Goal: Use online tool/utility

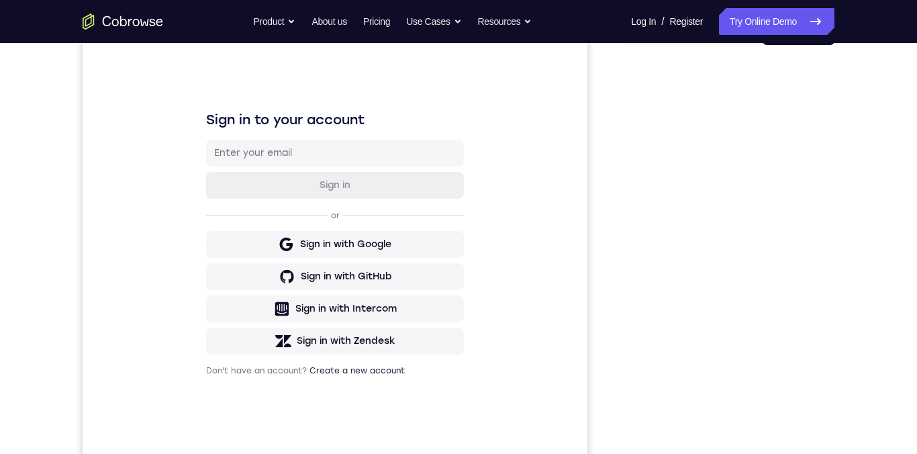
scroll to position [172, 0]
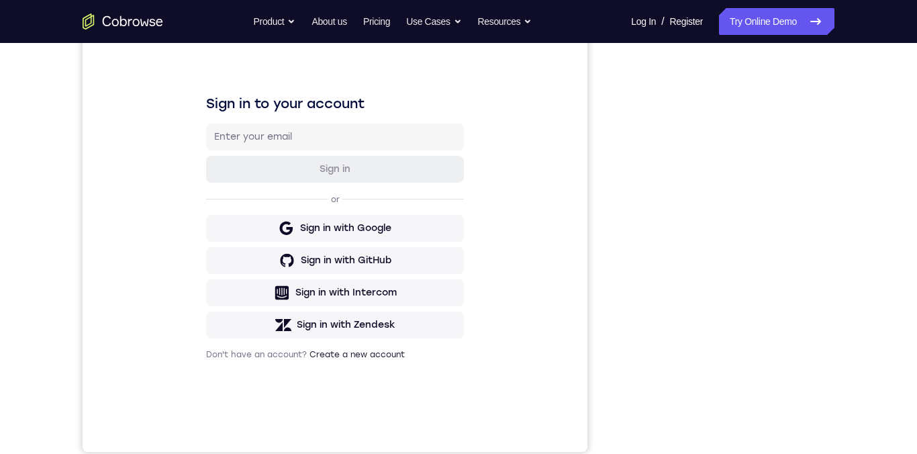
click at [854, 139] on div "Your Support Agent Your Customer Web iOS Android Next Steps We’d be happy to gi…" at bounding box center [458, 312] width 859 height 885
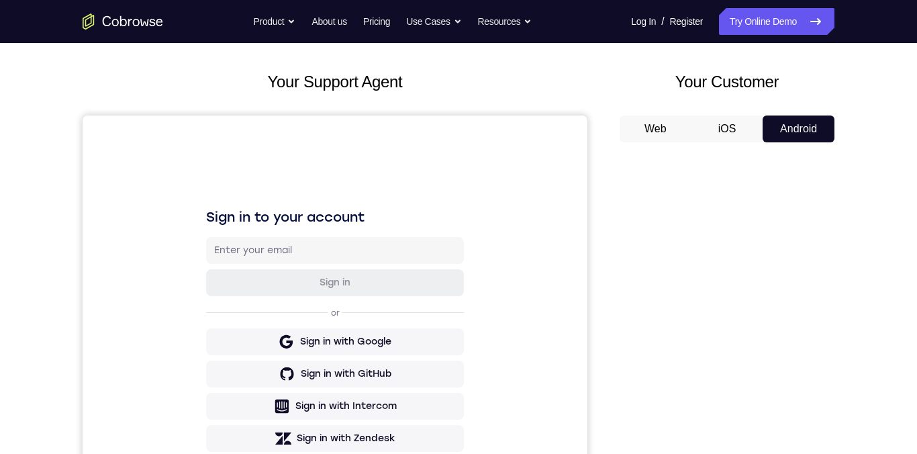
scroll to position [3, 0]
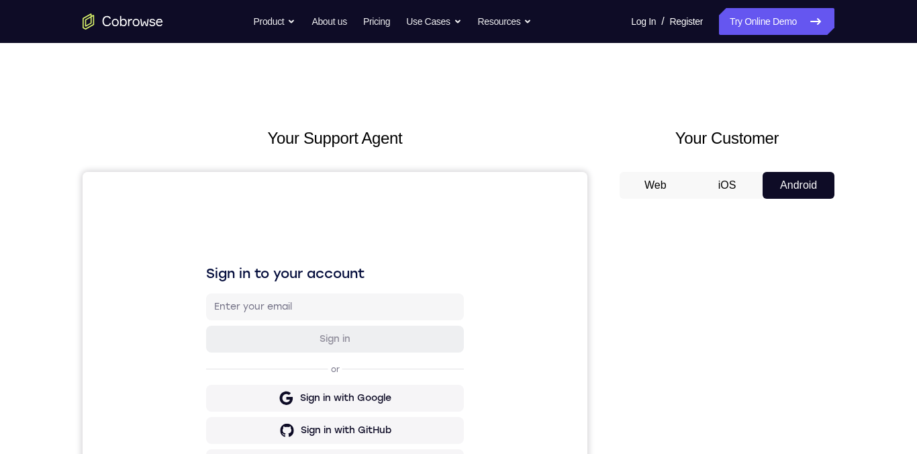
click at [731, 187] on button "iOS" at bounding box center [727, 185] width 72 height 27
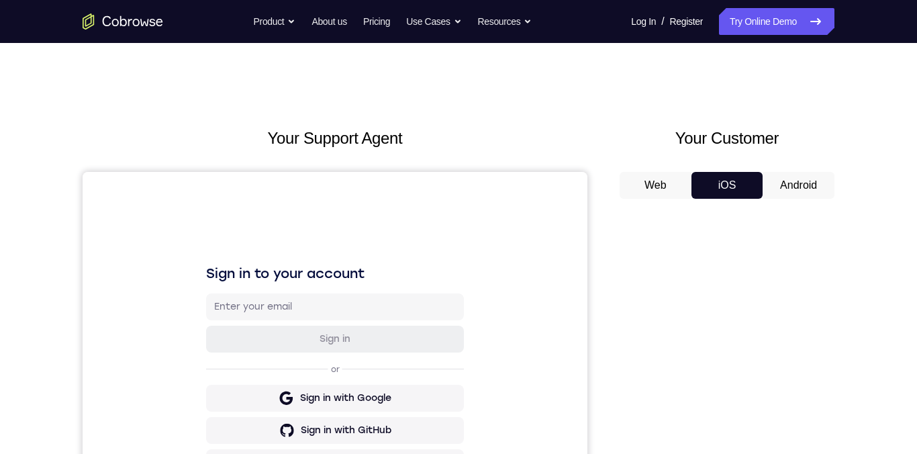
click at [805, 188] on button "Android" at bounding box center [798, 185] width 72 height 27
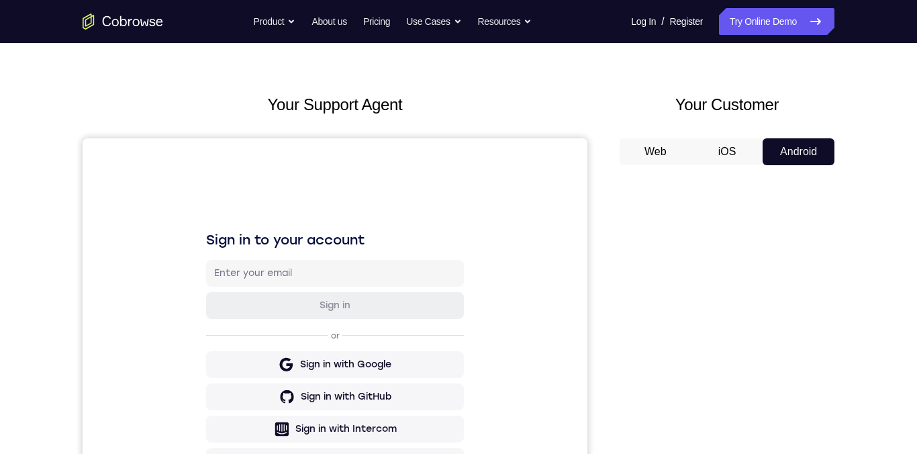
scroll to position [0, 0]
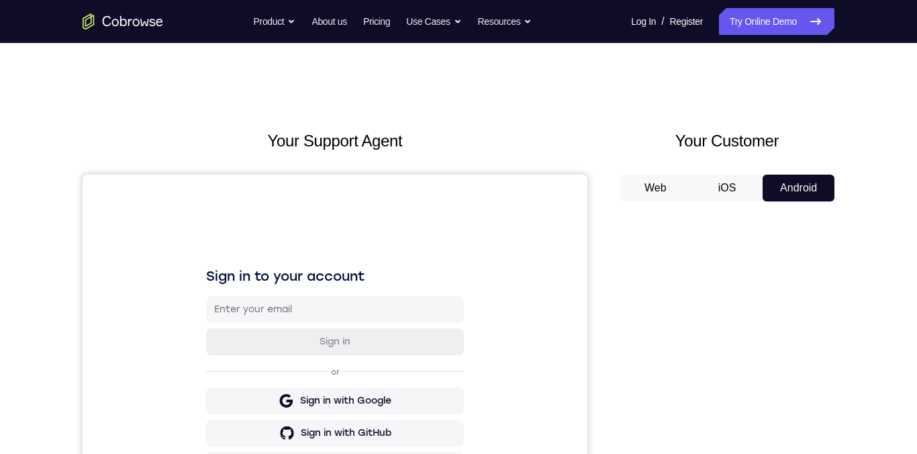
click at [0, 0] on span "Start demo" at bounding box center [0, 0] width 0 height 0
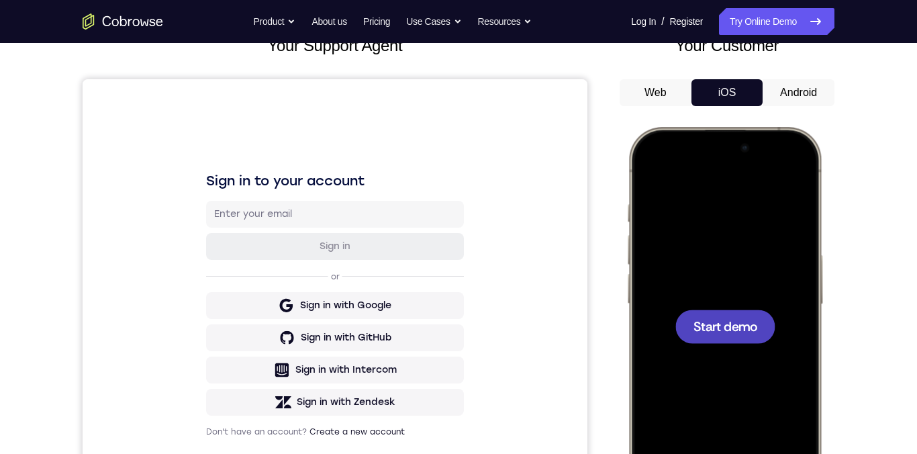
scroll to position [157, 0]
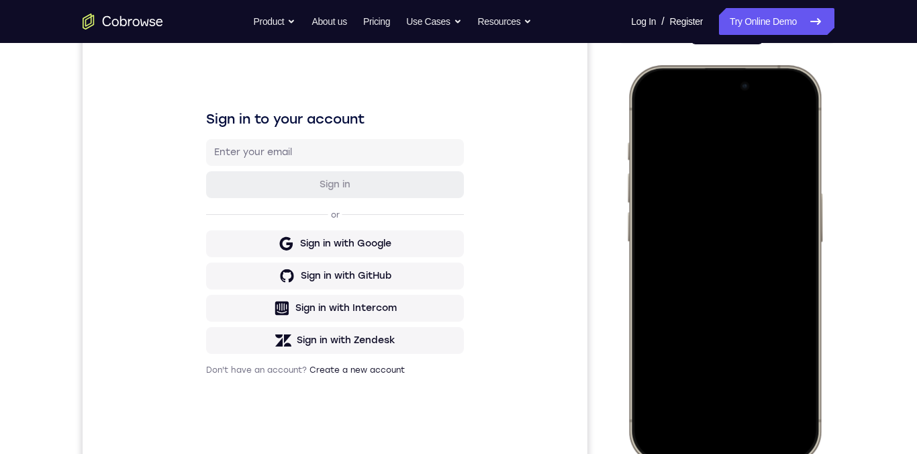
click at [769, 311] on div at bounding box center [724, 263] width 177 height 383
click at [793, 112] on div at bounding box center [724, 263] width 177 height 383
click at [705, 183] on div at bounding box center [724, 263] width 177 height 383
click at [730, 352] on div at bounding box center [724, 263] width 177 height 383
click at [763, 144] on div at bounding box center [724, 263] width 177 height 383
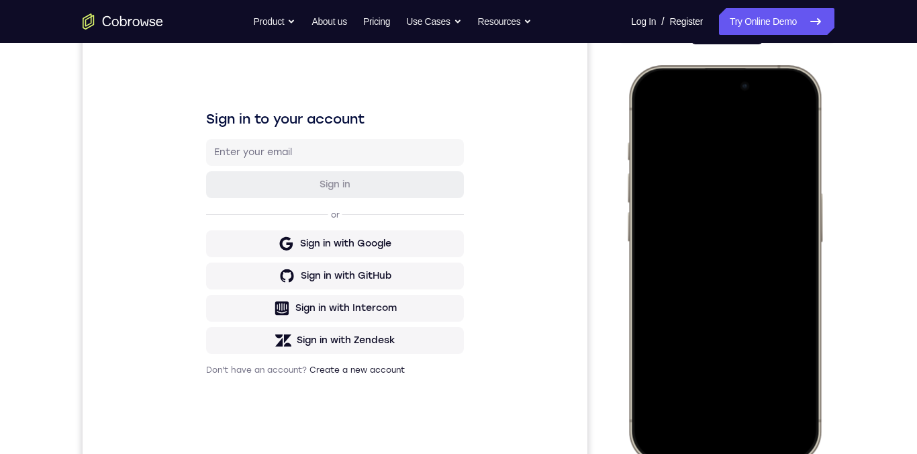
click at [664, 134] on div at bounding box center [724, 263] width 177 height 383
click at [711, 289] on div at bounding box center [724, 263] width 177 height 383
click at [788, 213] on div at bounding box center [724, 263] width 177 height 383
click at [693, 248] on div at bounding box center [724, 263] width 177 height 383
click at [771, 274] on div at bounding box center [724, 263] width 177 height 383
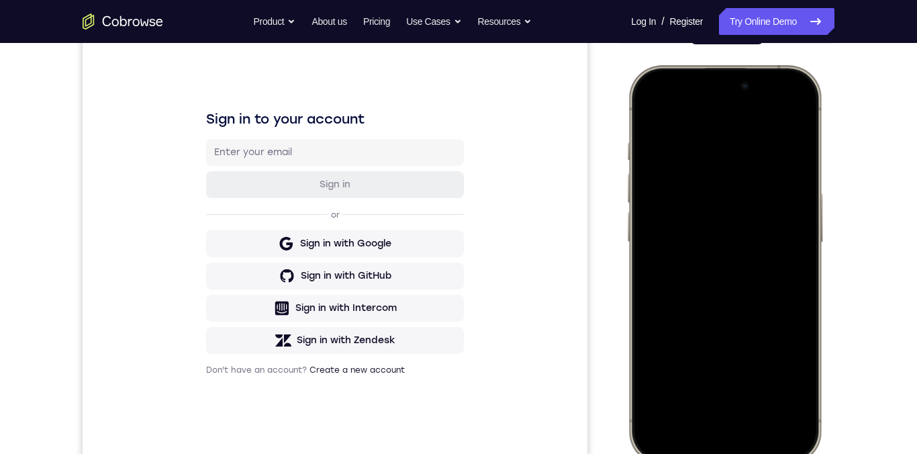
scroll to position [172, 0]
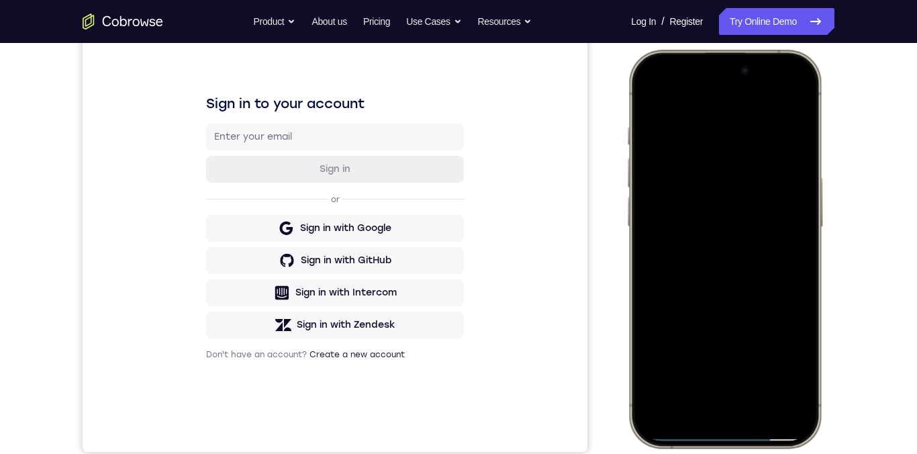
click at [701, 303] on div at bounding box center [724, 248] width 177 height 383
click at [754, 352] on div at bounding box center [724, 248] width 177 height 383
click at [783, 184] on div at bounding box center [724, 248] width 177 height 383
click at [750, 352] on div at bounding box center [724, 248] width 177 height 383
click at [773, 325] on div at bounding box center [724, 248] width 177 height 383
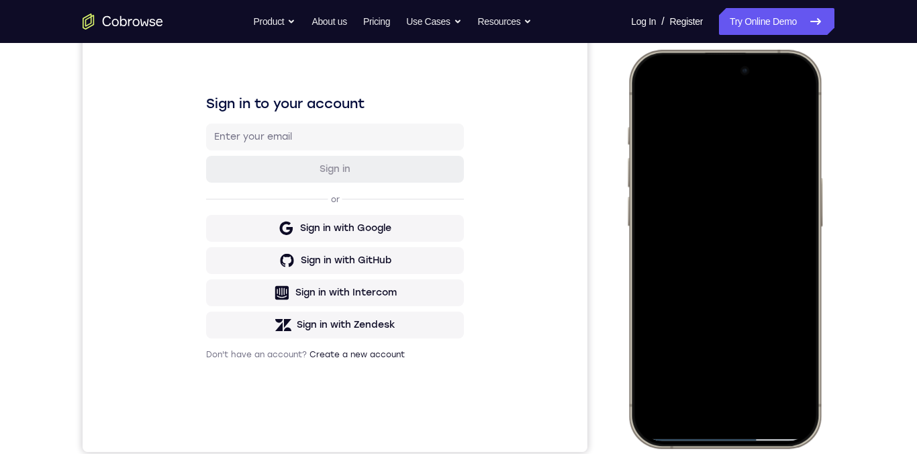
click at [738, 352] on div at bounding box center [724, 248] width 177 height 383
click at [651, 99] on div at bounding box center [724, 248] width 177 height 383
click at [654, 109] on div at bounding box center [724, 248] width 177 height 383
click at [650, 91] on div at bounding box center [724, 248] width 177 height 383
click at [652, 93] on div at bounding box center [724, 248] width 177 height 383
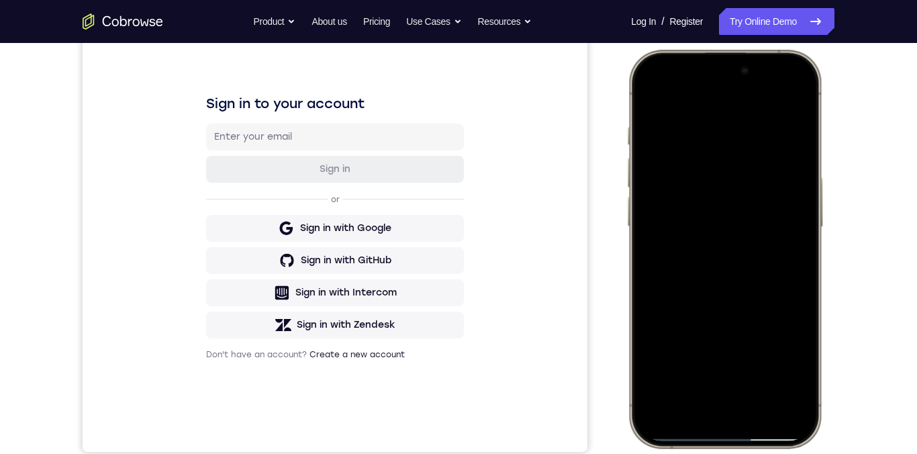
click at [652, 352] on div at bounding box center [724, 248] width 177 height 383
click at [658, 352] on div at bounding box center [724, 248] width 177 height 383
click at [662, 203] on div at bounding box center [724, 248] width 177 height 383
click at [681, 198] on div at bounding box center [724, 248] width 177 height 383
click at [687, 219] on div at bounding box center [724, 248] width 177 height 383
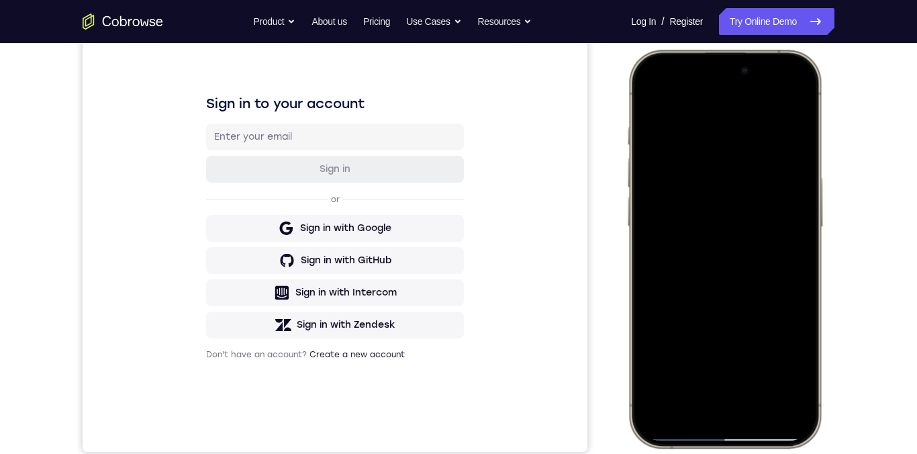
click at [777, 260] on div at bounding box center [724, 248] width 177 height 383
click at [757, 264] on div at bounding box center [724, 248] width 177 height 383
click at [787, 222] on div at bounding box center [724, 248] width 177 height 383
click at [756, 260] on div at bounding box center [724, 248] width 177 height 383
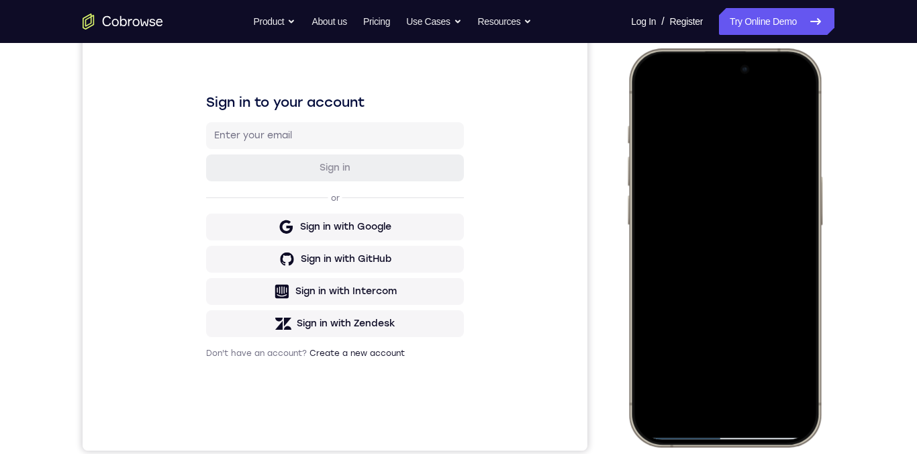
scroll to position [173, 0]
click at [652, 102] on div at bounding box center [724, 247] width 177 height 383
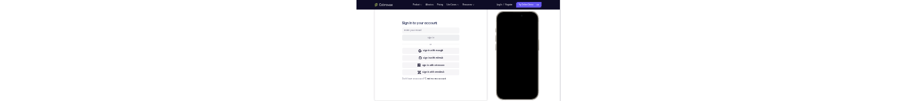
scroll to position [0, 0]
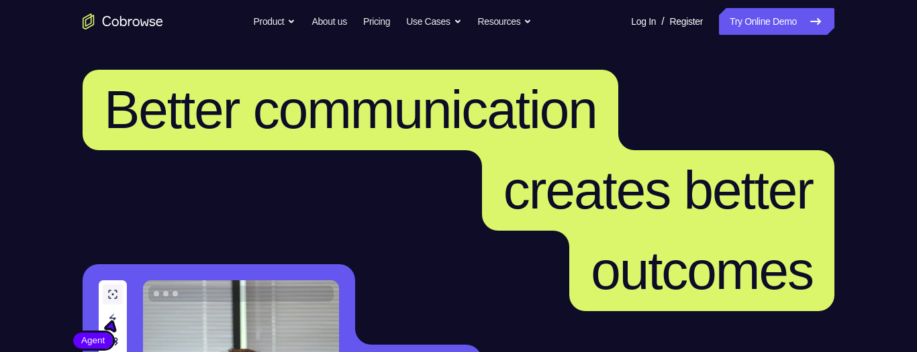
click at [767, 25] on link "Try Online Demo" at bounding box center [776, 21] width 115 height 27
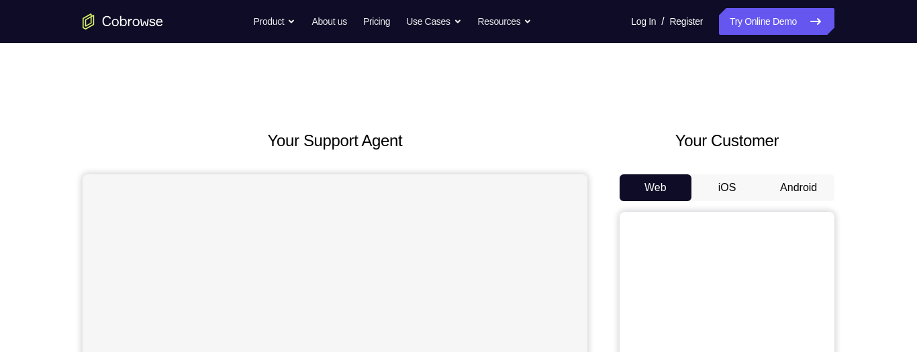
click at [792, 188] on button "Android" at bounding box center [798, 188] width 72 height 27
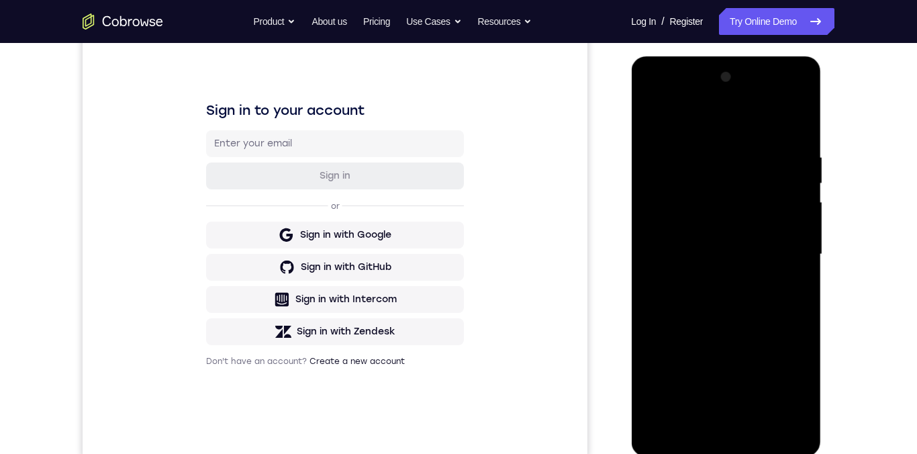
scroll to position [271, 0]
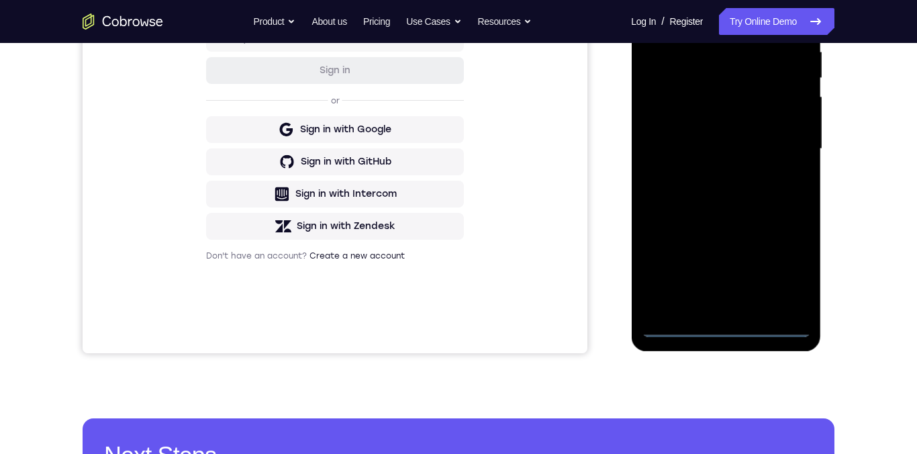
click at [723, 327] on div at bounding box center [725, 149] width 169 height 376
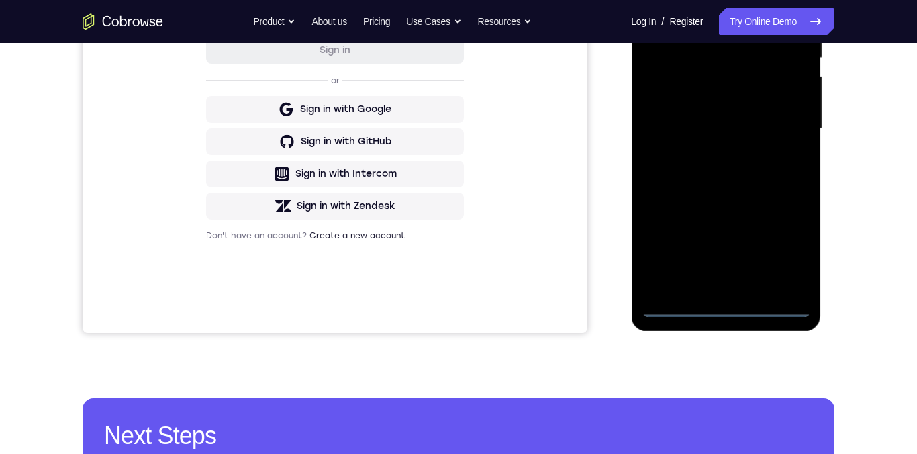
click at [775, 250] on div at bounding box center [725, 129] width 169 height 376
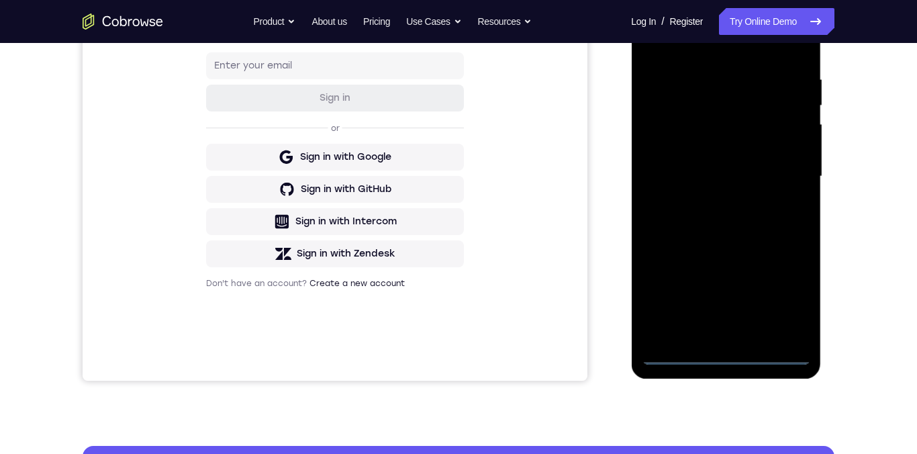
scroll to position [376, 0]
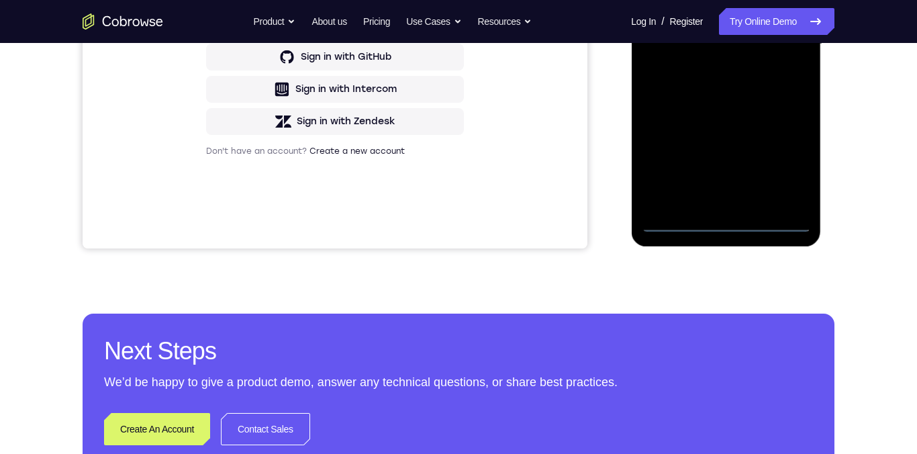
click at [722, 224] on div at bounding box center [725, 44] width 169 height 376
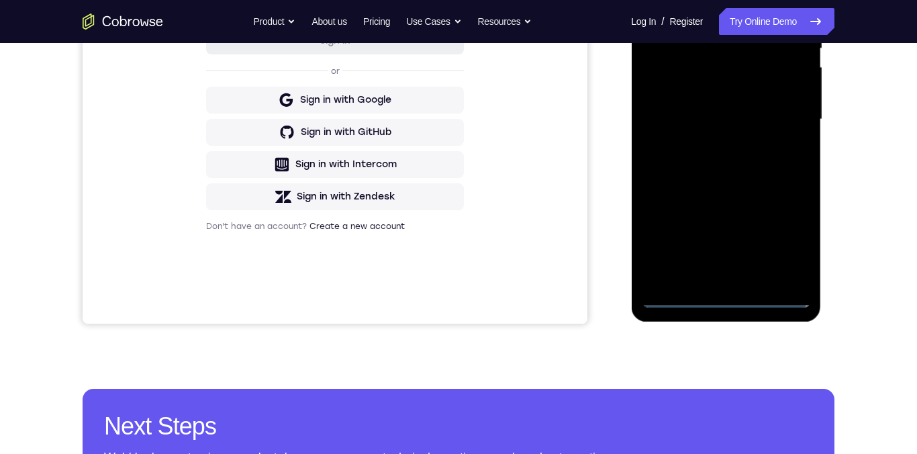
scroll to position [256, 0]
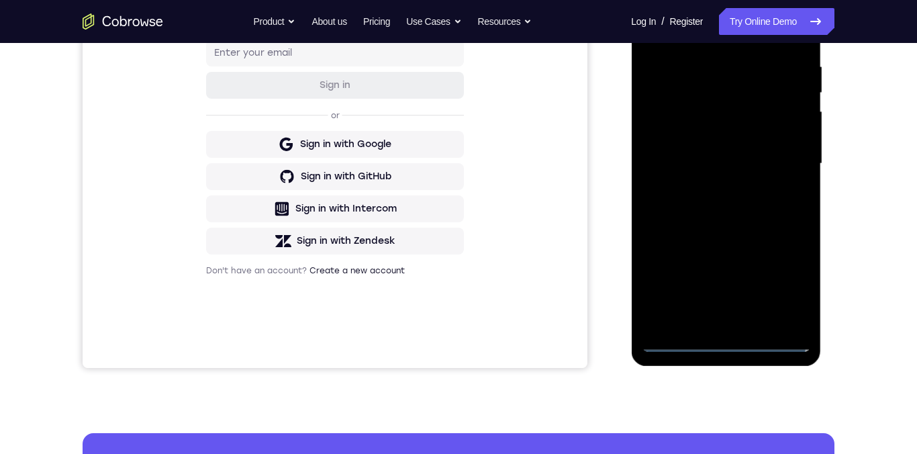
click at [668, 156] on div at bounding box center [725, 164] width 169 height 376
click at [754, 202] on div at bounding box center [725, 165] width 169 height 376
click at [725, 322] on div at bounding box center [725, 165] width 169 height 376
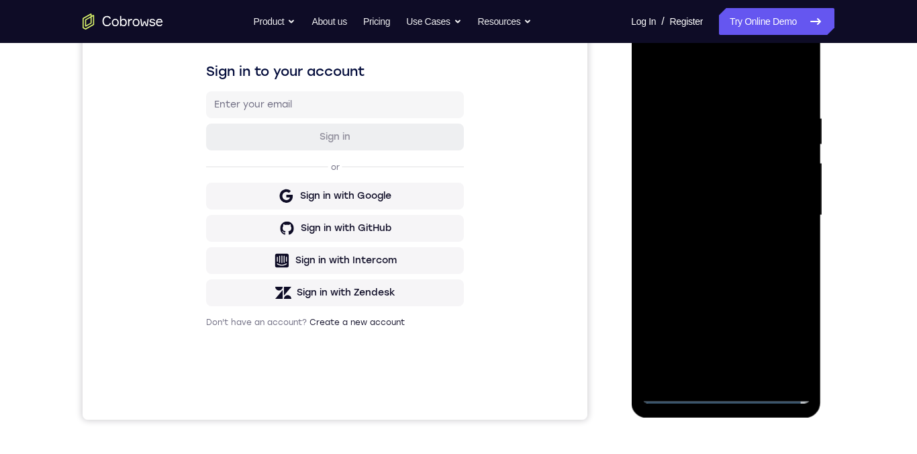
click at [723, 171] on div at bounding box center [725, 216] width 169 height 376
click at [676, 130] on div at bounding box center [725, 216] width 169 height 376
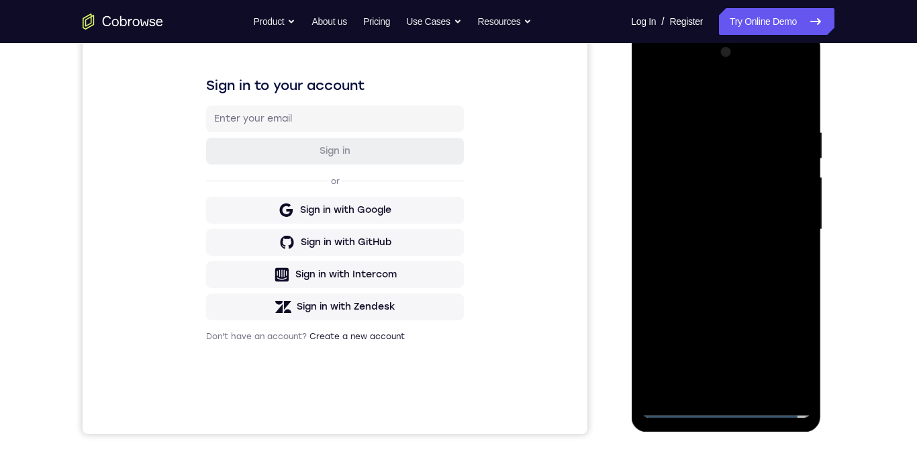
click at [664, 183] on div at bounding box center [725, 230] width 169 height 376
click at [714, 180] on div at bounding box center [725, 230] width 169 height 376
click at [709, 177] on div at bounding box center [725, 230] width 169 height 376
click at [786, 263] on div at bounding box center [725, 230] width 169 height 376
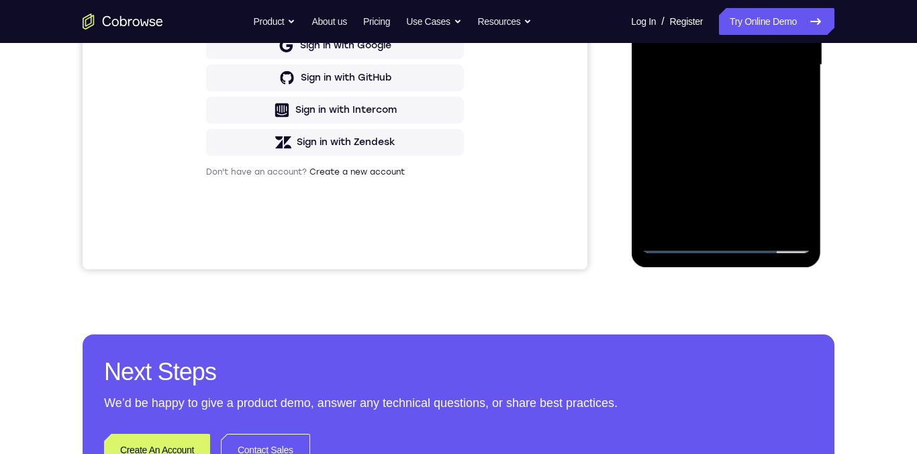
click at [771, 214] on div at bounding box center [725, 65] width 169 height 376
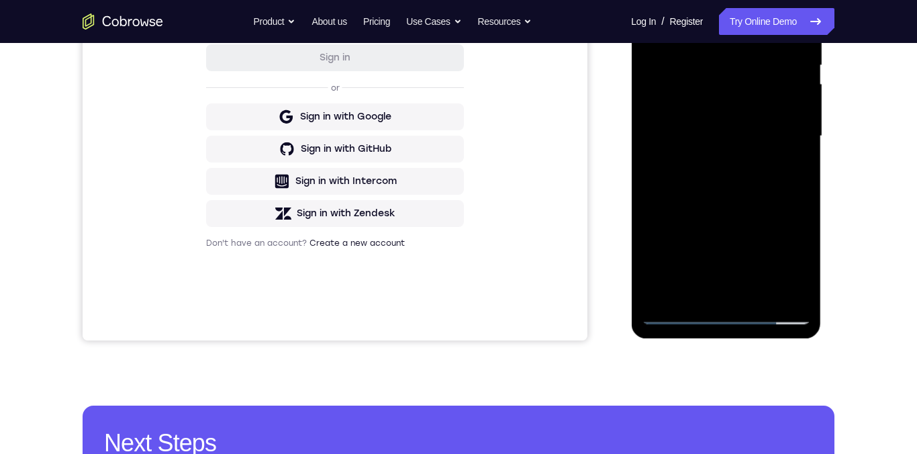
scroll to position [289, 0]
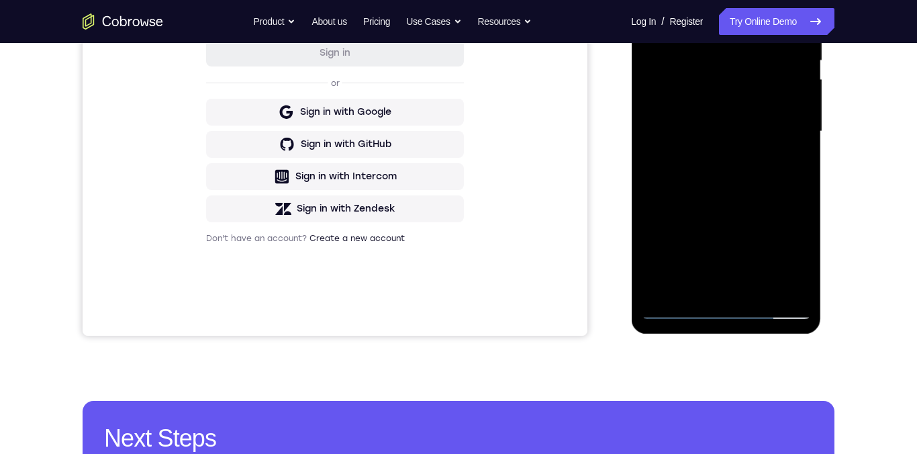
click at [787, 282] on div at bounding box center [725, 132] width 169 height 376
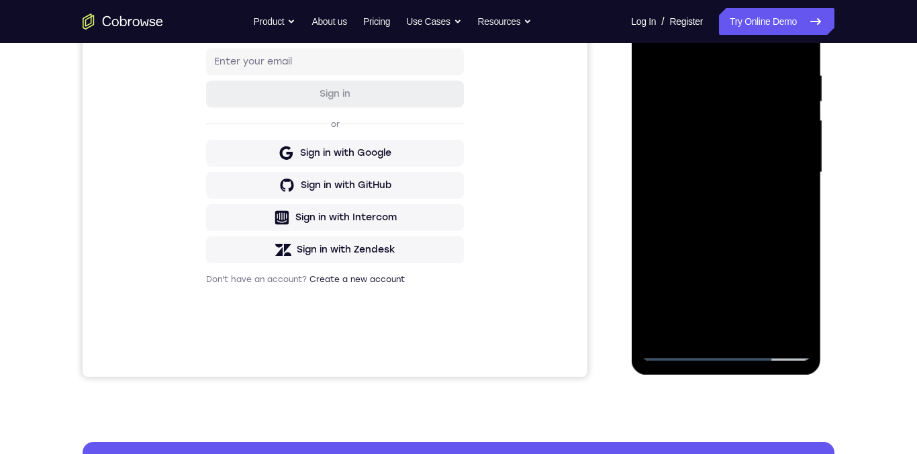
click at [687, 123] on div at bounding box center [725, 173] width 169 height 376
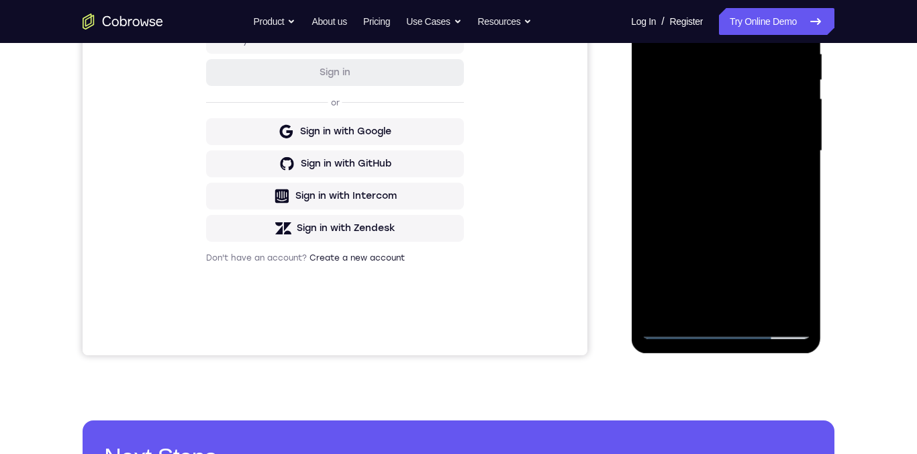
click at [703, 308] on div at bounding box center [725, 151] width 169 height 376
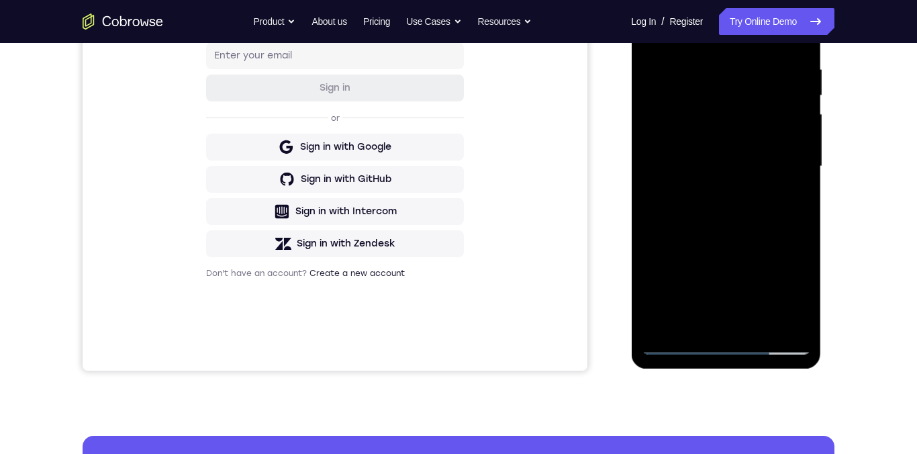
click at [788, 297] on div at bounding box center [725, 167] width 169 height 376
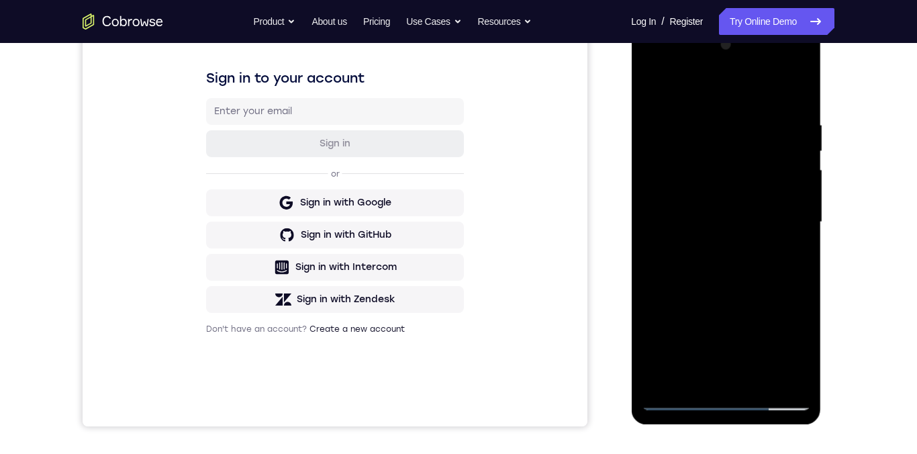
scroll to position [161, 0]
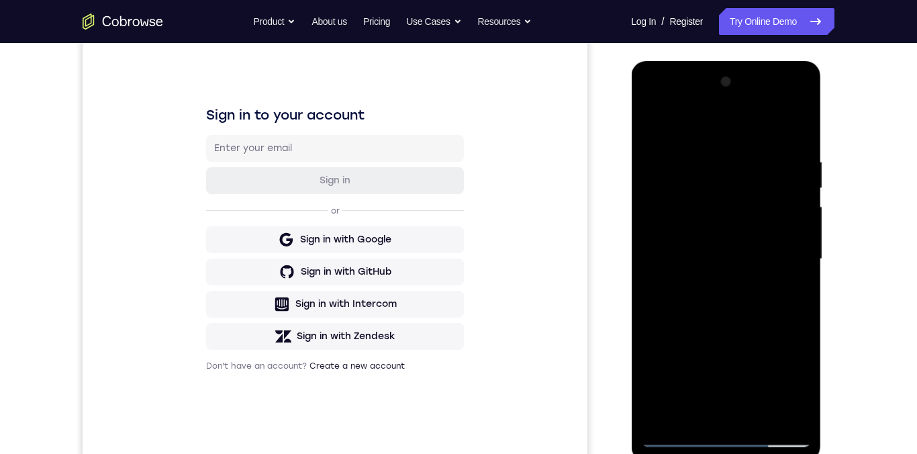
click at [666, 172] on div at bounding box center [725, 259] width 169 height 376
click at [690, 175] on div at bounding box center [725, 259] width 169 height 376
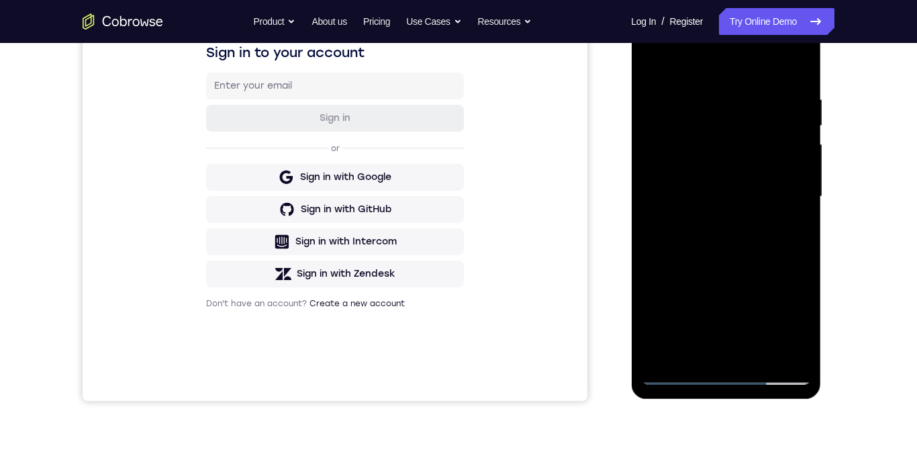
scroll to position [245, 0]
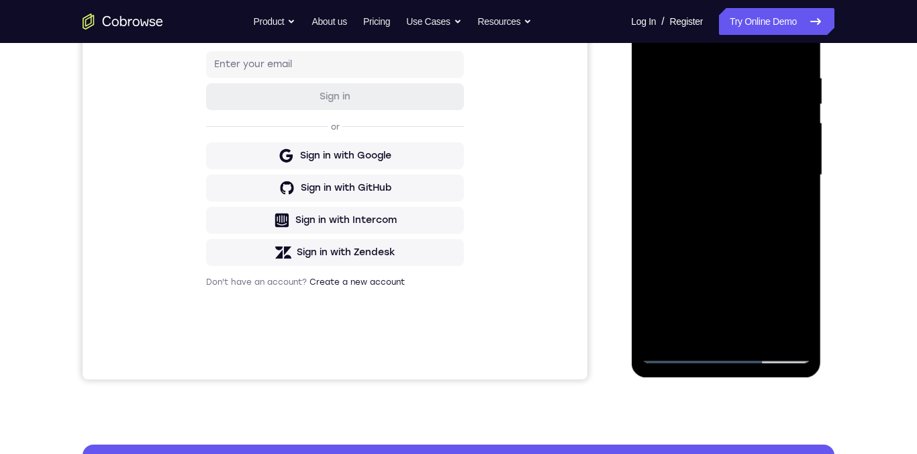
click at [726, 207] on div at bounding box center [725, 175] width 169 height 376
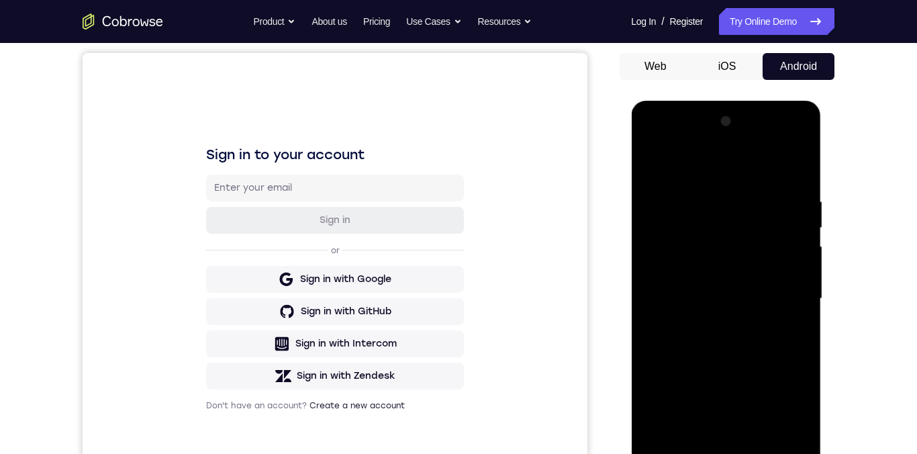
scroll to position [100, 0]
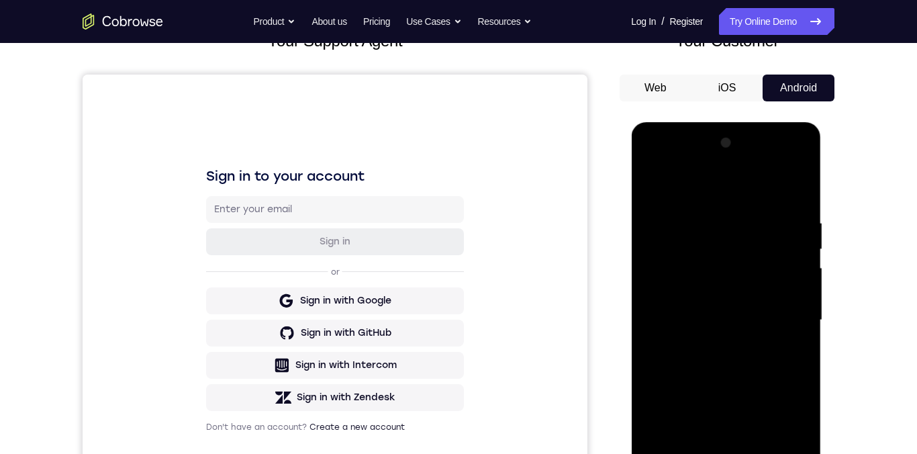
click at [729, 275] on div at bounding box center [725, 320] width 169 height 376
click at [656, 284] on div at bounding box center [725, 320] width 169 height 376
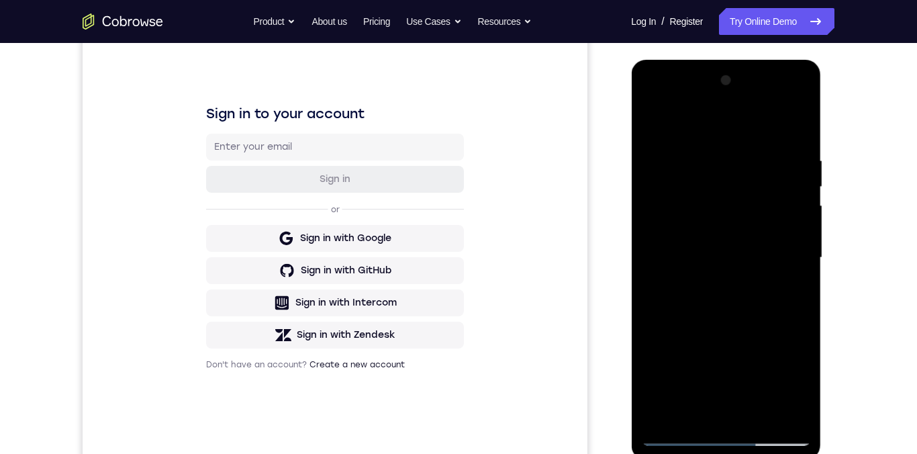
click at [691, 250] on div at bounding box center [725, 258] width 169 height 376
click at [699, 230] on div at bounding box center [725, 258] width 169 height 376
click at [728, 259] on div at bounding box center [725, 258] width 169 height 376
click at [780, 305] on div at bounding box center [725, 258] width 169 height 376
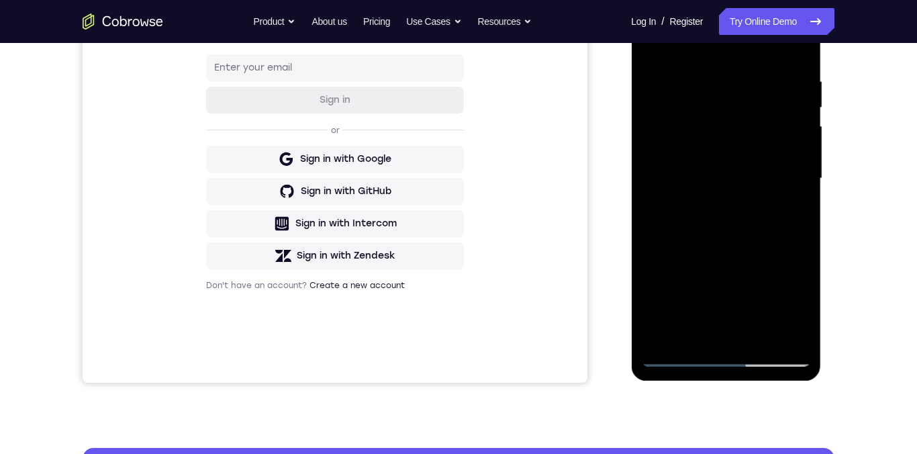
scroll to position [292, 0]
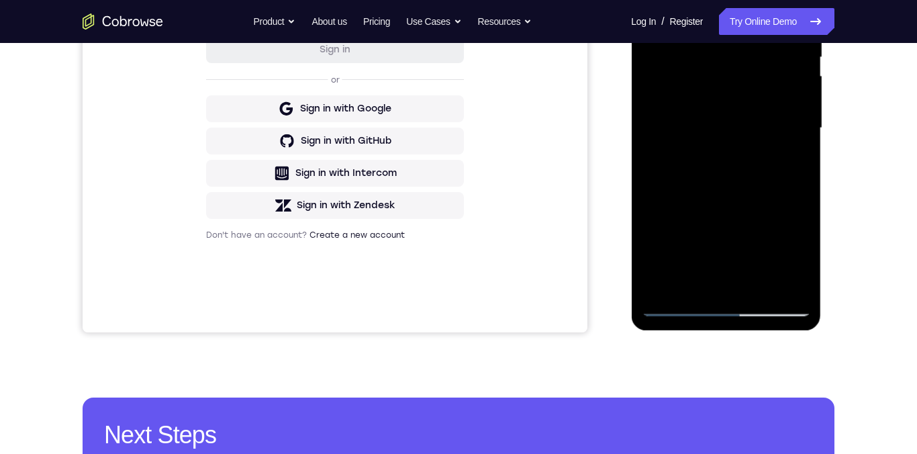
click at [769, 305] on div at bounding box center [725, 128] width 169 height 376
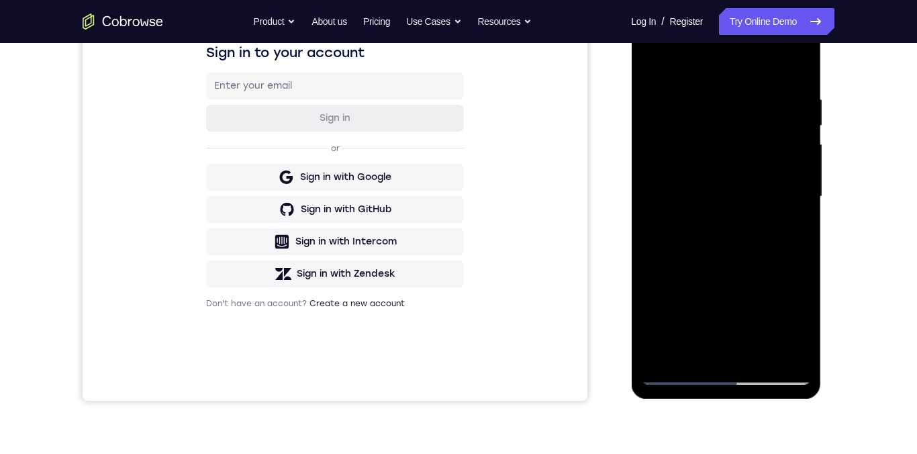
scroll to position [200, 0]
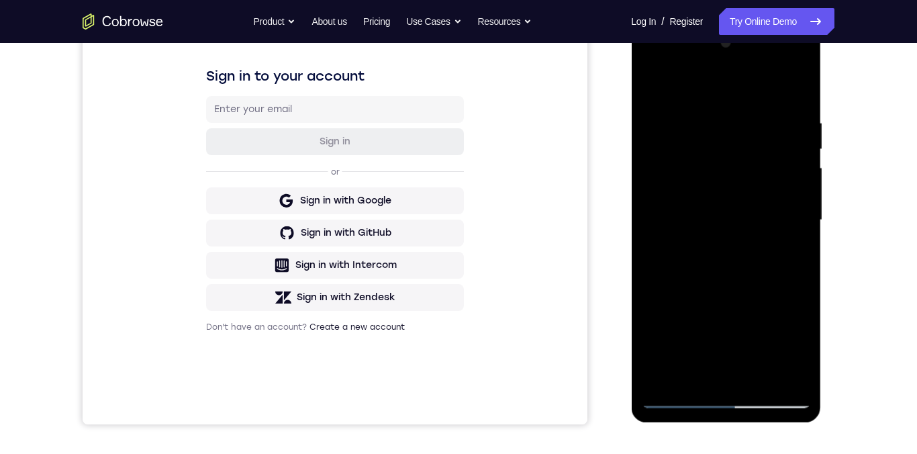
click at [797, 168] on div at bounding box center [725, 220] width 169 height 376
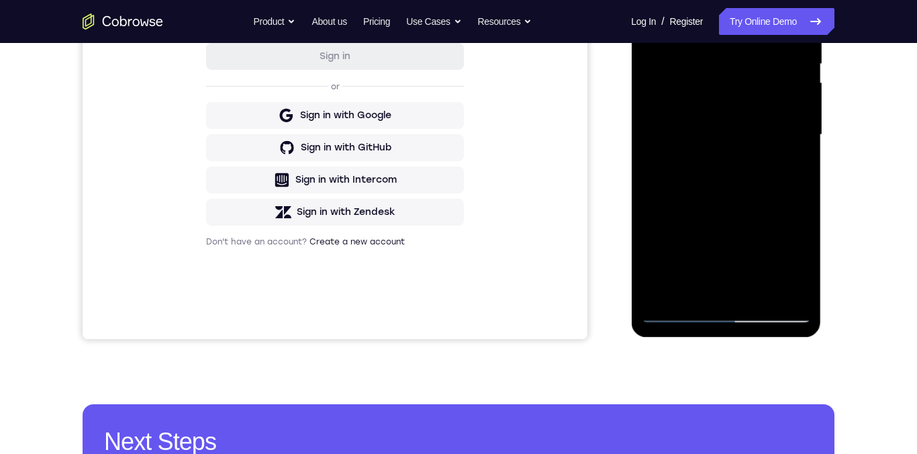
scroll to position [271, 0]
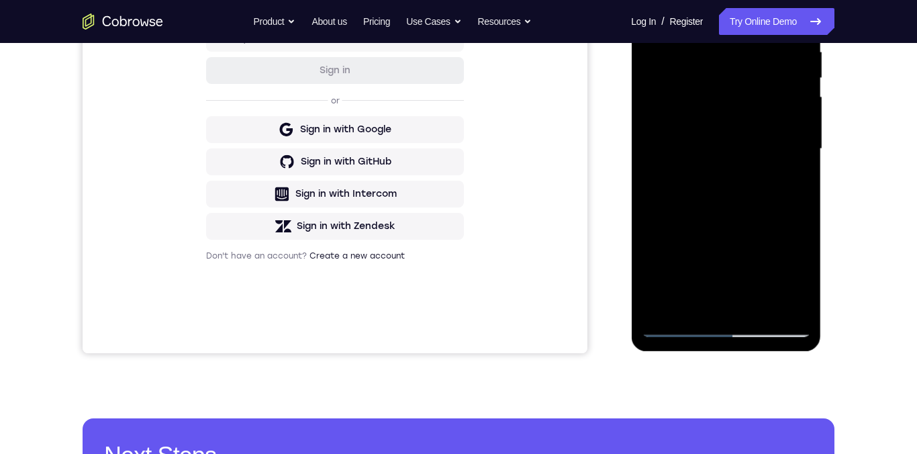
click at [682, 59] on div at bounding box center [725, 149] width 169 height 376
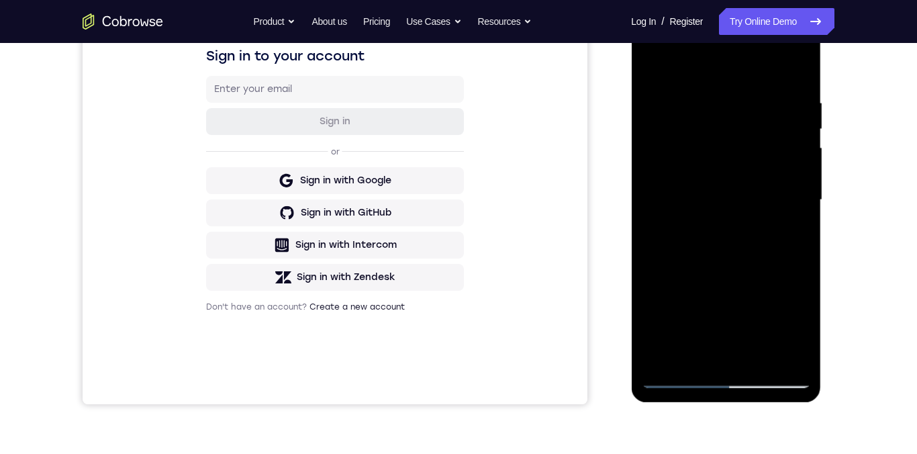
click at [730, 151] on div at bounding box center [725, 200] width 169 height 376
click at [793, 234] on div at bounding box center [725, 200] width 169 height 376
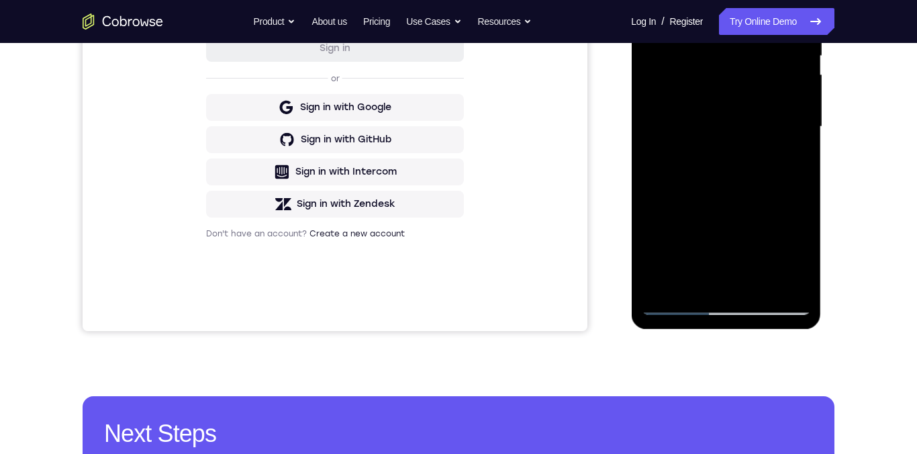
click at [673, 305] on div at bounding box center [725, 127] width 169 height 376
click at [675, 301] on div at bounding box center [725, 127] width 169 height 376
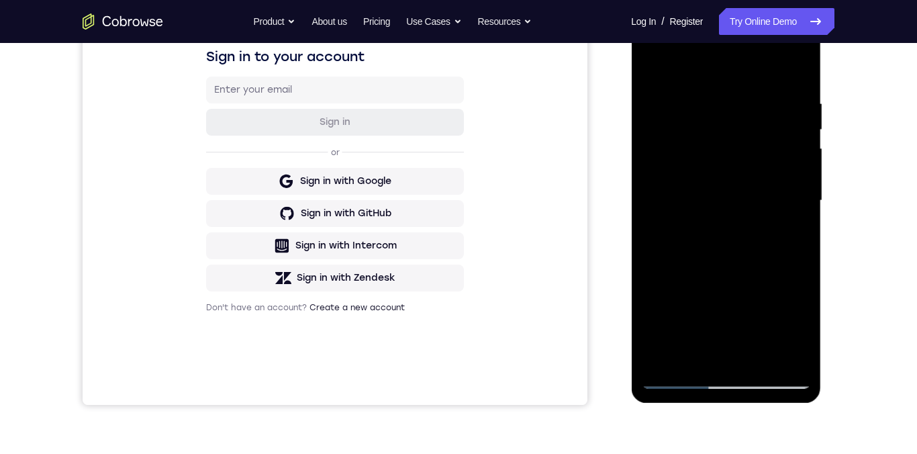
scroll to position [232, 0]
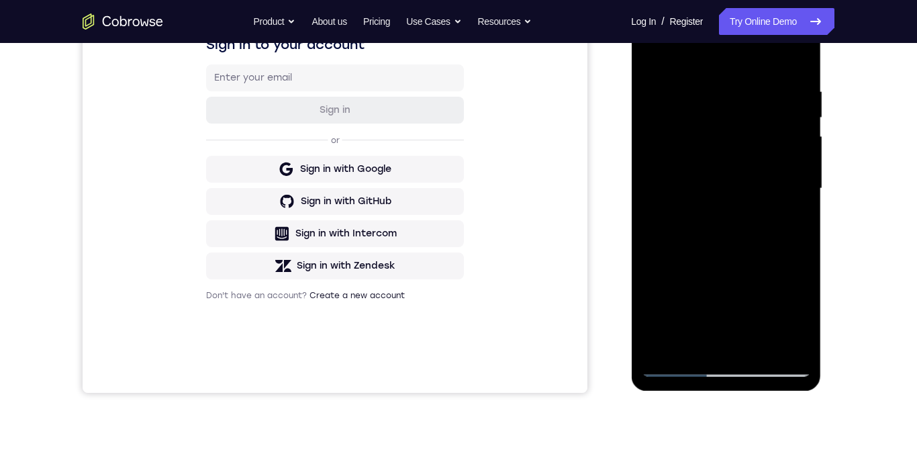
click at [773, 352] on div at bounding box center [725, 189] width 169 height 376
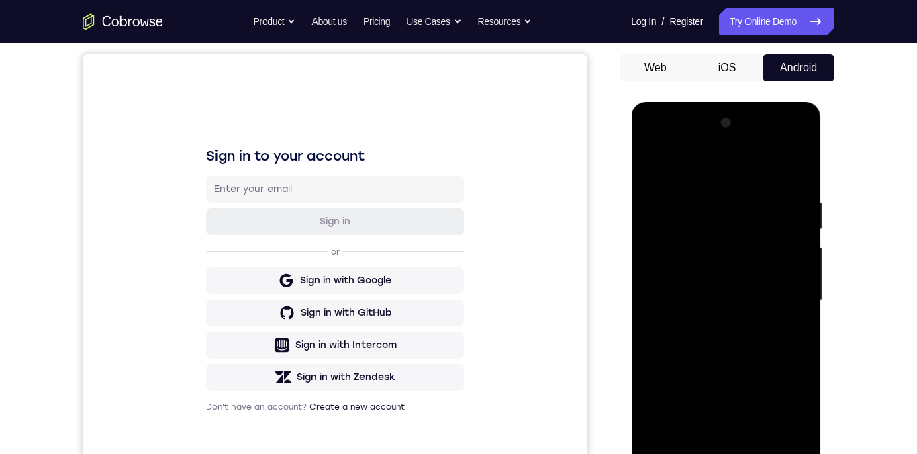
scroll to position [110, 0]
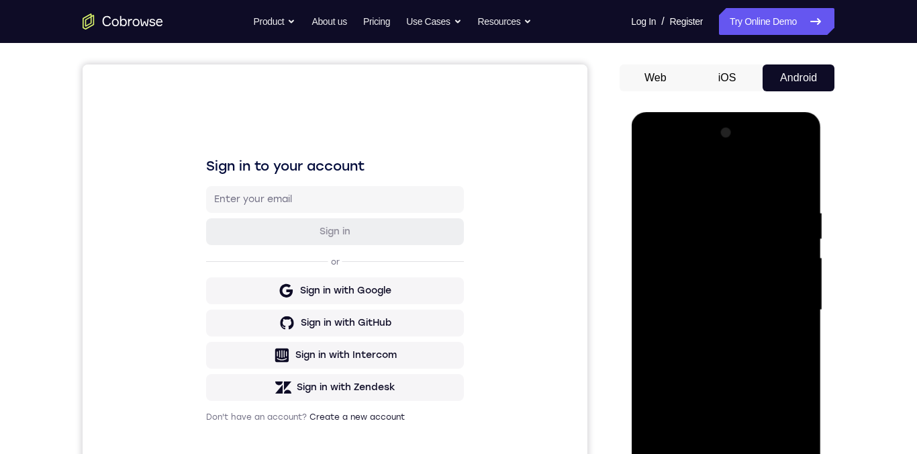
click at [706, 202] on div at bounding box center [725, 310] width 169 height 376
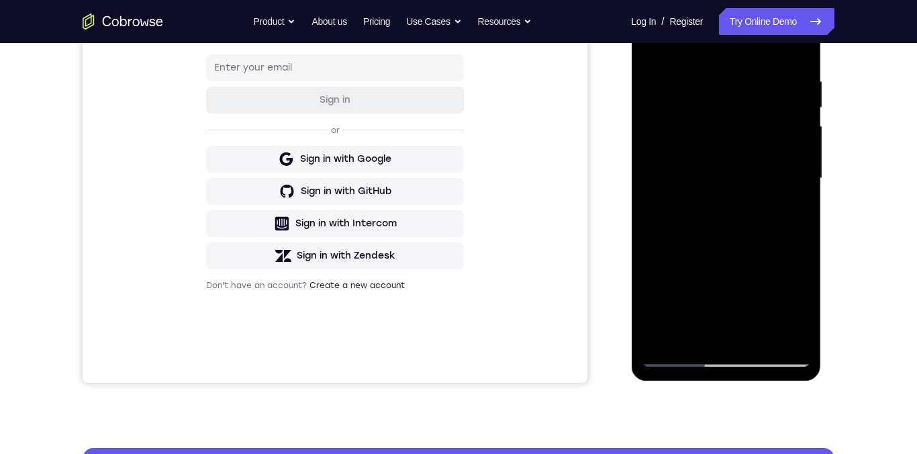
scroll to position [178, 0]
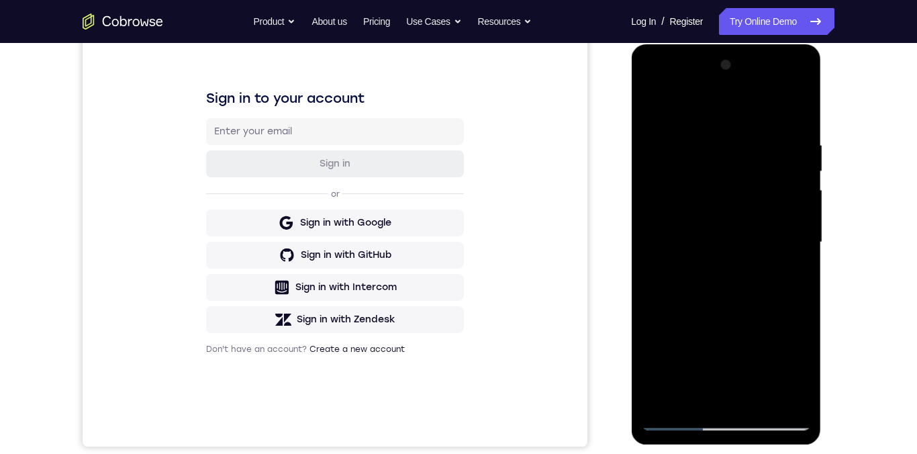
click at [646, 109] on div at bounding box center [725, 242] width 169 height 376
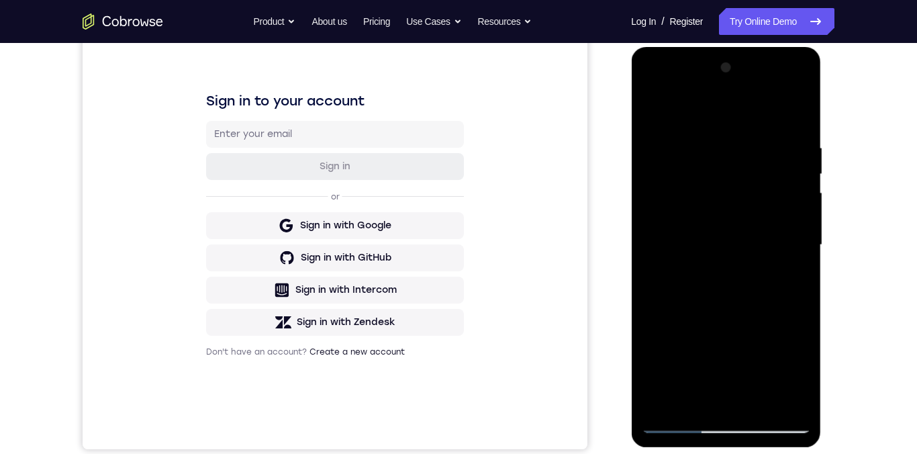
click at [652, 91] on div at bounding box center [725, 245] width 169 height 376
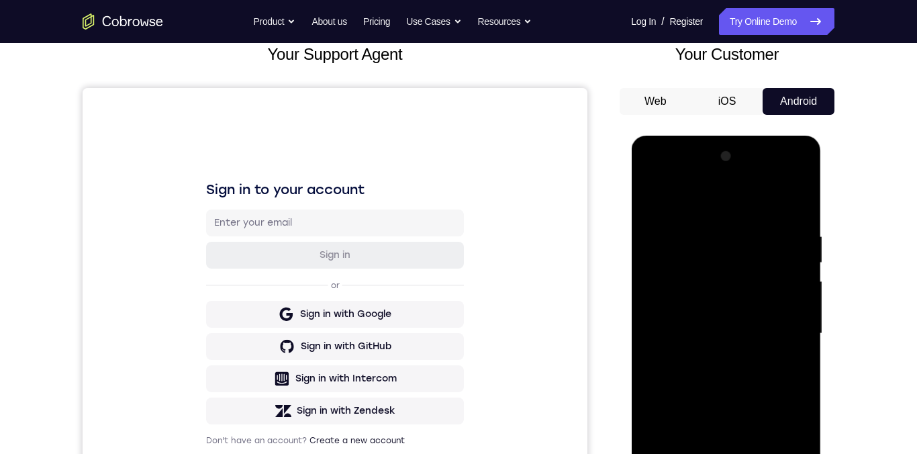
scroll to position [77, 0]
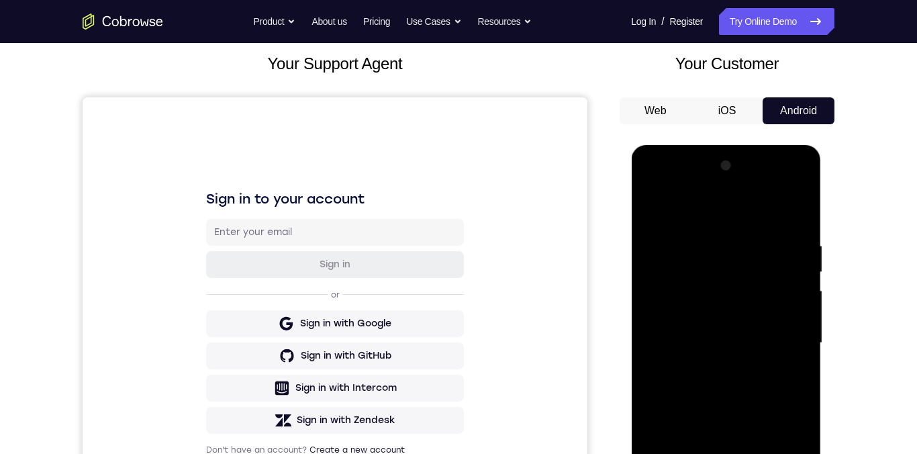
click at [653, 187] on div at bounding box center [725, 343] width 169 height 376
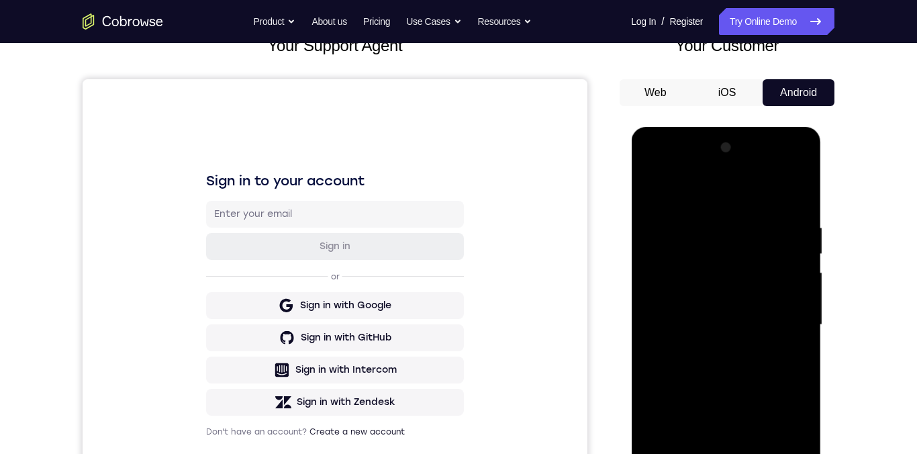
scroll to position [109, 0]
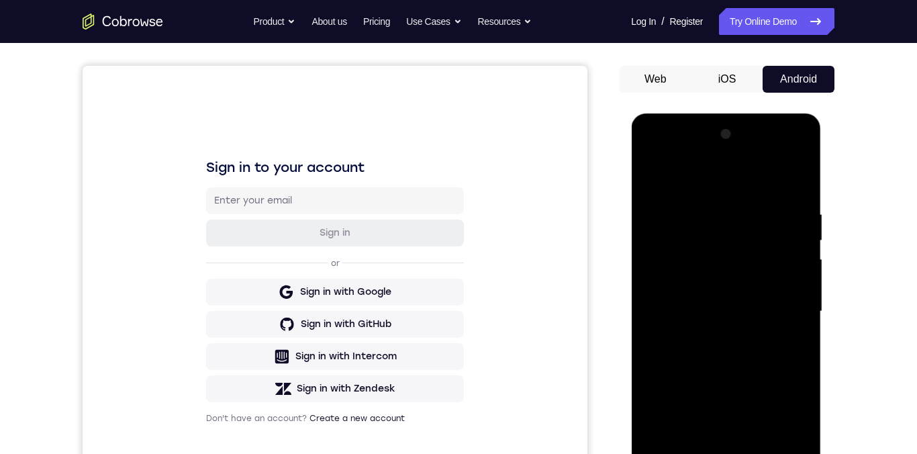
click at [681, 273] on div at bounding box center [725, 312] width 169 height 376
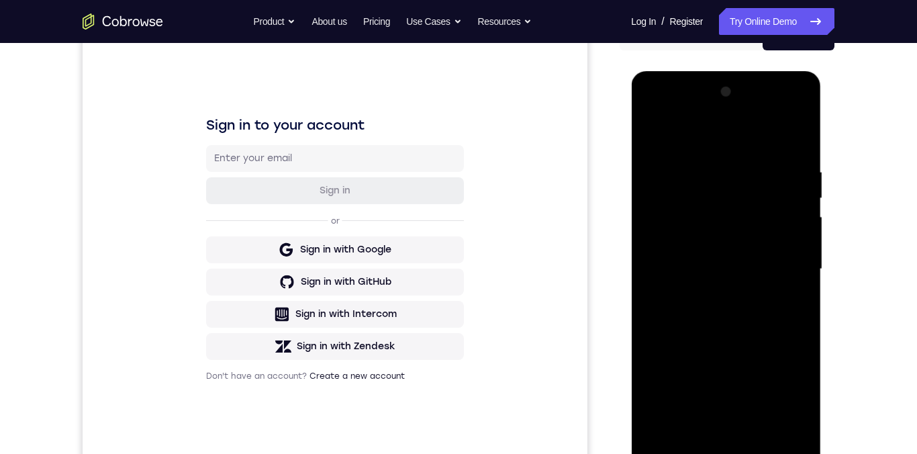
scroll to position [183, 0]
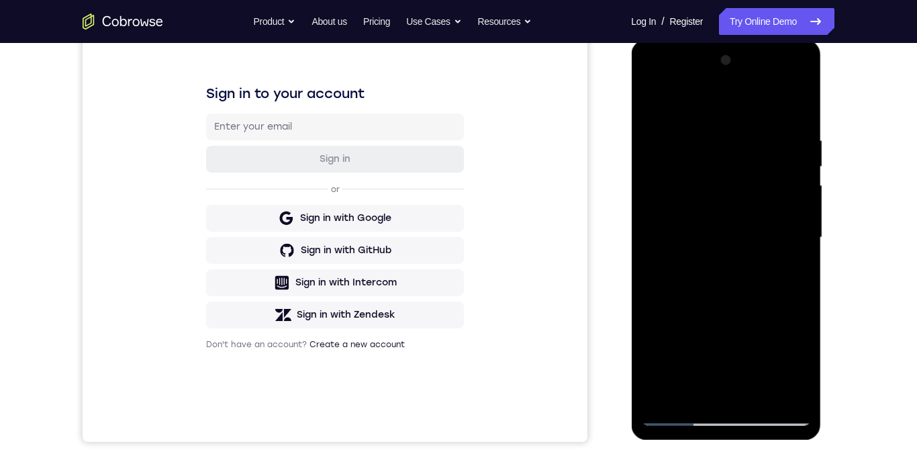
click at [662, 271] on div at bounding box center [725, 238] width 169 height 376
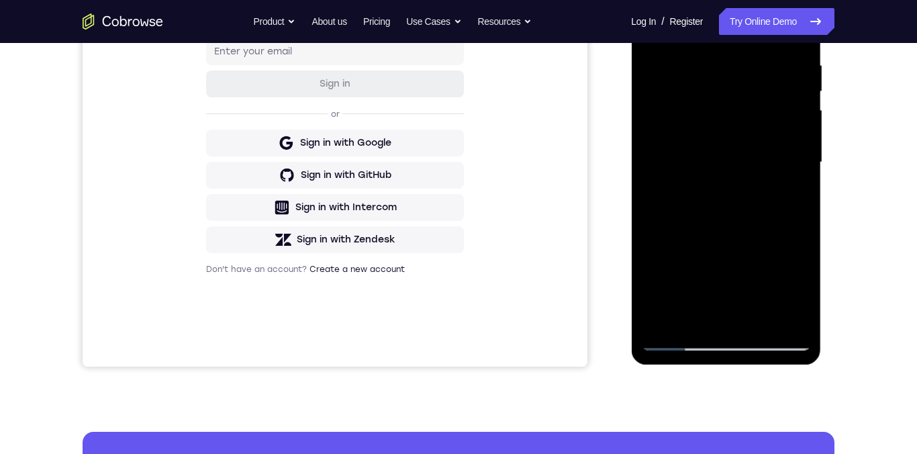
scroll to position [169, 0]
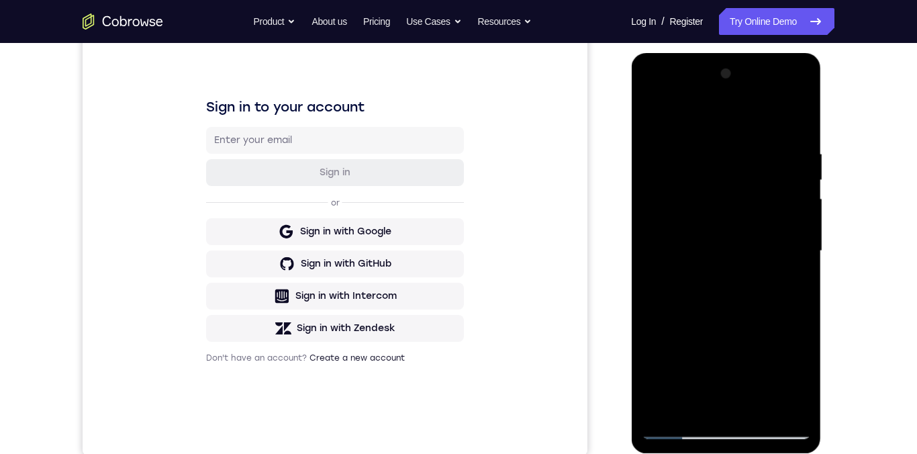
click at [660, 197] on div at bounding box center [725, 251] width 169 height 376
click at [716, 217] on div at bounding box center [725, 251] width 169 height 376
click at [706, 196] on div at bounding box center [725, 251] width 169 height 376
click at [666, 204] on div at bounding box center [725, 251] width 169 height 376
click at [663, 199] on div at bounding box center [725, 251] width 169 height 376
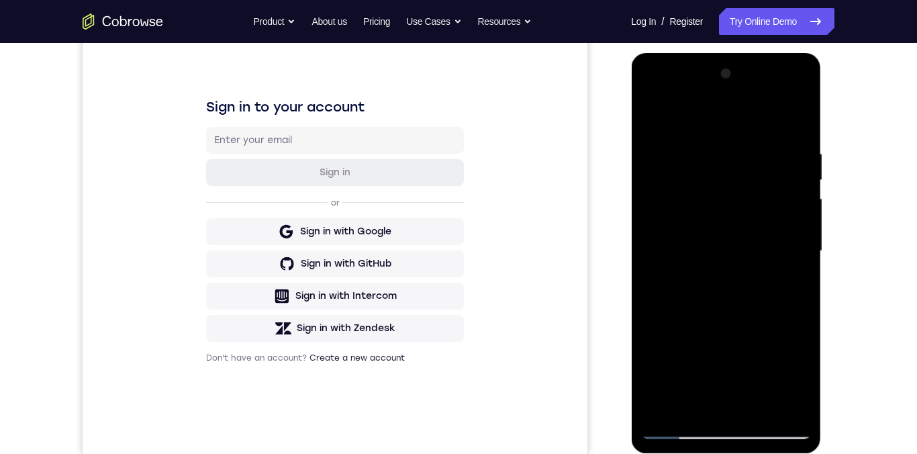
click at [697, 197] on div at bounding box center [725, 251] width 169 height 376
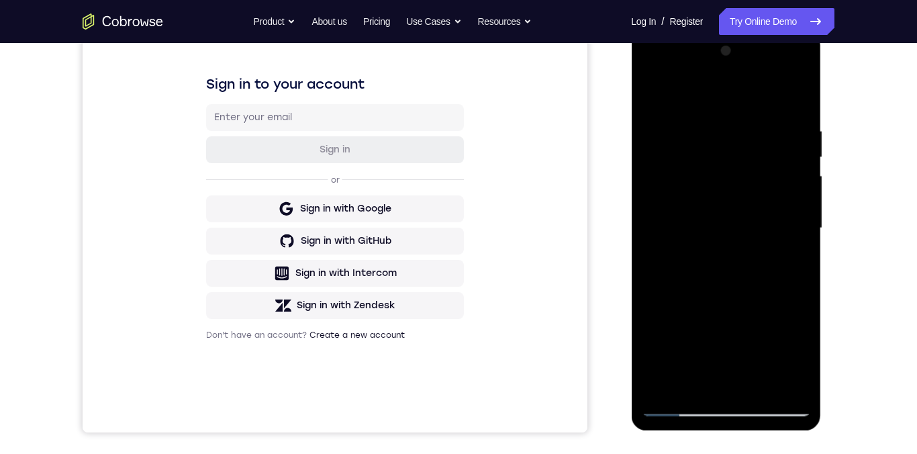
scroll to position [170, 0]
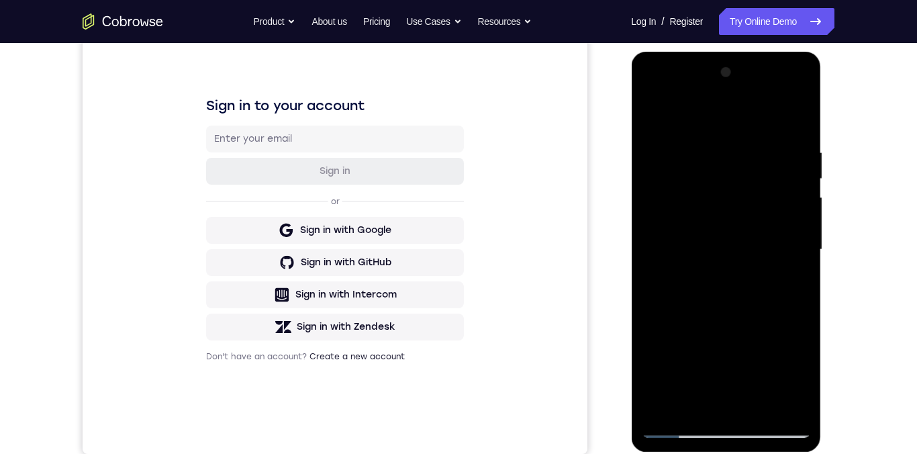
click at [656, 98] on div at bounding box center [725, 250] width 169 height 376
click at [682, 175] on div at bounding box center [725, 250] width 169 height 376
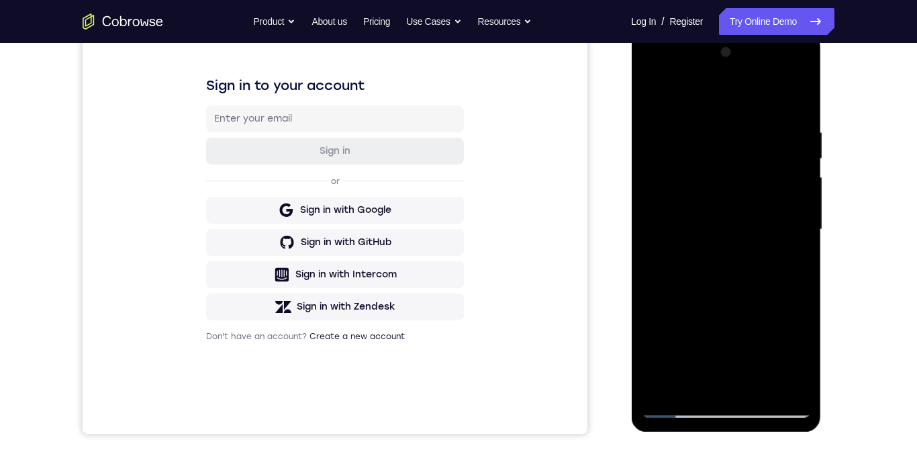
click at [709, 193] on div at bounding box center [725, 230] width 169 height 376
click at [726, 194] on div at bounding box center [725, 230] width 169 height 376
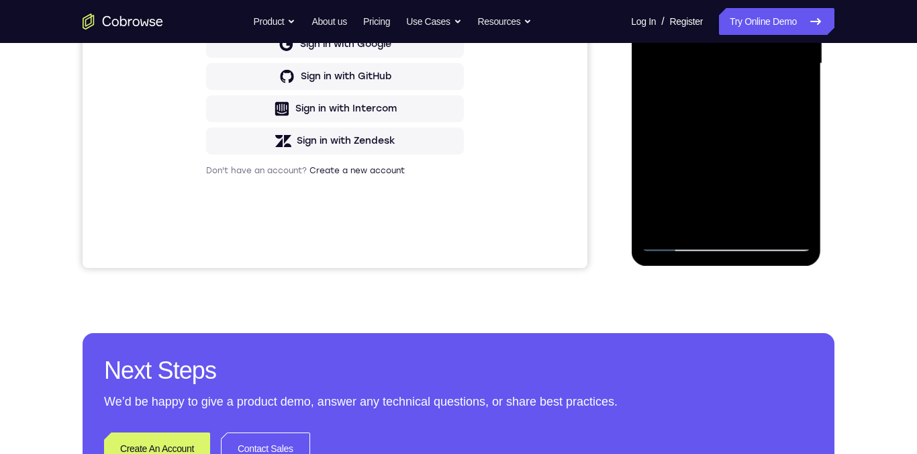
scroll to position [324, 0]
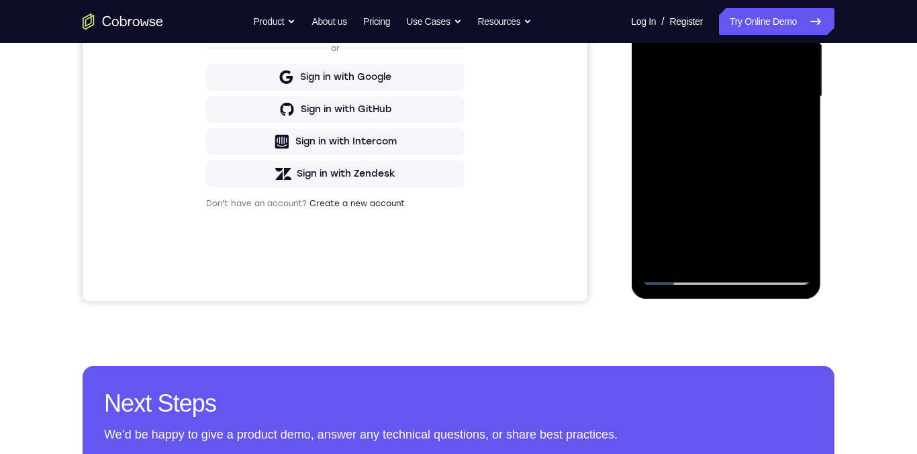
click at [674, 92] on div at bounding box center [725, 97] width 169 height 376
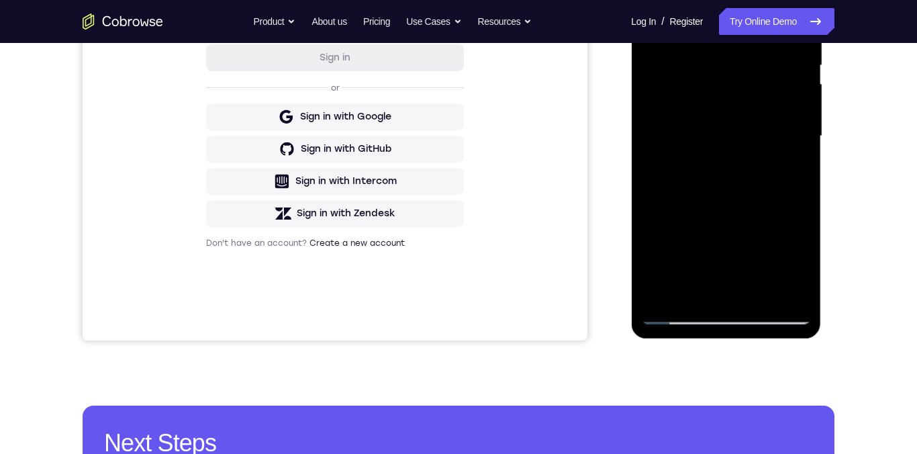
click at [701, 111] on div at bounding box center [725, 136] width 169 height 376
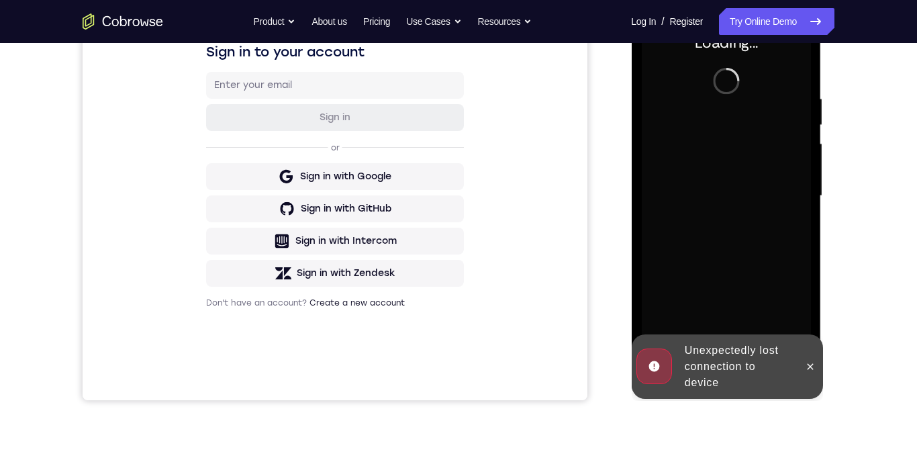
scroll to position [314, 0]
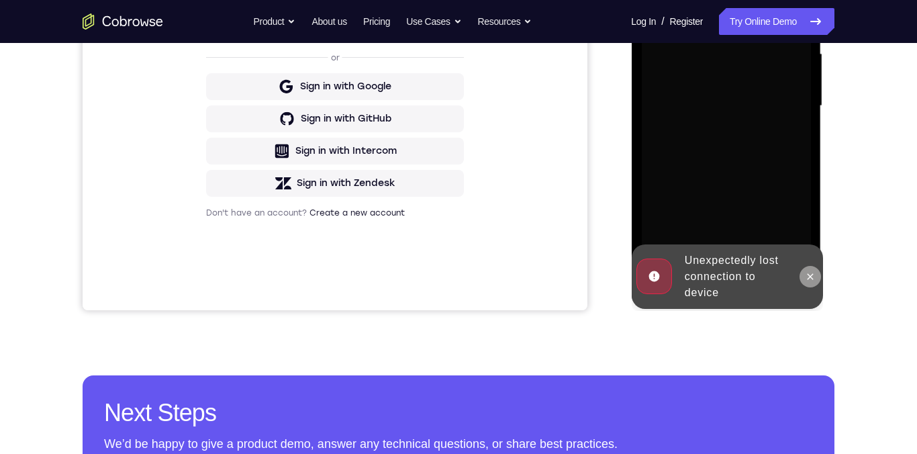
click at [811, 285] on button at bounding box center [809, 276] width 21 height 21
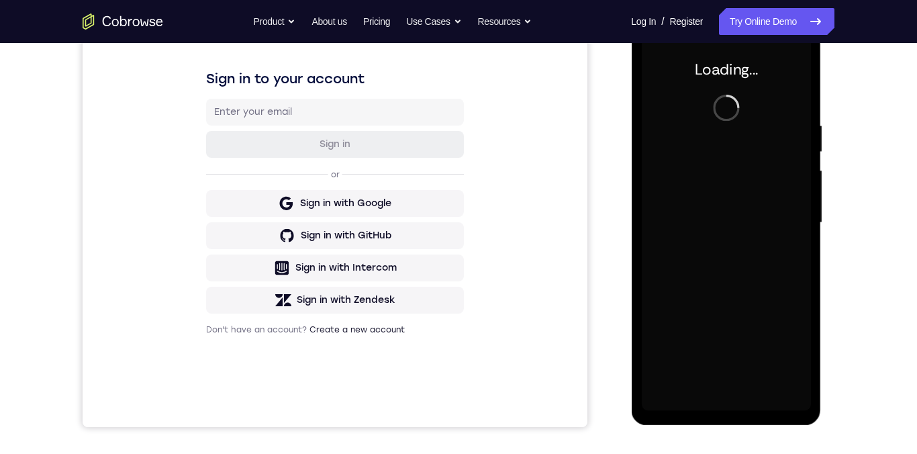
scroll to position [198, 0]
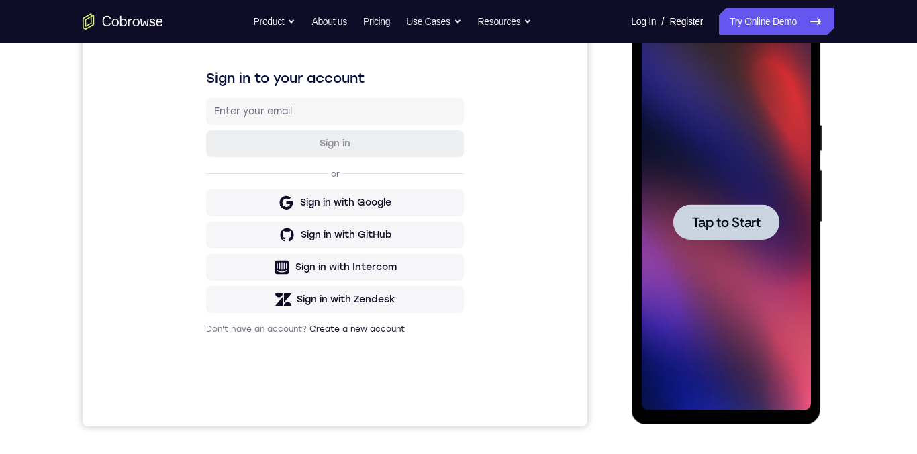
click at [754, 221] on span "Tap to Start" at bounding box center [725, 221] width 68 height 13
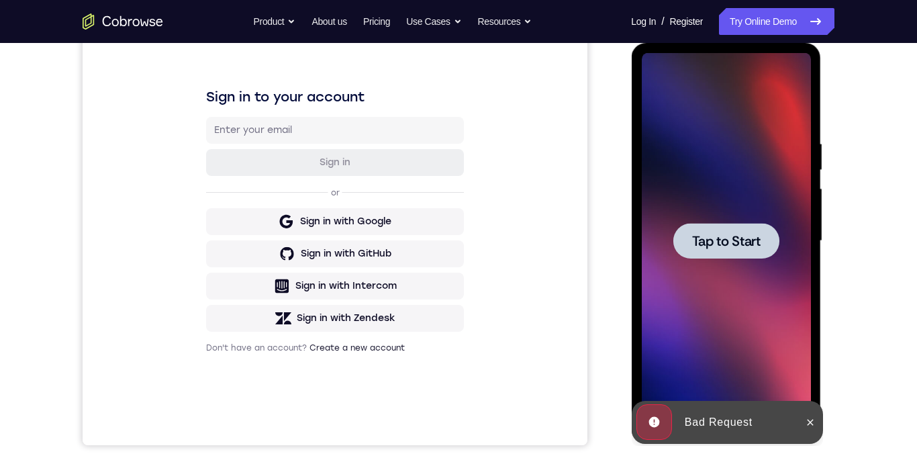
click at [702, 248] on span "Tap to Start" at bounding box center [725, 240] width 68 height 13
click at [697, 249] on div at bounding box center [725, 241] width 169 height 376
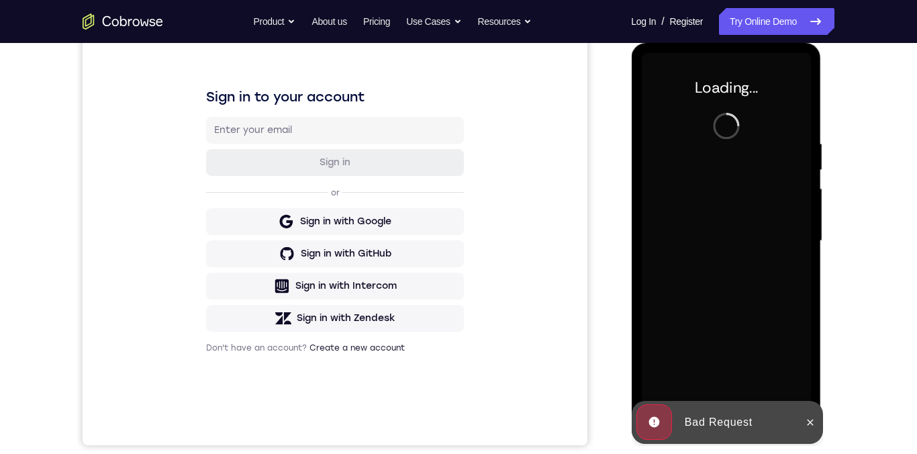
scroll to position [303, 0]
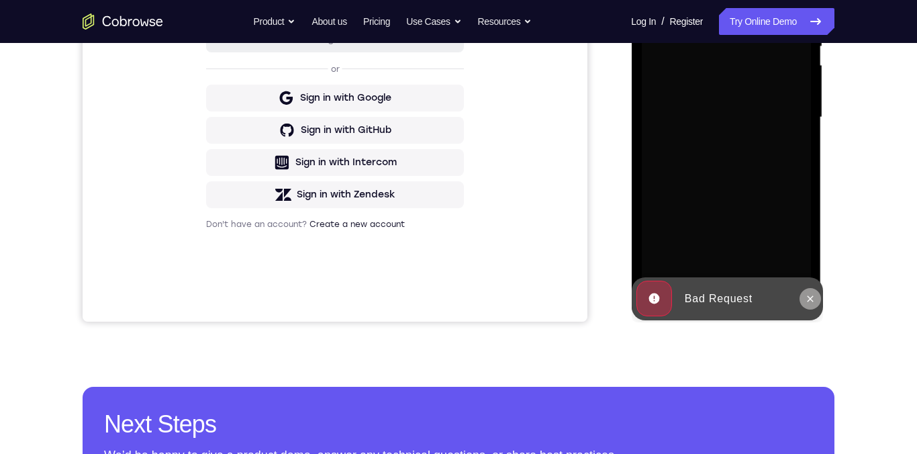
click at [808, 305] on button at bounding box center [809, 298] width 21 height 21
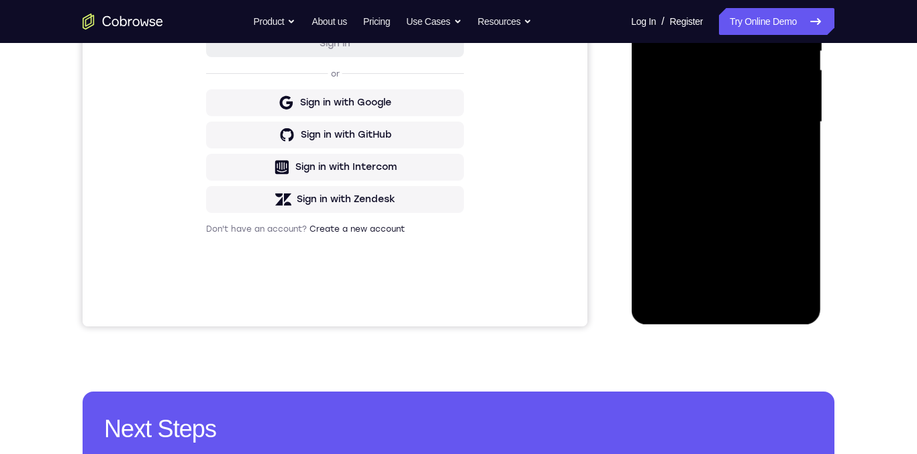
scroll to position [305, 0]
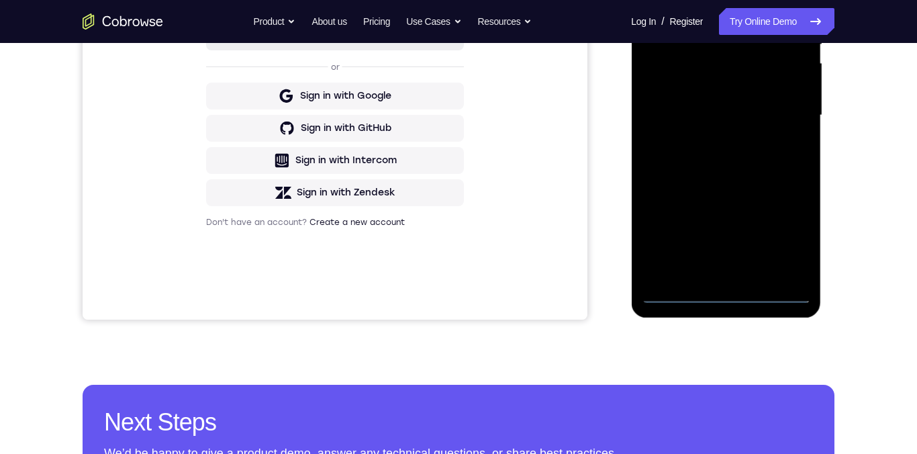
click at [733, 288] on div at bounding box center [725, 116] width 169 height 376
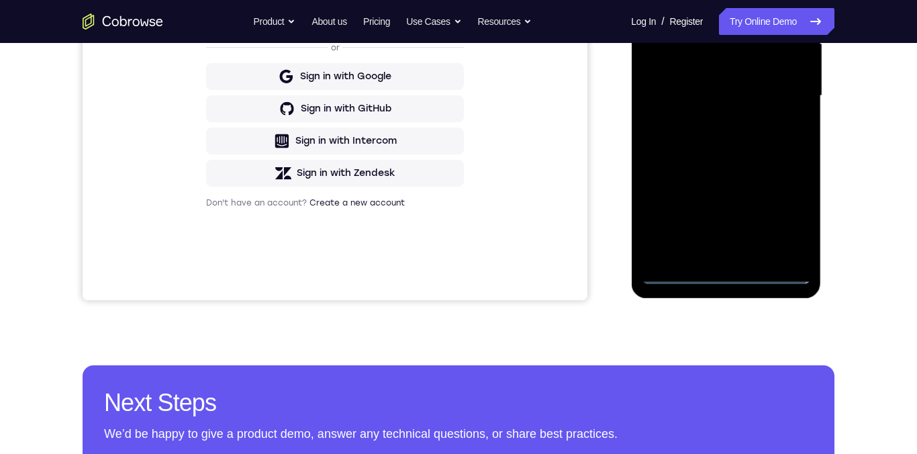
scroll to position [308, 0]
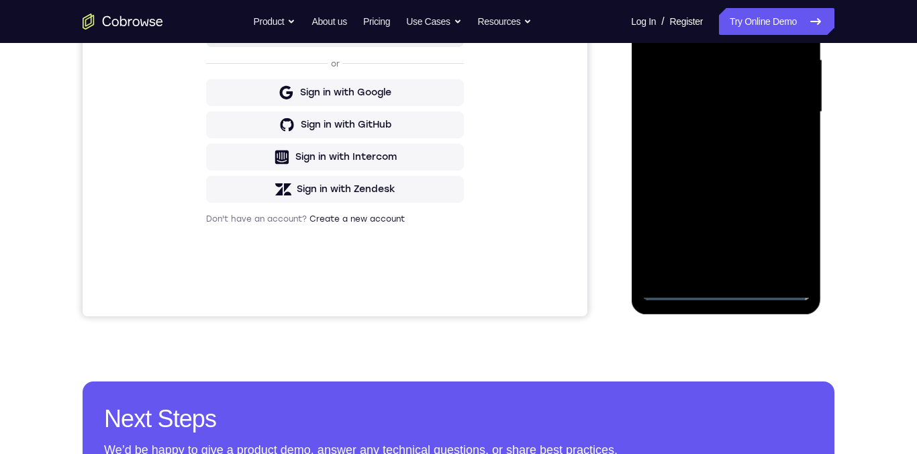
click at [724, 294] on div at bounding box center [725, 112] width 169 height 376
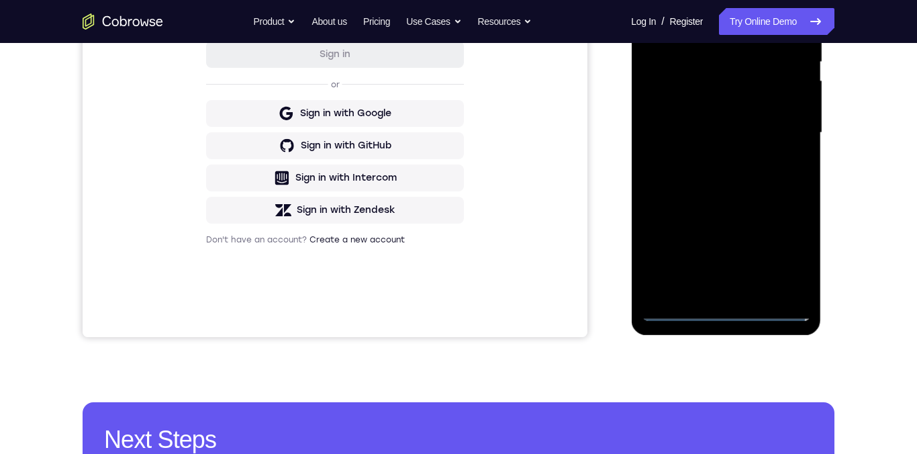
click at [791, 248] on div at bounding box center [725, 133] width 169 height 376
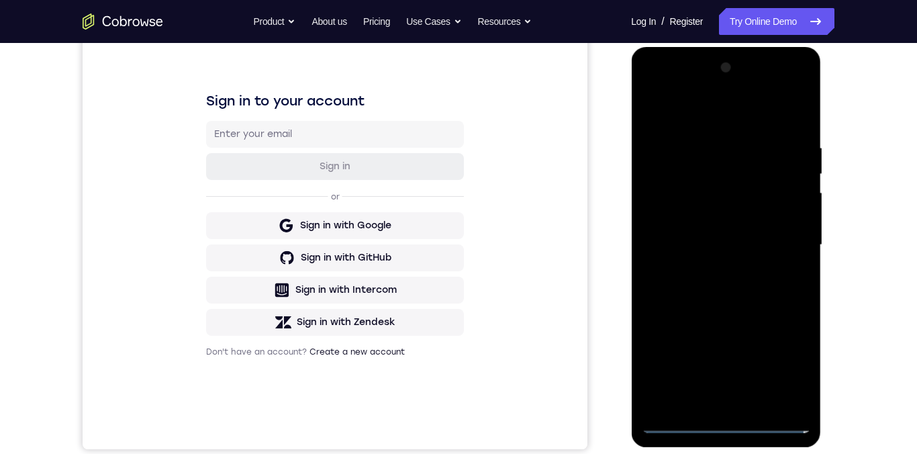
scroll to position [162, 0]
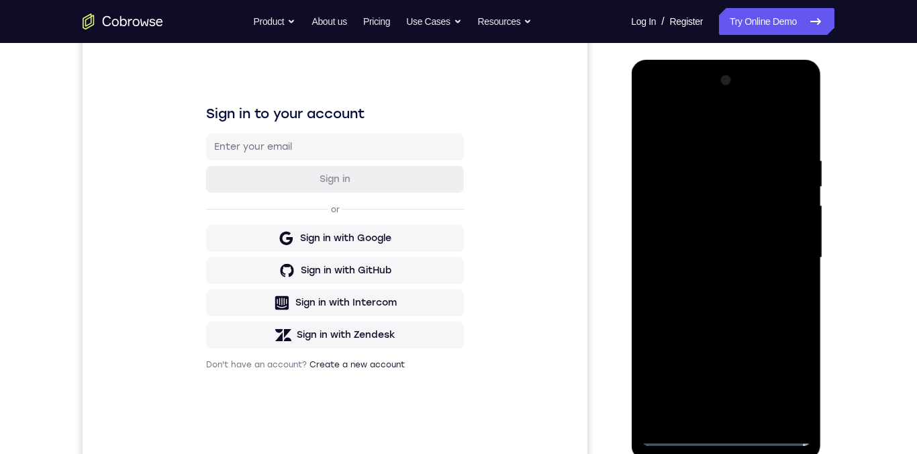
click at [671, 133] on div at bounding box center [725, 258] width 169 height 376
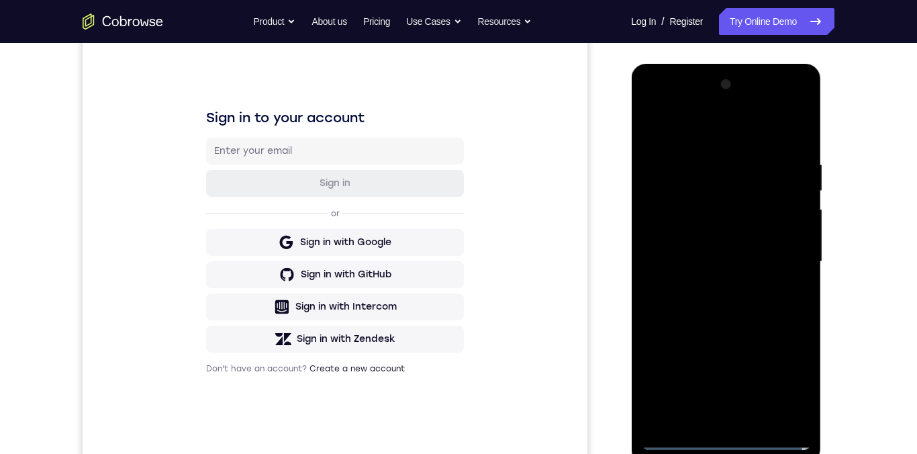
click at [789, 258] on div at bounding box center [725, 262] width 169 height 376
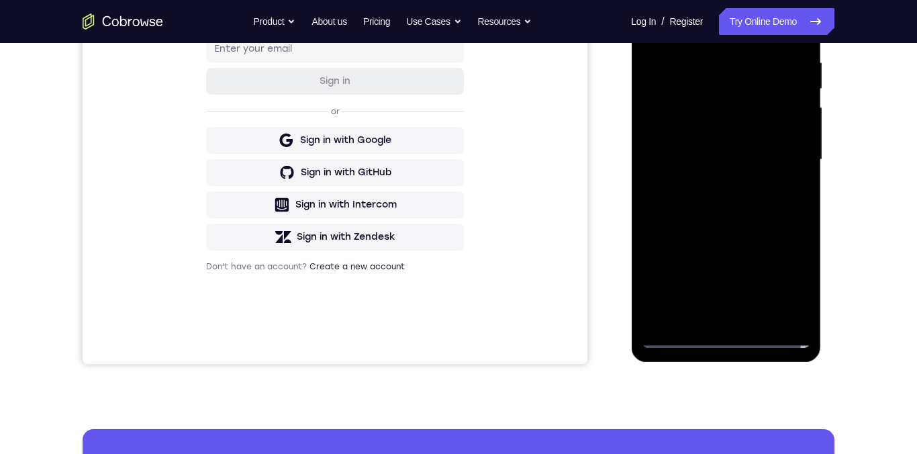
scroll to position [264, 0]
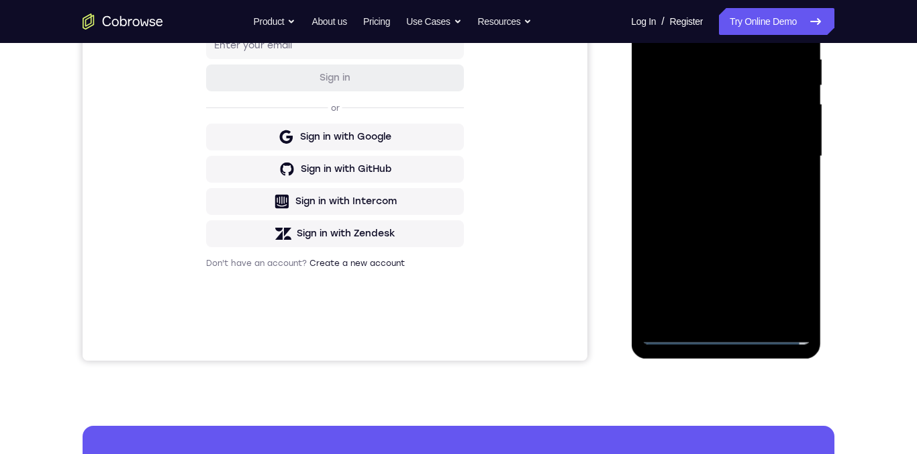
click at [710, 317] on div at bounding box center [725, 156] width 169 height 376
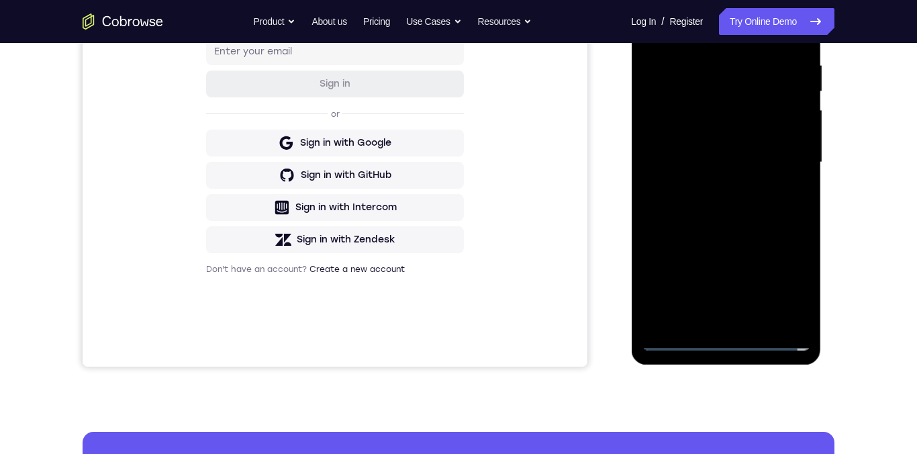
click at [664, 156] on div at bounding box center [725, 162] width 169 height 376
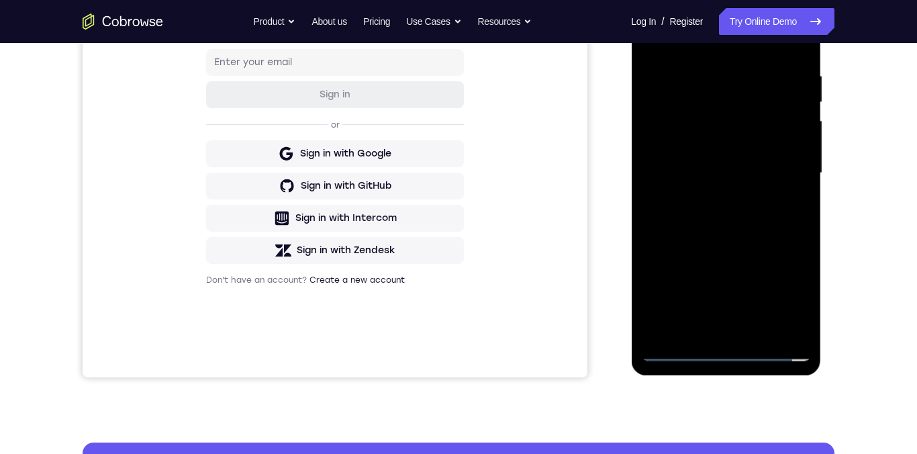
click at [710, 147] on div at bounding box center [725, 173] width 169 height 376
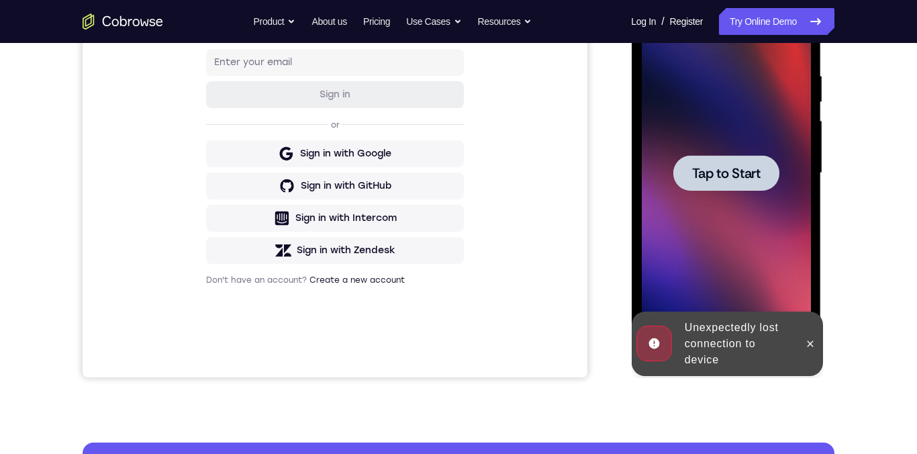
click at [752, 176] on span "Tap to Start" at bounding box center [725, 172] width 68 height 13
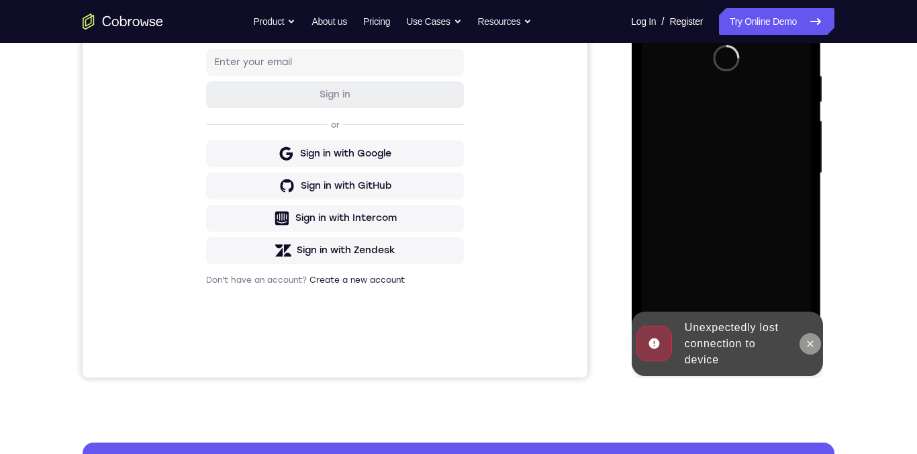
click at [808, 345] on icon at bounding box center [809, 343] width 11 height 11
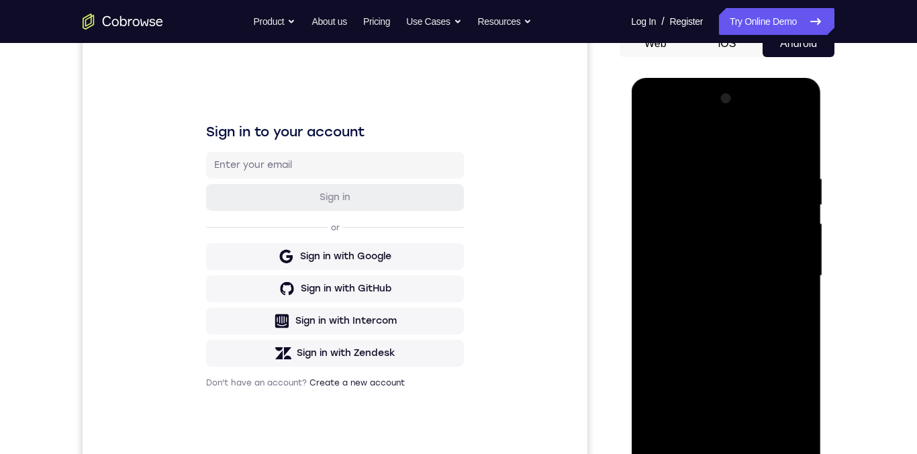
scroll to position [250, 0]
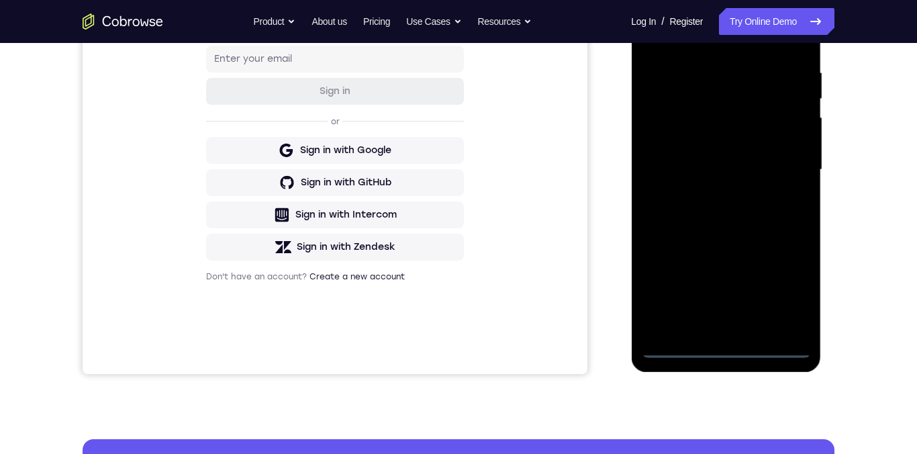
click at [726, 350] on div at bounding box center [725, 170] width 169 height 376
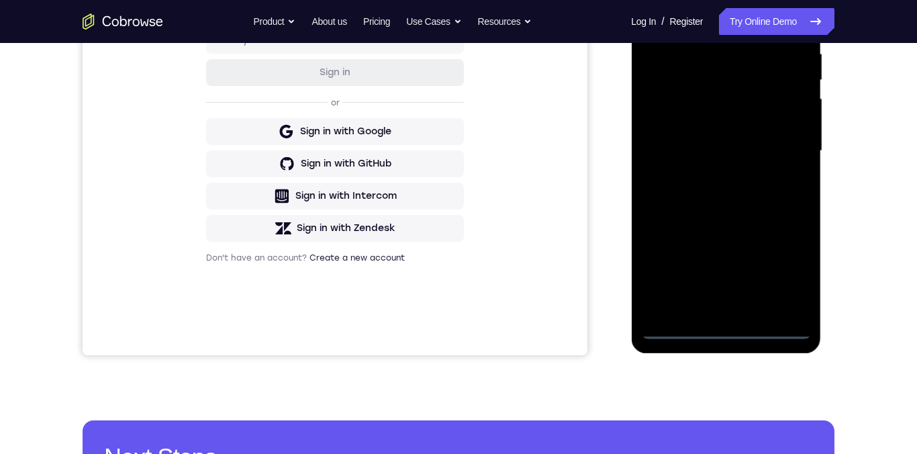
scroll to position [265, 0]
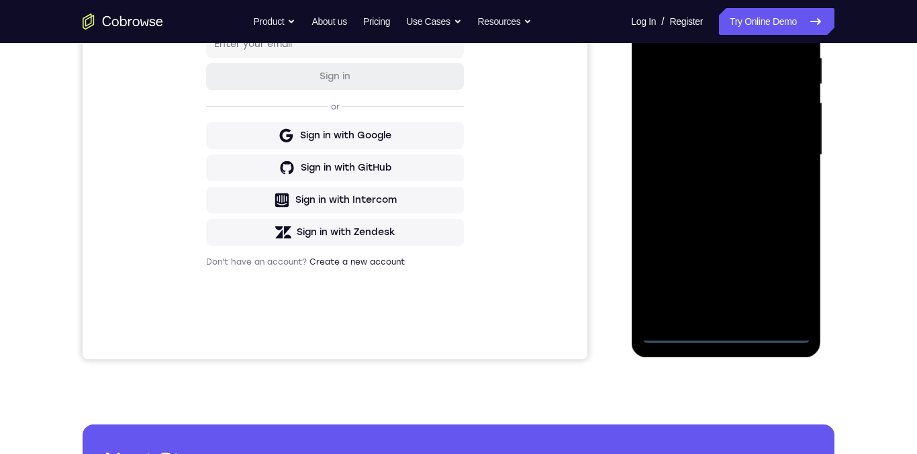
click at [784, 270] on div at bounding box center [725, 155] width 169 height 376
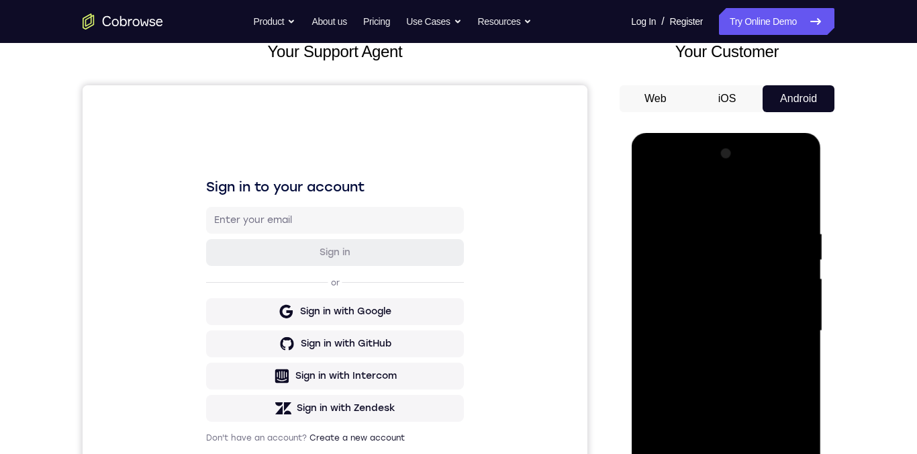
scroll to position [78, 0]
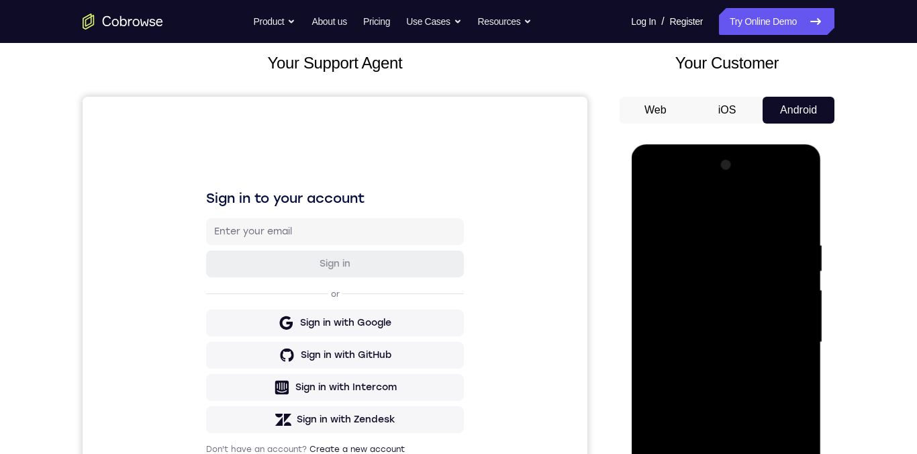
click at [687, 217] on div at bounding box center [725, 342] width 169 height 376
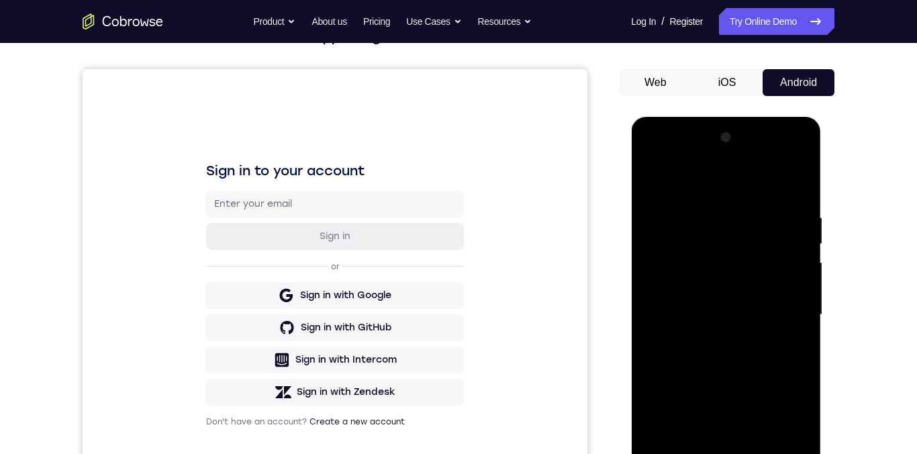
scroll to position [110, 0]
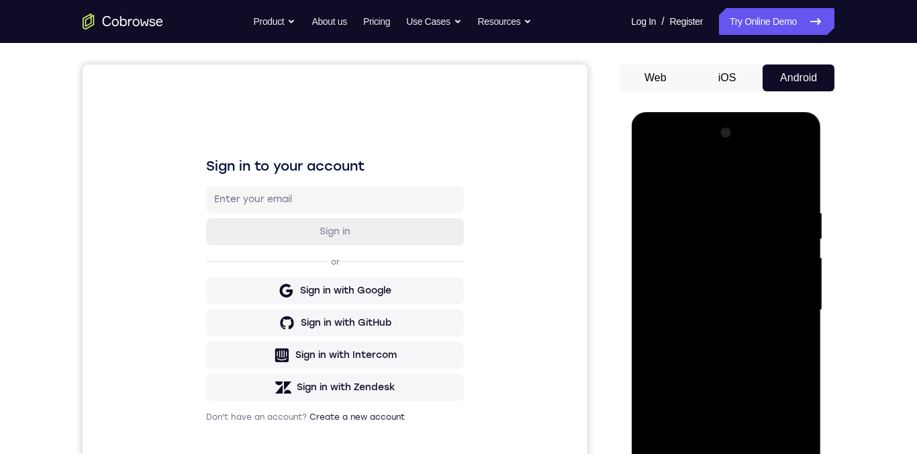
click at [783, 304] on div at bounding box center [725, 310] width 169 height 376
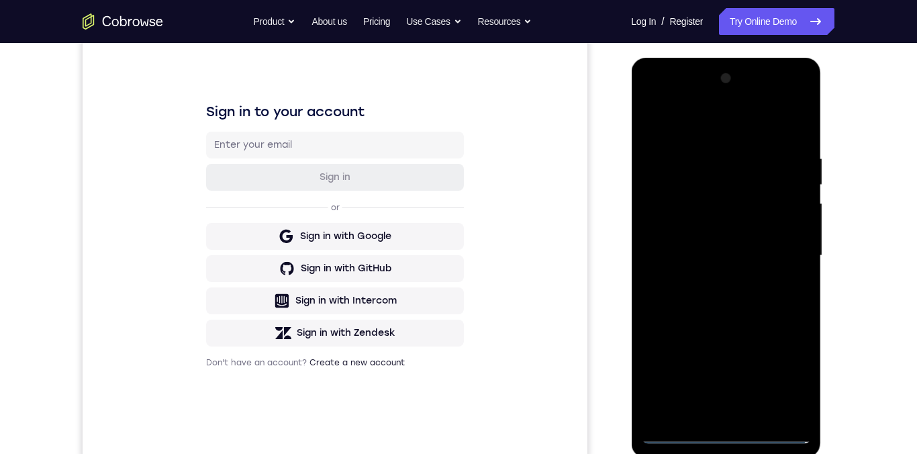
scroll to position [202, 0]
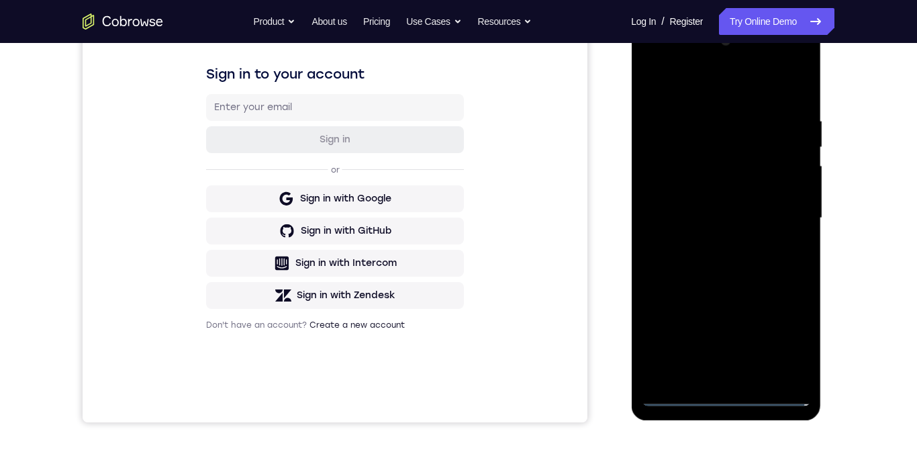
click at [711, 246] on div at bounding box center [725, 218] width 169 height 376
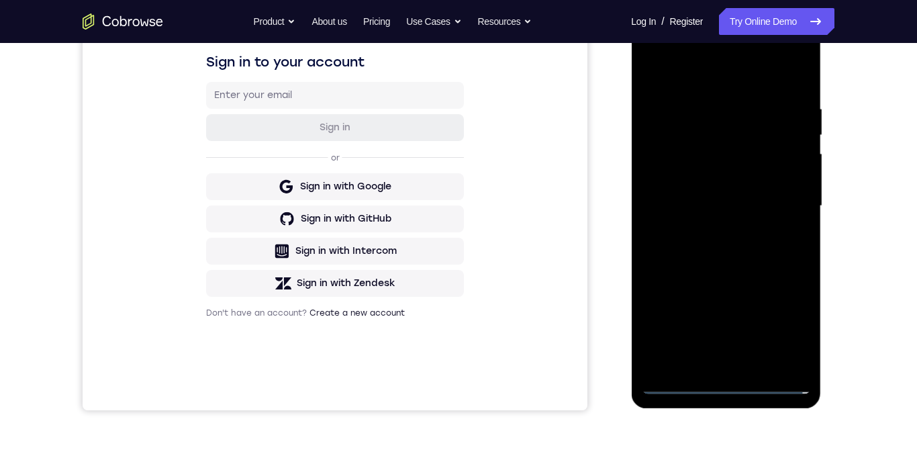
click at [661, 199] on div at bounding box center [725, 206] width 169 height 376
click at [689, 177] on div at bounding box center [725, 206] width 169 height 376
click at [758, 211] on div at bounding box center [725, 206] width 169 height 376
click at [785, 254] on div at bounding box center [725, 206] width 169 height 376
click at [781, 248] on div at bounding box center [725, 206] width 169 height 376
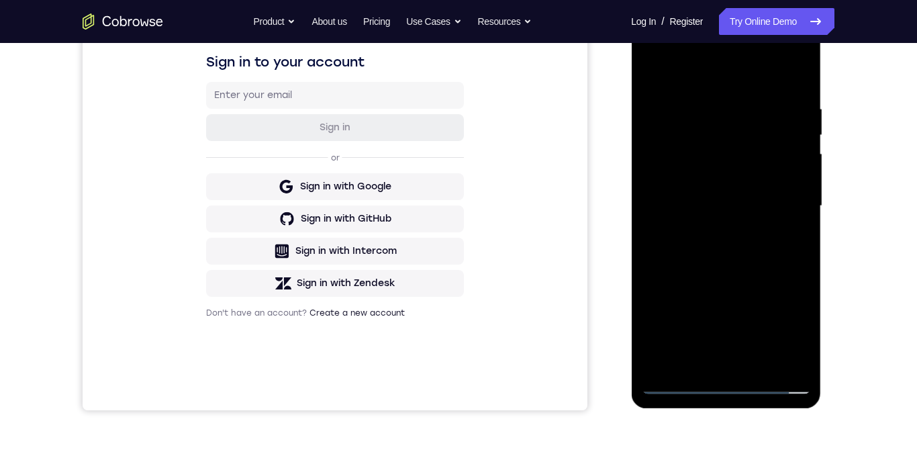
click at [783, 250] on div at bounding box center [725, 206] width 169 height 376
click at [662, 203] on div at bounding box center [725, 206] width 169 height 376
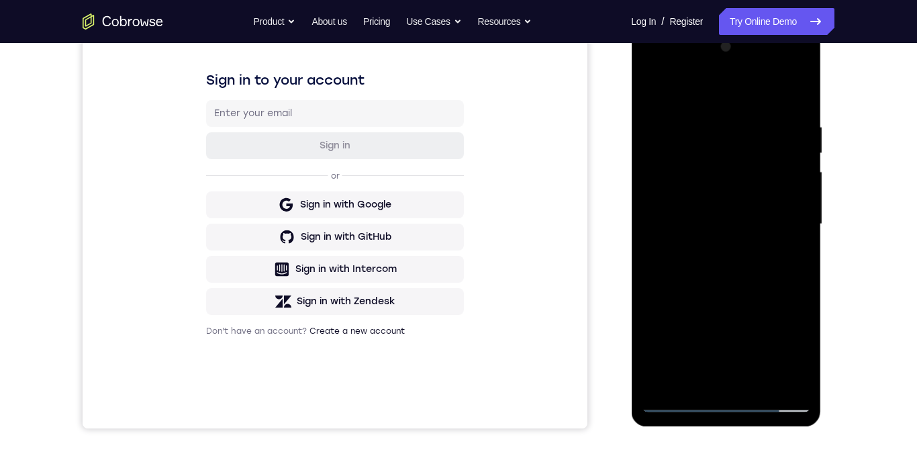
scroll to position [207, 0]
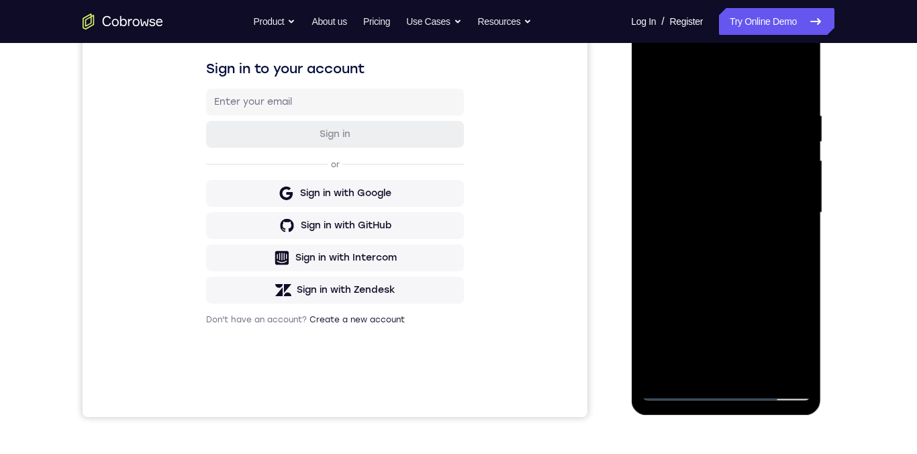
click at [778, 261] on div at bounding box center [725, 213] width 169 height 376
click at [778, 273] on div at bounding box center [725, 213] width 169 height 376
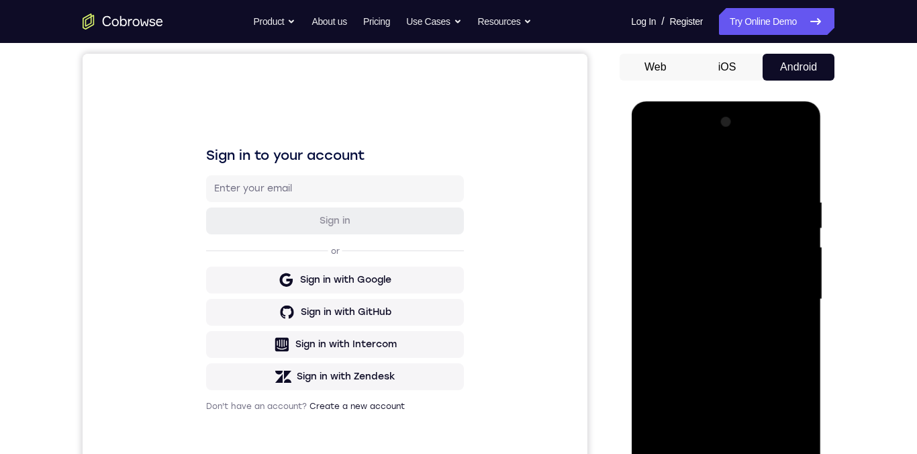
scroll to position [94, 0]
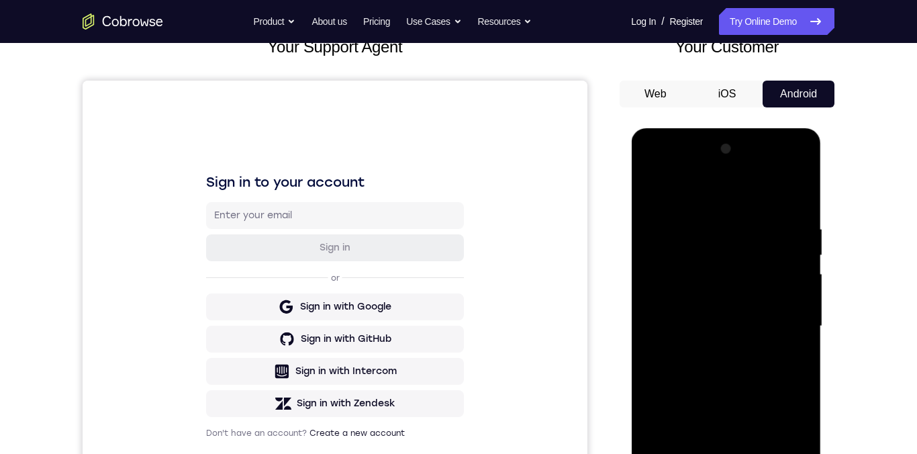
click at [648, 182] on div at bounding box center [725, 326] width 169 height 376
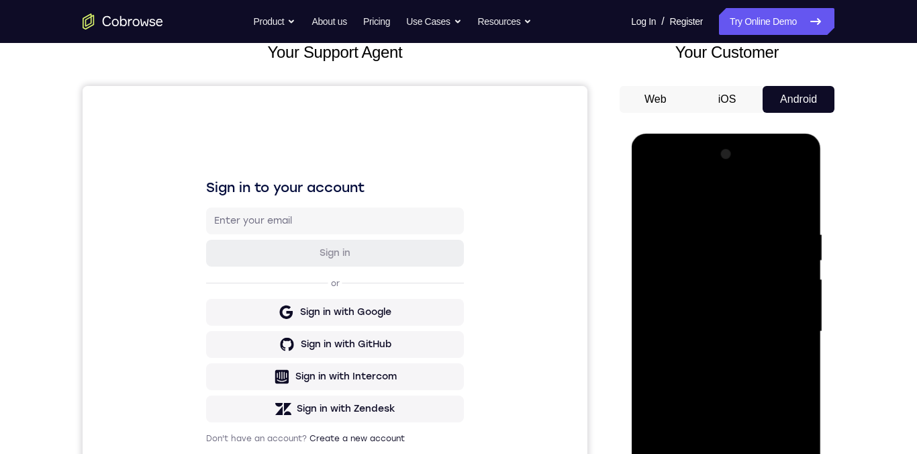
click at [641, 189] on div at bounding box center [725, 332] width 169 height 376
click at [646, 190] on div at bounding box center [725, 332] width 169 height 376
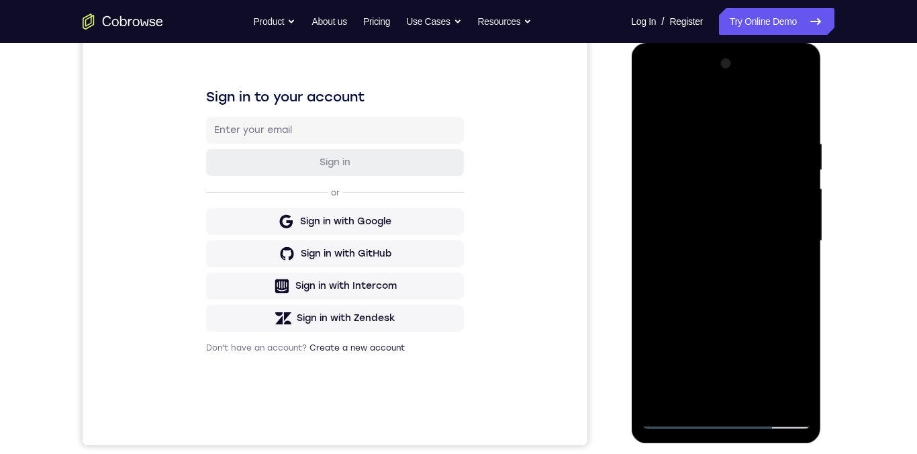
scroll to position [221, 0]
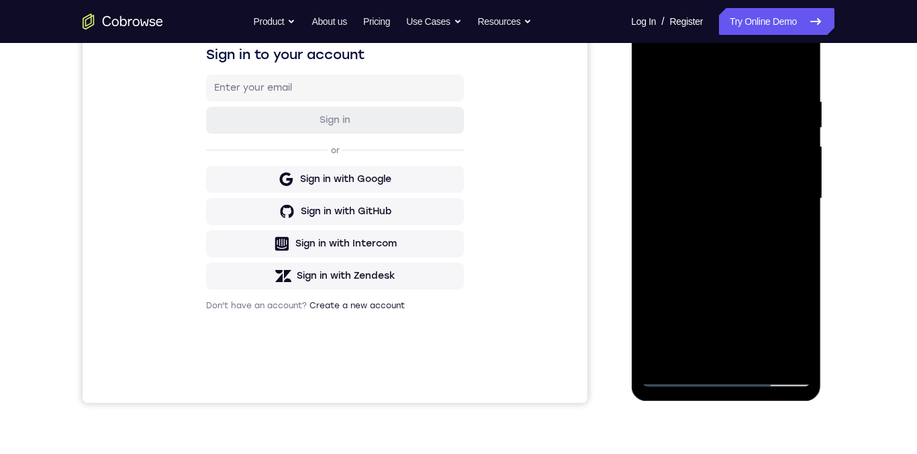
click at [705, 352] on div at bounding box center [725, 199] width 169 height 376
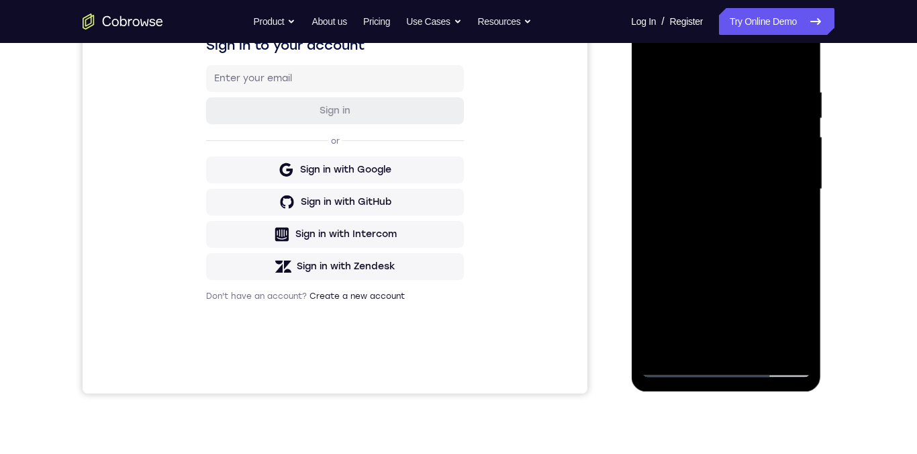
click at [716, 352] on div at bounding box center [725, 189] width 169 height 376
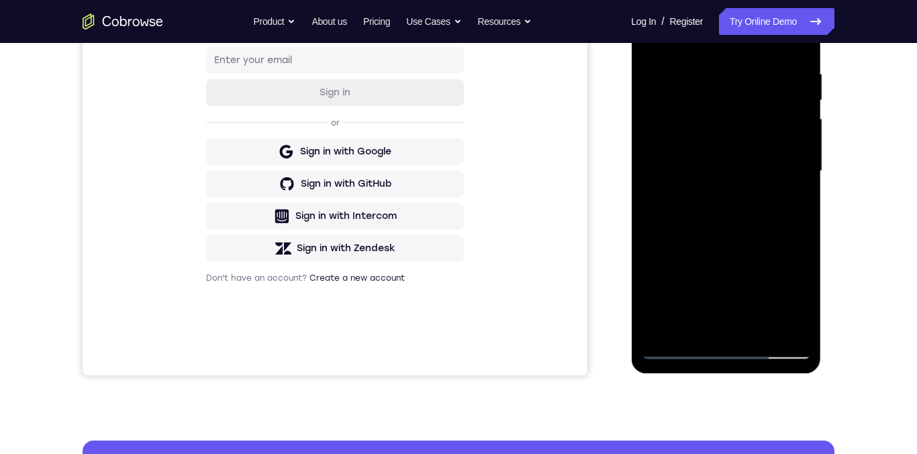
click at [722, 352] on div at bounding box center [725, 171] width 169 height 376
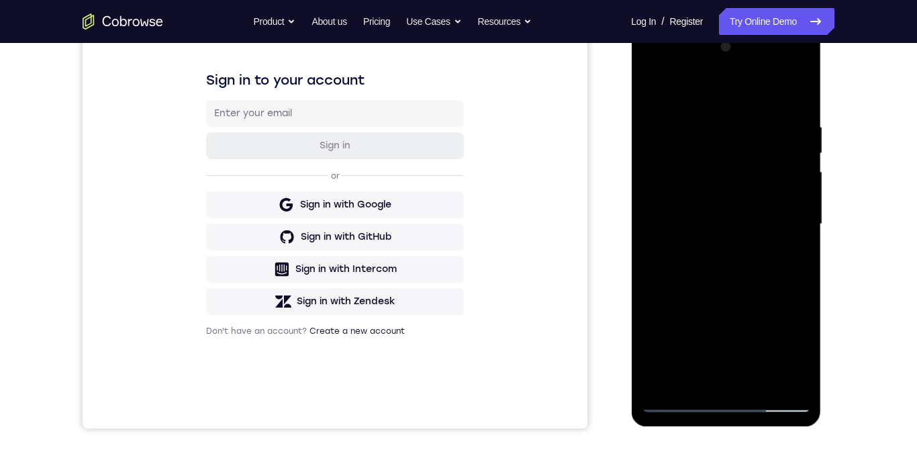
click at [787, 336] on div at bounding box center [725, 224] width 169 height 376
click at [760, 352] on div at bounding box center [725, 224] width 169 height 376
click at [746, 352] on div at bounding box center [725, 224] width 169 height 376
click at [736, 352] on div at bounding box center [725, 224] width 169 height 376
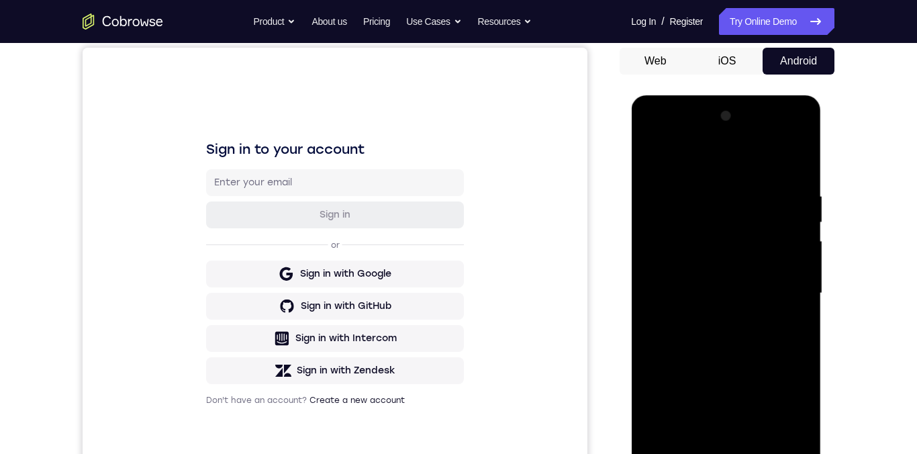
click at [644, 132] on div at bounding box center [725, 293] width 169 height 376
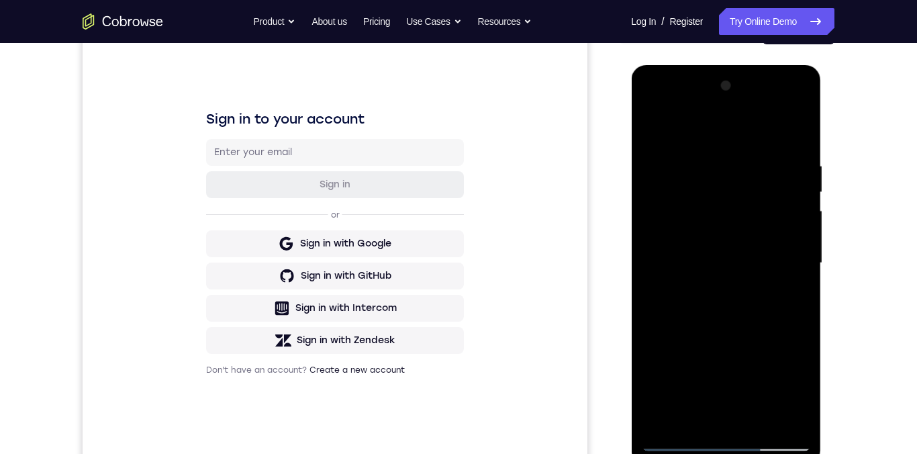
click at [666, 225] on div at bounding box center [725, 263] width 169 height 376
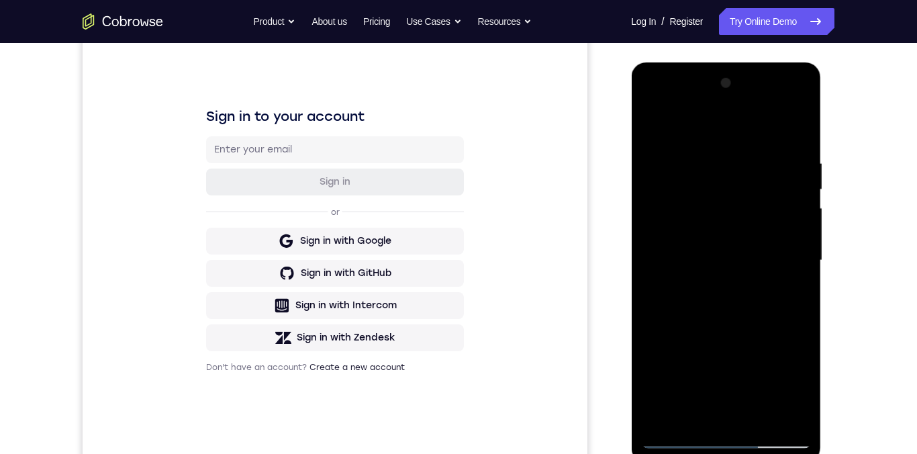
click at [709, 288] on div at bounding box center [725, 260] width 169 height 376
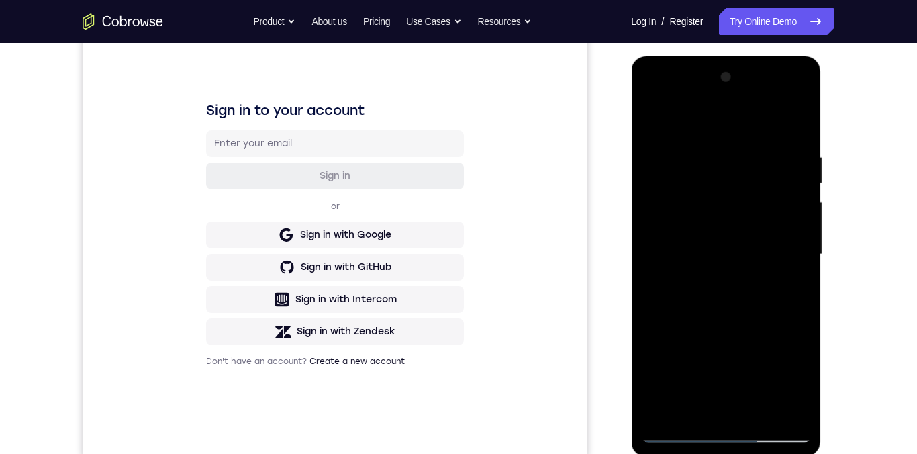
click at [732, 244] on div at bounding box center [725, 254] width 169 height 376
click at [709, 187] on div at bounding box center [725, 254] width 169 height 376
click at [705, 229] on div at bounding box center [725, 254] width 169 height 376
click at [730, 275] on div at bounding box center [725, 254] width 169 height 376
click at [776, 196] on div at bounding box center [725, 254] width 169 height 376
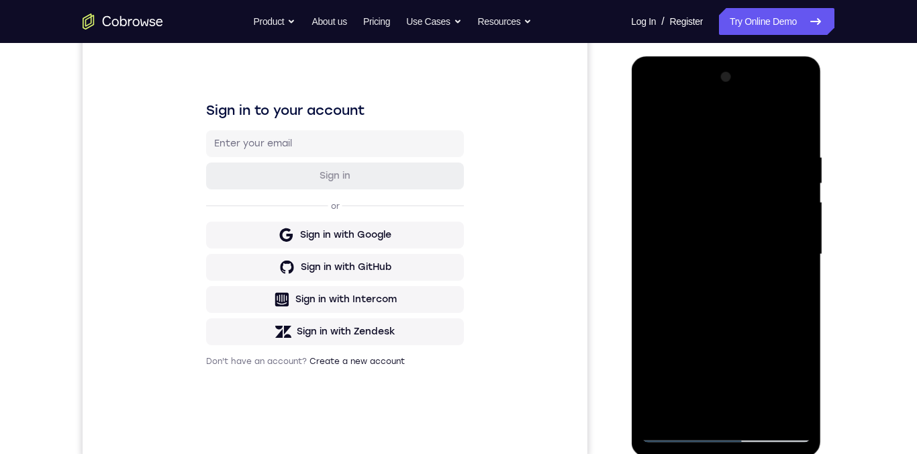
click at [738, 218] on div at bounding box center [725, 254] width 169 height 376
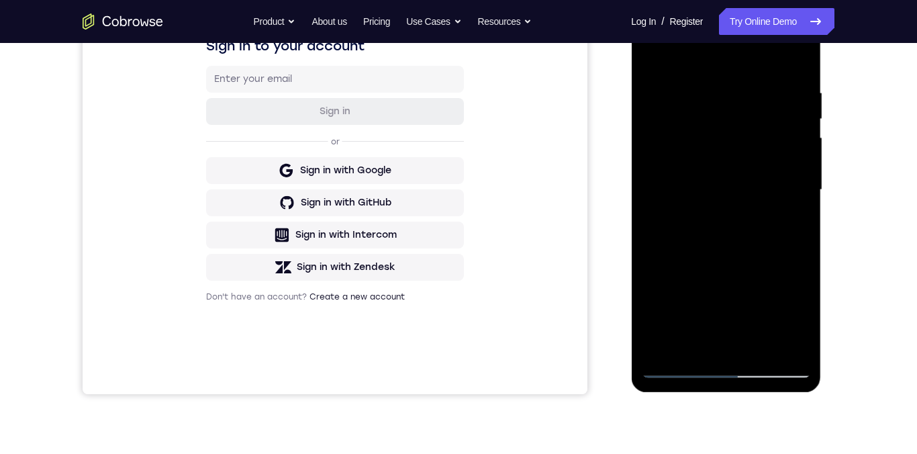
scroll to position [285, 0]
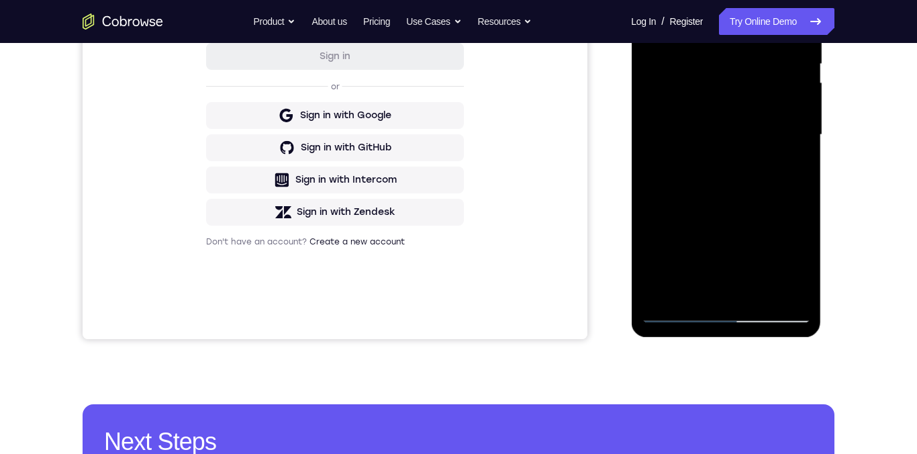
click at [728, 315] on div at bounding box center [725, 135] width 169 height 376
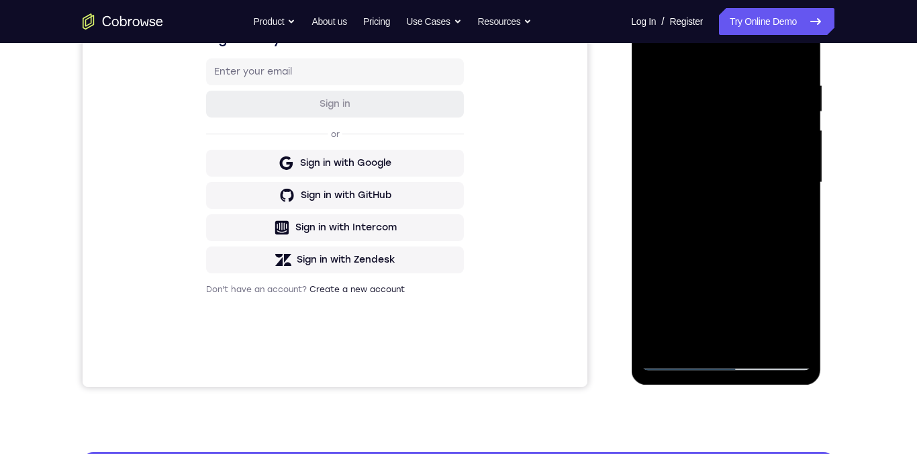
scroll to position [225, 0]
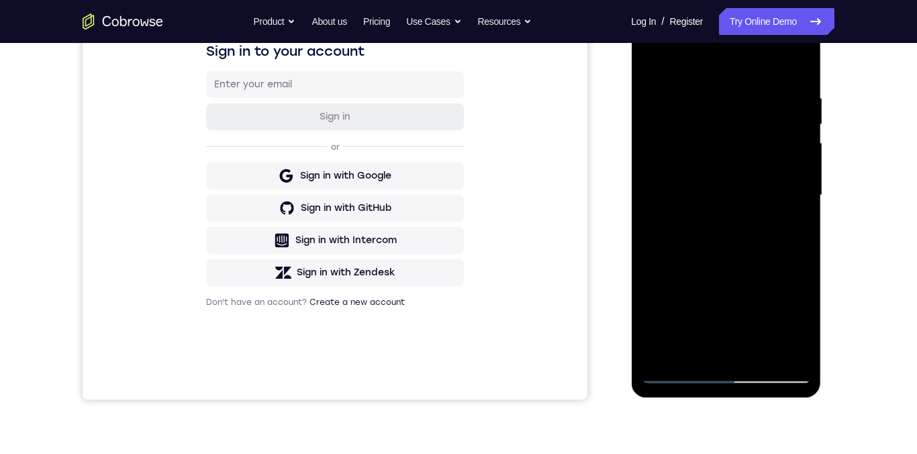
click at [660, 195] on div at bounding box center [725, 195] width 169 height 376
click at [756, 240] on div at bounding box center [725, 195] width 169 height 376
click at [724, 352] on div at bounding box center [725, 195] width 169 height 376
click at [721, 150] on div at bounding box center [725, 195] width 169 height 376
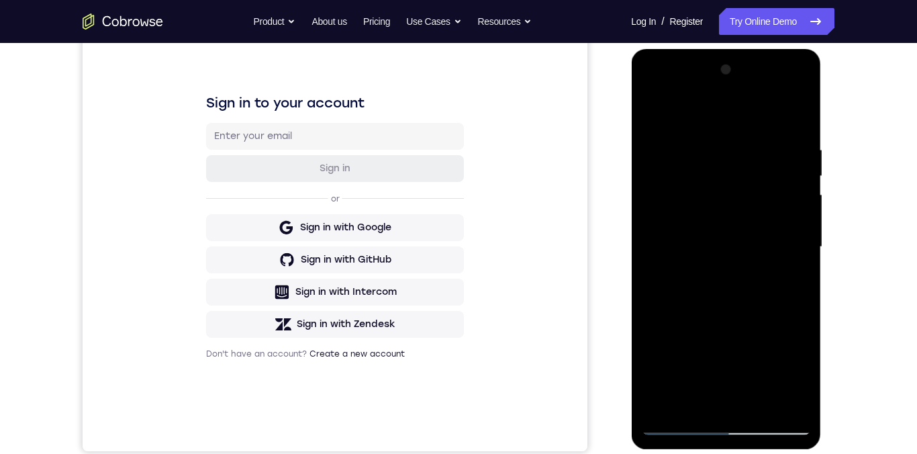
click at [690, 160] on div at bounding box center [725, 247] width 169 height 376
click at [659, 163] on div at bounding box center [725, 247] width 169 height 376
click at [681, 165] on div at bounding box center [725, 247] width 169 height 376
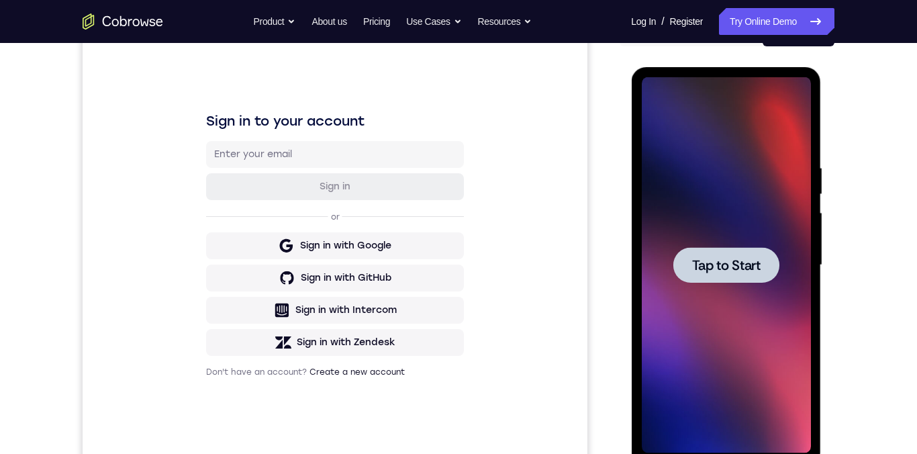
scroll to position [154, 0]
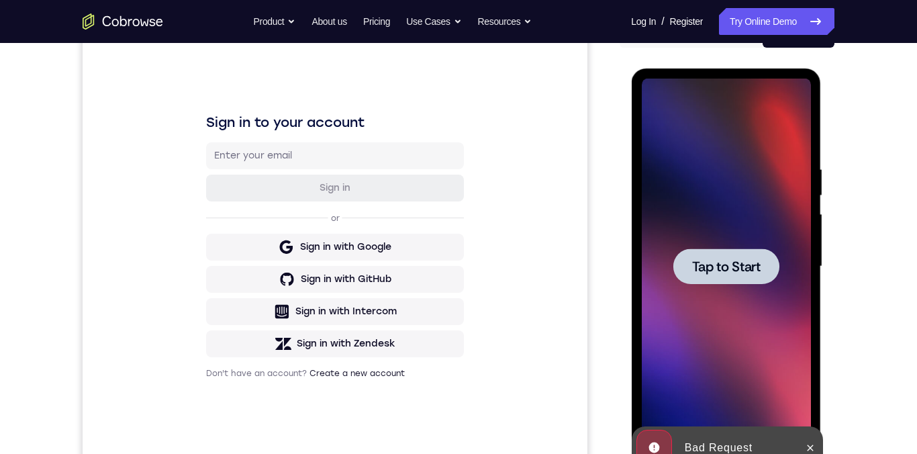
click at [773, 264] on div at bounding box center [726, 266] width 106 height 36
click at [750, 278] on div at bounding box center [725, 267] width 169 height 376
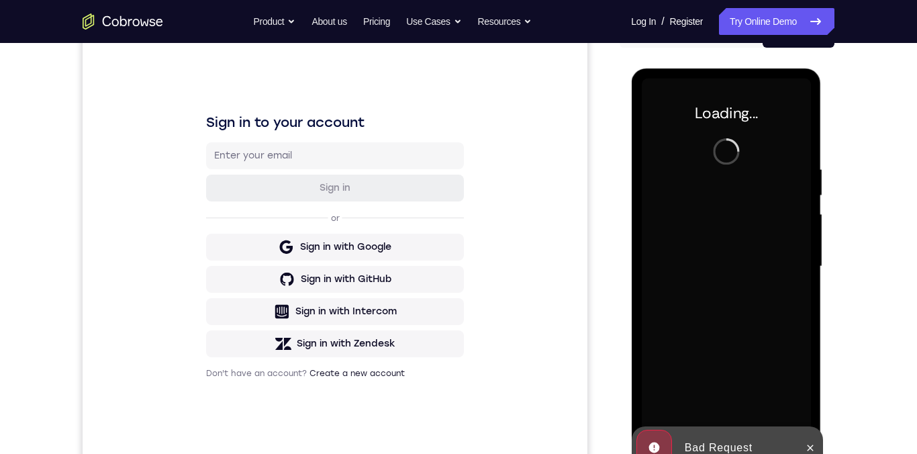
scroll to position [216, 0]
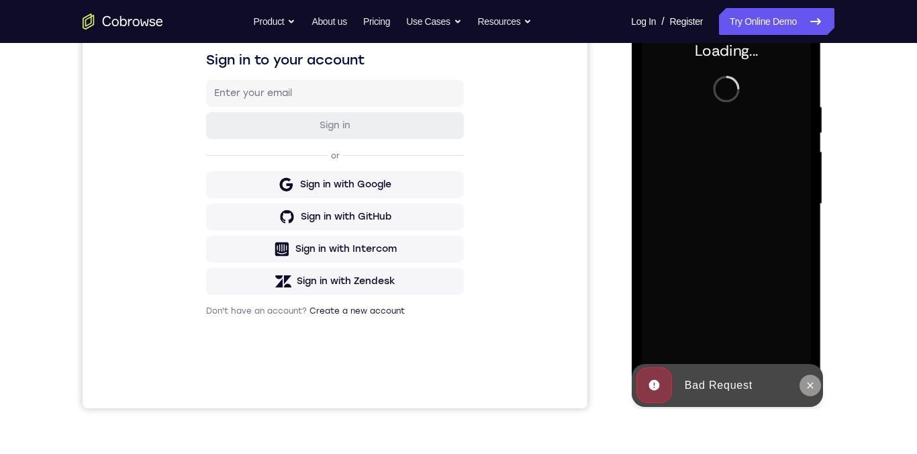
click at [805, 352] on icon at bounding box center [809, 385] width 11 height 11
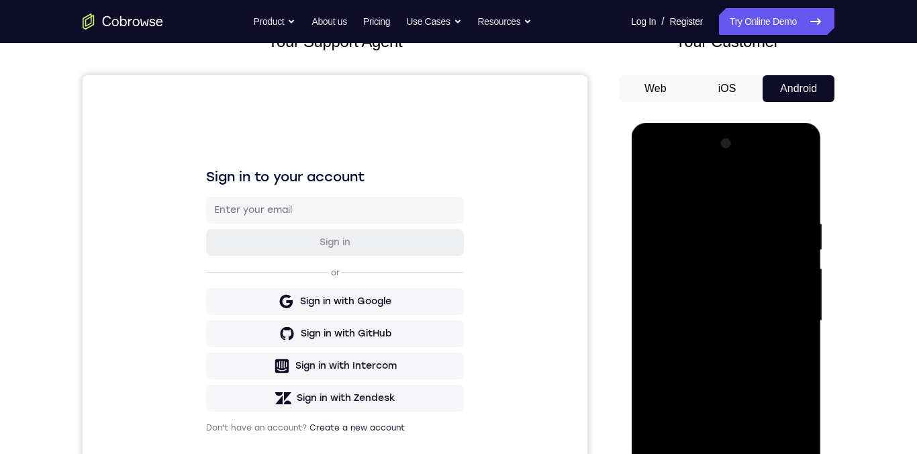
scroll to position [219, 0]
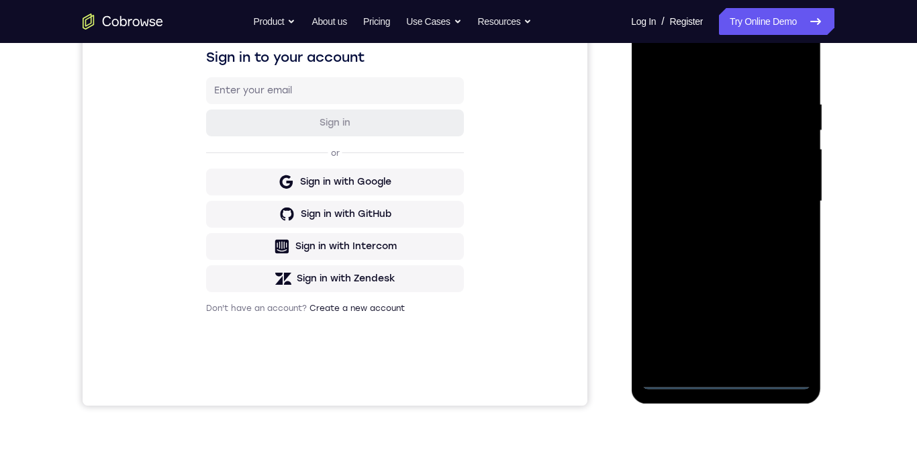
click at [720, 352] on div at bounding box center [725, 201] width 169 height 376
click at [677, 182] on div at bounding box center [725, 201] width 169 height 376
click at [745, 236] on div at bounding box center [725, 201] width 169 height 376
click at [728, 352] on div at bounding box center [725, 201] width 169 height 376
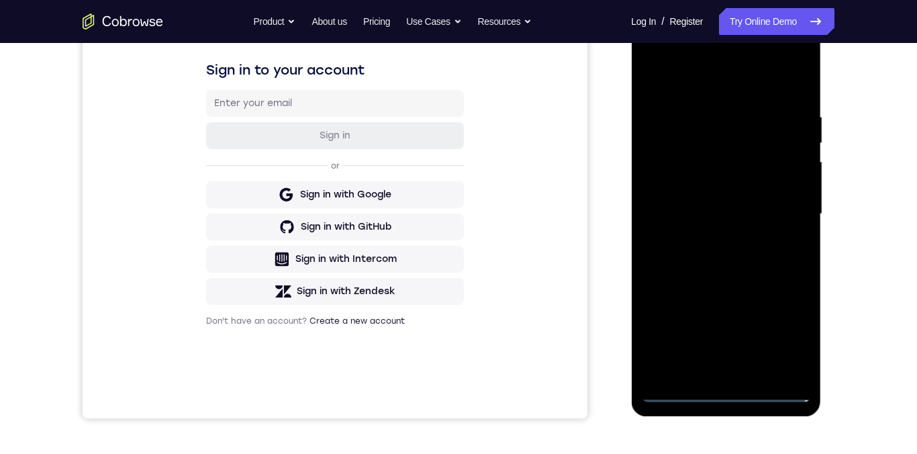
click at [717, 168] on div at bounding box center [725, 214] width 169 height 376
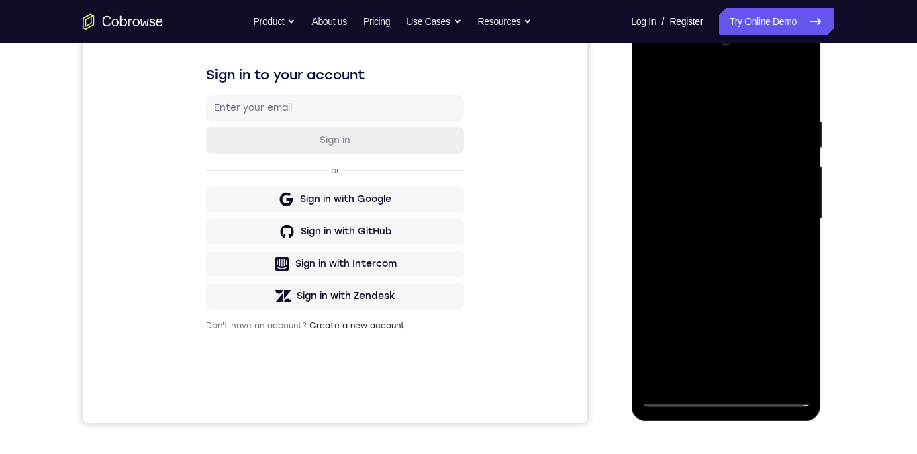
click at [696, 140] on div at bounding box center [725, 219] width 169 height 376
click at [728, 167] on div at bounding box center [725, 219] width 169 height 376
click at [794, 247] on div at bounding box center [725, 219] width 169 height 376
click at [749, 144] on div at bounding box center [725, 219] width 169 height 376
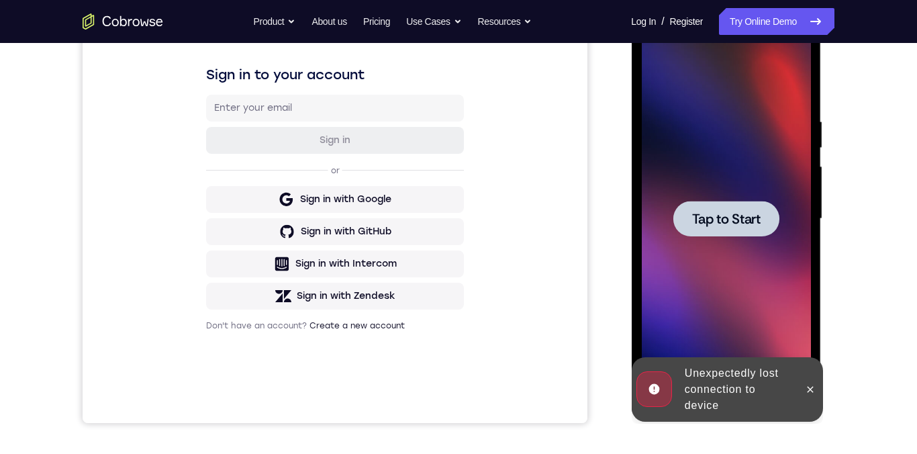
scroll to position [115, 0]
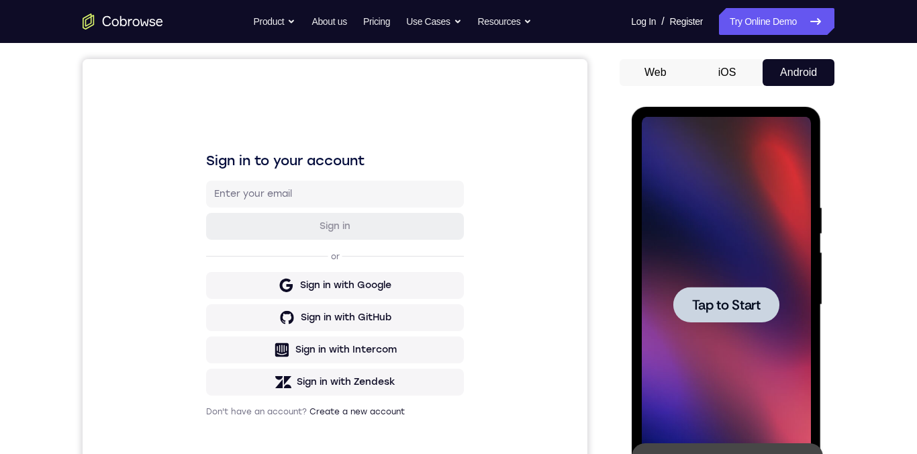
click at [728, 75] on button "iOS" at bounding box center [727, 72] width 72 height 27
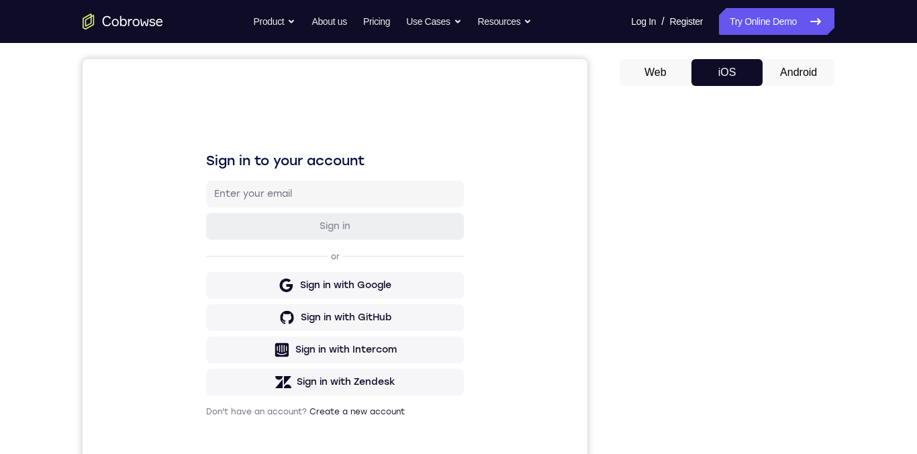
click at [809, 75] on button "Android" at bounding box center [798, 72] width 72 height 27
click at [0, 0] on div at bounding box center [0, 0] width 0 height 0
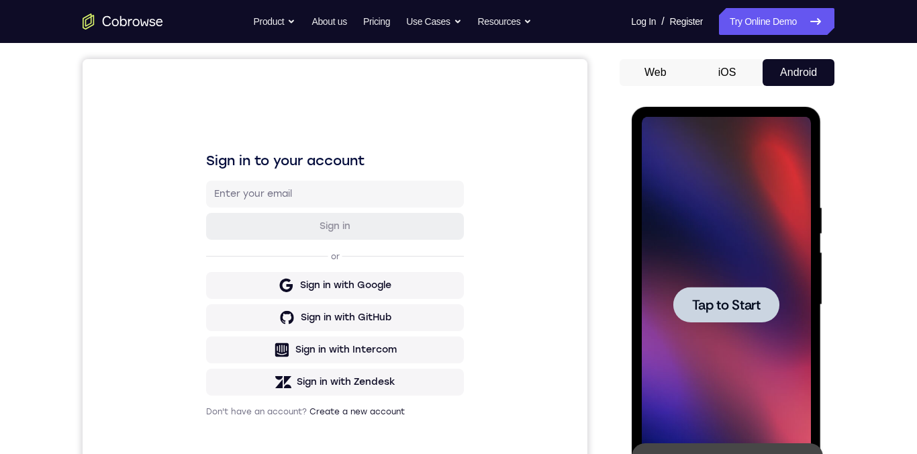
scroll to position [180, 0]
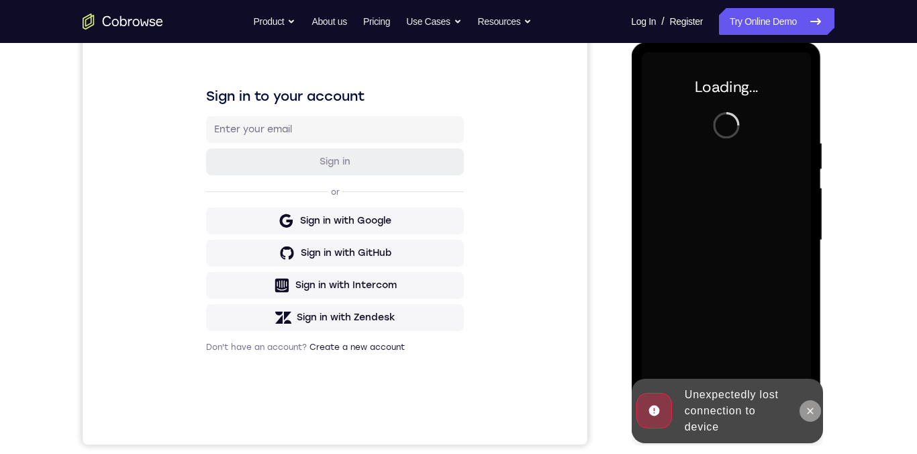
click at [805, 352] on icon at bounding box center [809, 410] width 11 height 11
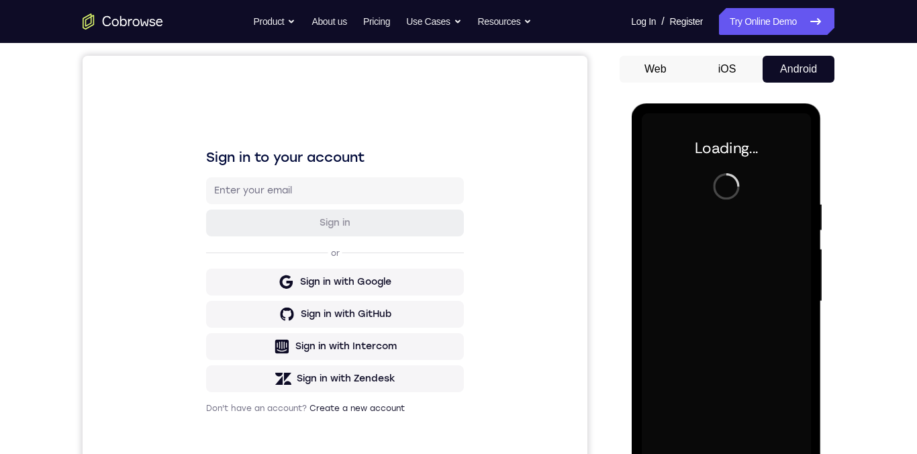
scroll to position [88, 0]
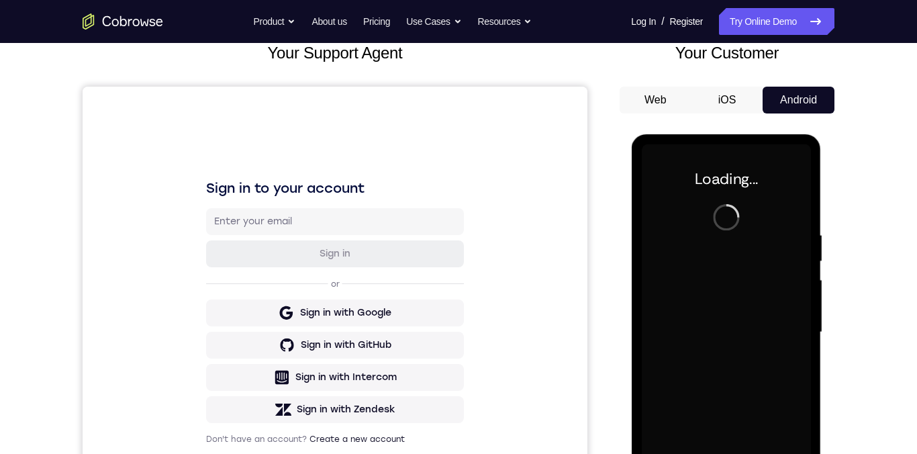
click at [729, 113] on button "iOS" at bounding box center [727, 100] width 72 height 27
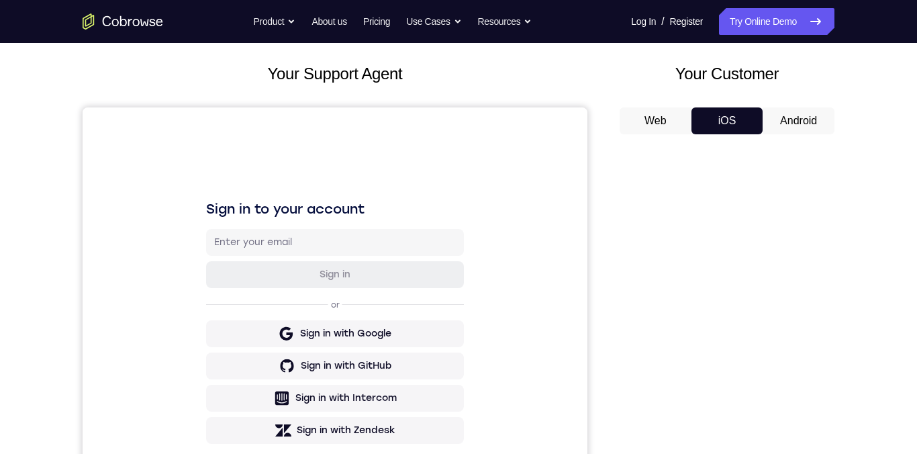
click at [809, 125] on button "Android" at bounding box center [798, 120] width 72 height 27
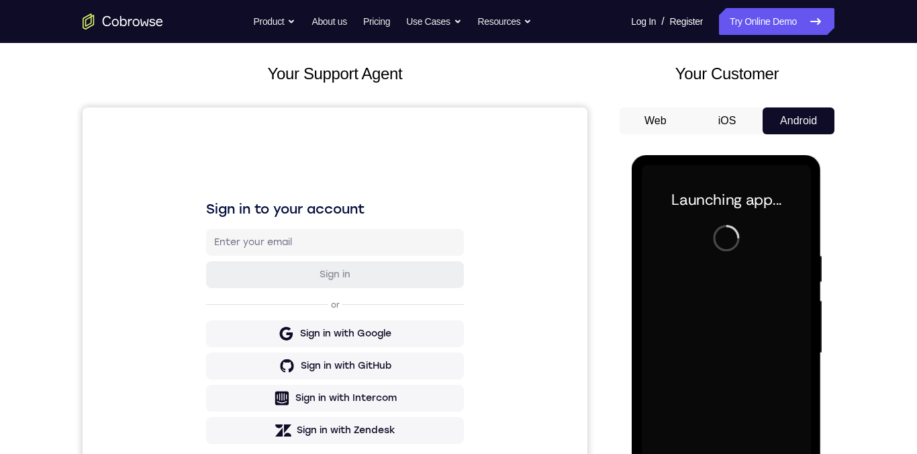
click at [724, 123] on button "iOS" at bounding box center [727, 120] width 72 height 27
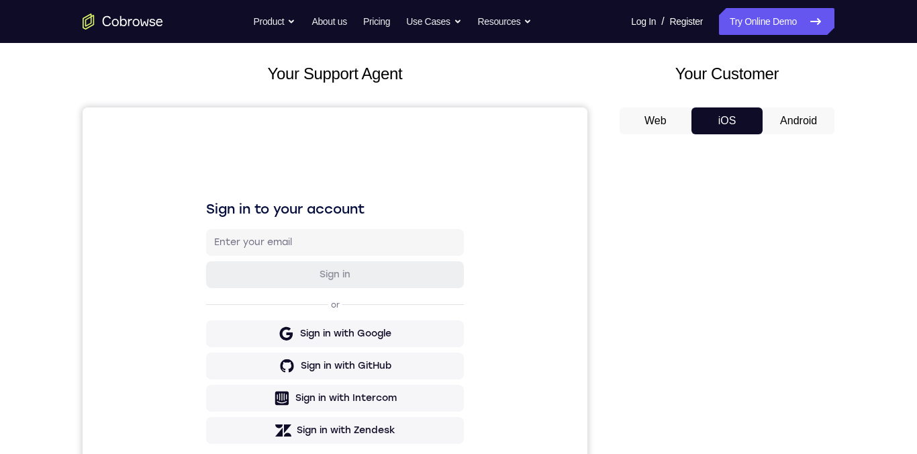
click at [813, 120] on button "Android" at bounding box center [798, 120] width 72 height 27
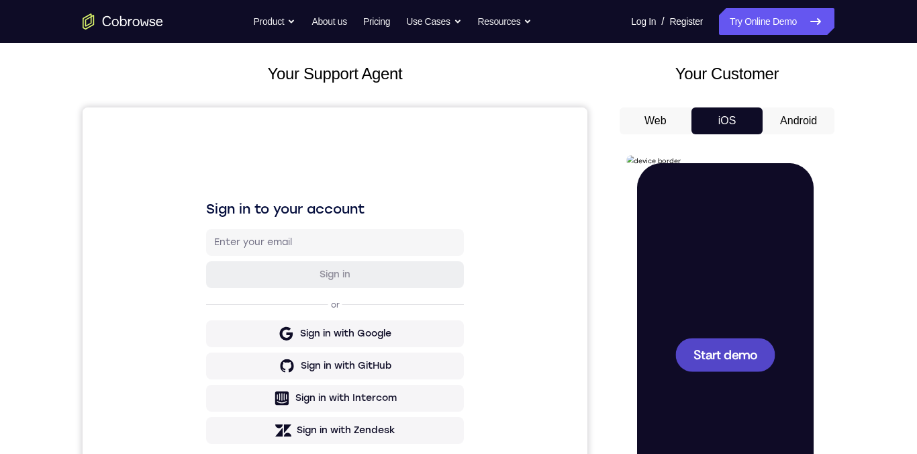
scroll to position [0, 0]
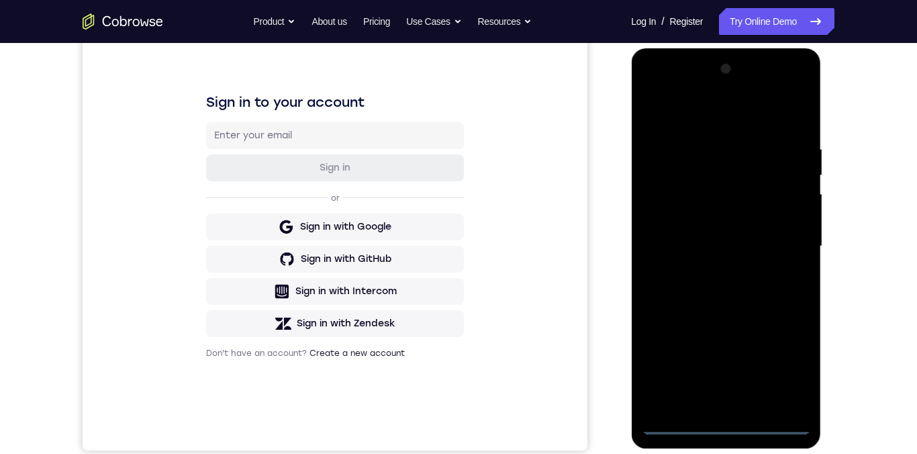
click at [728, 352] on div at bounding box center [725, 246] width 169 height 376
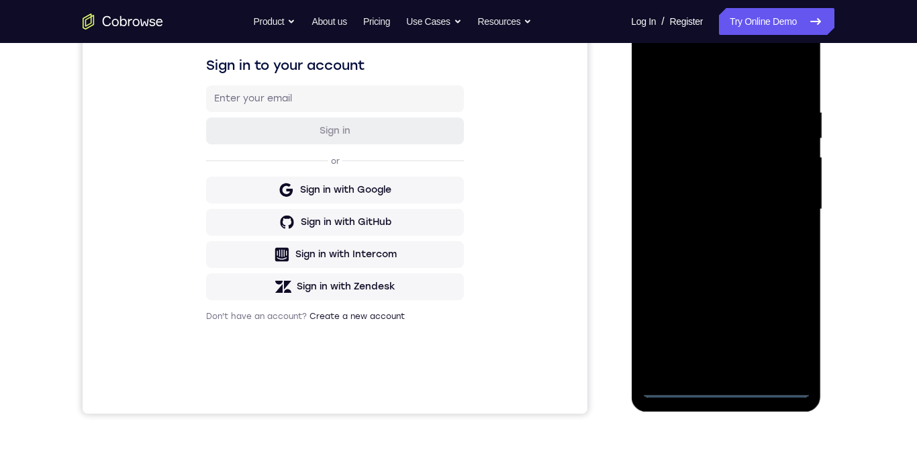
click at [797, 328] on div at bounding box center [725, 209] width 169 height 376
click at [720, 352] on div at bounding box center [725, 209] width 169 height 376
click at [726, 352] on div at bounding box center [725, 209] width 169 height 376
click at [666, 197] on div at bounding box center [725, 209] width 169 height 376
click at [762, 253] on div at bounding box center [725, 209] width 169 height 376
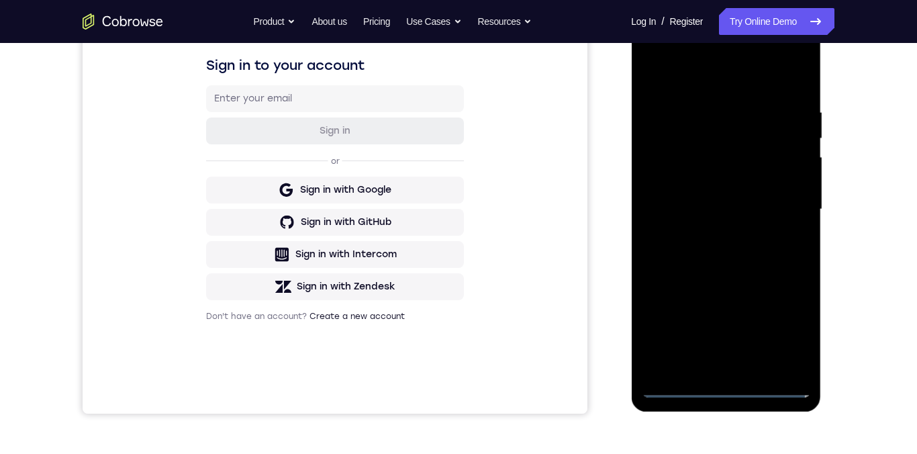
click at [732, 352] on div at bounding box center [725, 209] width 169 height 376
click at [716, 160] on div at bounding box center [725, 209] width 169 height 376
click at [732, 126] on div at bounding box center [725, 209] width 169 height 376
click at [699, 154] on div at bounding box center [725, 209] width 169 height 376
click at [783, 225] on div at bounding box center [725, 209] width 169 height 376
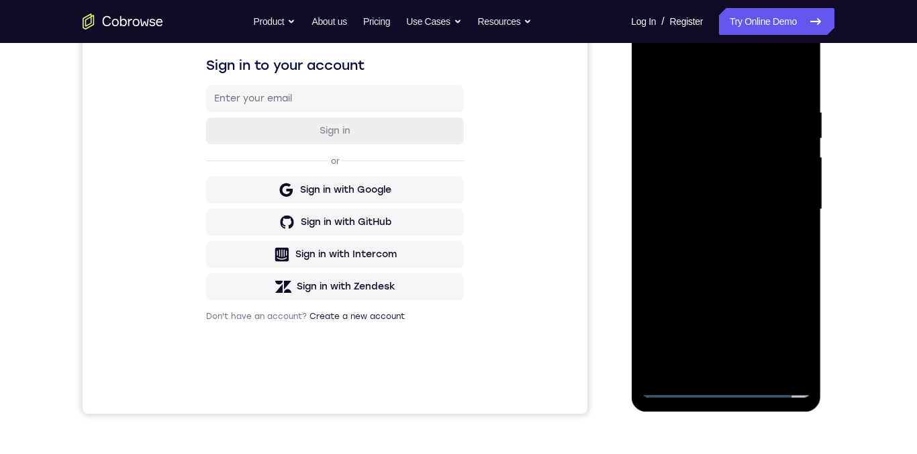
click at [793, 352] on div at bounding box center [725, 209] width 169 height 376
click at [713, 140] on div at bounding box center [725, 209] width 169 height 376
click at [789, 240] on div at bounding box center [725, 209] width 169 height 376
click at [792, 352] on div at bounding box center [725, 209] width 169 height 376
click at [793, 352] on div at bounding box center [725, 209] width 169 height 376
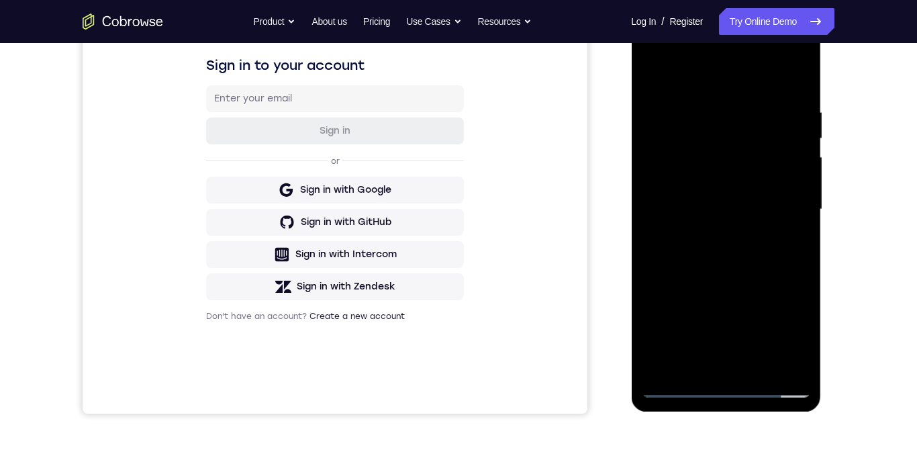
click at [754, 352] on div at bounding box center [725, 209] width 169 height 376
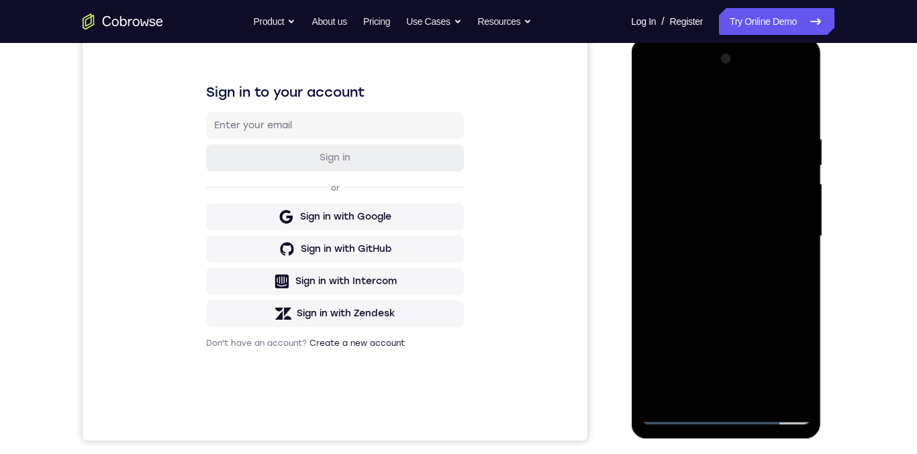
click at [791, 352] on div at bounding box center [725, 236] width 169 height 376
click at [701, 352] on div at bounding box center [725, 236] width 169 height 376
click at [762, 352] on div at bounding box center [725, 236] width 169 height 376
click at [713, 261] on div at bounding box center [725, 236] width 169 height 376
click at [696, 352] on div at bounding box center [725, 236] width 169 height 376
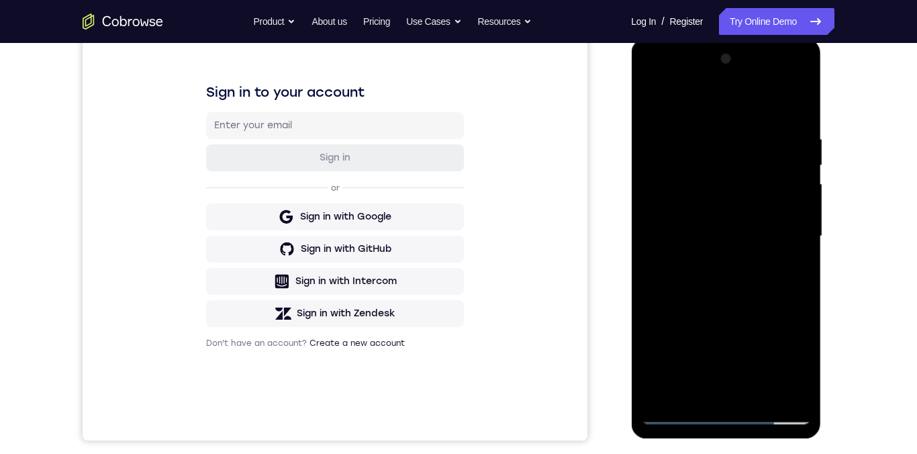
click at [682, 124] on div at bounding box center [725, 236] width 169 height 376
click at [649, 83] on div at bounding box center [725, 236] width 169 height 376
click at [650, 87] on div at bounding box center [725, 236] width 169 height 376
click at [783, 132] on div at bounding box center [725, 236] width 169 height 376
click at [657, 81] on div at bounding box center [725, 236] width 169 height 376
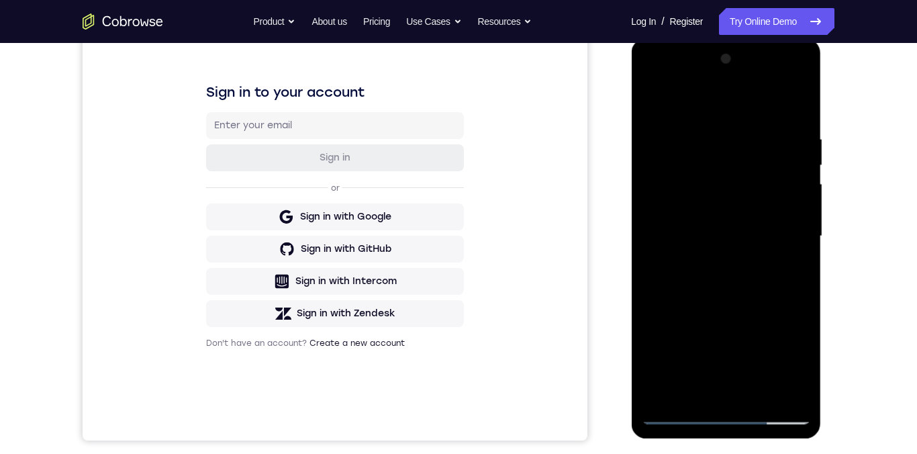
click at [692, 344] on div at bounding box center [725, 236] width 169 height 376
click at [738, 180] on div at bounding box center [725, 236] width 169 height 376
click at [655, 90] on div at bounding box center [725, 236] width 169 height 376
click at [783, 146] on div at bounding box center [725, 236] width 169 height 376
click at [760, 190] on div at bounding box center [725, 236] width 169 height 376
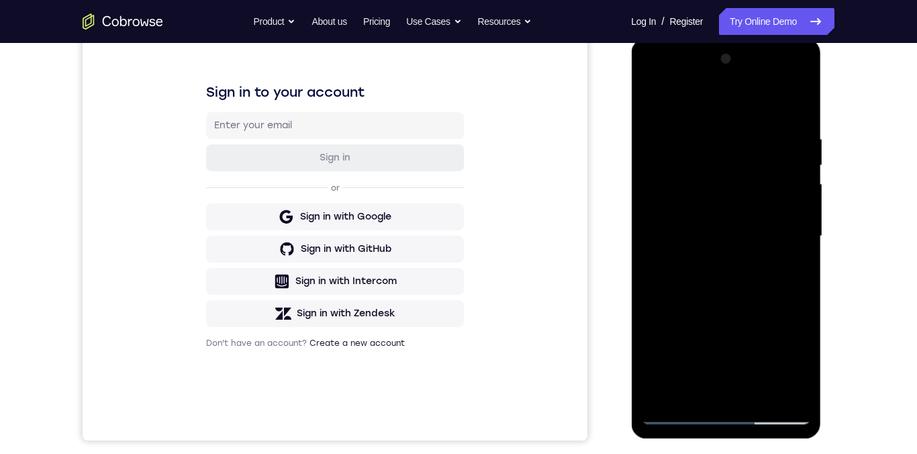
click at [719, 352] on div at bounding box center [725, 236] width 169 height 376
click at [787, 352] on div at bounding box center [725, 236] width 169 height 376
click at [680, 110] on div at bounding box center [725, 236] width 169 height 376
click at [781, 239] on div at bounding box center [725, 236] width 169 height 376
click at [607, 183] on div "Your Support Agent Your Customer Web iOS Android" at bounding box center [459, 193] width 752 height 496
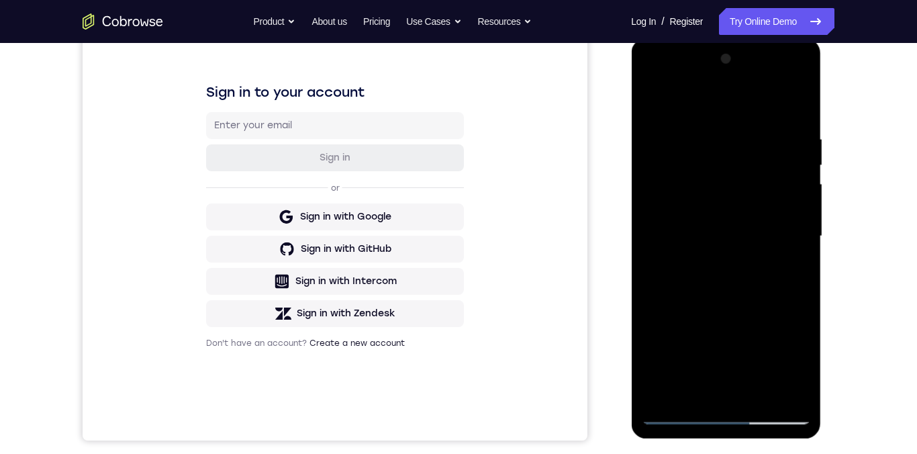
click at [710, 270] on div at bounding box center [725, 236] width 169 height 376
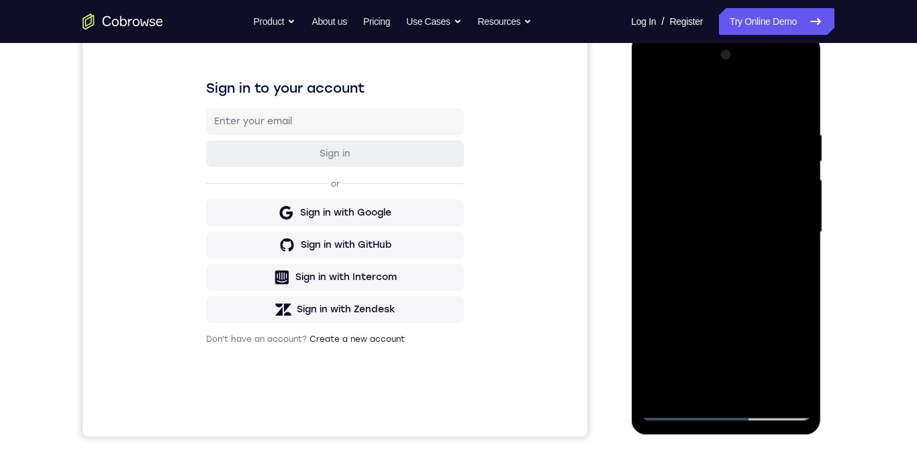
click at [766, 225] on div at bounding box center [725, 232] width 169 height 376
click at [728, 256] on div at bounding box center [725, 232] width 169 height 376
click at [758, 171] on div at bounding box center [725, 232] width 169 height 376
click at [701, 170] on div at bounding box center [725, 232] width 169 height 376
click at [722, 168] on div at bounding box center [725, 232] width 169 height 376
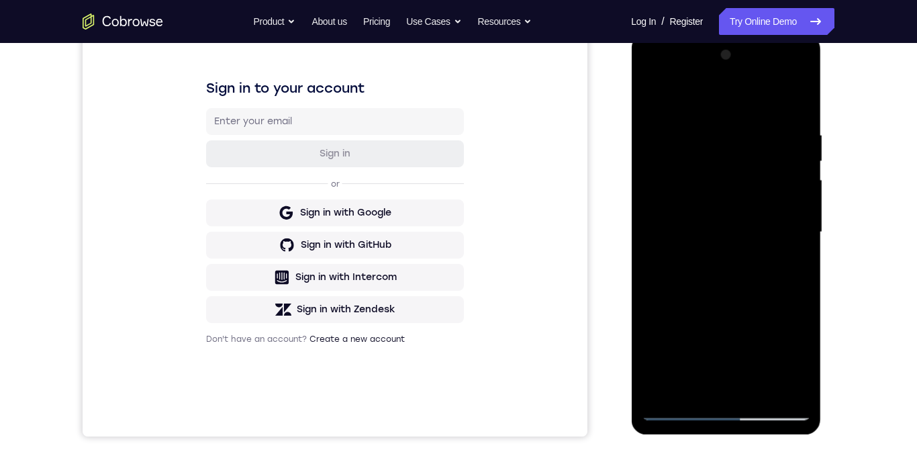
click at [720, 167] on div at bounding box center [725, 232] width 169 height 376
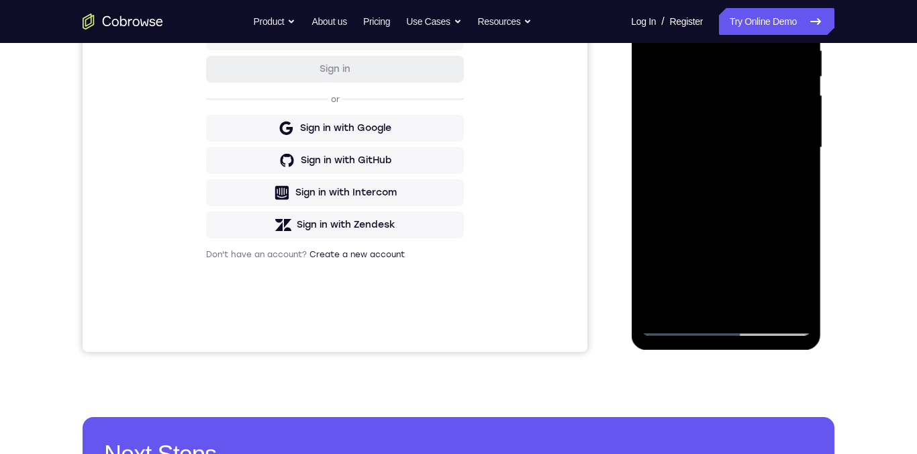
scroll to position [194, 0]
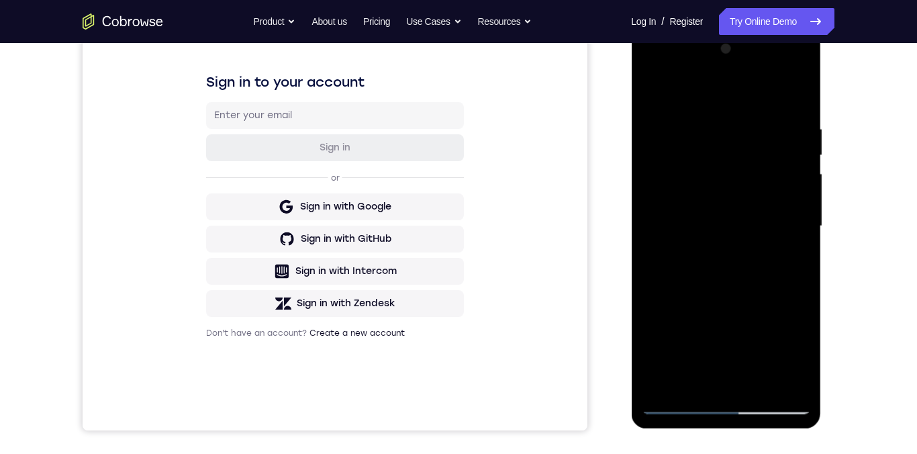
click at [756, 165] on div at bounding box center [725, 226] width 169 height 376
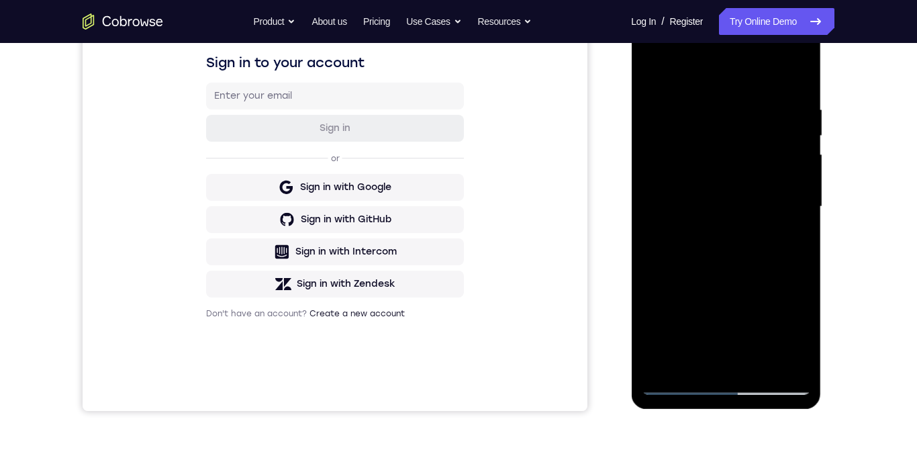
click at [771, 148] on div at bounding box center [725, 207] width 169 height 376
click at [769, 148] on div at bounding box center [725, 207] width 169 height 376
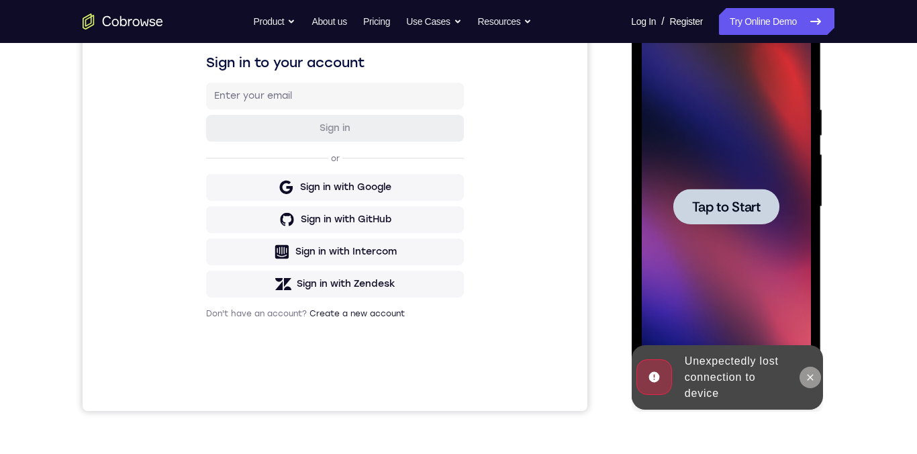
click at [809, 352] on icon at bounding box center [809, 377] width 11 height 11
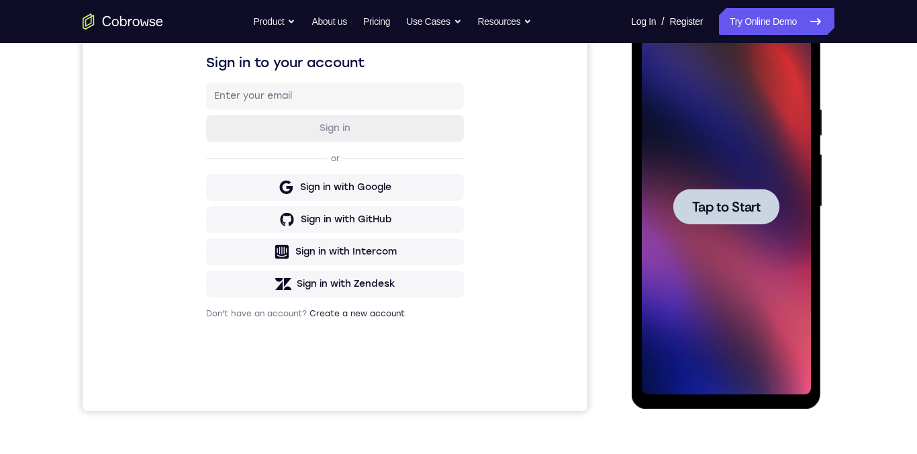
click at [732, 213] on span "Tap to Start" at bounding box center [725, 206] width 68 height 13
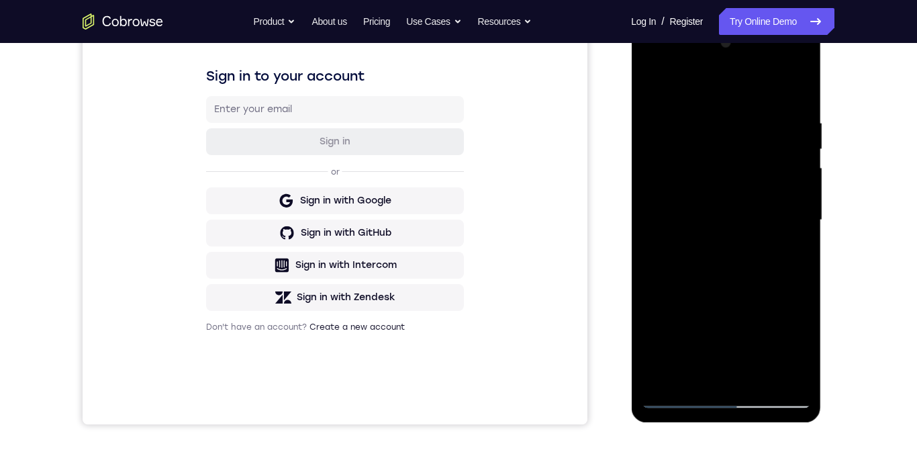
scroll to position [302, 0]
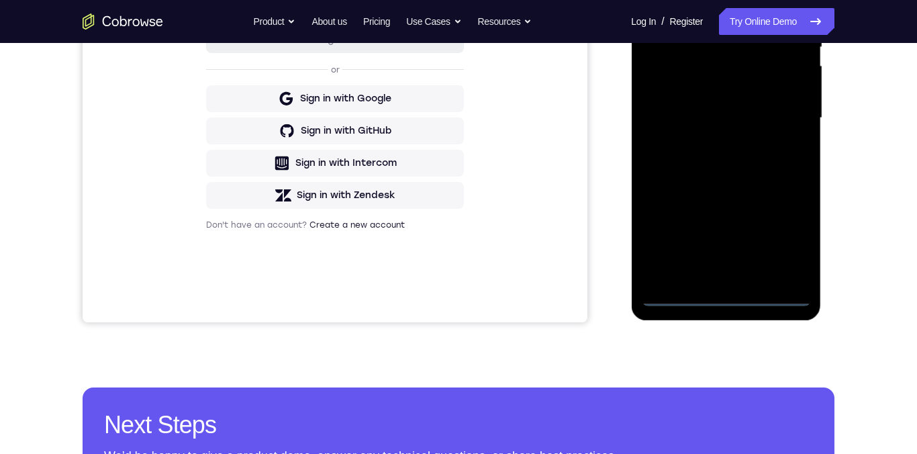
click at [729, 297] on div at bounding box center [725, 118] width 169 height 376
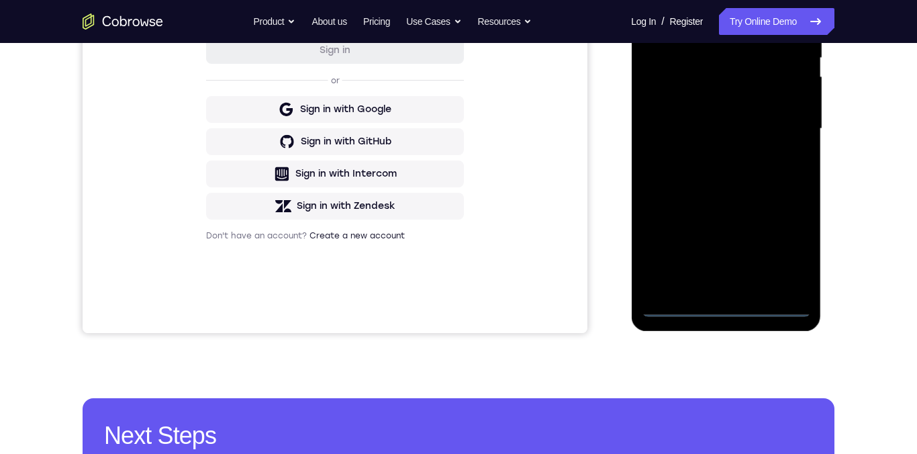
scroll to position [254, 0]
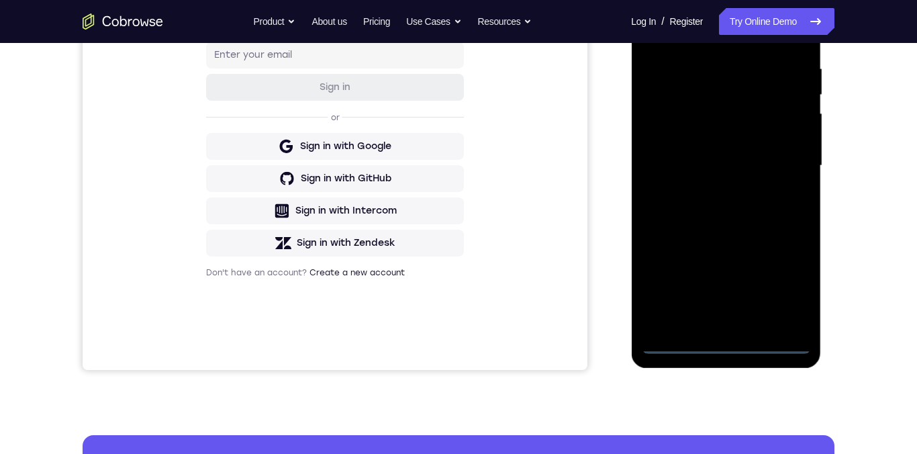
click at [669, 157] on div at bounding box center [725, 166] width 169 height 376
click at [667, 149] on div at bounding box center [725, 166] width 169 height 376
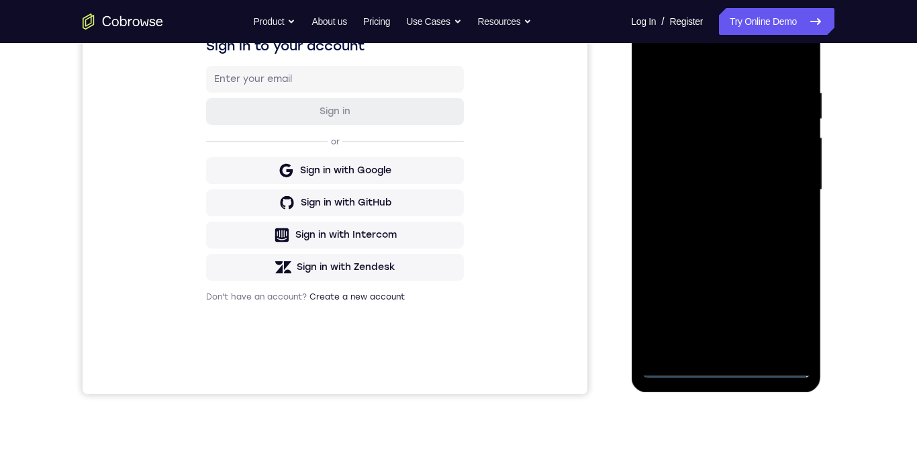
scroll to position [206, 0]
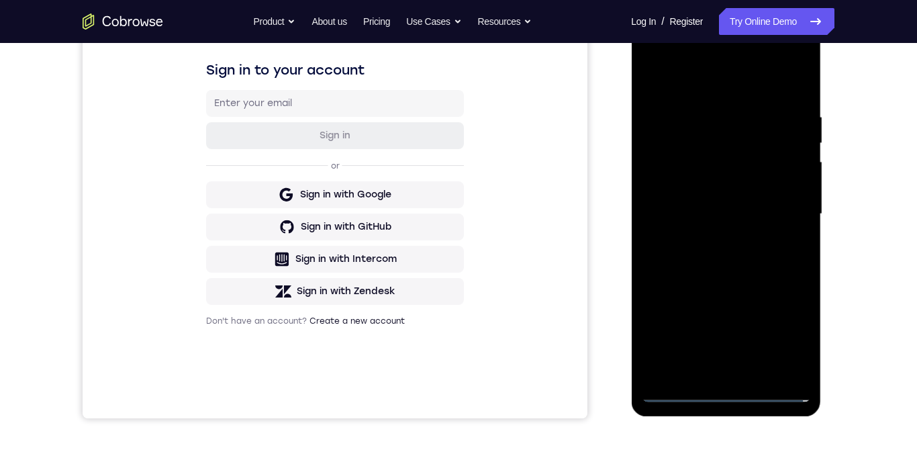
click at [665, 199] on div at bounding box center [725, 214] width 169 height 376
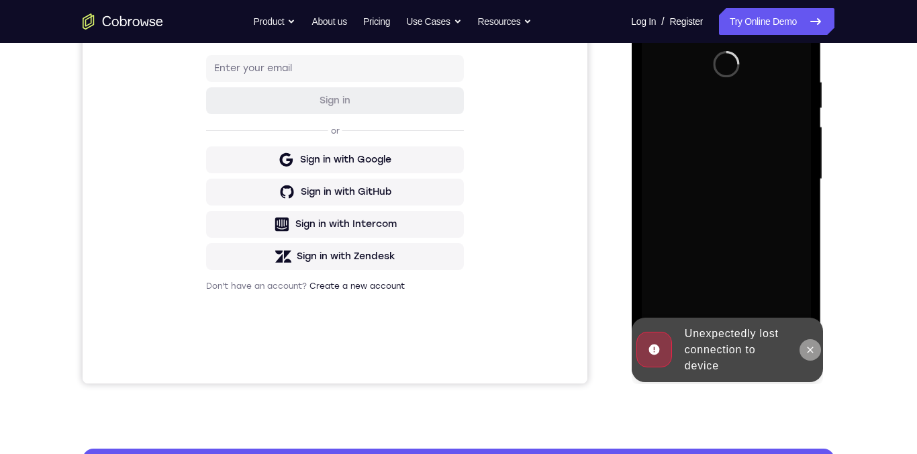
click at [809, 343] on button at bounding box center [809, 349] width 21 height 21
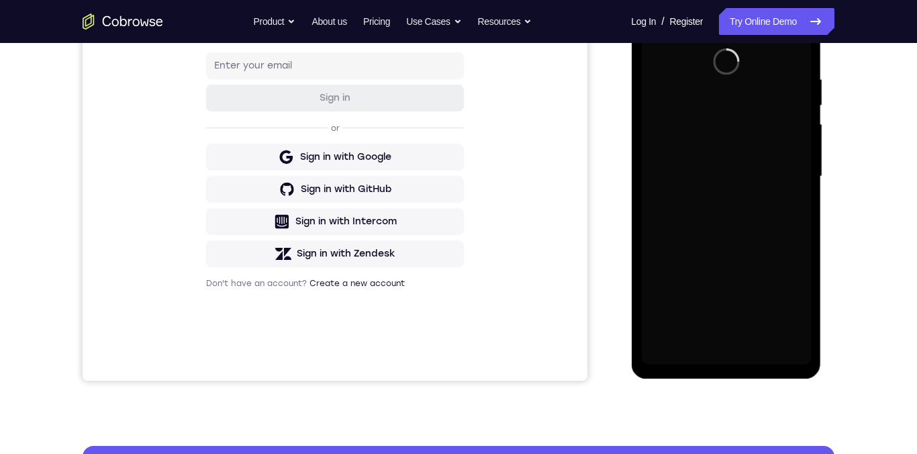
scroll to position [281, 0]
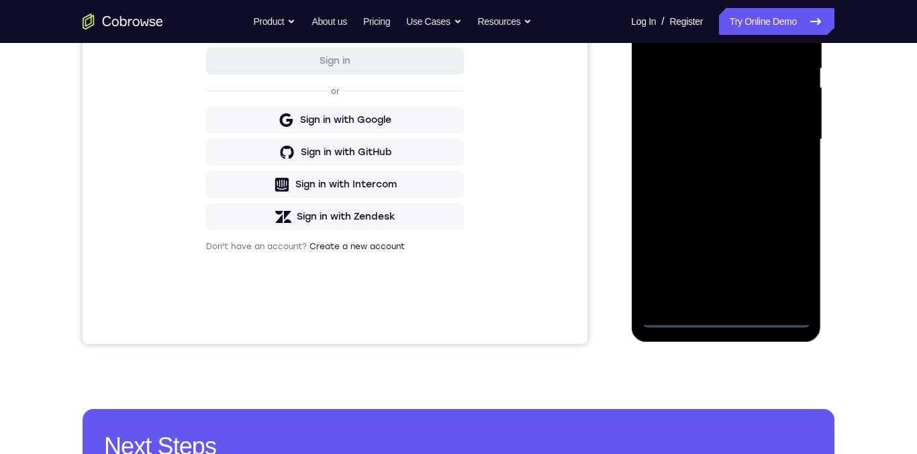
click at [722, 317] on div at bounding box center [725, 140] width 169 height 376
click at [727, 317] on div at bounding box center [725, 140] width 169 height 376
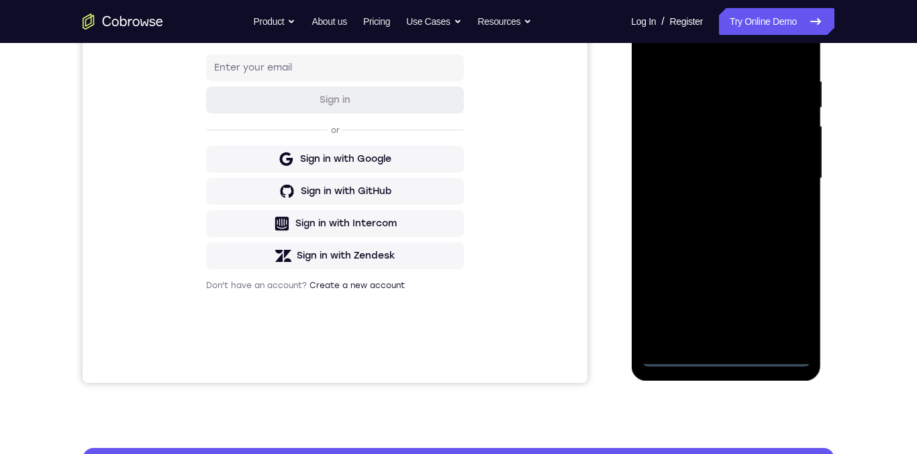
click at [668, 160] on div at bounding box center [725, 179] width 169 height 376
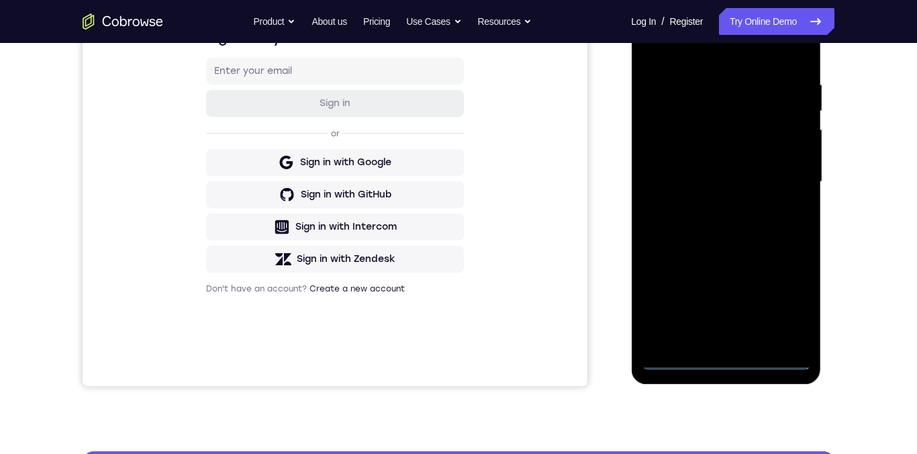
click at [703, 219] on div at bounding box center [725, 182] width 169 height 376
click at [720, 336] on div at bounding box center [725, 182] width 169 height 376
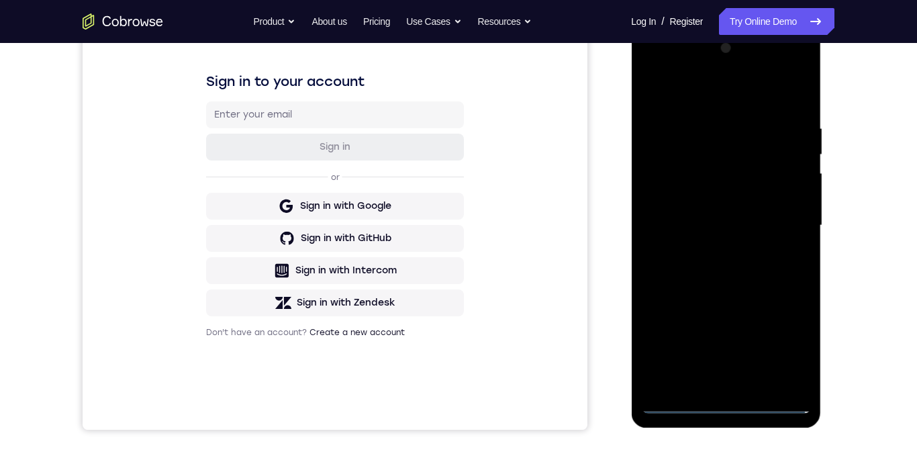
click at [679, 179] on div at bounding box center [725, 226] width 169 height 376
click at [681, 139] on div at bounding box center [725, 226] width 169 height 376
click at [767, 179] on div at bounding box center [725, 226] width 169 height 376
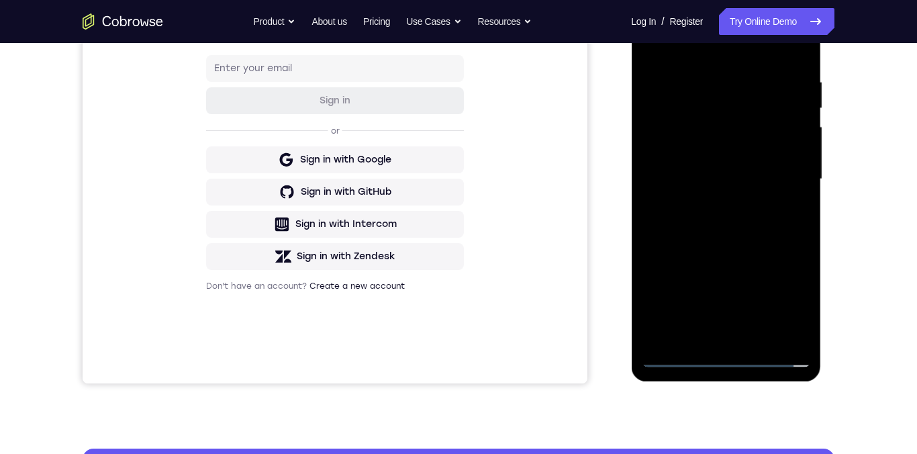
click at [726, 352] on div at bounding box center [725, 179] width 169 height 376
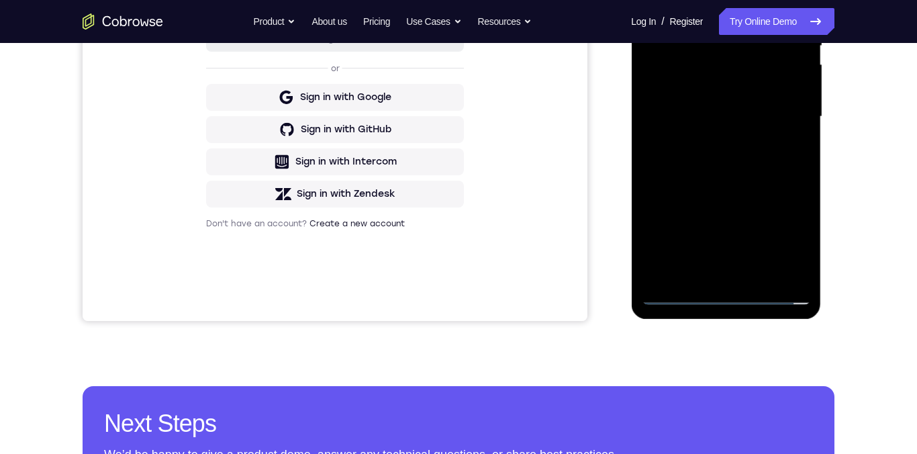
click at [724, 299] on div at bounding box center [725, 117] width 169 height 376
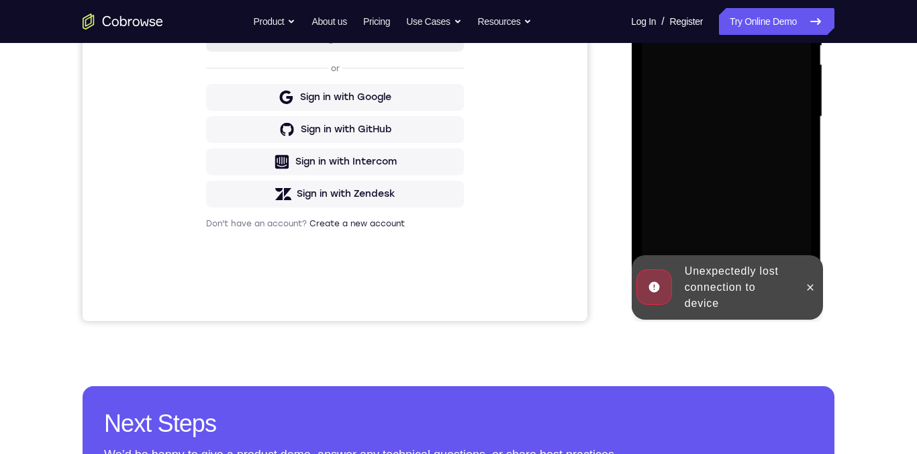
click at [726, 295] on div "Unexpectedly lost connection to device" at bounding box center [737, 287] width 117 height 59
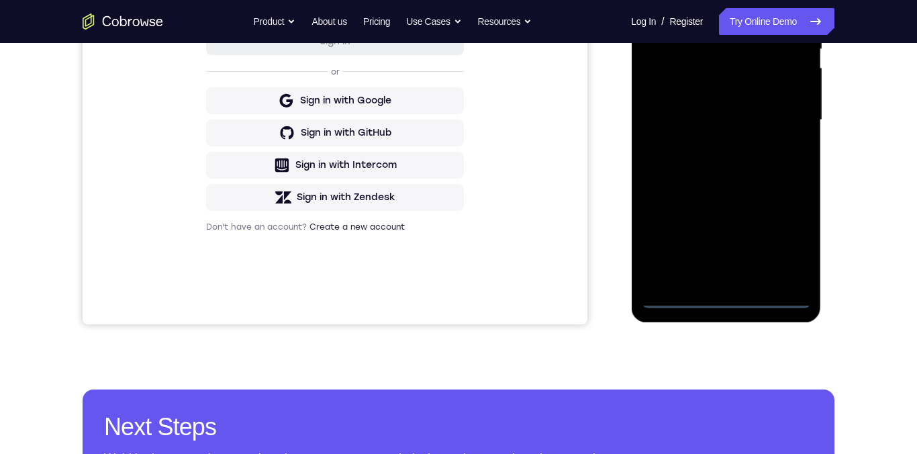
scroll to position [312, 0]
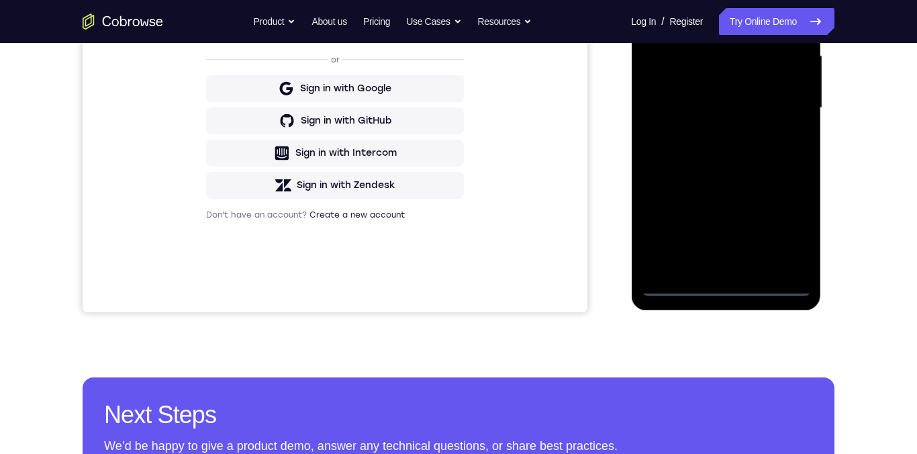
click at [724, 287] on div at bounding box center [725, 108] width 169 height 376
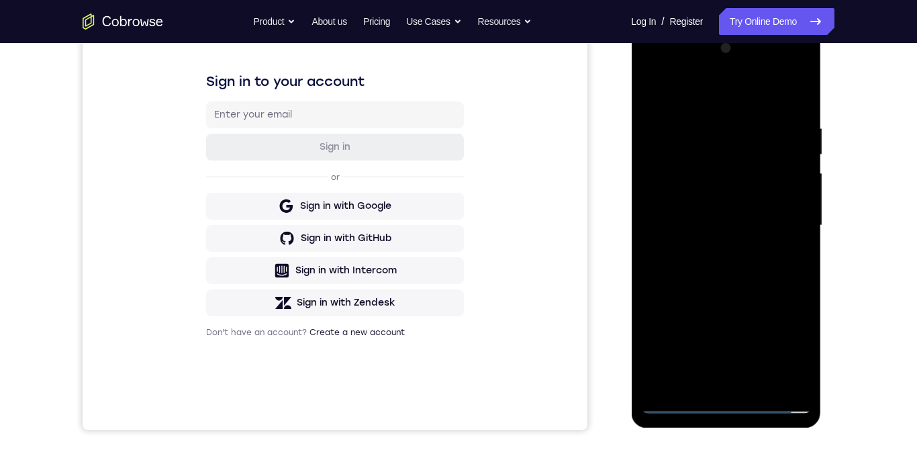
scroll to position [191, 0]
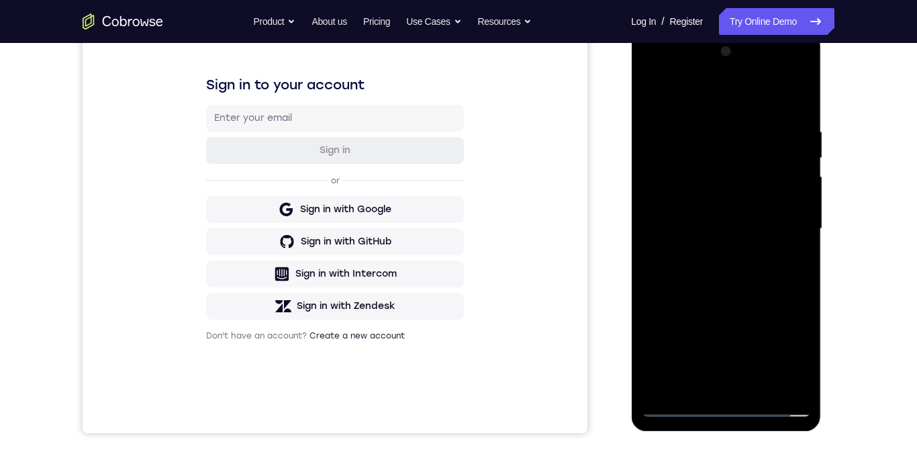
click at [670, 215] on div at bounding box center [725, 229] width 169 height 376
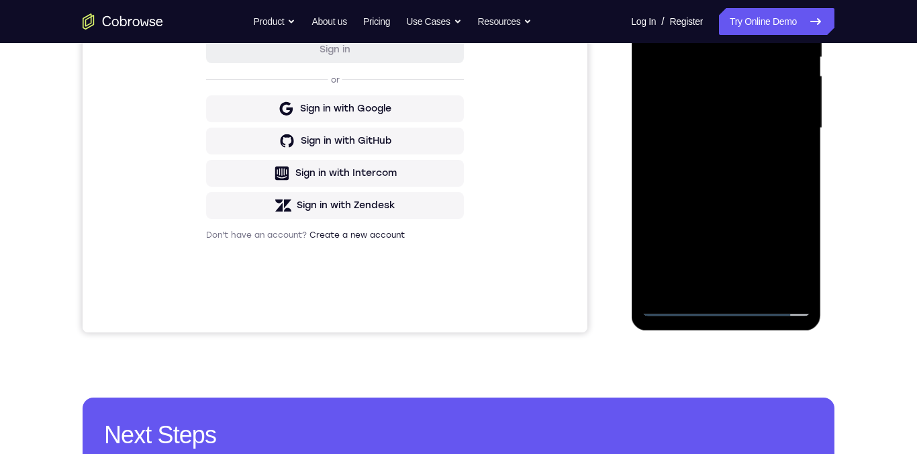
scroll to position [230, 0]
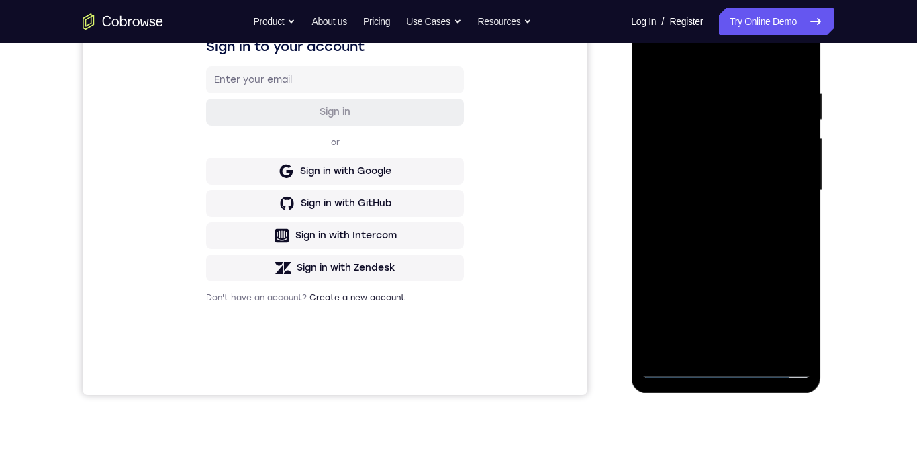
click at [708, 229] on div at bounding box center [725, 191] width 169 height 376
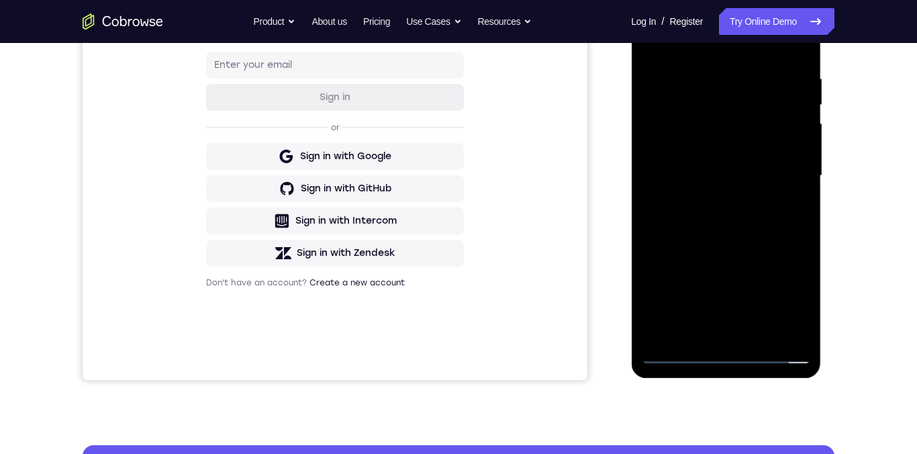
scroll to position [255, 0]
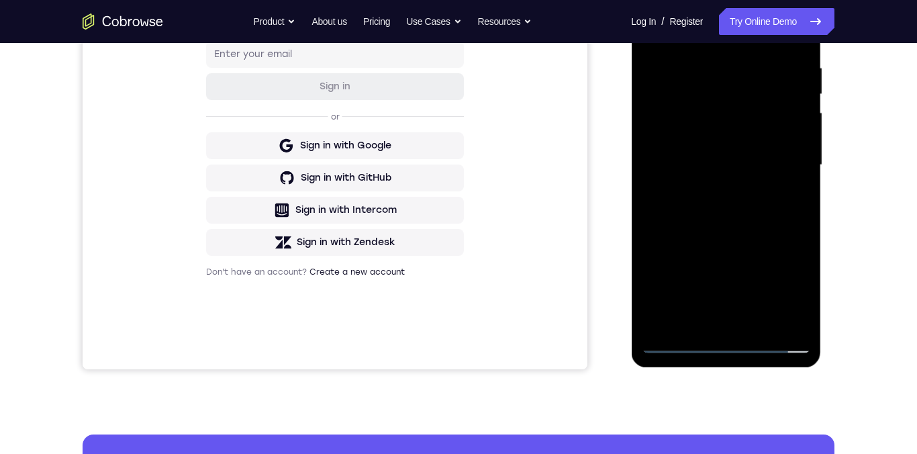
click at [711, 324] on div at bounding box center [725, 165] width 169 height 376
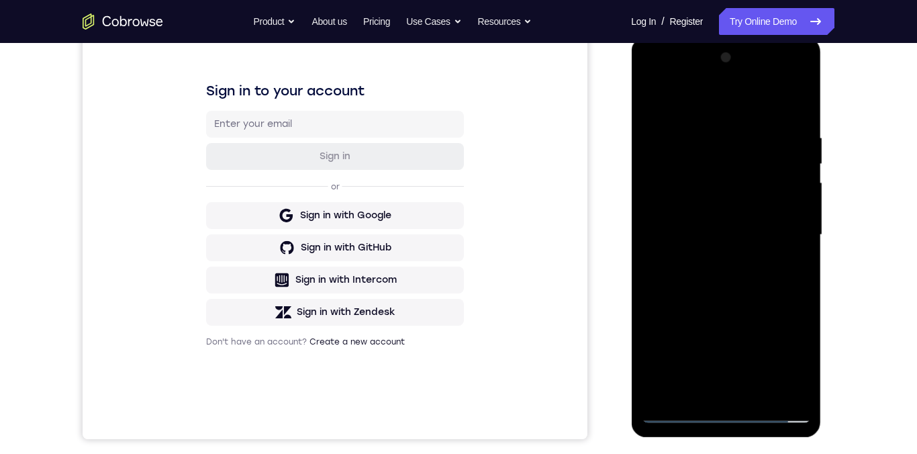
scroll to position [142, 0]
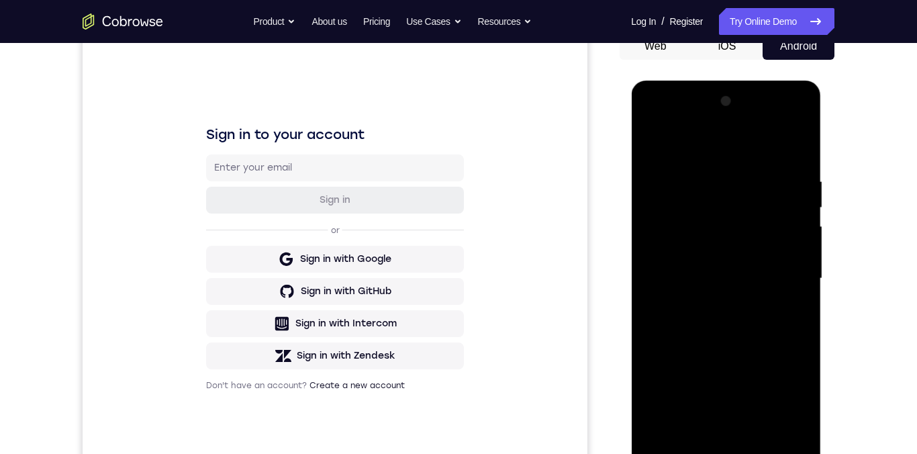
click at [683, 230] on div at bounding box center [725, 279] width 169 height 376
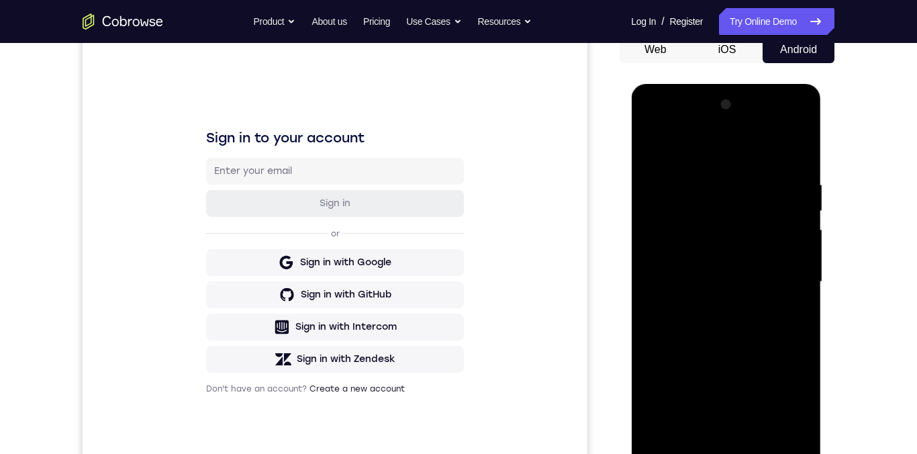
click at [683, 199] on div at bounding box center [725, 282] width 169 height 376
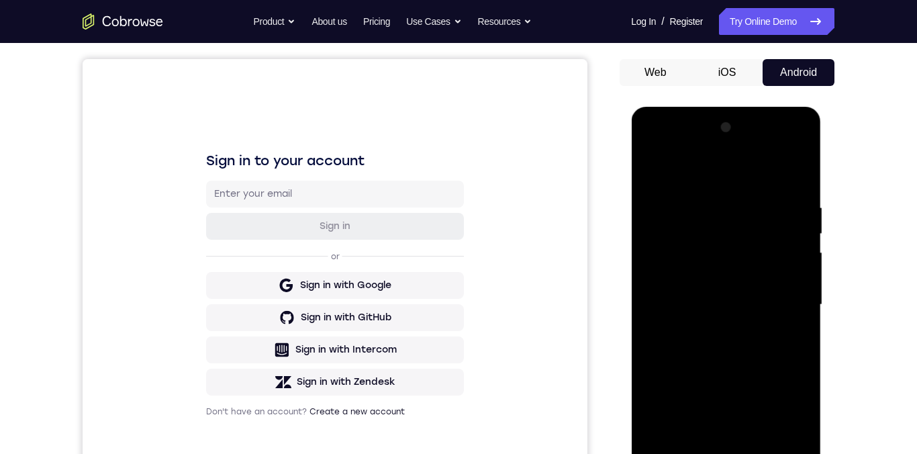
click at [672, 261] on div at bounding box center [725, 305] width 169 height 376
click at [789, 336] on div at bounding box center [725, 305] width 169 height 376
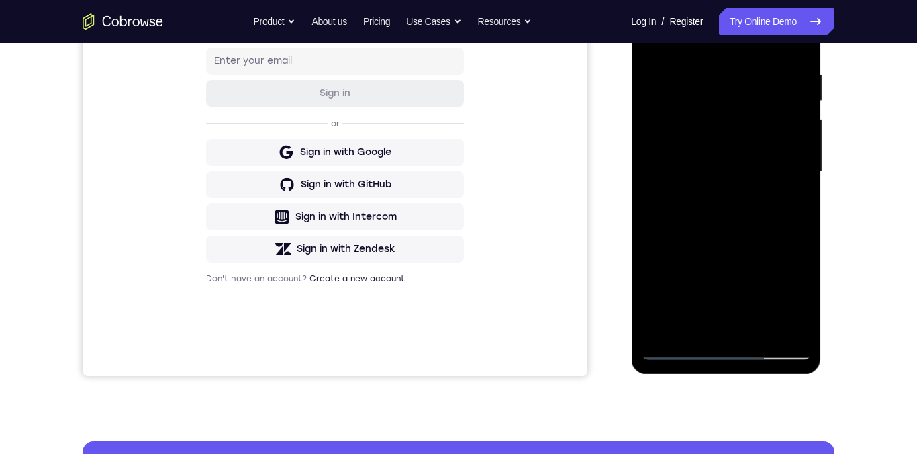
click at [793, 319] on div at bounding box center [725, 172] width 169 height 376
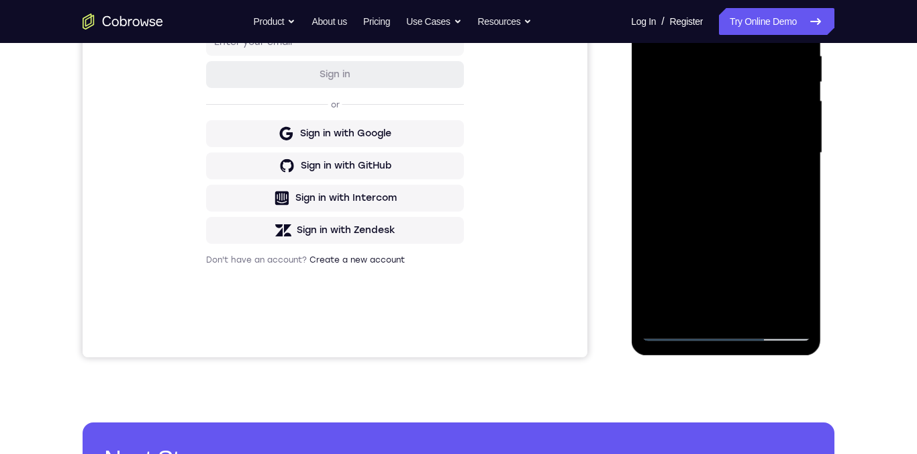
scroll to position [240, 0]
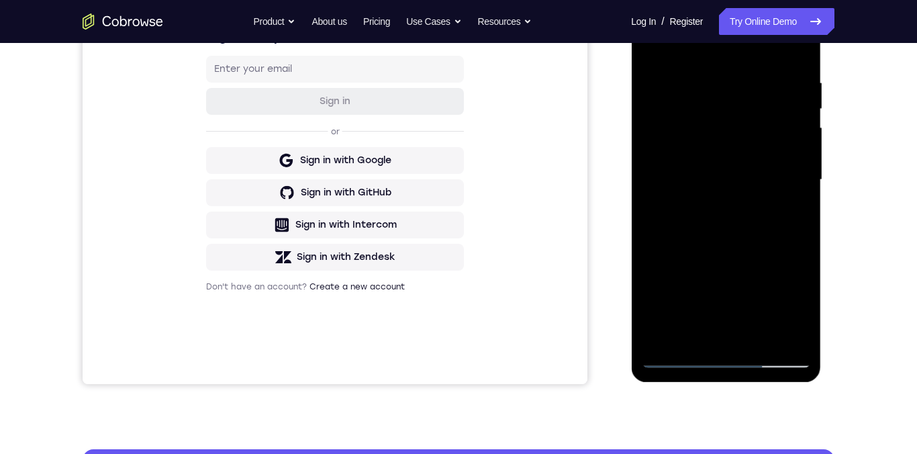
click at [793, 332] on div at bounding box center [725, 180] width 169 height 376
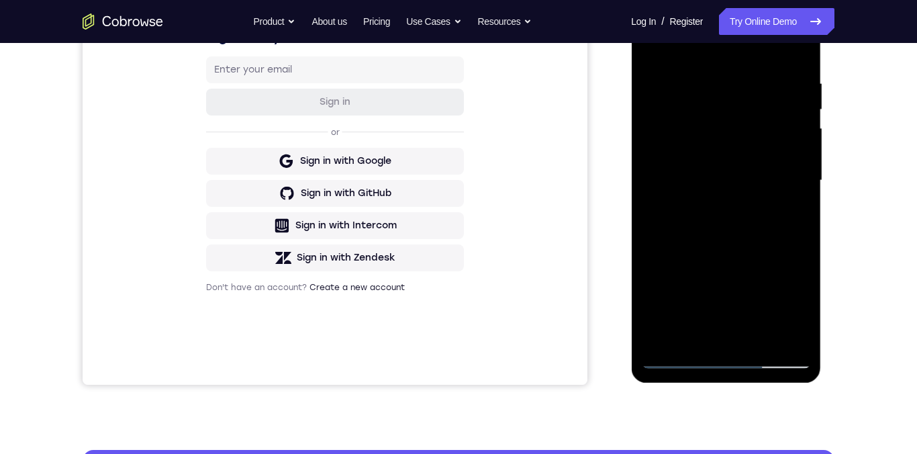
scroll to position [266, 0]
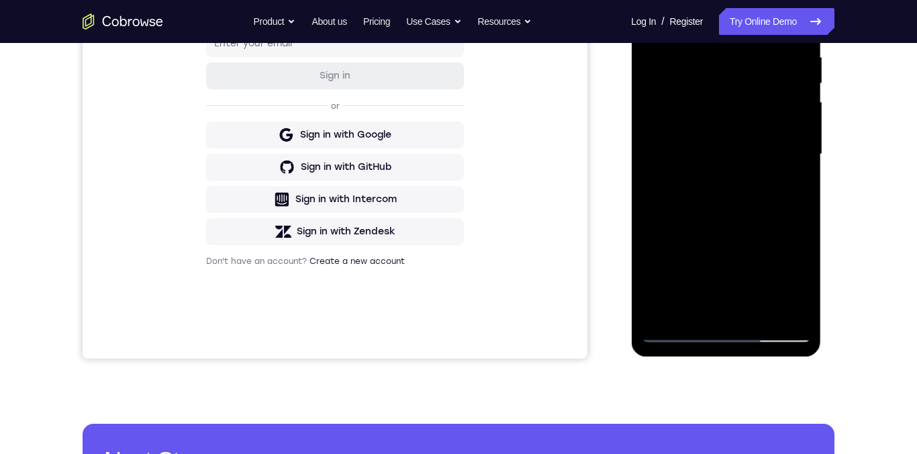
click at [775, 308] on div at bounding box center [725, 154] width 169 height 376
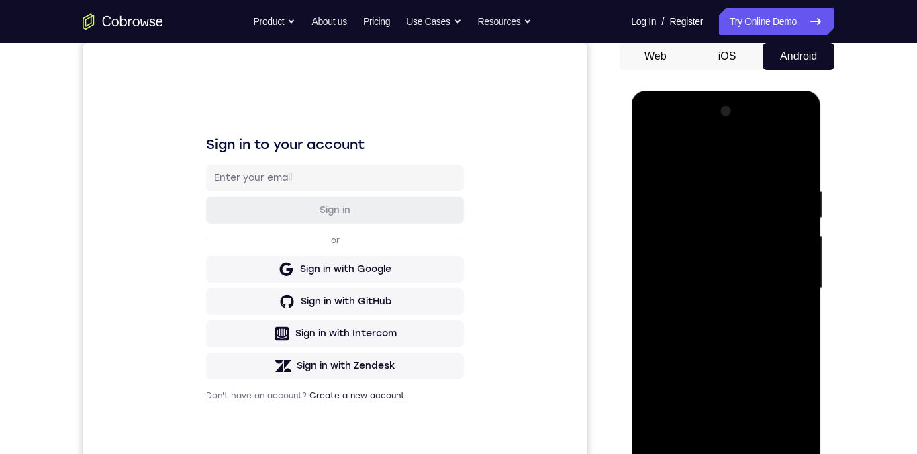
scroll to position [150, 0]
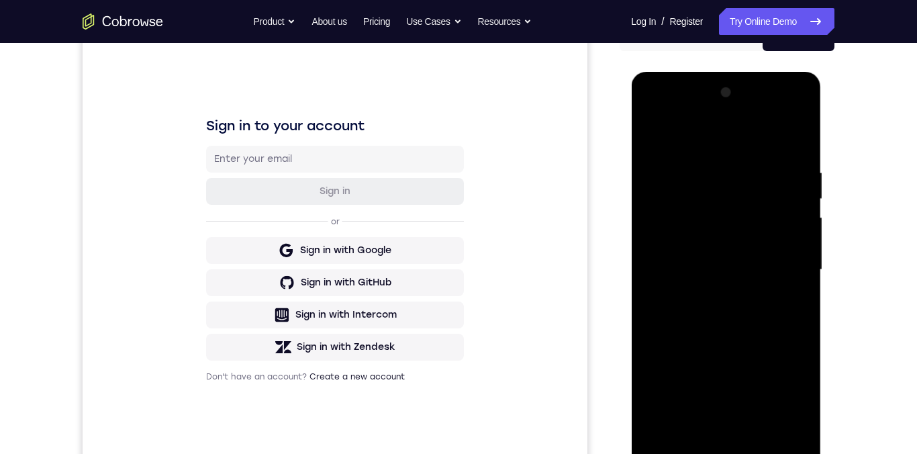
click at [789, 264] on div at bounding box center [725, 270] width 169 height 376
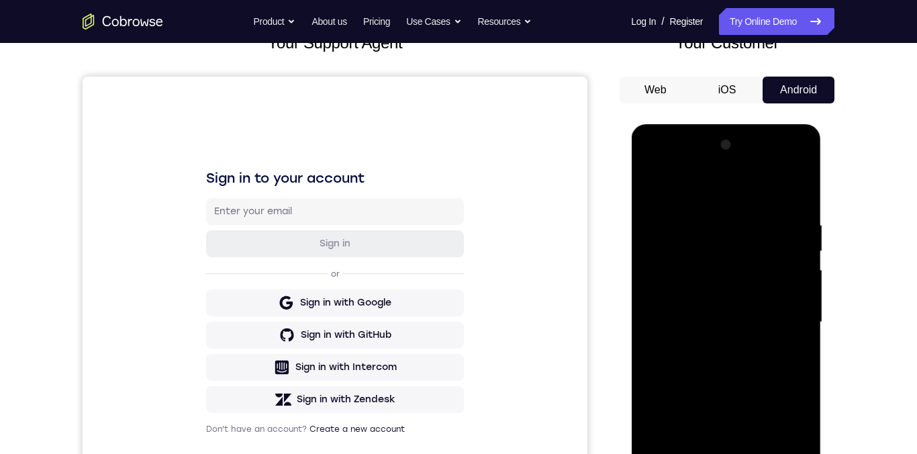
click at [790, 209] on div at bounding box center [725, 322] width 169 height 376
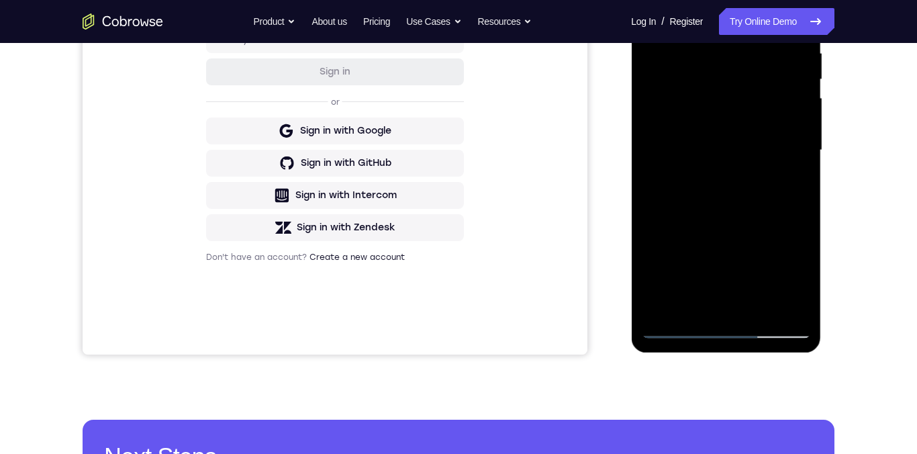
scroll to position [281, 0]
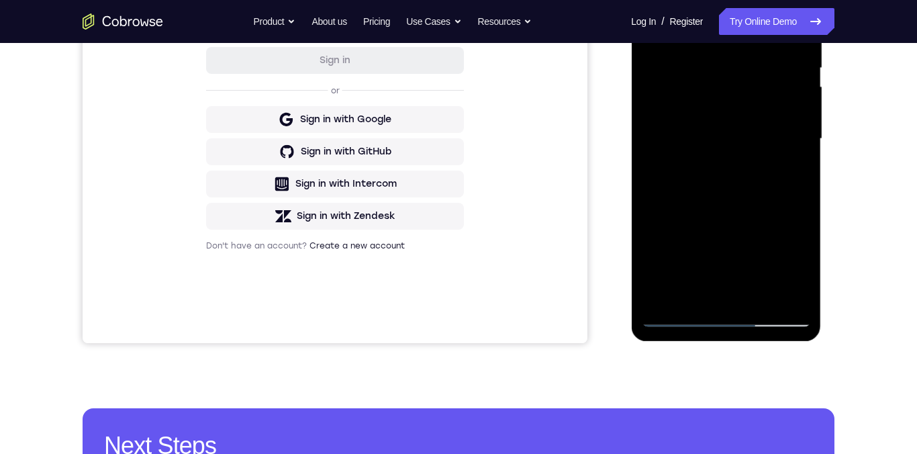
click at [726, 322] on div at bounding box center [725, 139] width 169 height 376
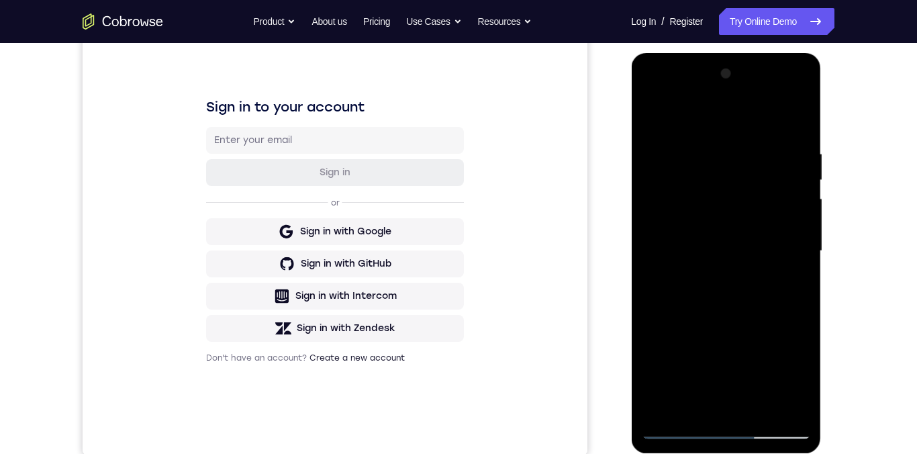
scroll to position [122, 0]
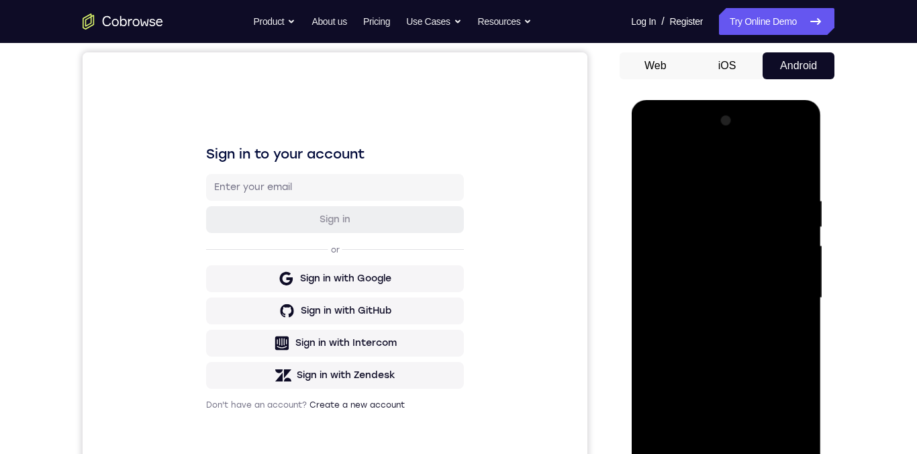
click at [745, 184] on div at bounding box center [725, 298] width 169 height 376
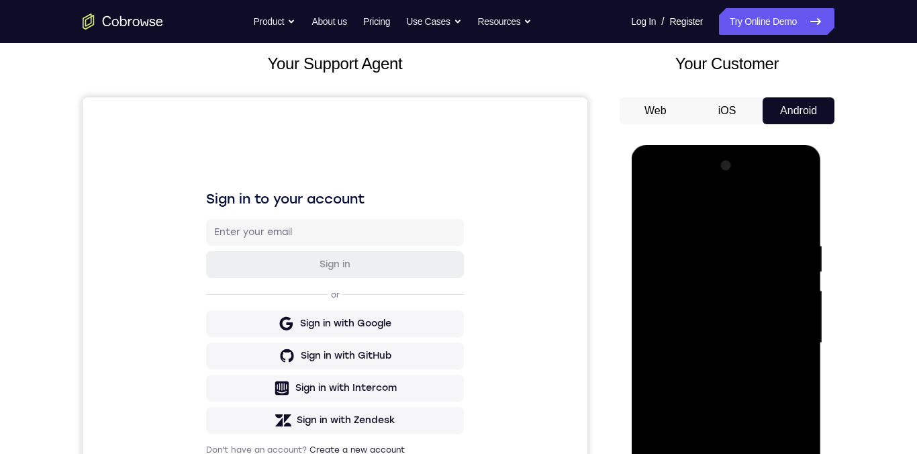
scroll to position [99, 0]
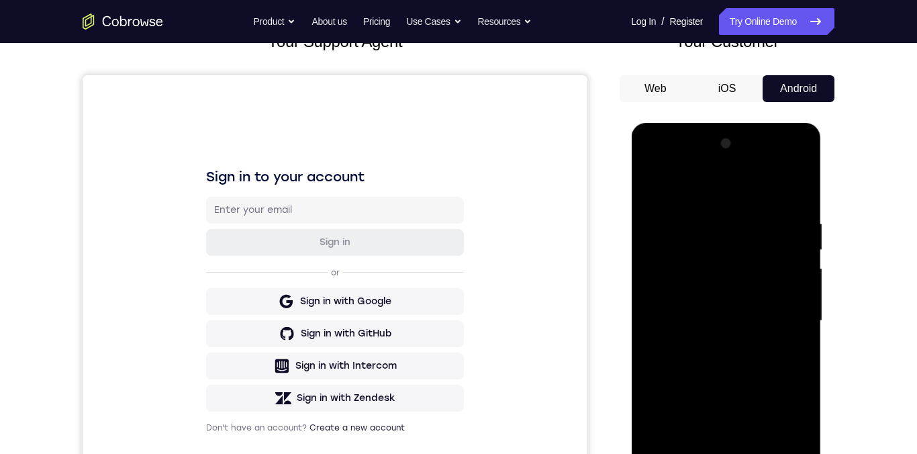
click at [701, 181] on div at bounding box center [725, 321] width 169 height 376
click at [789, 319] on div at bounding box center [725, 321] width 169 height 376
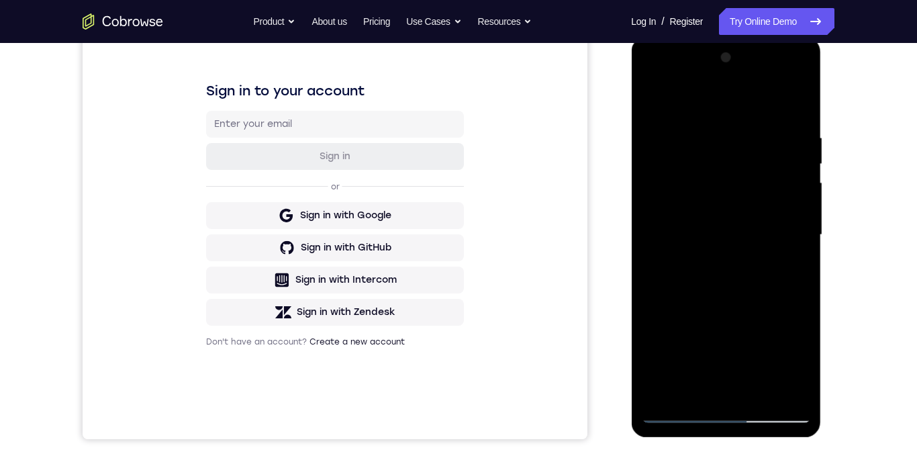
click at [712, 258] on div at bounding box center [725, 235] width 169 height 376
click at [762, 229] on div at bounding box center [725, 235] width 169 height 376
click at [736, 254] on div at bounding box center [725, 235] width 169 height 376
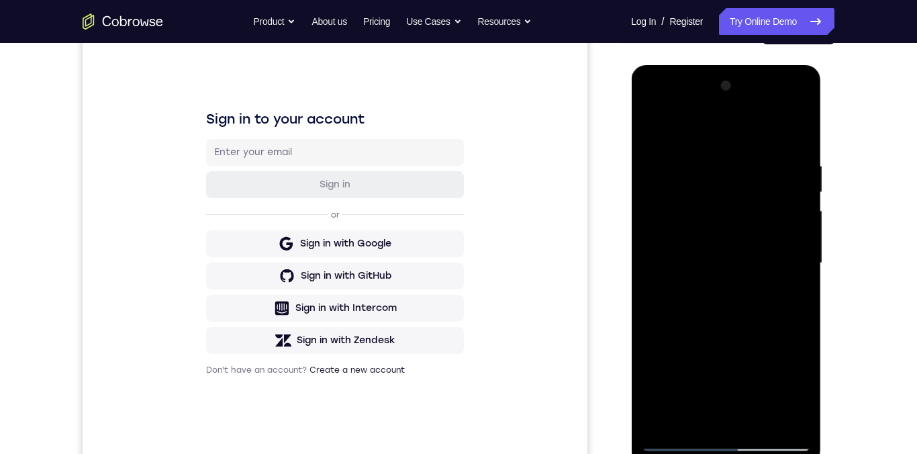
click at [750, 205] on div at bounding box center [725, 263] width 169 height 376
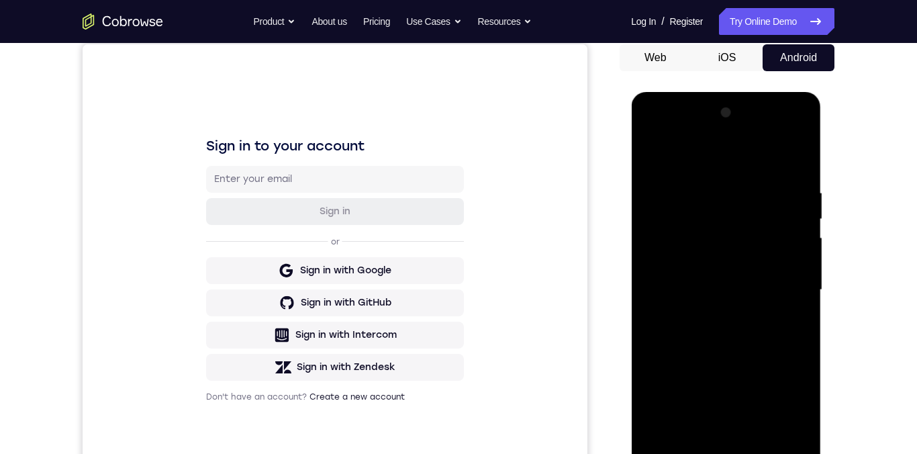
click at [758, 248] on div at bounding box center [725, 290] width 169 height 376
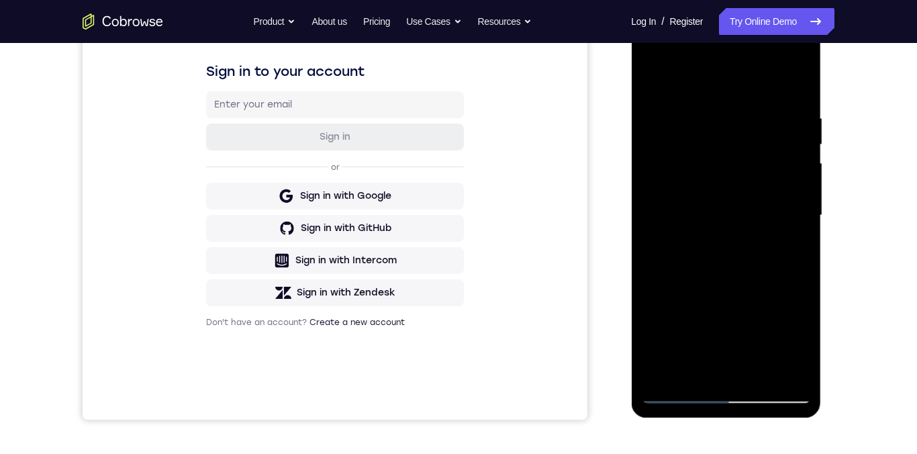
scroll to position [211, 0]
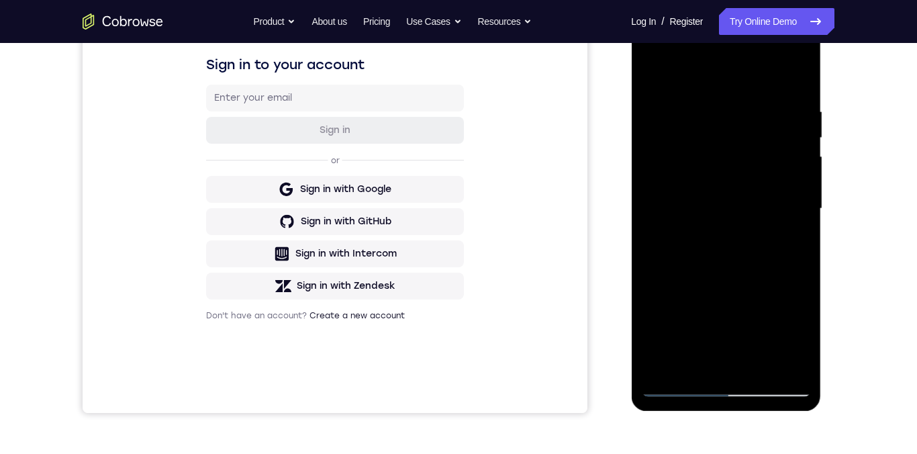
click at [775, 352] on div at bounding box center [725, 209] width 169 height 376
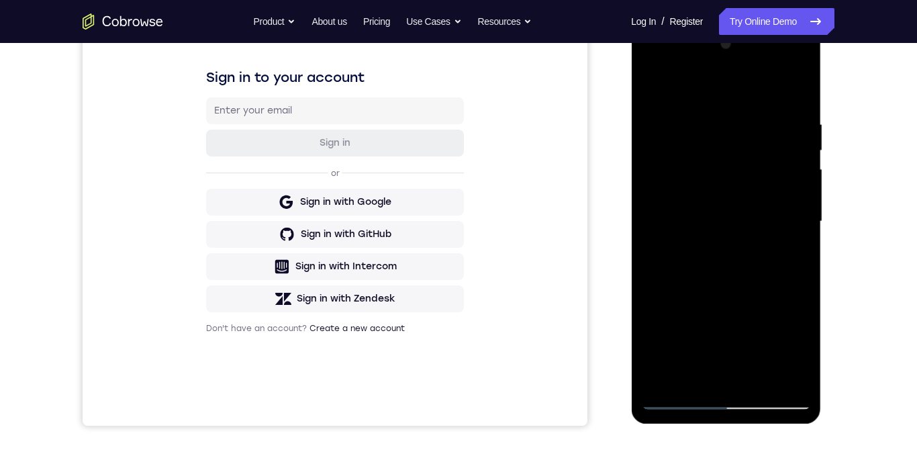
click at [646, 175] on div at bounding box center [725, 222] width 169 height 376
click at [655, 67] on div at bounding box center [725, 222] width 169 height 376
click at [681, 336] on div at bounding box center [725, 222] width 169 height 376
click at [689, 132] on div at bounding box center [725, 222] width 169 height 376
click at [699, 134] on div at bounding box center [725, 222] width 169 height 376
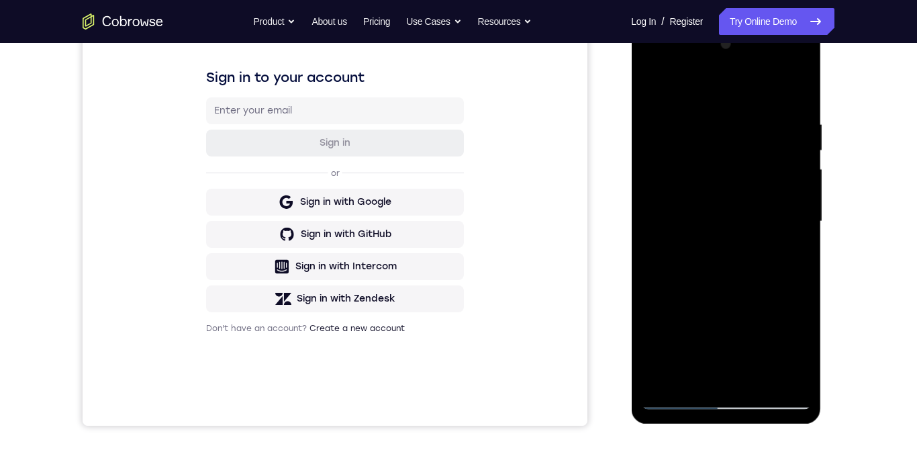
click at [781, 132] on div at bounding box center [725, 222] width 169 height 376
click at [653, 71] on div at bounding box center [725, 222] width 169 height 376
click at [682, 352] on div at bounding box center [725, 222] width 169 height 376
click at [665, 111] on div at bounding box center [725, 222] width 169 height 376
click at [666, 257] on div at bounding box center [725, 222] width 169 height 376
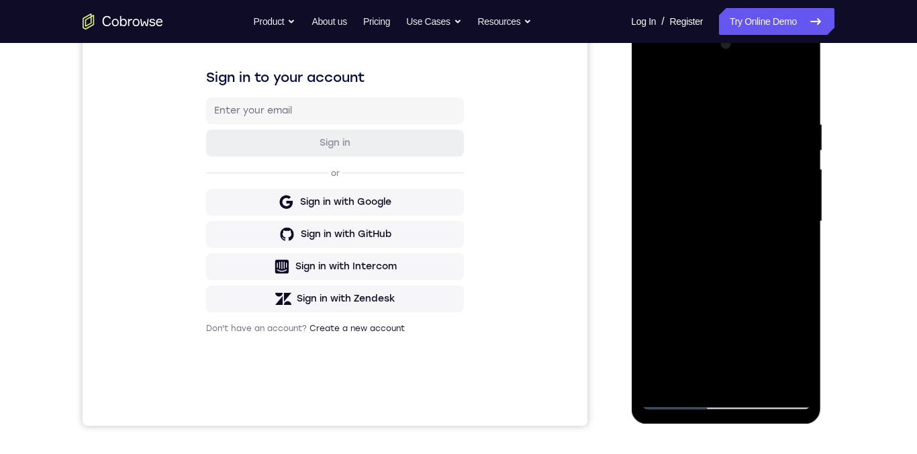
click at [674, 307] on div at bounding box center [725, 222] width 169 height 376
click at [674, 281] on div at bounding box center [725, 222] width 169 height 376
click at [662, 136] on div at bounding box center [725, 222] width 169 height 376
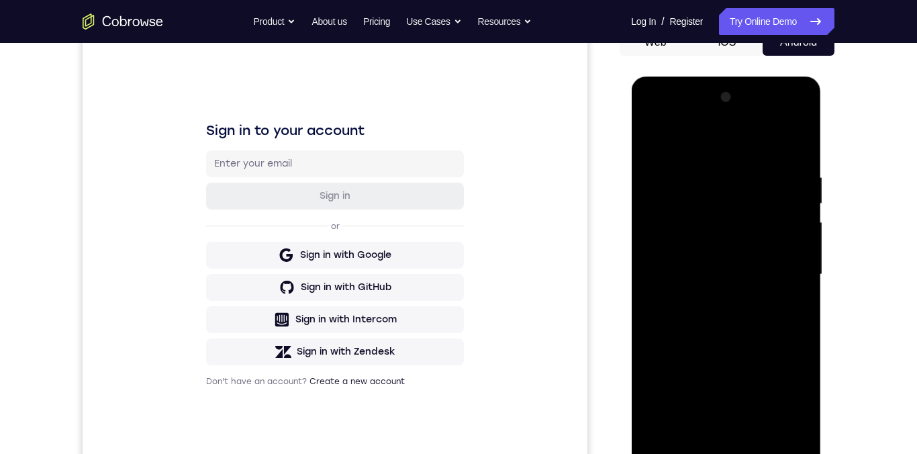
click at [665, 223] on div at bounding box center [725, 275] width 169 height 376
click at [652, 126] on div at bounding box center [725, 275] width 169 height 376
click at [664, 220] on div at bounding box center [725, 275] width 169 height 376
click at [778, 256] on div at bounding box center [725, 275] width 169 height 376
click at [784, 267] on div at bounding box center [725, 275] width 169 height 376
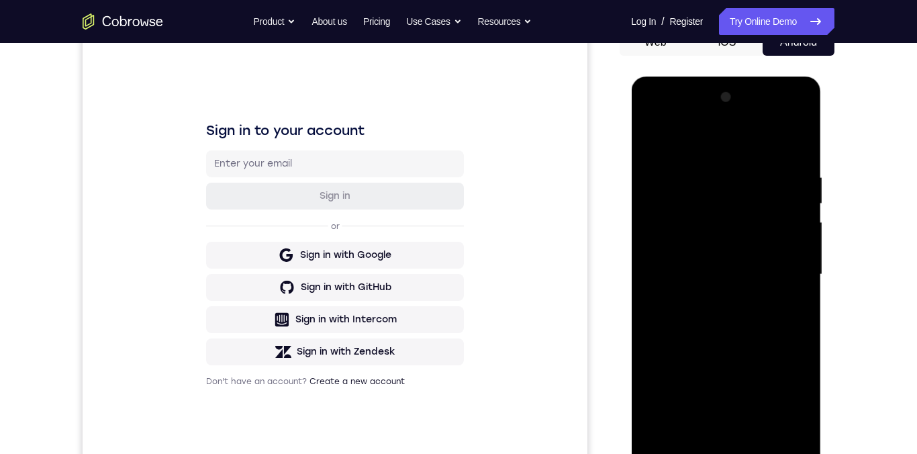
click at [782, 258] on div at bounding box center [725, 275] width 169 height 376
click at [656, 130] on div at bounding box center [725, 275] width 169 height 376
click at [650, 126] on div at bounding box center [725, 275] width 169 height 376
click at [652, 128] on div at bounding box center [725, 275] width 169 height 376
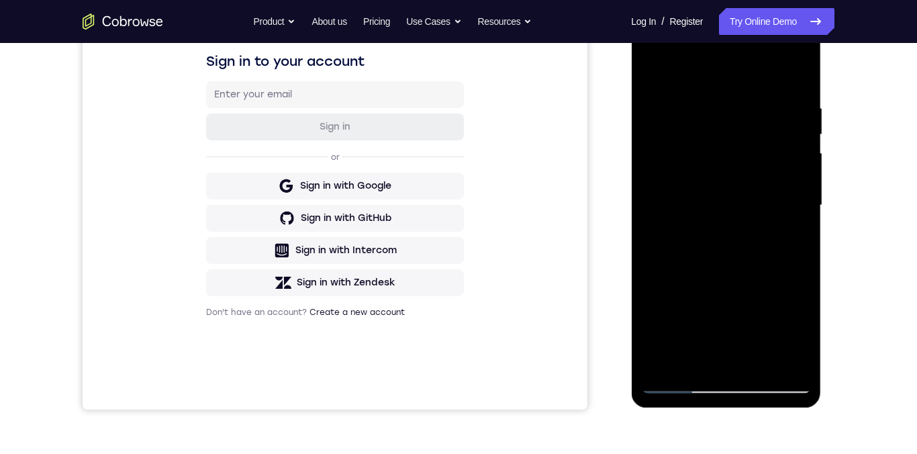
click at [767, 352] on div at bounding box center [725, 205] width 169 height 376
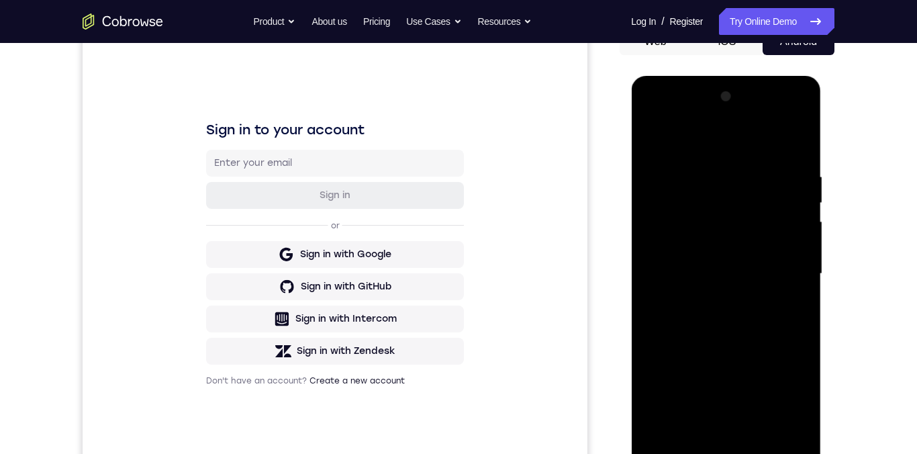
click at [696, 310] on div at bounding box center [725, 274] width 169 height 376
click at [742, 273] on div at bounding box center [725, 274] width 169 height 376
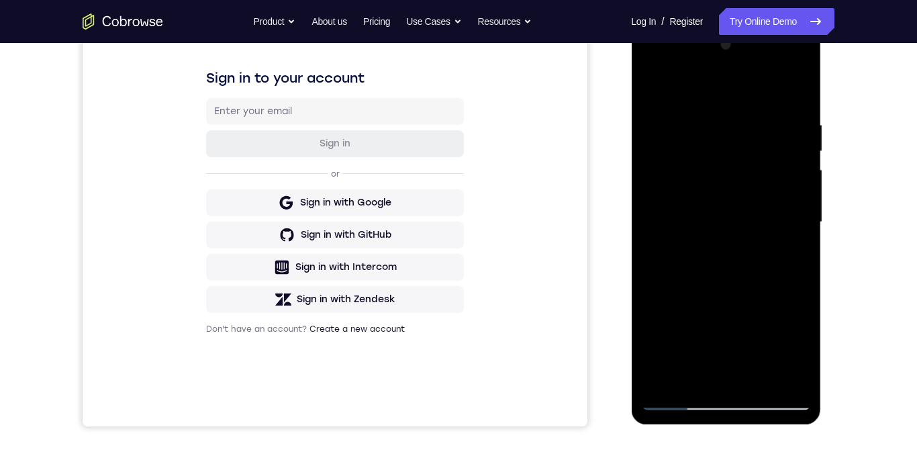
click at [772, 352] on div at bounding box center [725, 222] width 169 height 376
click at [652, 275] on div at bounding box center [725, 222] width 169 height 376
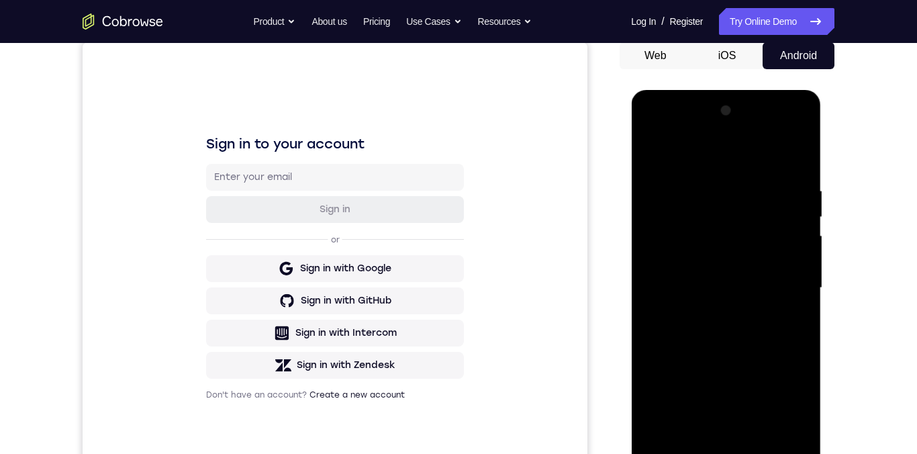
click at [785, 209] on div at bounding box center [725, 288] width 169 height 376
click at [795, 336] on div at bounding box center [725, 289] width 169 height 376
click at [728, 252] on div at bounding box center [725, 289] width 169 height 376
click at [769, 352] on div at bounding box center [725, 289] width 169 height 376
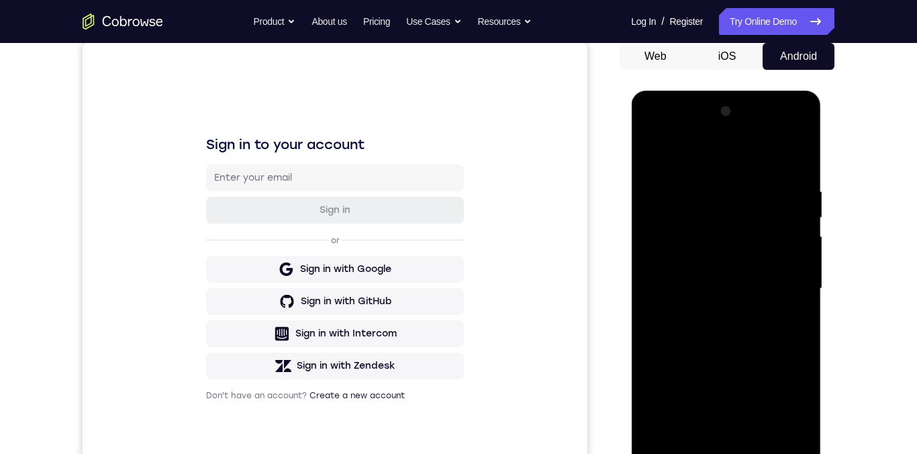
click at [756, 352] on div at bounding box center [725, 289] width 169 height 376
click at [652, 130] on div at bounding box center [725, 289] width 169 height 376
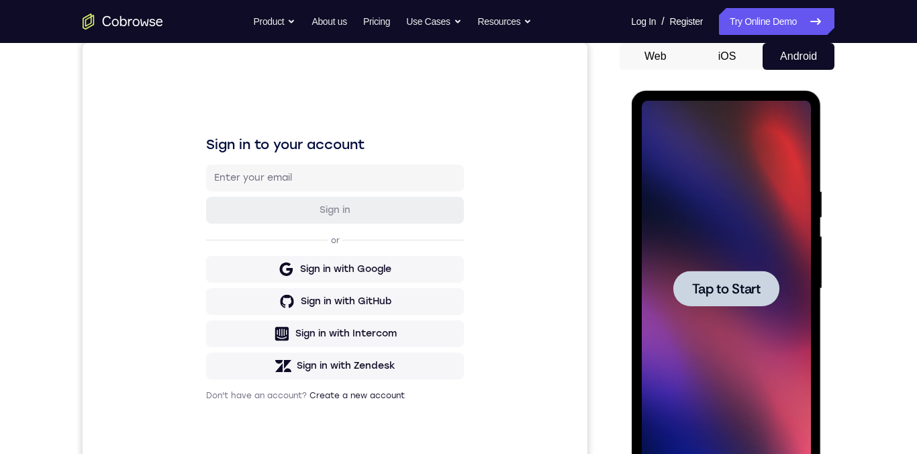
click at [744, 285] on span "Tap to Start" at bounding box center [725, 288] width 68 height 13
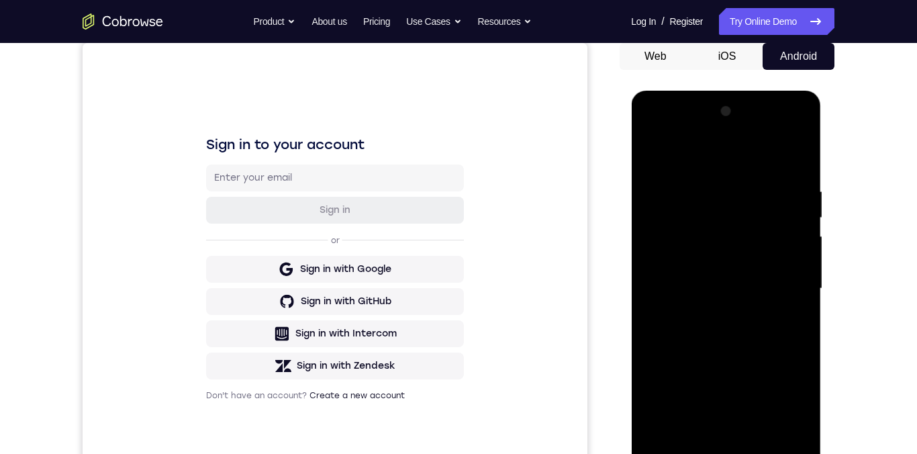
scroll to position [3, 0]
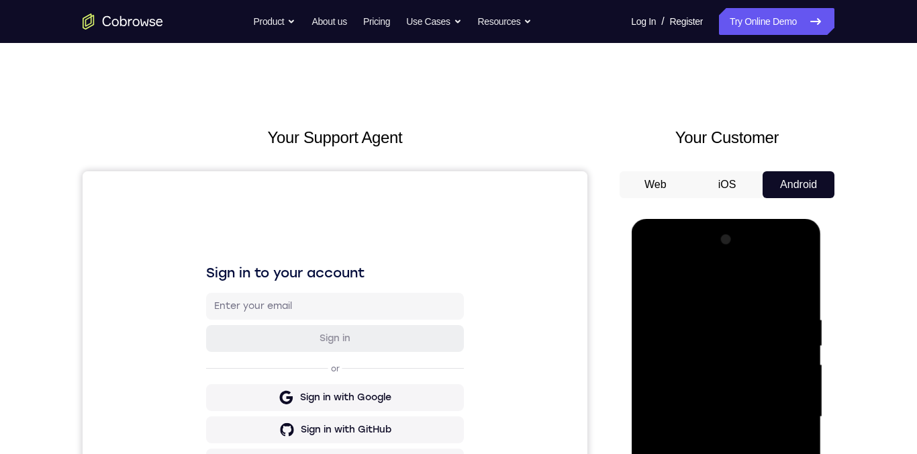
click at [731, 183] on button "iOS" at bounding box center [727, 184] width 72 height 27
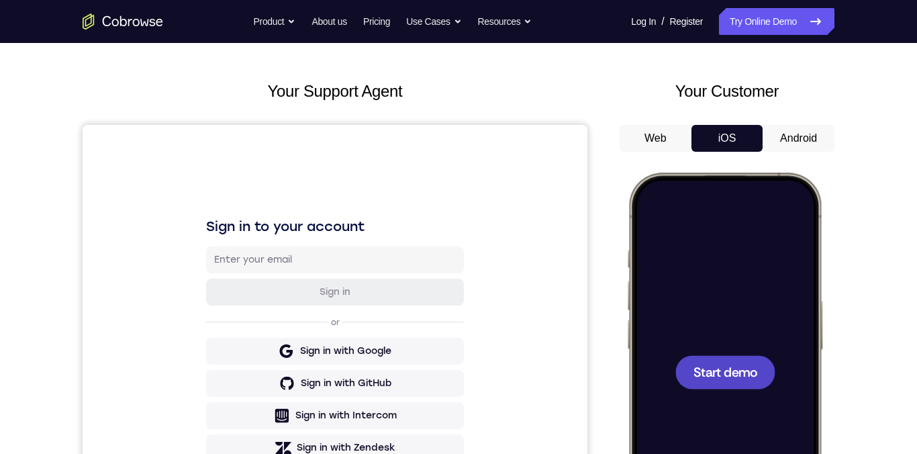
click at [756, 352] on span "Start demo" at bounding box center [725, 371] width 64 height 13
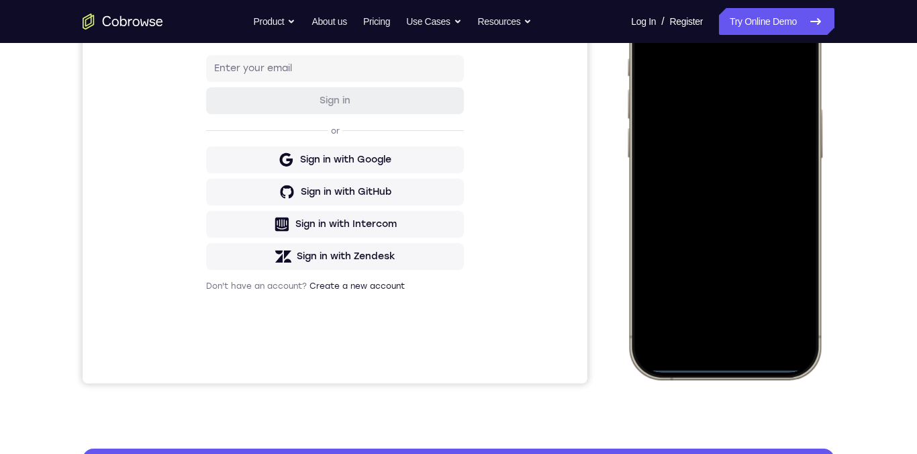
scroll to position [77, 0]
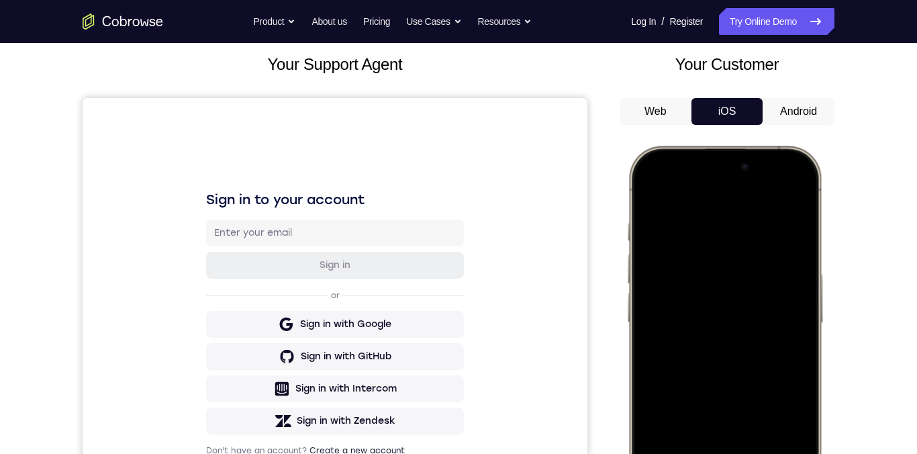
click at [796, 194] on div at bounding box center [724, 344] width 177 height 383
click at [713, 254] on div at bounding box center [724, 344] width 177 height 383
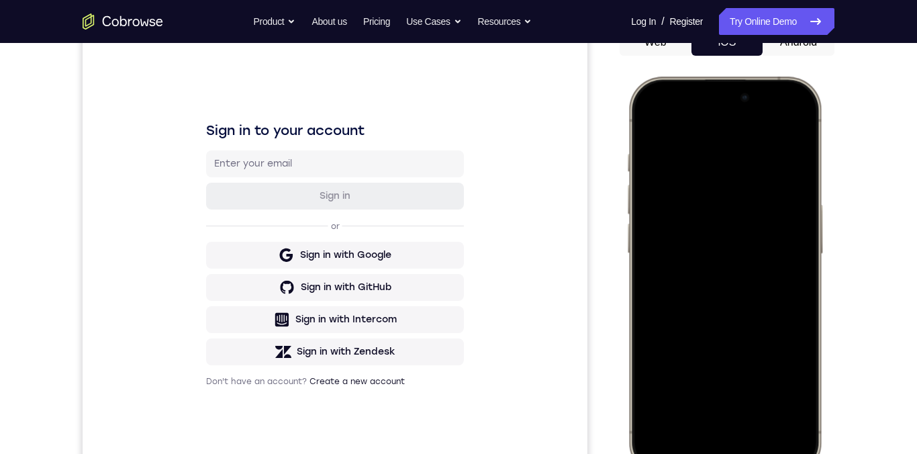
click at [713, 352] on div at bounding box center [724, 275] width 177 height 383
click at [698, 187] on div at bounding box center [724, 275] width 177 height 383
click at [696, 257] on div at bounding box center [724, 275] width 177 height 383
click at [716, 256] on div at bounding box center [724, 275] width 177 height 383
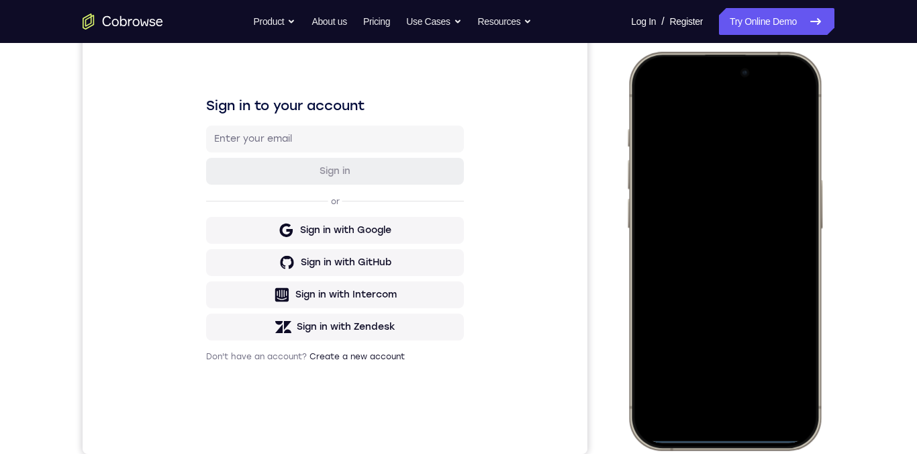
click at [758, 232] on div at bounding box center [724, 250] width 177 height 383
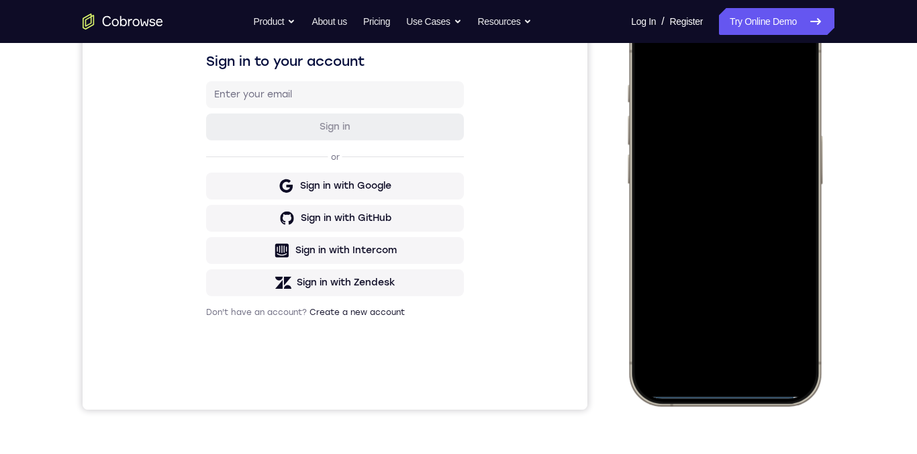
scroll to position [15, 0]
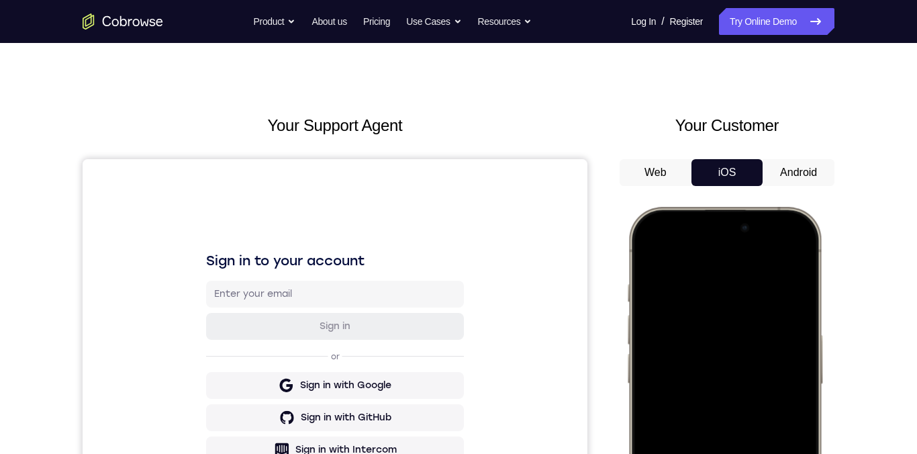
click at [656, 253] on div at bounding box center [724, 405] width 177 height 383
click at [793, 258] on div at bounding box center [724, 405] width 177 height 383
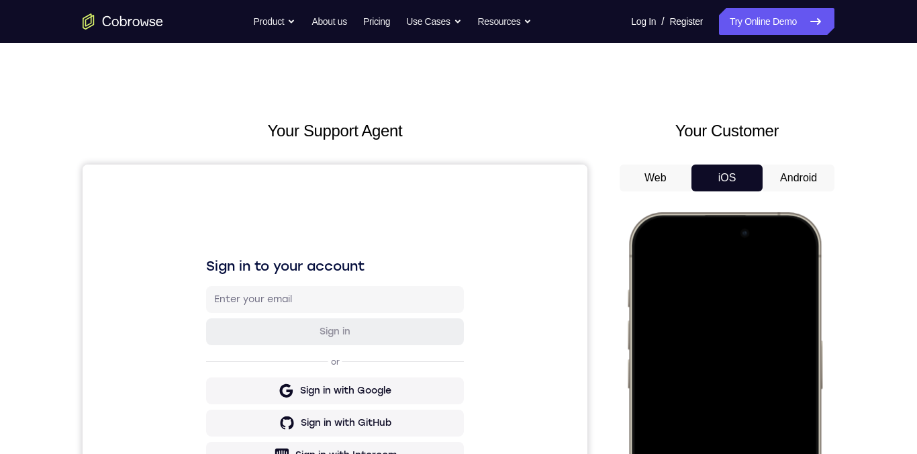
scroll to position [46, 0]
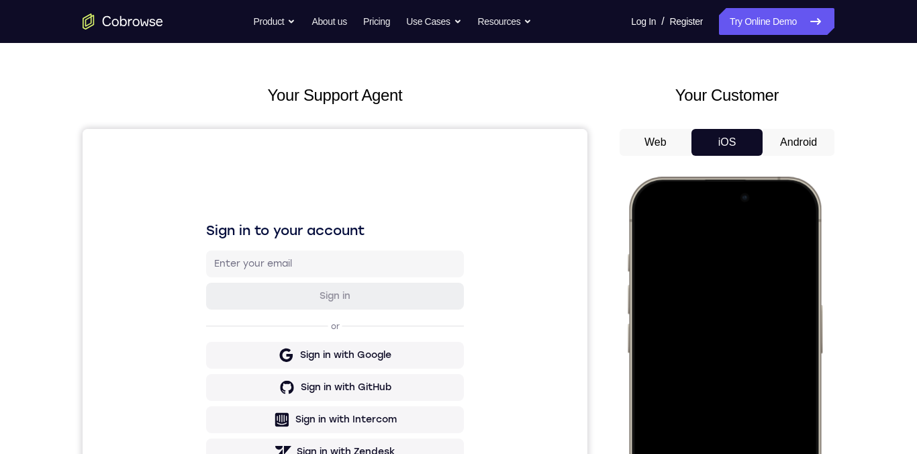
click at [705, 309] on div at bounding box center [724, 375] width 177 height 383
click at [703, 316] on div at bounding box center [724, 375] width 177 height 383
click at [702, 315] on div at bounding box center [724, 375] width 177 height 383
click at [756, 352] on div at bounding box center [725, 376] width 100 height 34
click at [716, 352] on span "Start demo" at bounding box center [725, 375] width 64 height 13
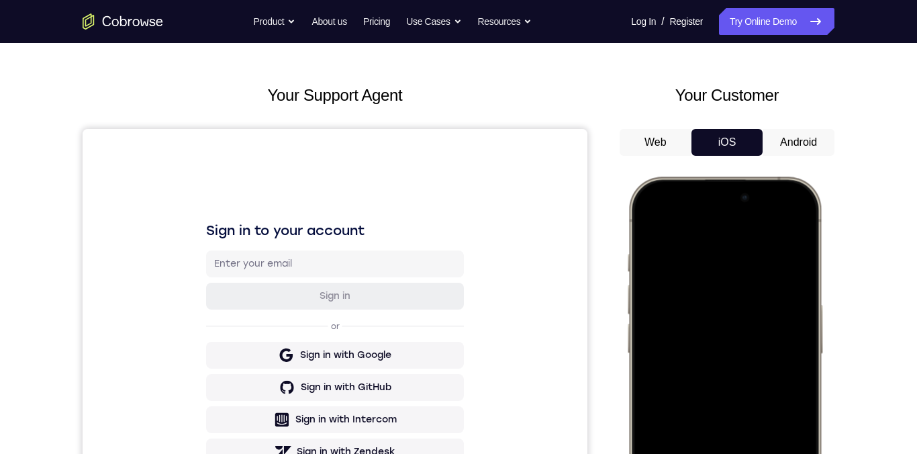
scroll to position [115, 0]
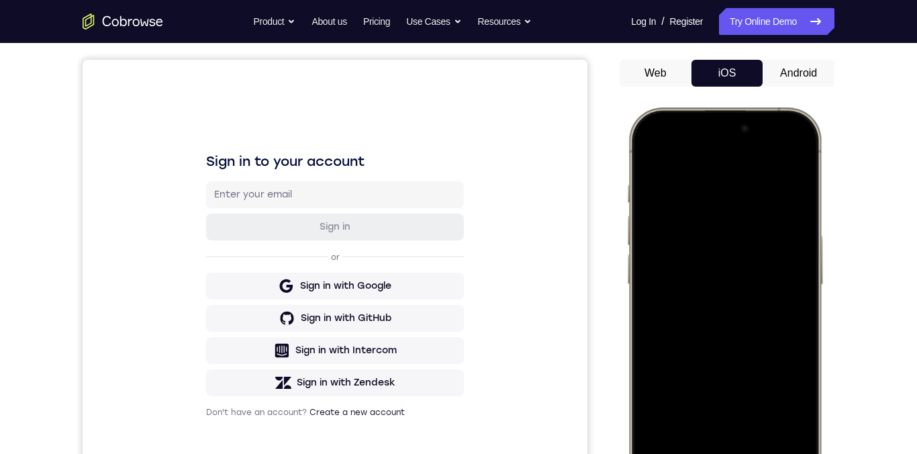
click at [801, 156] on div at bounding box center [724, 306] width 177 height 383
click at [711, 228] on div at bounding box center [724, 306] width 177 height 383
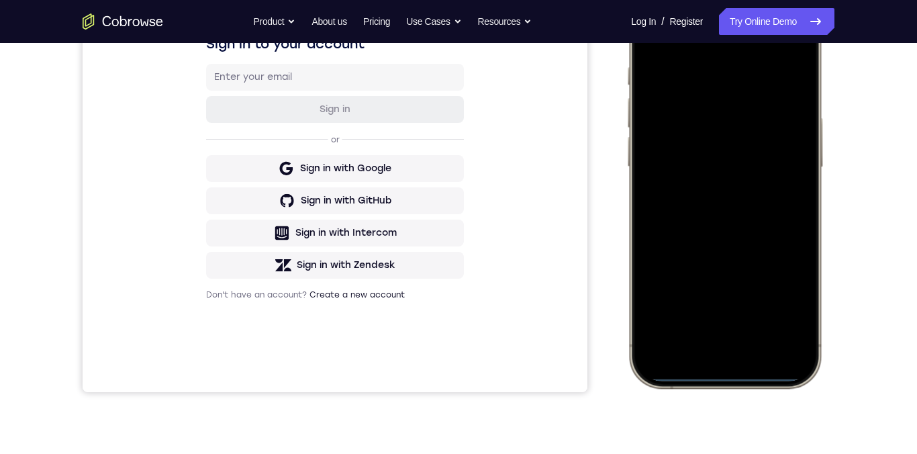
click at [726, 334] on div at bounding box center [724, 188] width 177 height 383
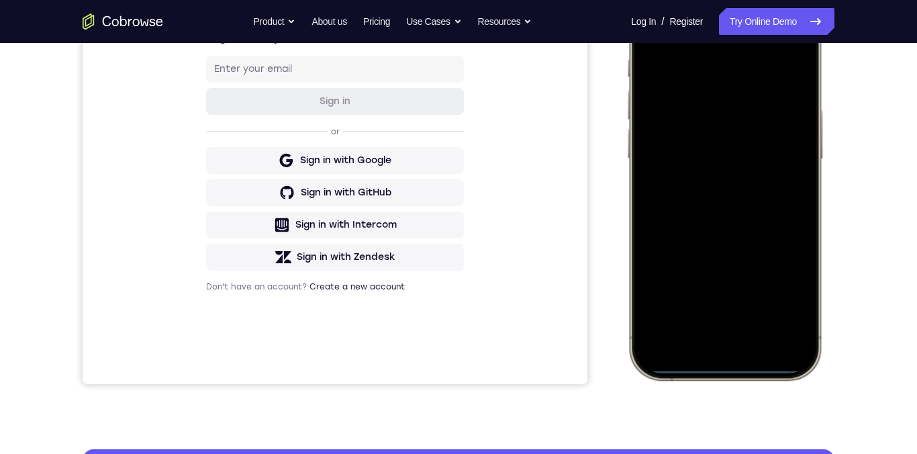
scroll to position [121, 0]
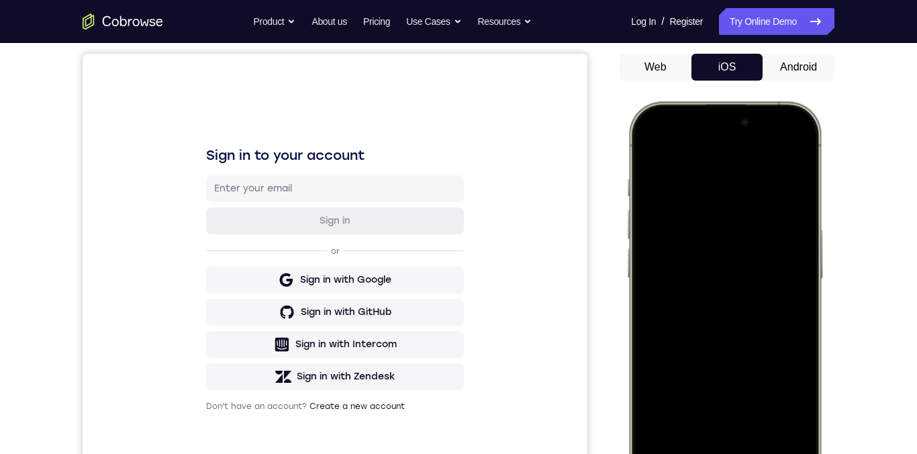
click at [683, 207] on div at bounding box center [724, 300] width 177 height 383
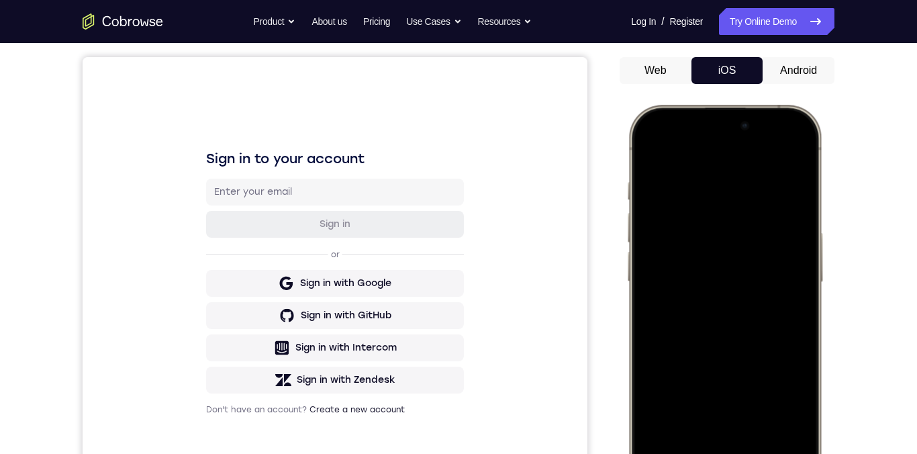
click at [695, 243] on div at bounding box center [724, 303] width 177 height 383
click at [725, 251] on div at bounding box center [724, 303] width 177 height 383
click at [669, 245] on div at bounding box center [724, 303] width 177 height 383
click at [646, 245] on div at bounding box center [724, 303] width 177 height 383
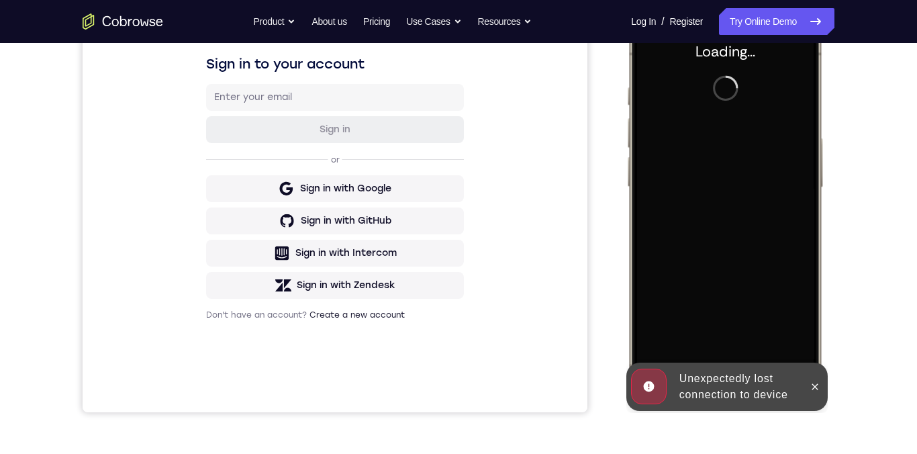
scroll to position [221, 0]
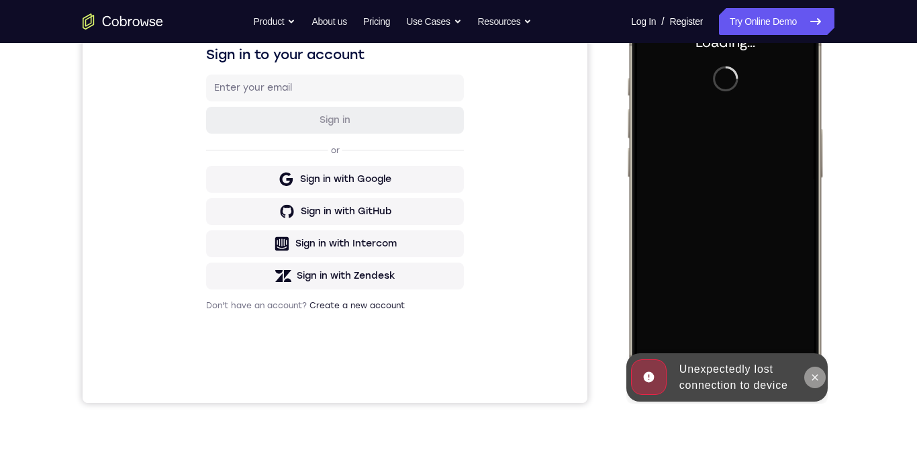
click at [811, 352] on button at bounding box center [814, 376] width 21 height 21
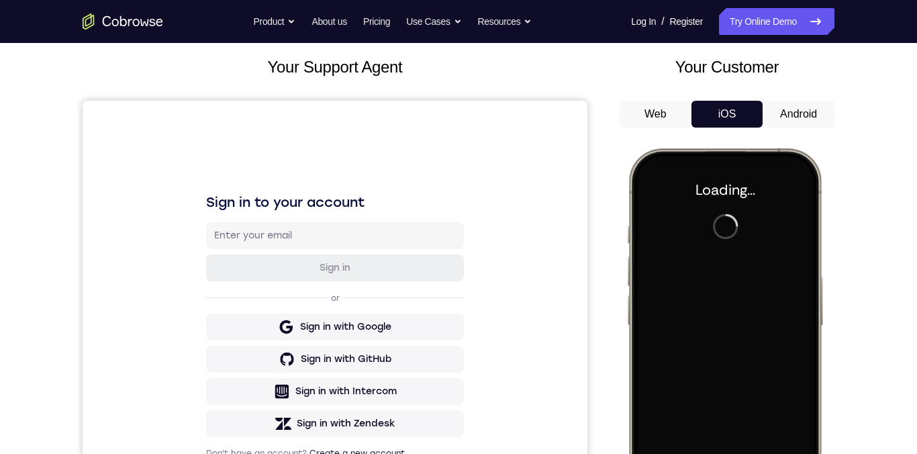
scroll to position [77, 0]
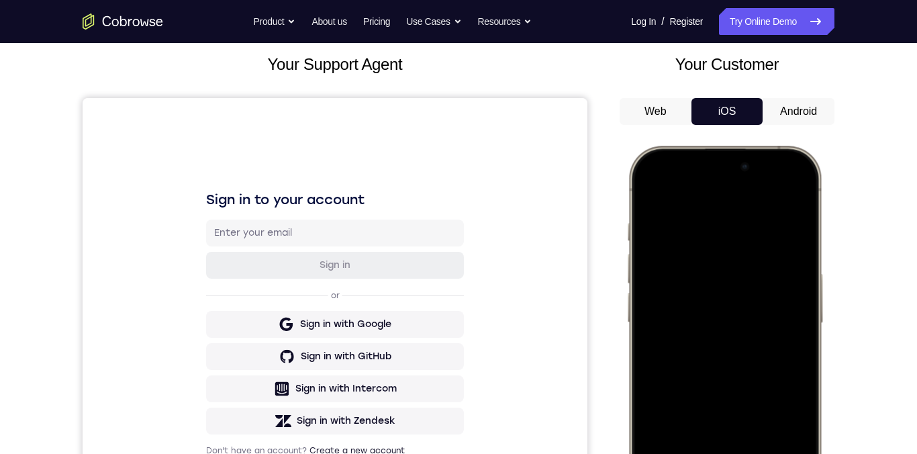
click at [766, 352] on div at bounding box center [724, 344] width 177 height 383
click at [795, 189] on div at bounding box center [724, 344] width 177 height 383
click at [707, 264] on div at bounding box center [724, 344] width 177 height 383
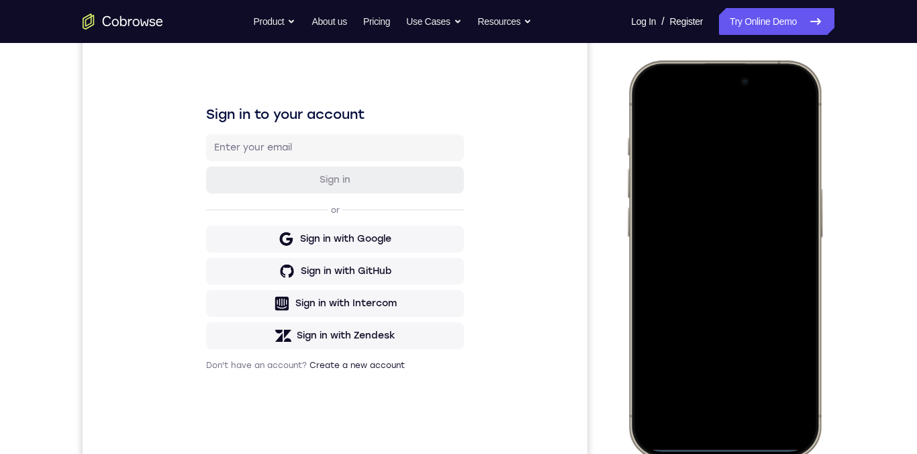
click at [732, 352] on div at bounding box center [724, 259] width 177 height 383
click at [679, 167] on div at bounding box center [724, 259] width 177 height 383
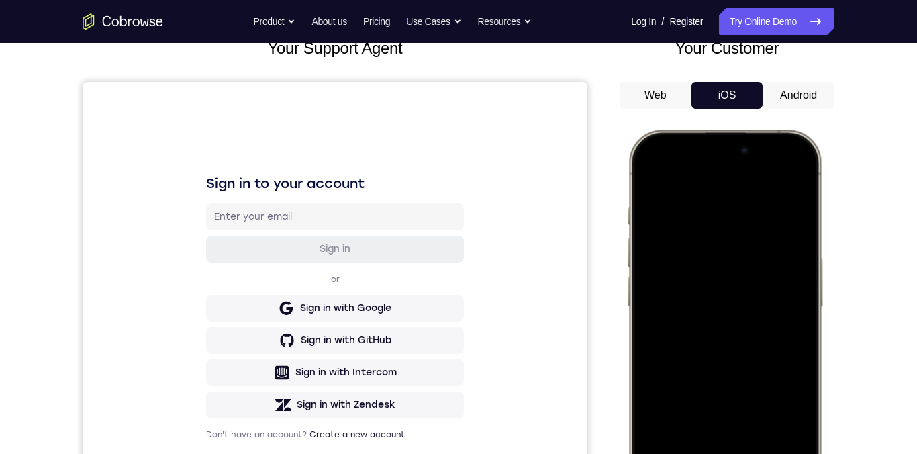
click at [712, 266] on div at bounding box center [724, 328] width 177 height 383
click at [794, 179] on div at bounding box center [724, 328] width 177 height 383
click at [738, 280] on div at bounding box center [724, 328] width 177 height 383
click at [783, 352] on div at bounding box center [724, 328] width 177 height 383
click at [785, 352] on div at bounding box center [724, 328] width 177 height 383
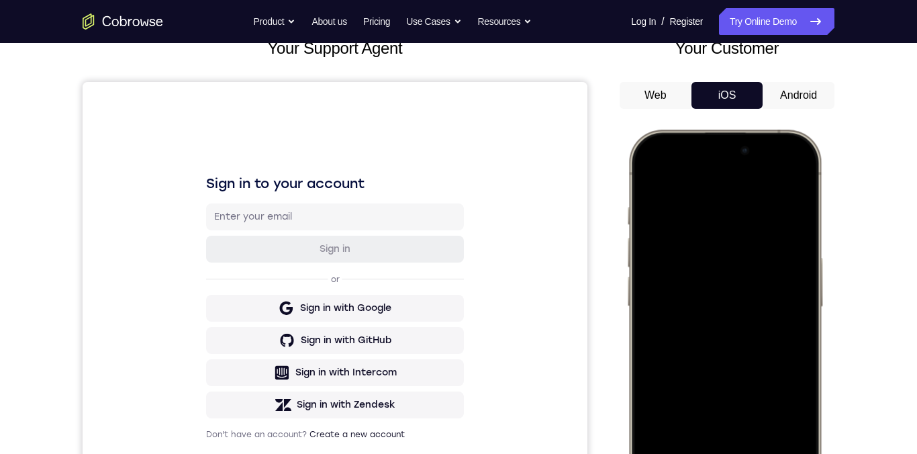
scroll to position [164, 0]
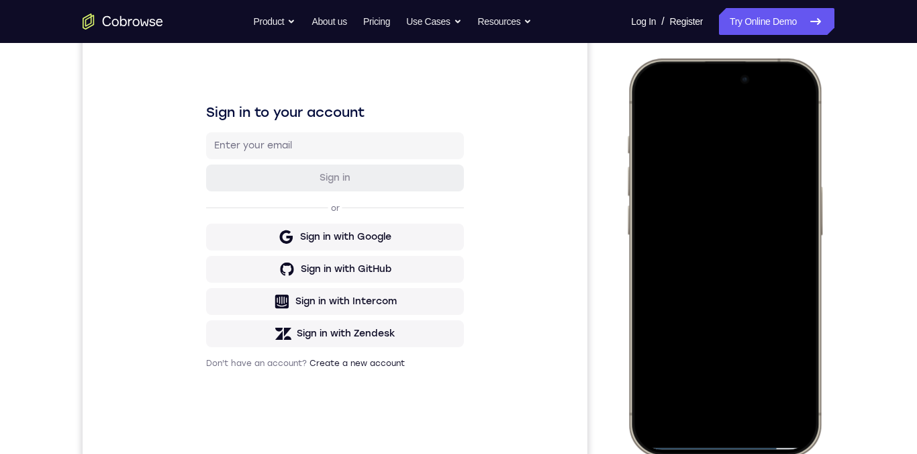
click at [669, 352] on div at bounding box center [724, 257] width 177 height 383
click at [664, 317] on div at bounding box center [724, 255] width 177 height 383
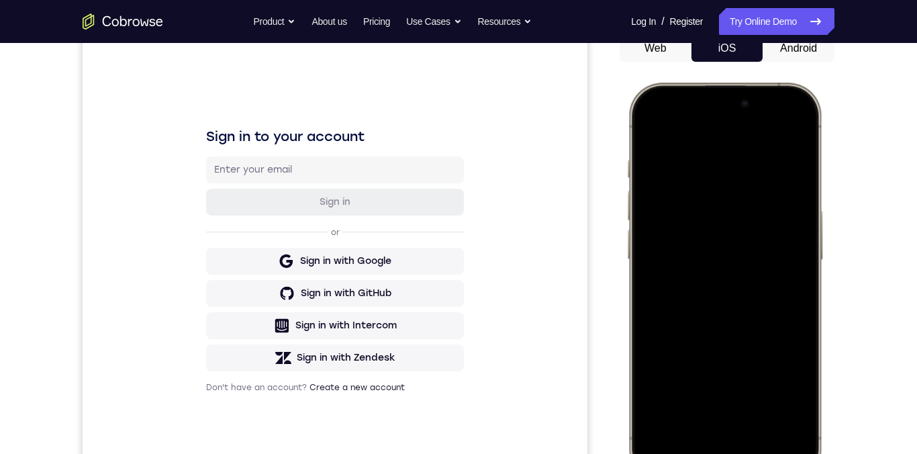
scroll to position [176, 0]
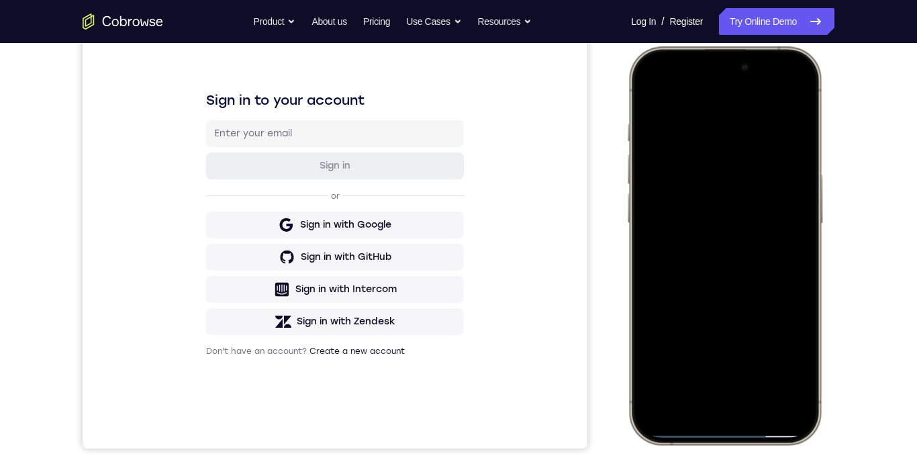
click at [687, 352] on div at bounding box center [724, 245] width 177 height 383
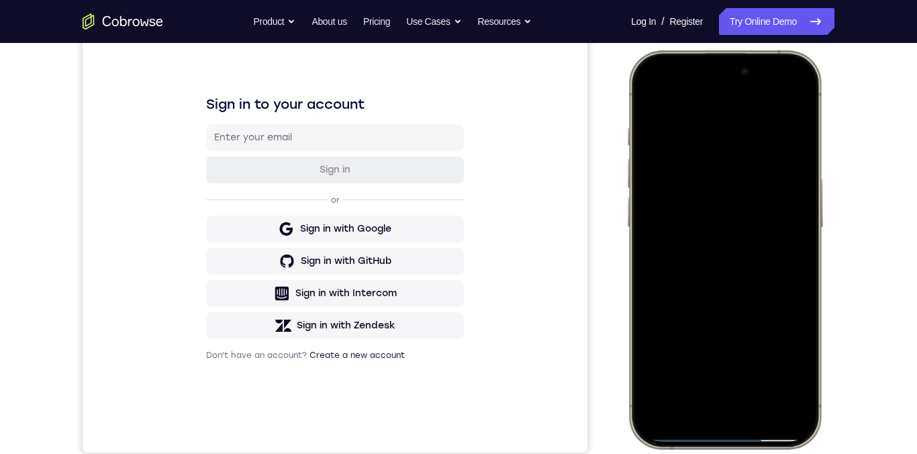
click at [712, 194] on div at bounding box center [724, 249] width 177 height 383
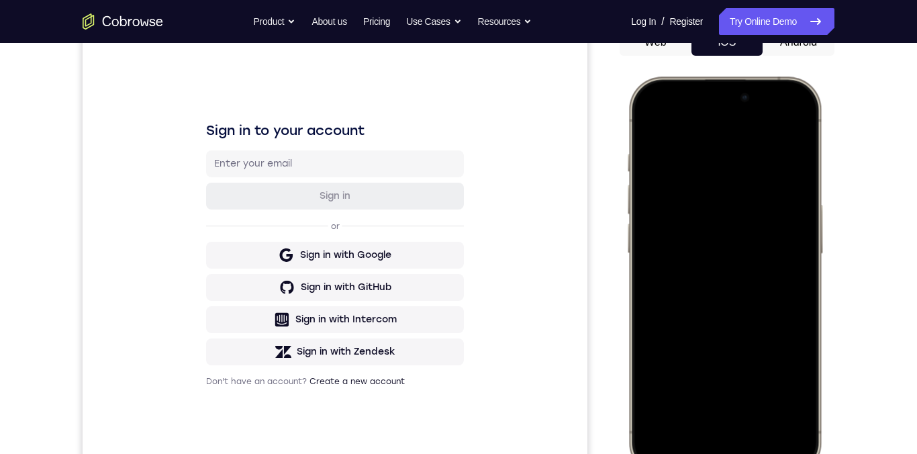
click at [693, 165] on div at bounding box center [724, 275] width 177 height 383
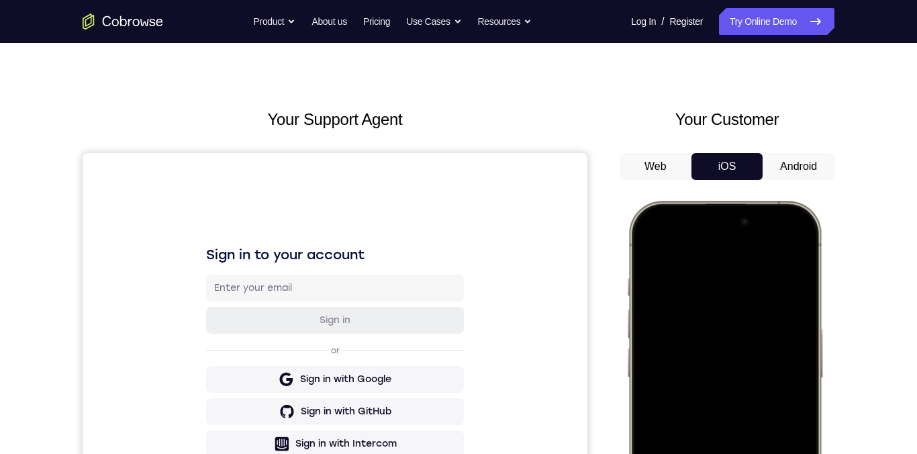
scroll to position [70, 0]
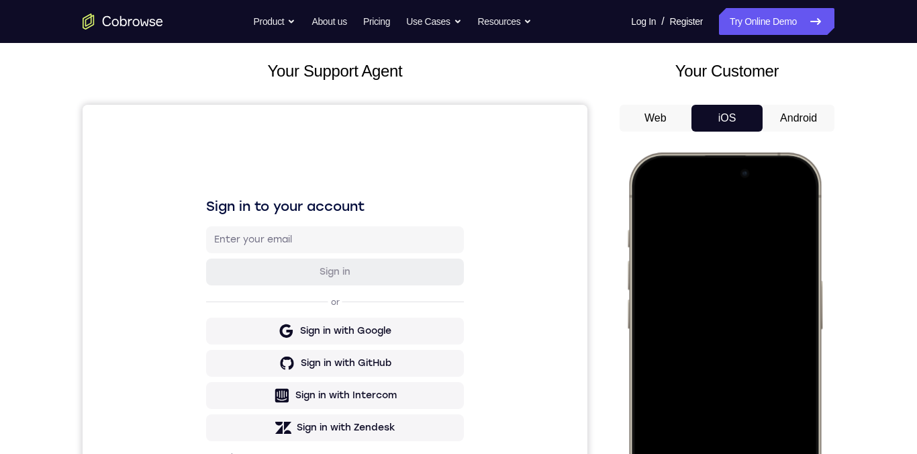
click at [787, 352] on div at bounding box center [724, 351] width 177 height 383
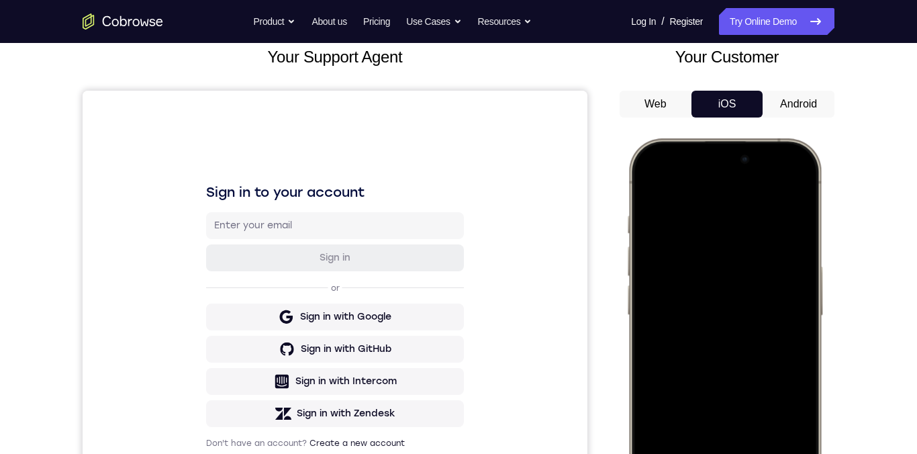
click at [726, 324] on div at bounding box center [724, 337] width 177 height 383
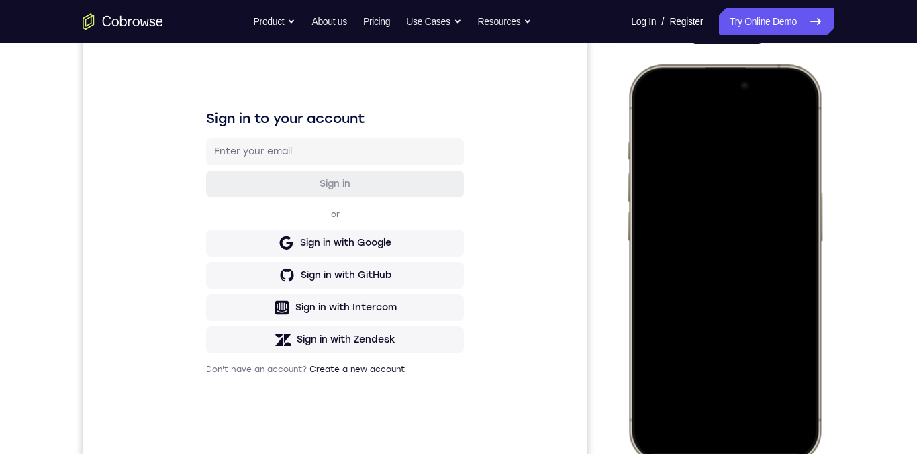
scroll to position [161, 0]
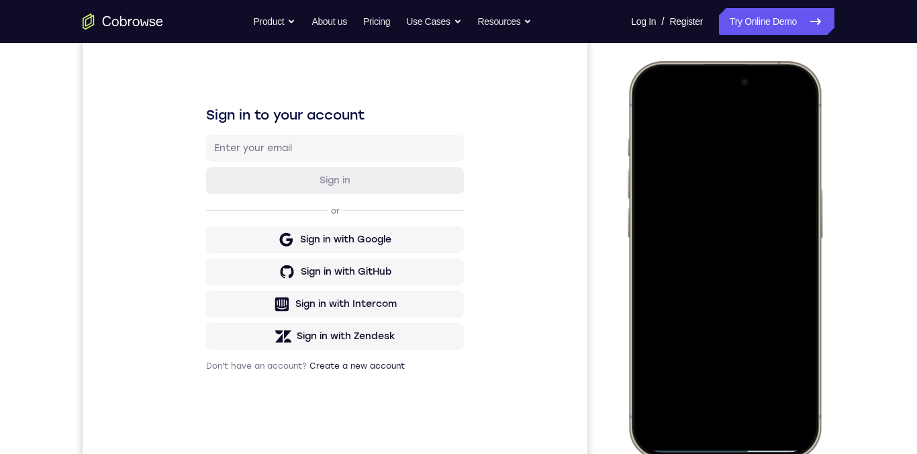
click at [671, 346] on div at bounding box center [724, 259] width 177 height 383
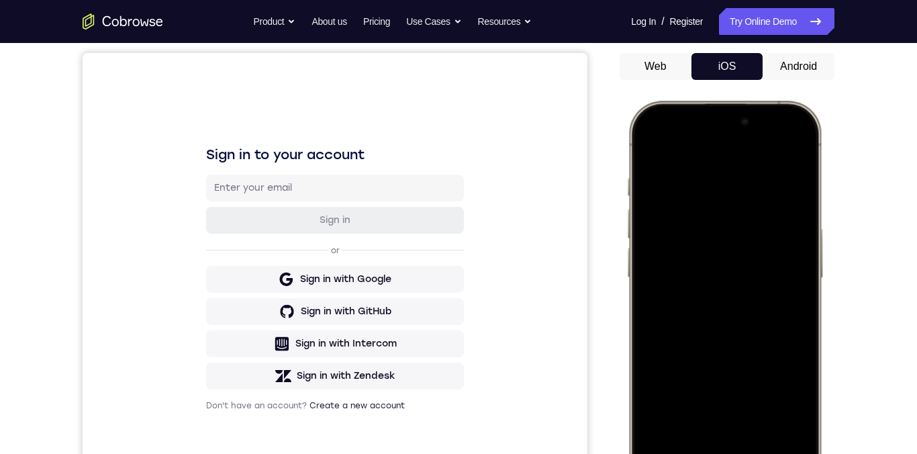
click at [721, 312] on div at bounding box center [724, 299] width 177 height 383
click at [784, 305] on div at bounding box center [724, 299] width 177 height 383
click at [712, 224] on div at bounding box center [724, 299] width 177 height 383
click at [705, 303] on div at bounding box center [724, 299] width 177 height 383
click at [654, 298] on div at bounding box center [724, 299] width 177 height 383
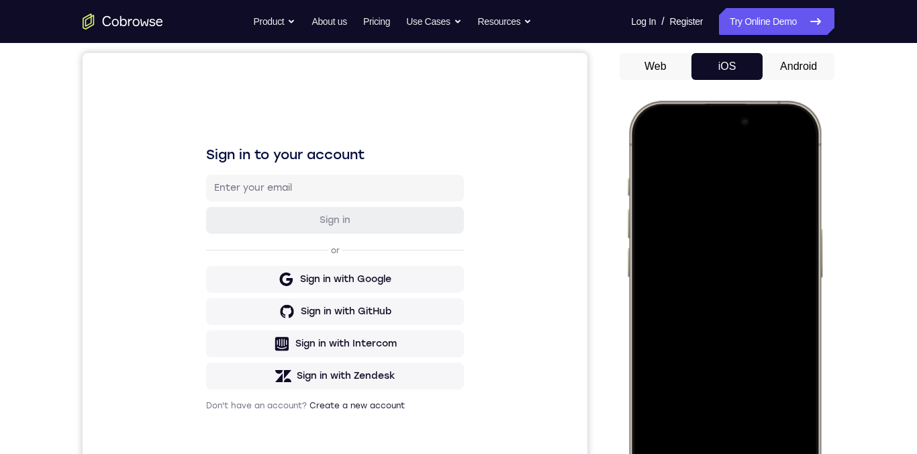
click at [794, 340] on div at bounding box center [724, 299] width 177 height 383
click at [780, 306] on div at bounding box center [724, 299] width 177 height 383
click at [722, 219] on div at bounding box center [724, 299] width 177 height 383
click at [795, 338] on div at bounding box center [724, 299] width 177 height 383
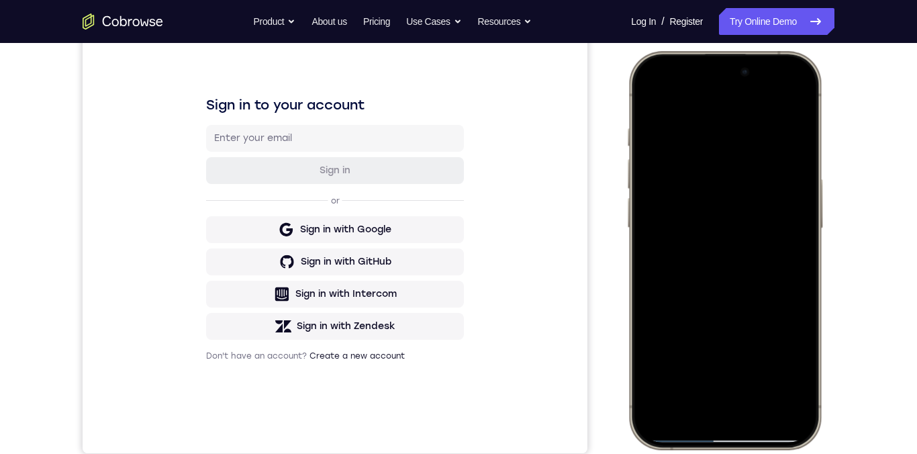
scroll to position [166, 0]
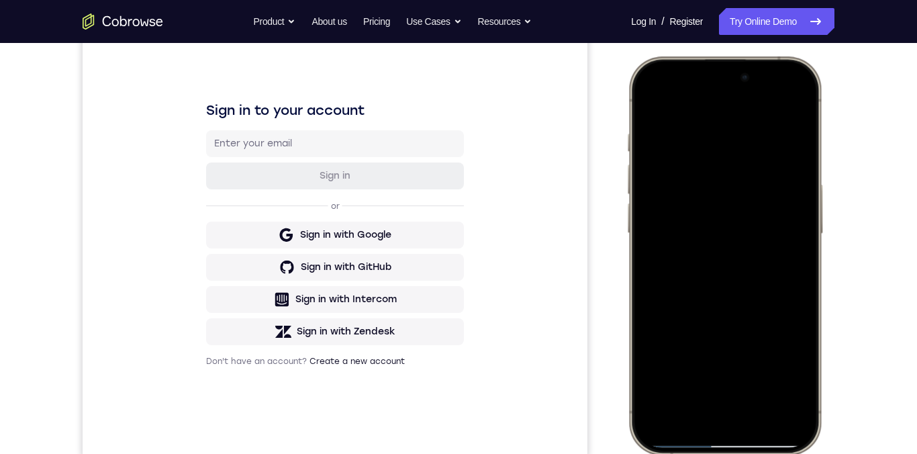
click at [728, 294] on div at bounding box center [724, 255] width 177 height 383
click at [728, 291] on div at bounding box center [724, 255] width 177 height 383
click at [729, 294] on div at bounding box center [724, 255] width 177 height 383
click at [677, 301] on div at bounding box center [724, 255] width 177 height 383
click at [730, 292] on div at bounding box center [724, 255] width 177 height 383
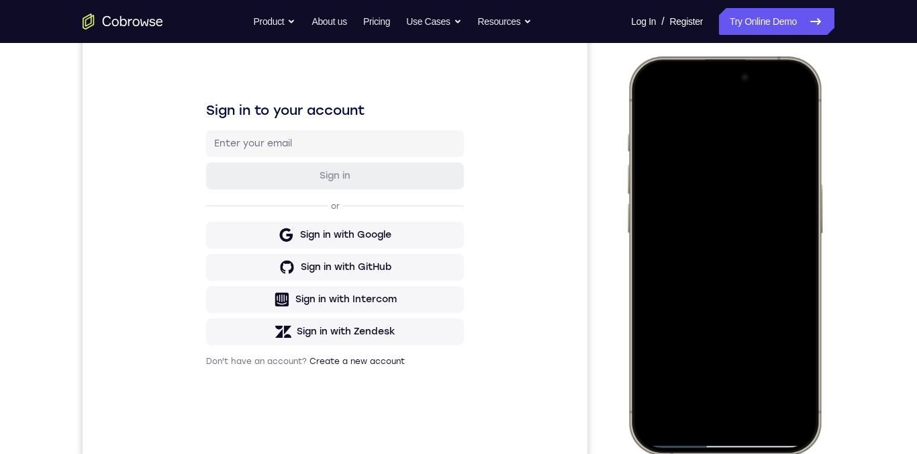
click at [730, 241] on div at bounding box center [724, 255] width 177 height 383
click at [787, 260] on div at bounding box center [724, 255] width 177 height 383
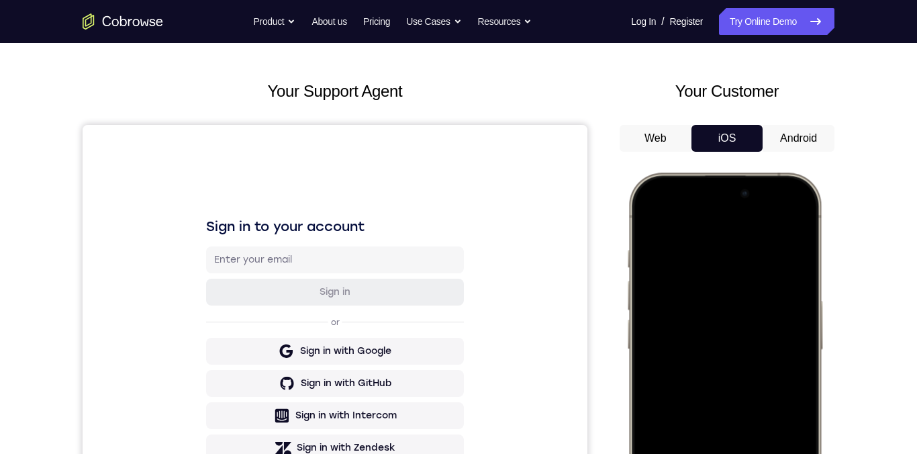
scroll to position [44, 0]
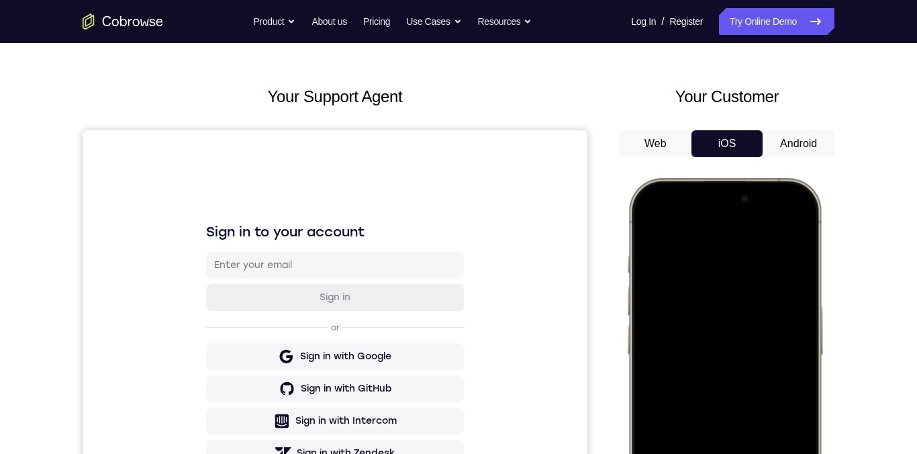
click at [810, 146] on button "Android" at bounding box center [798, 143] width 72 height 27
click at [0, 0] on span "Tap to Start" at bounding box center [0, 0] width 0 height 0
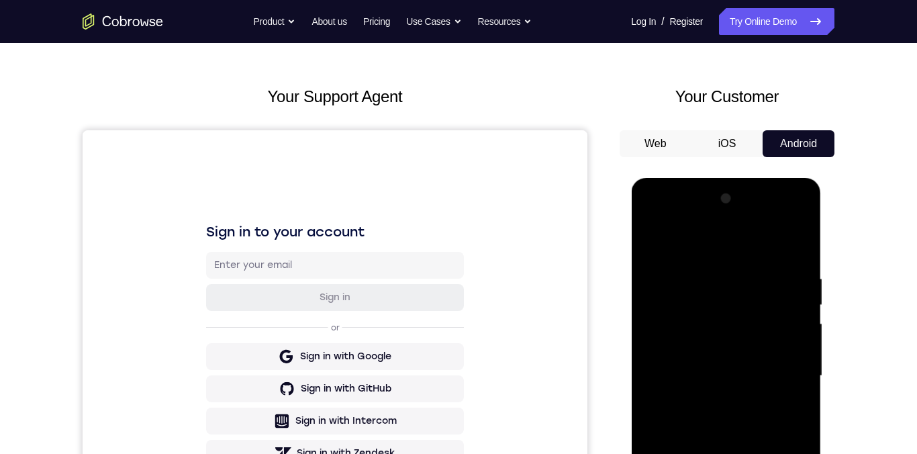
scroll to position [168, 0]
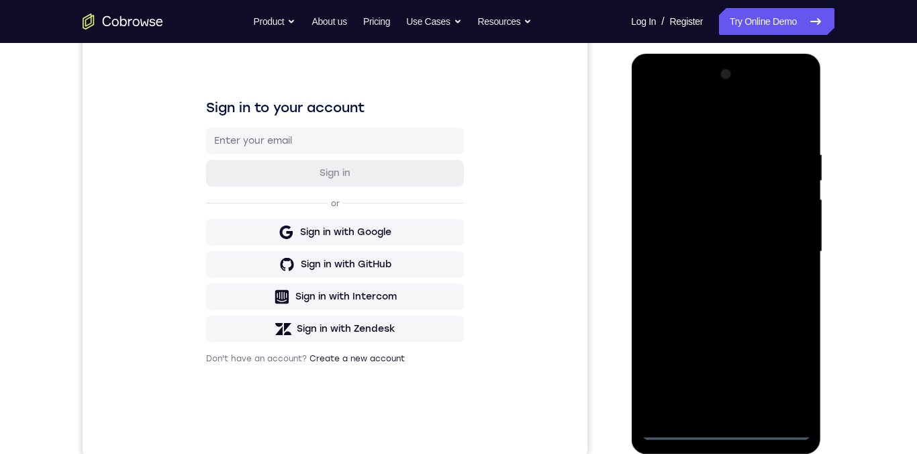
click at [732, 352] on div at bounding box center [725, 252] width 169 height 376
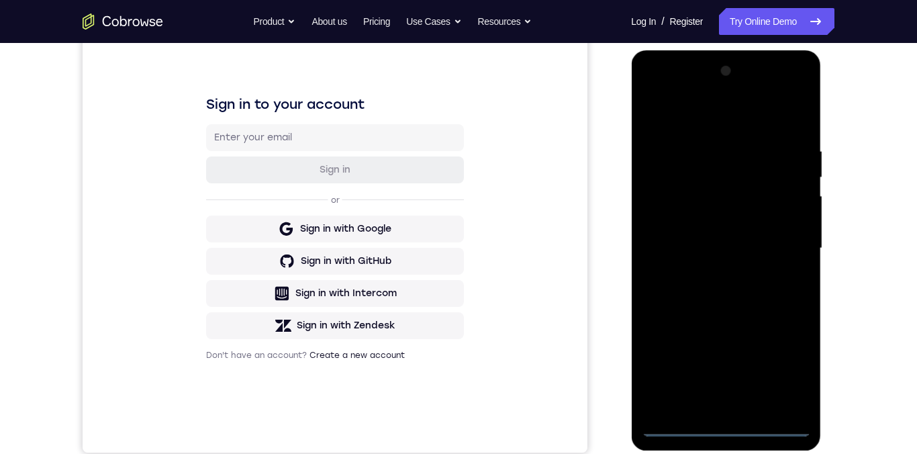
scroll to position [186, 0]
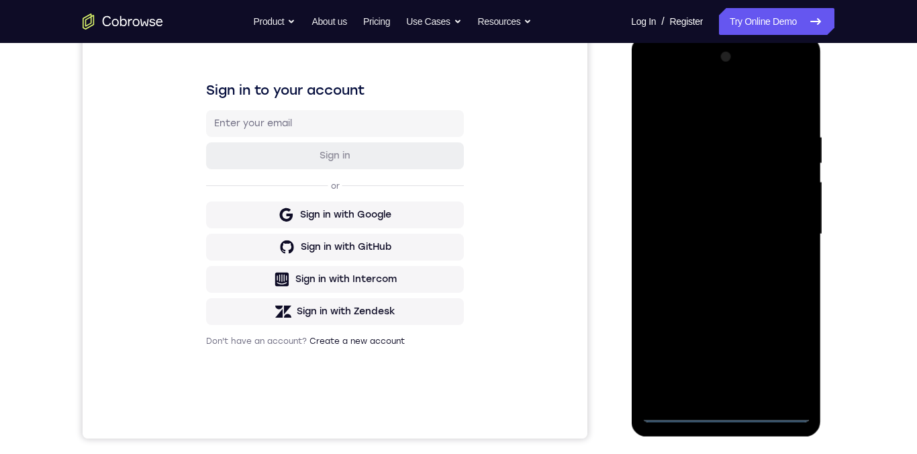
click at [726, 352] on div at bounding box center [725, 234] width 169 height 376
click at [785, 352] on div at bounding box center [725, 234] width 169 height 376
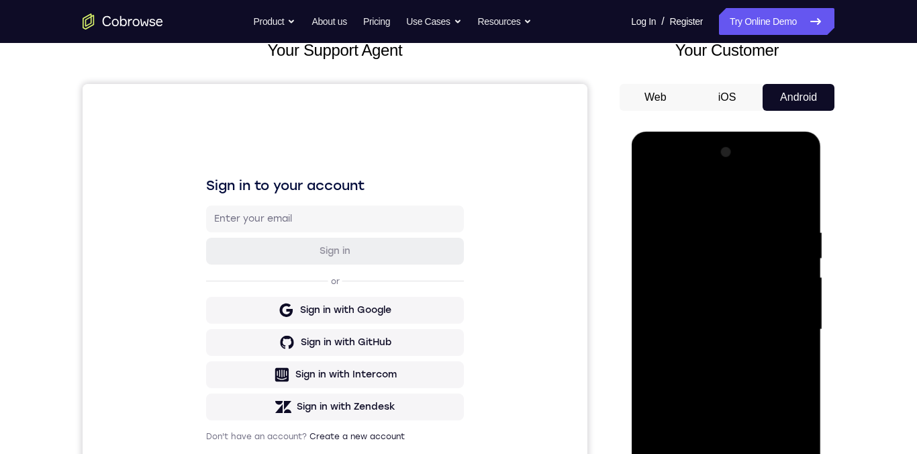
scroll to position [77, 0]
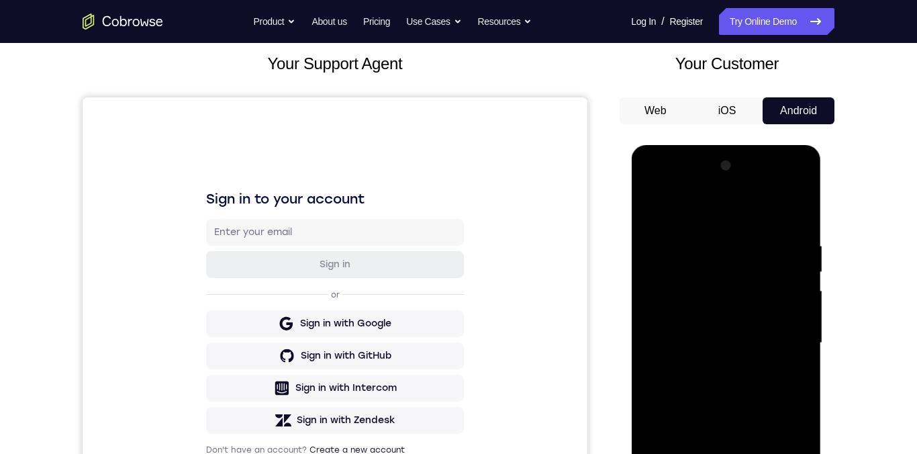
click at [701, 215] on div at bounding box center [725, 343] width 169 height 376
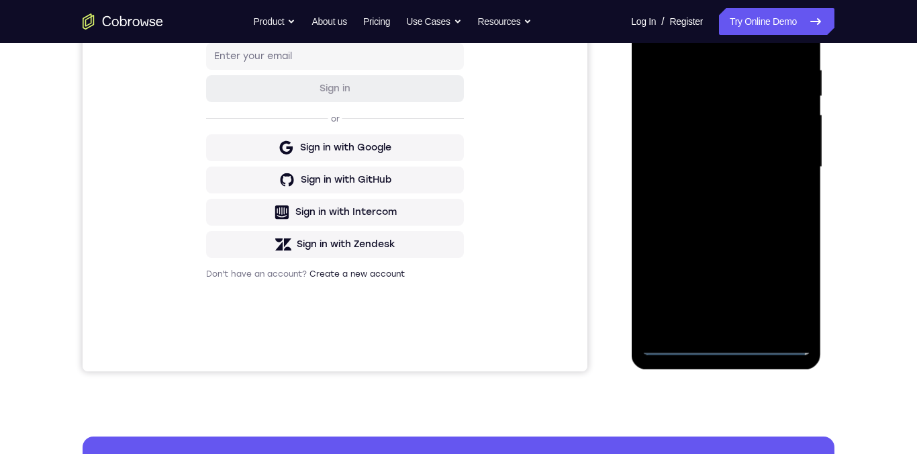
scroll to position [268, 0]
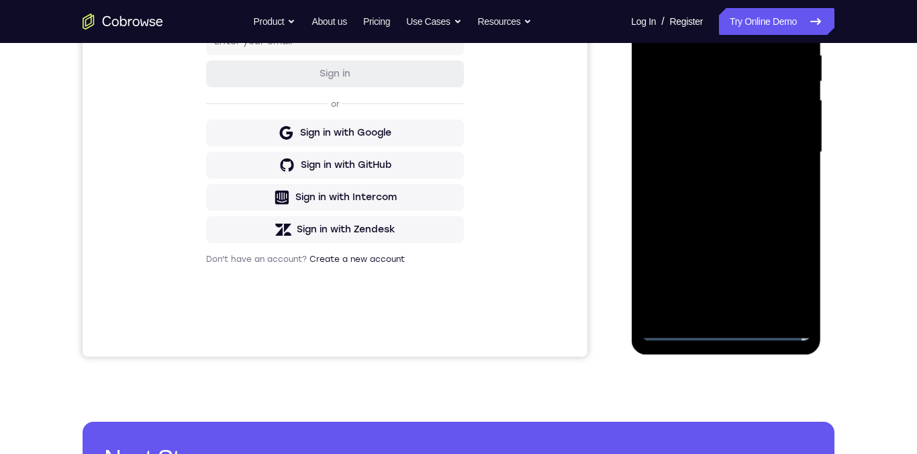
click at [728, 331] on div at bounding box center [725, 152] width 169 height 376
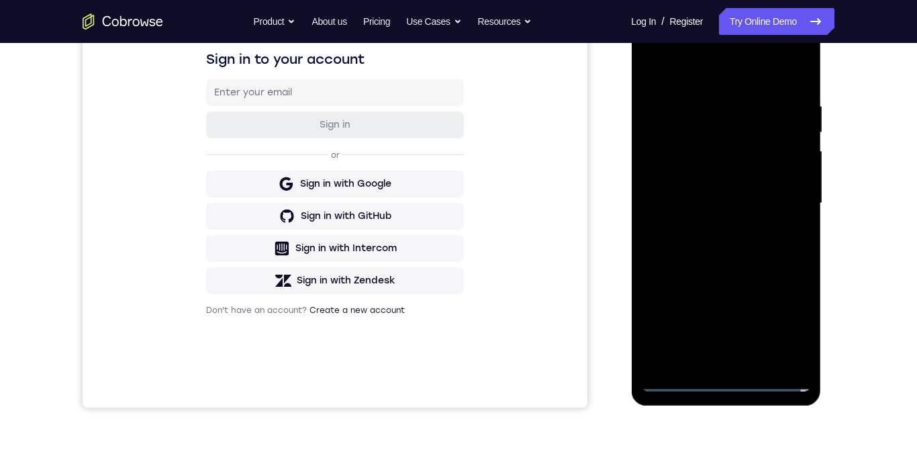
scroll to position [160, 0]
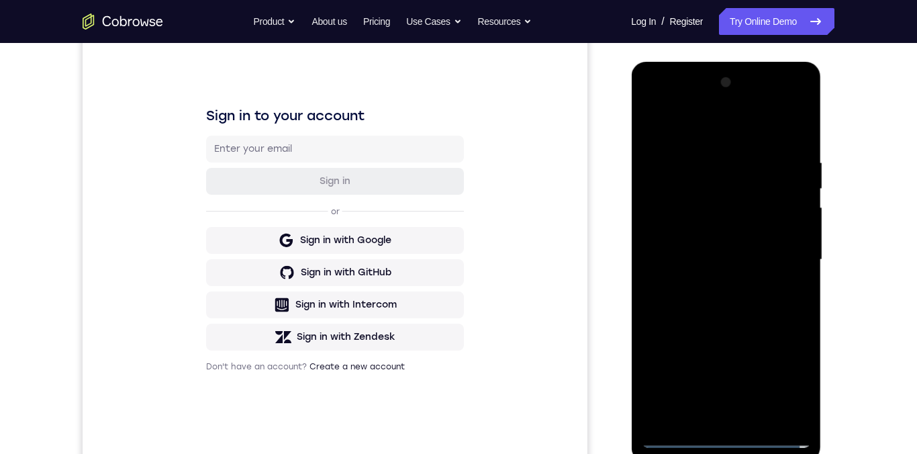
click at [667, 244] on div at bounding box center [725, 260] width 169 height 376
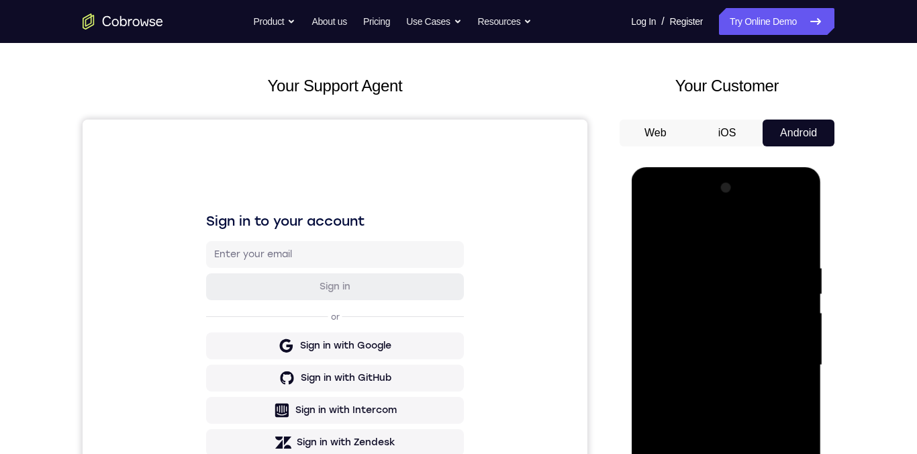
scroll to position [110, 0]
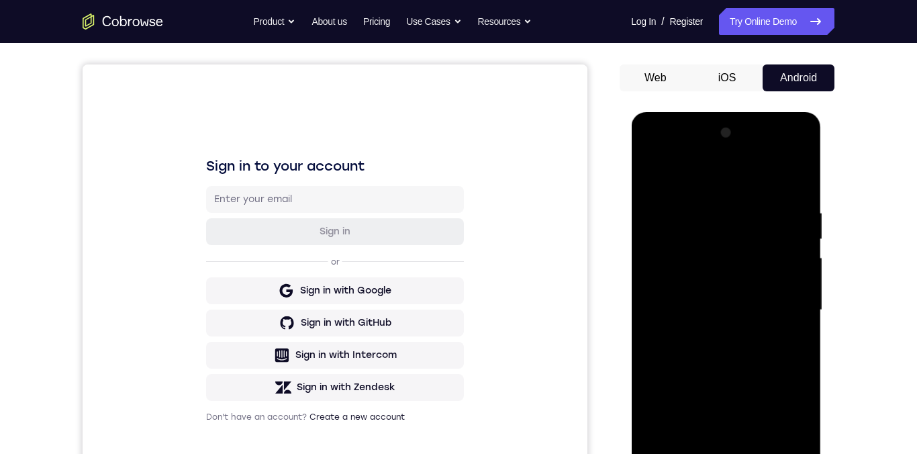
click at [764, 323] on div at bounding box center [725, 310] width 169 height 376
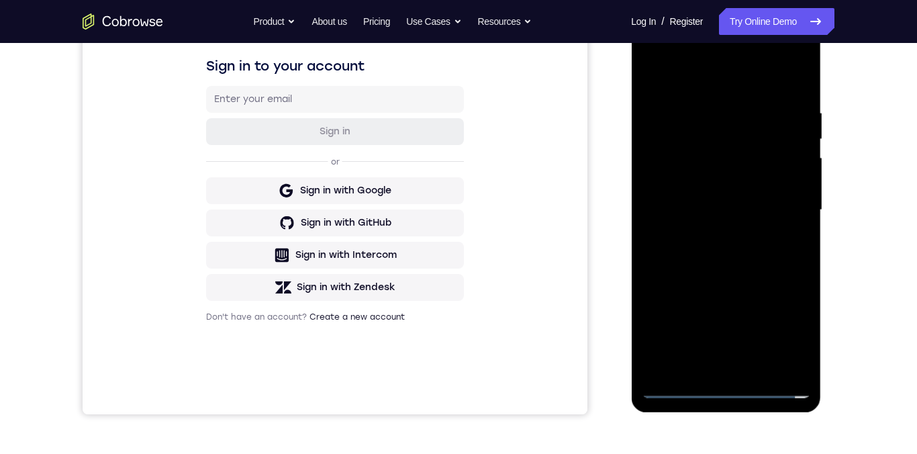
click at [737, 352] on div at bounding box center [725, 210] width 169 height 376
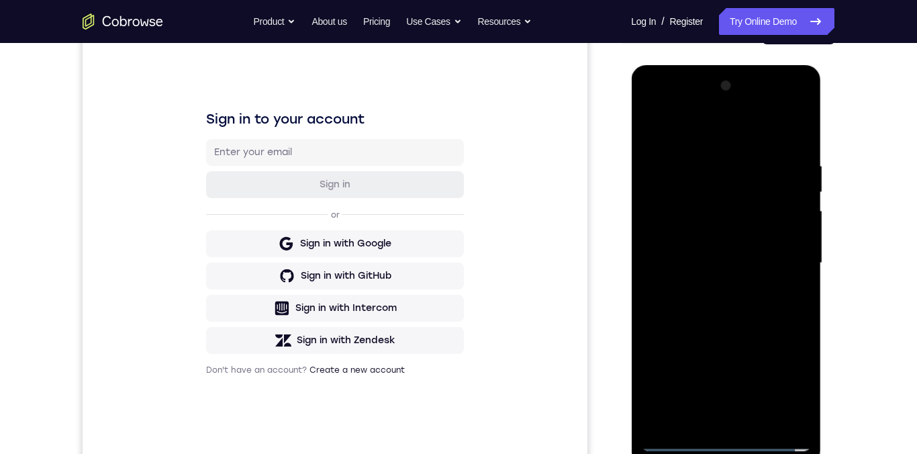
scroll to position [148, 0]
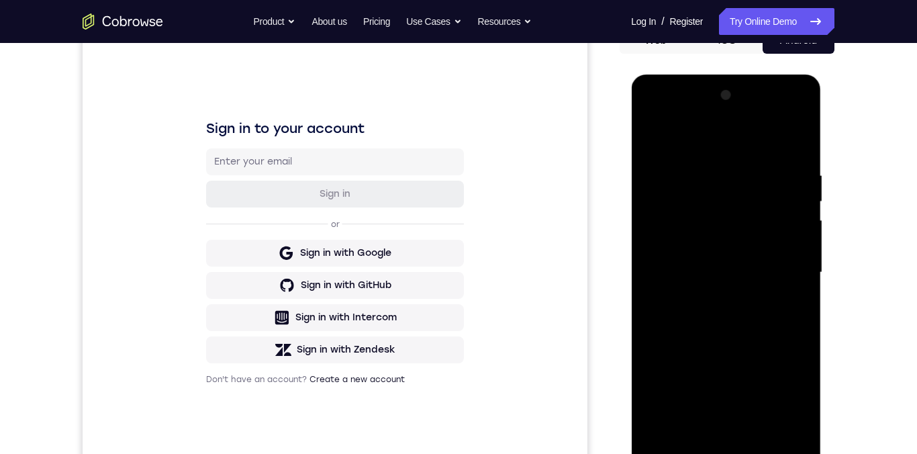
click at [725, 223] on div at bounding box center [725, 273] width 169 height 376
click at [688, 187] on div at bounding box center [725, 273] width 169 height 376
click at [674, 221] on div at bounding box center [725, 273] width 169 height 376
click at [785, 309] on div at bounding box center [725, 273] width 169 height 376
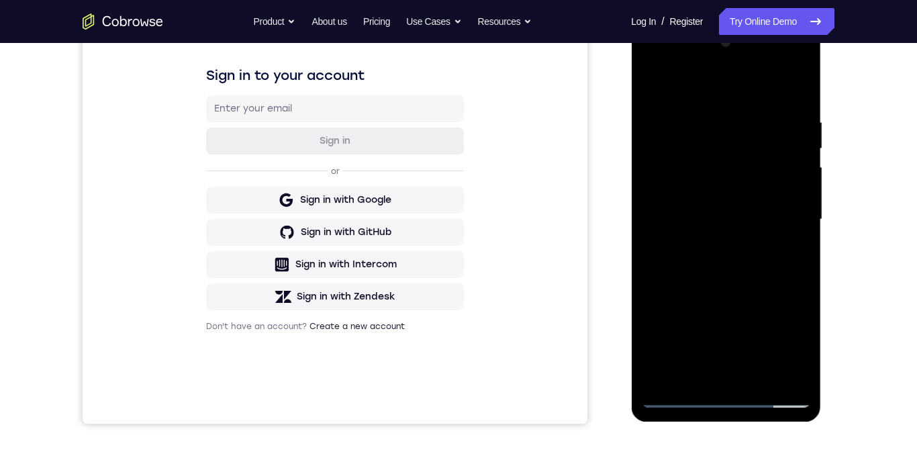
click at [789, 352] on div at bounding box center [725, 220] width 169 height 376
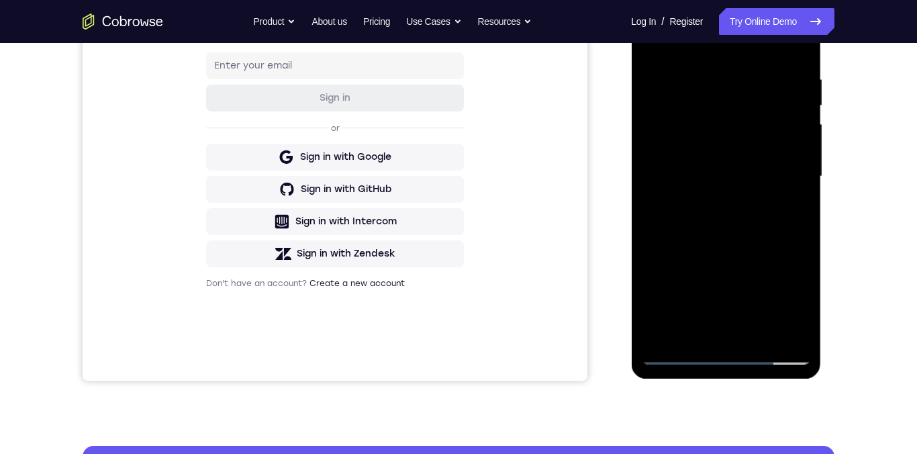
scroll to position [260, 0]
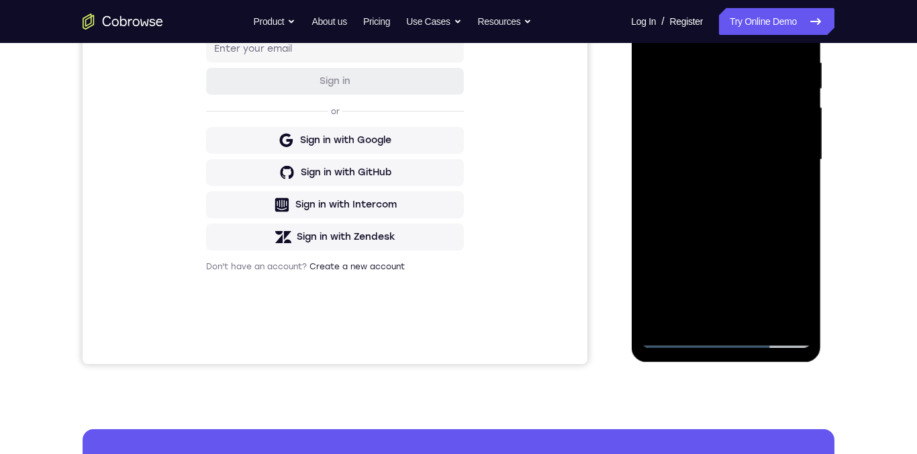
click at [791, 315] on div at bounding box center [725, 160] width 169 height 376
click at [793, 313] on div at bounding box center [725, 160] width 169 height 376
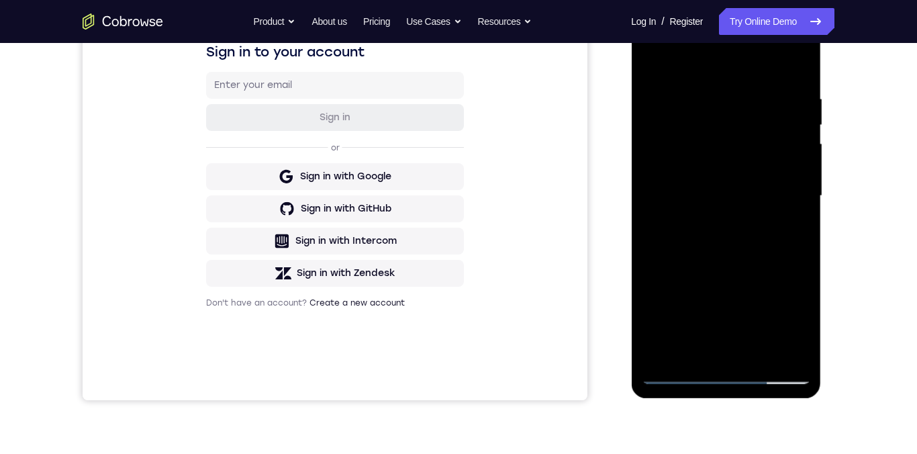
click at [781, 203] on div at bounding box center [725, 196] width 169 height 376
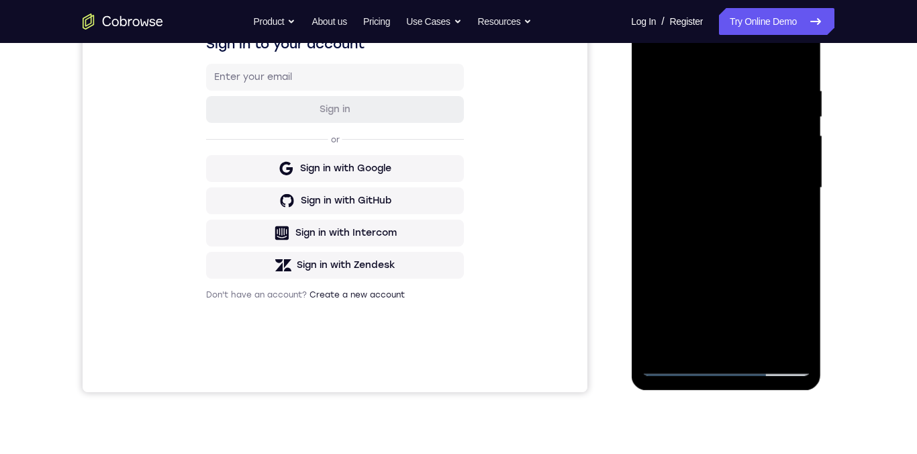
click at [773, 352] on div at bounding box center [725, 188] width 169 height 376
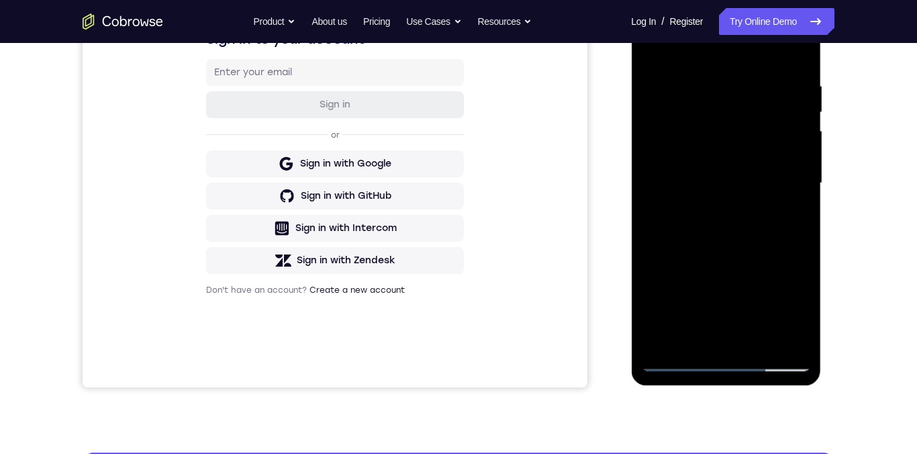
scroll to position [207, 0]
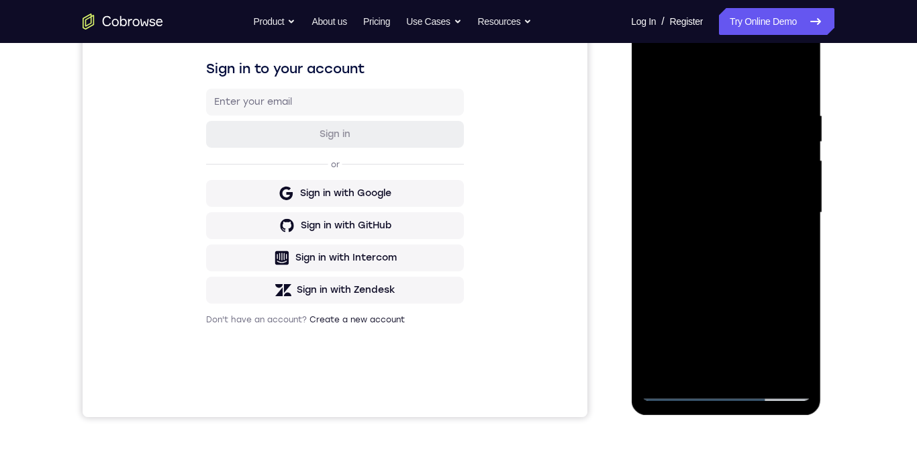
click at [785, 343] on div at bounding box center [725, 213] width 169 height 376
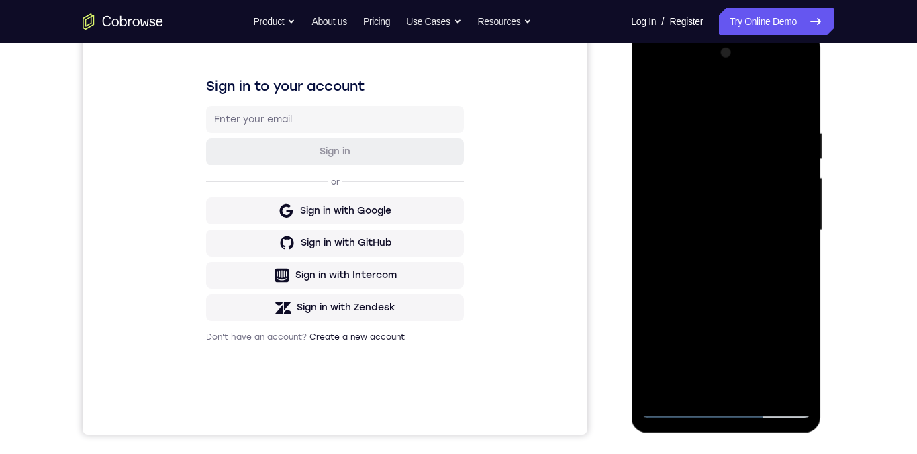
click at [782, 352] on div at bounding box center [725, 230] width 169 height 376
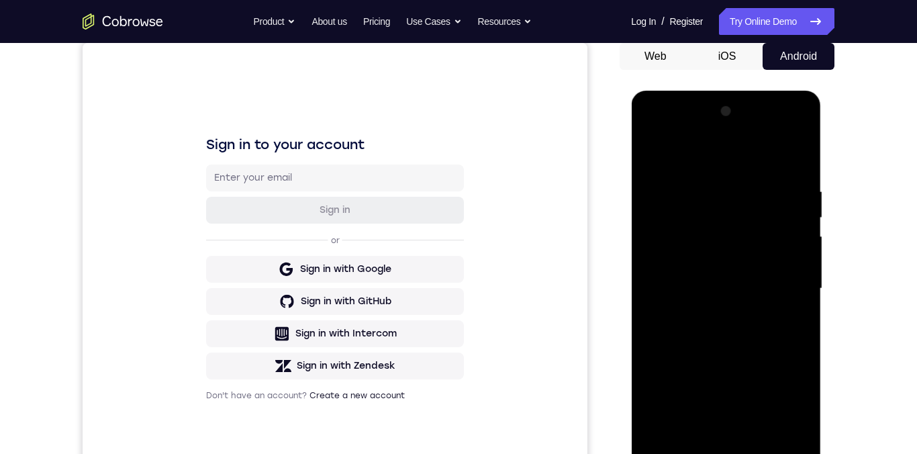
scroll to position [121, 0]
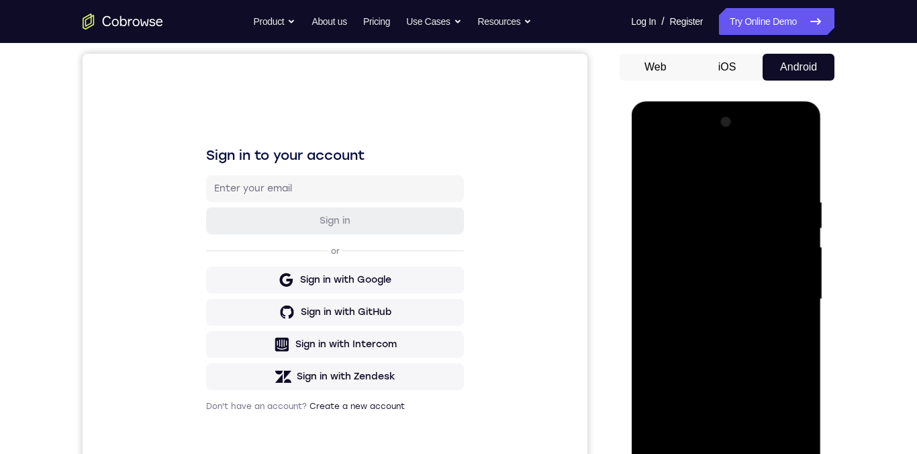
click at [654, 145] on div at bounding box center [725, 299] width 169 height 376
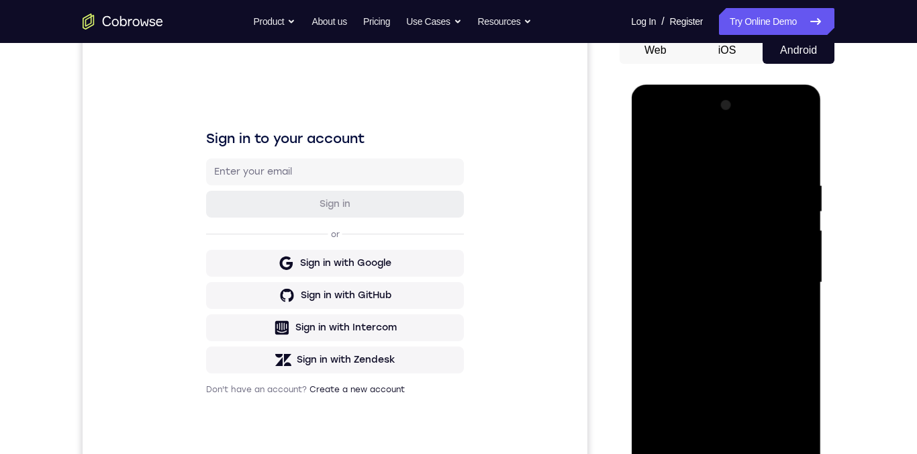
scroll to position [99, 0]
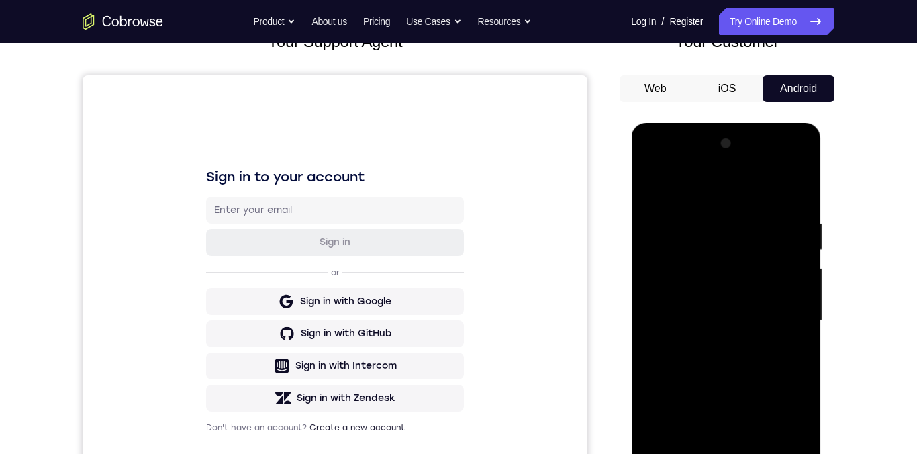
click at [660, 166] on div at bounding box center [725, 321] width 169 height 376
click at [661, 170] on div at bounding box center [725, 321] width 169 height 376
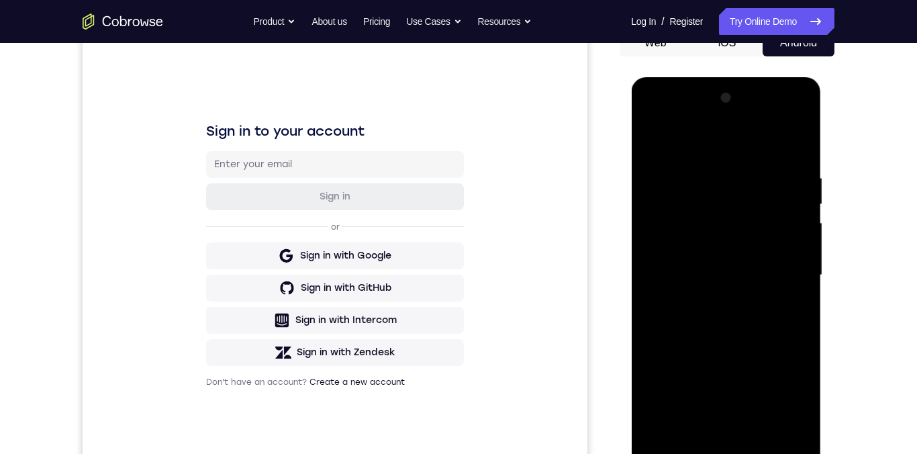
scroll to position [191, 0]
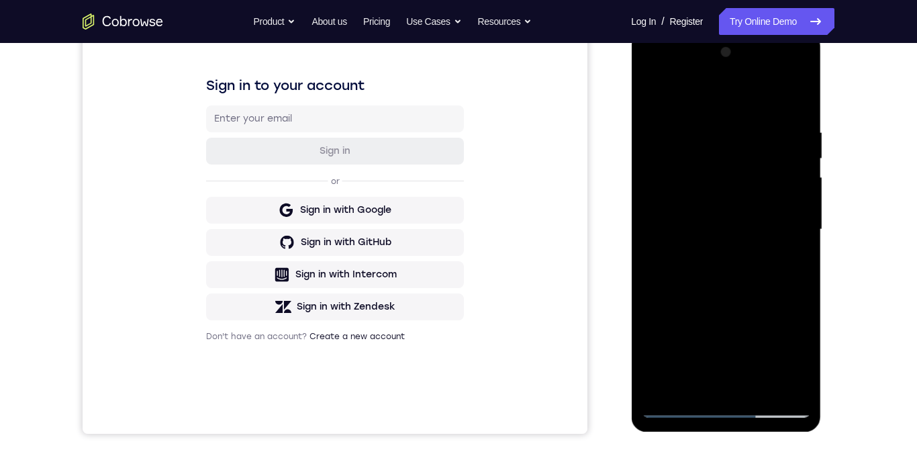
click at [684, 338] on div at bounding box center [725, 230] width 169 height 376
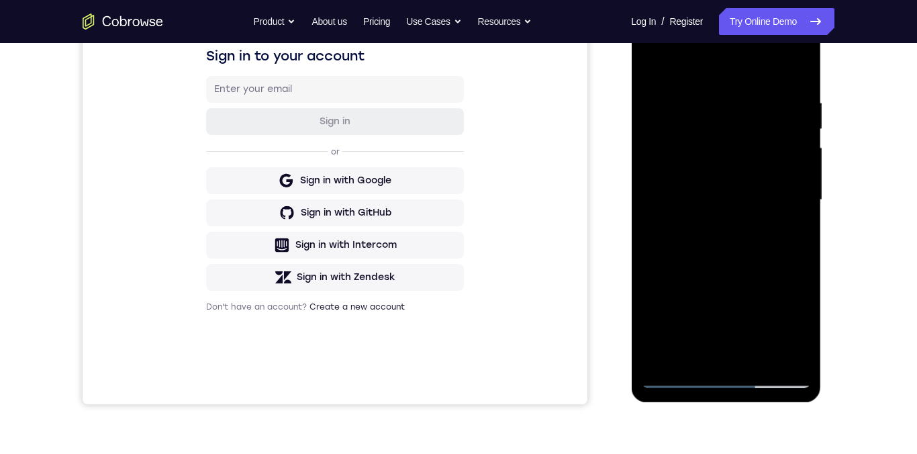
scroll to position [100, 0]
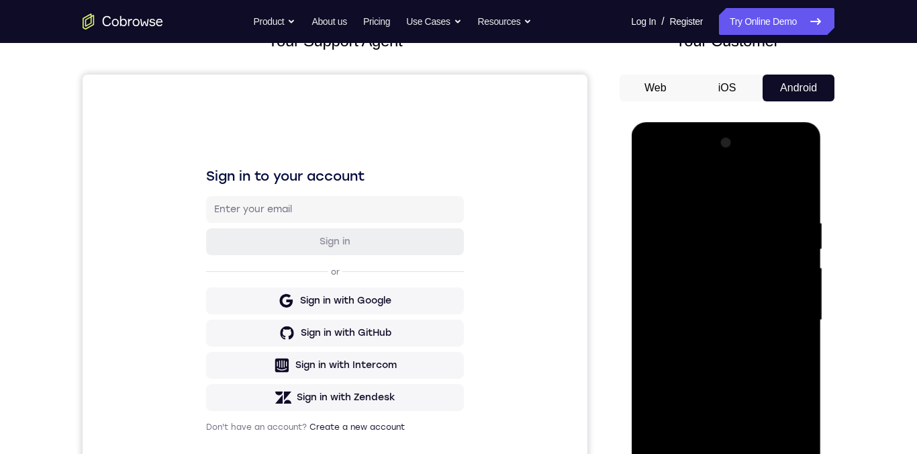
click at [779, 312] on div at bounding box center [725, 320] width 169 height 376
click at [805, 168] on div at bounding box center [725, 320] width 169 height 376
click at [657, 168] on div at bounding box center [725, 320] width 169 height 376
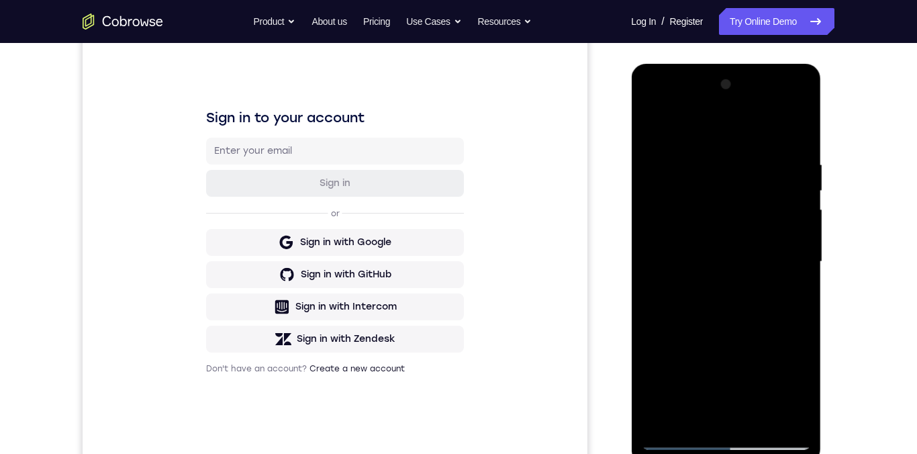
scroll to position [257, 0]
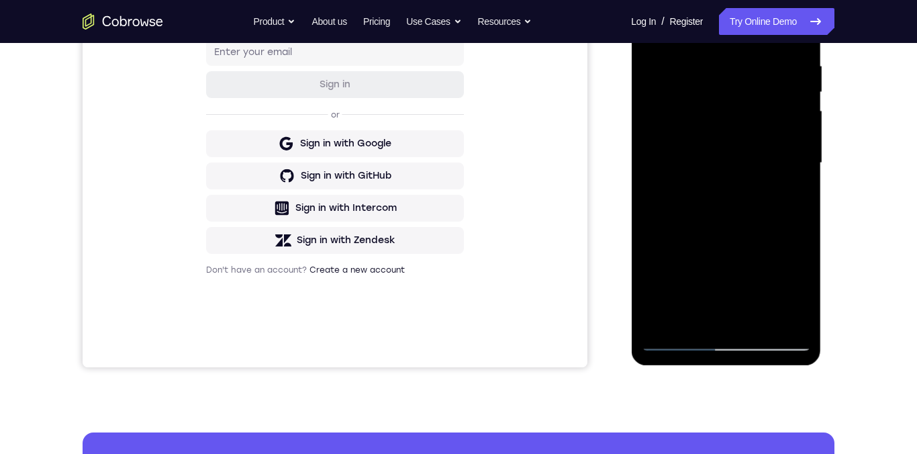
click at [685, 336] on div at bounding box center [725, 163] width 169 height 376
click at [723, 347] on div at bounding box center [725, 163] width 169 height 376
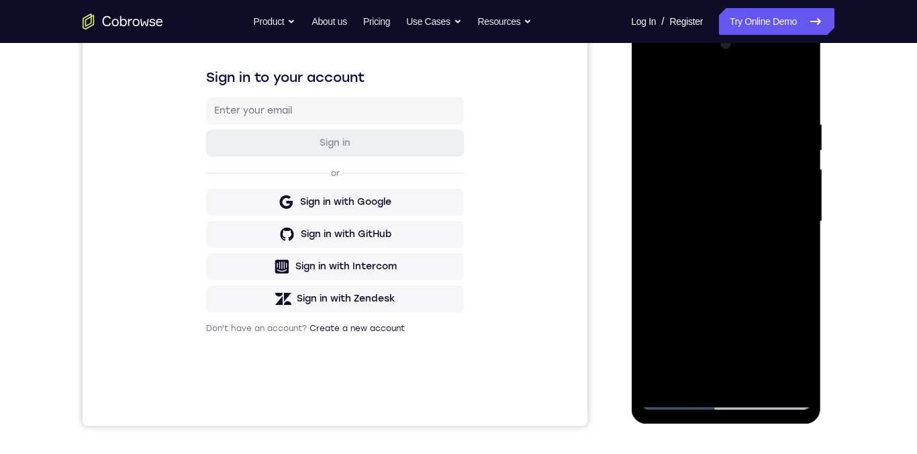
scroll to position [258, 0]
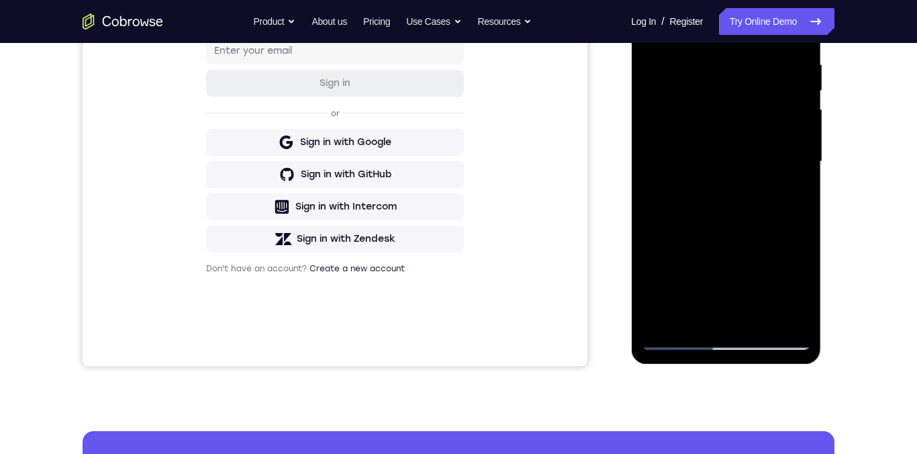
click at [793, 279] on div at bounding box center [725, 162] width 169 height 376
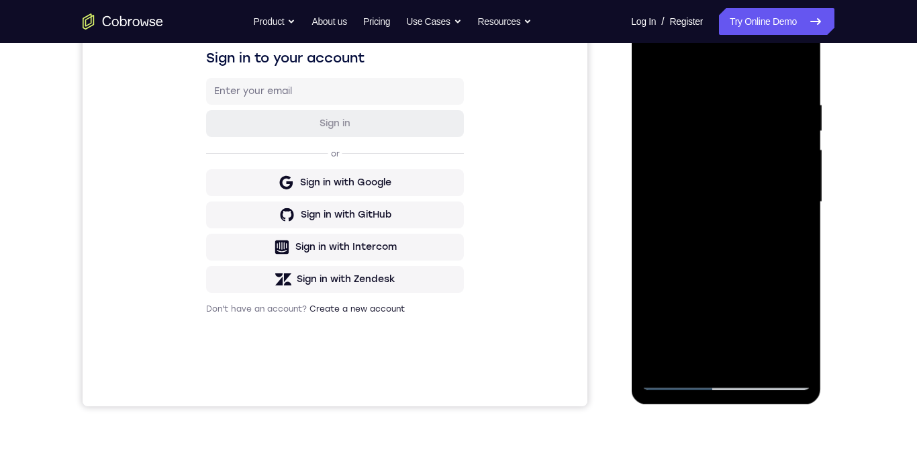
scroll to position [259, 0]
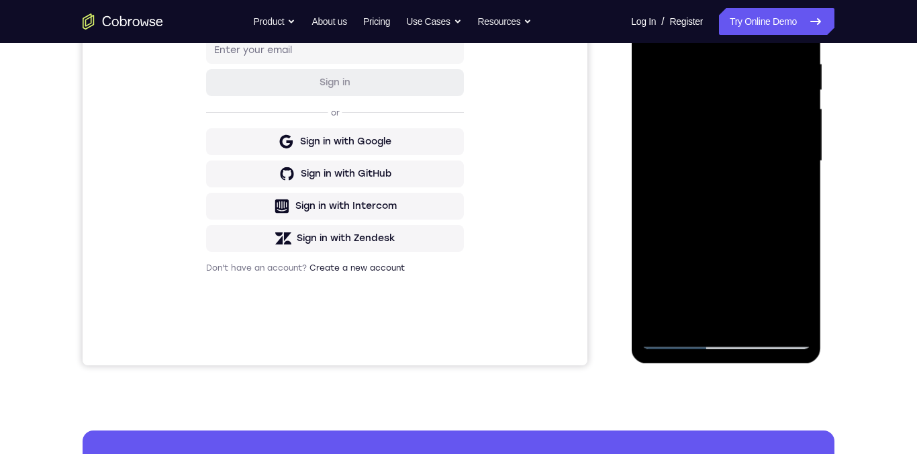
click at [754, 271] on div at bounding box center [725, 161] width 169 height 376
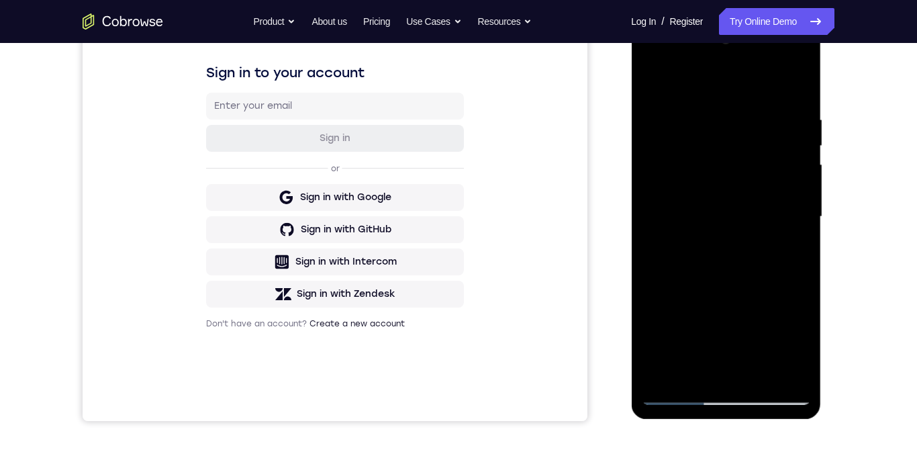
click at [776, 352] on div at bounding box center [725, 217] width 169 height 376
click at [792, 283] on div at bounding box center [725, 217] width 169 height 376
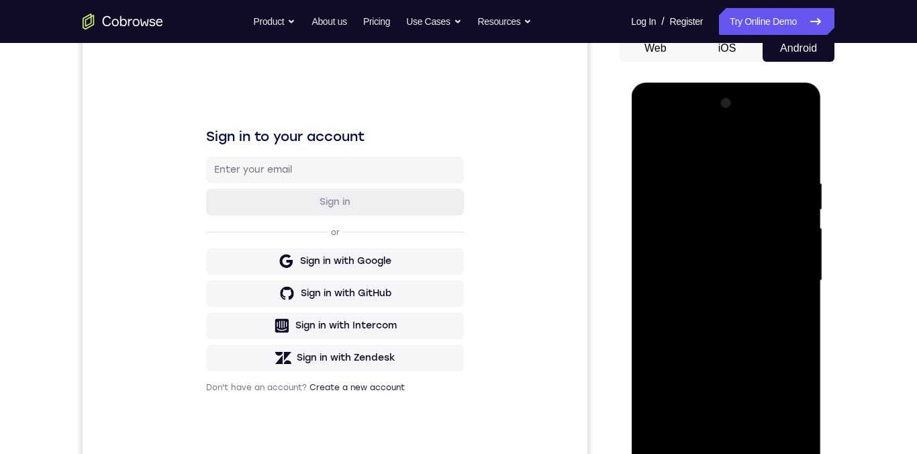
scroll to position [26, 0]
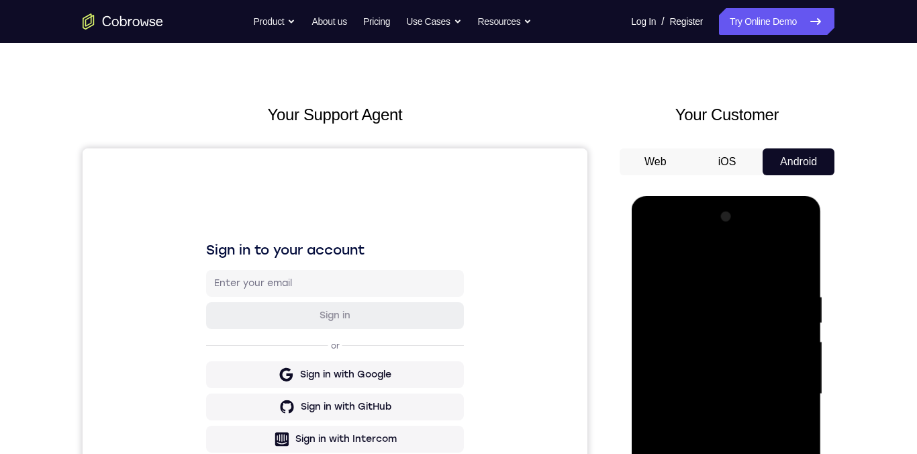
click at [764, 242] on div at bounding box center [725, 394] width 169 height 376
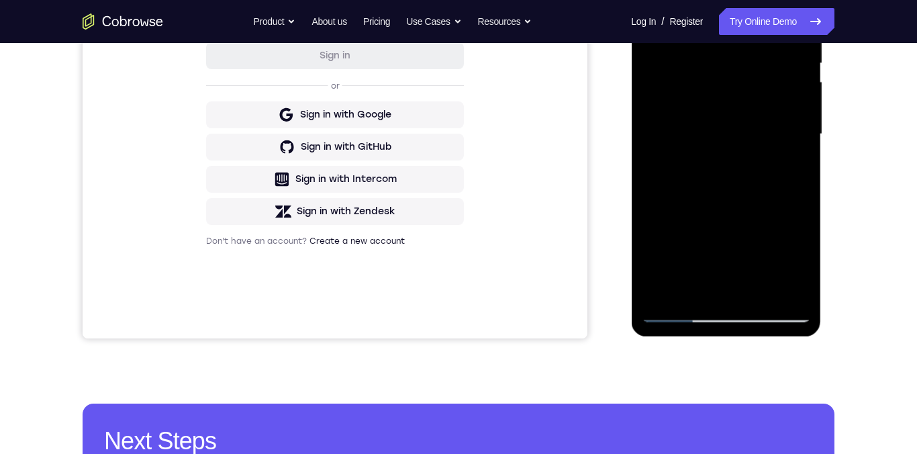
scroll to position [311, 0]
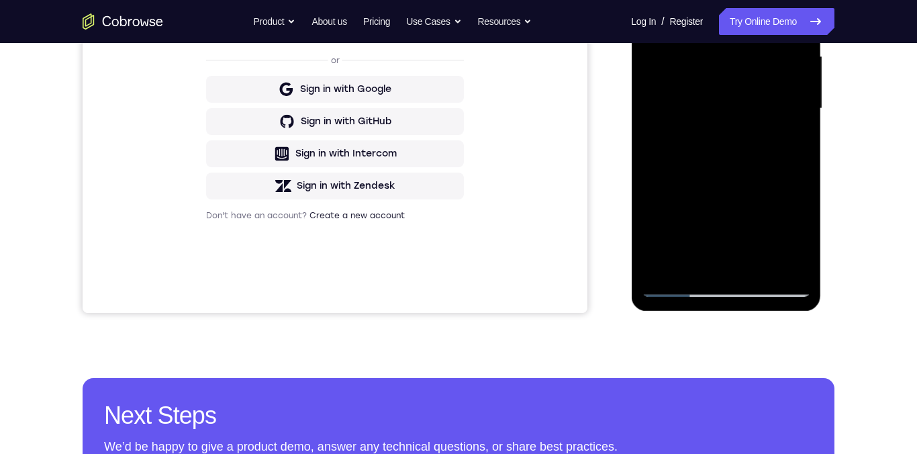
click at [720, 289] on div at bounding box center [725, 109] width 169 height 376
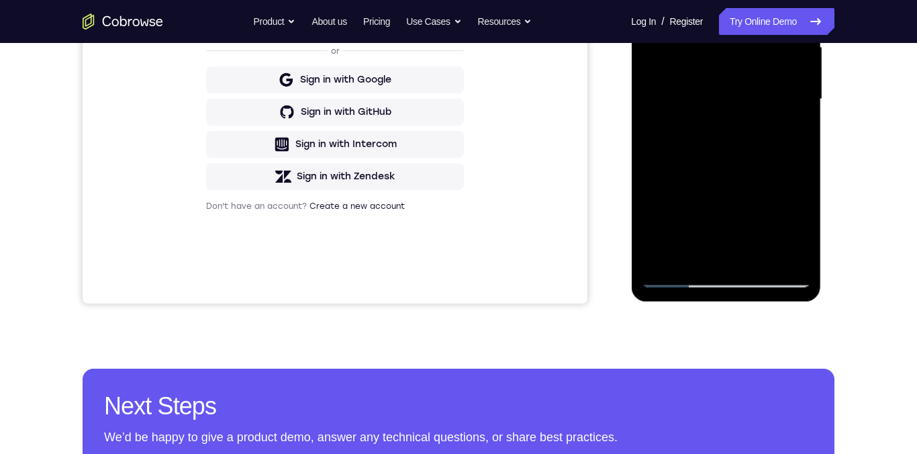
click at [796, 222] on div at bounding box center [725, 99] width 169 height 376
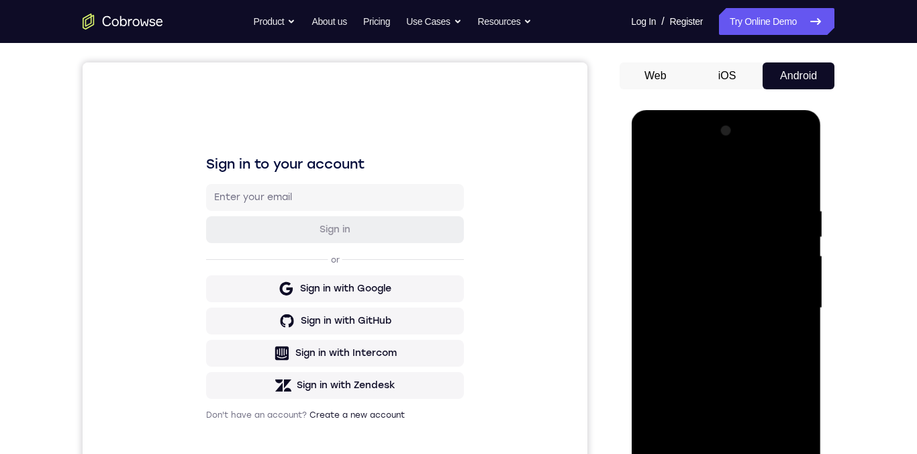
scroll to position [72, 0]
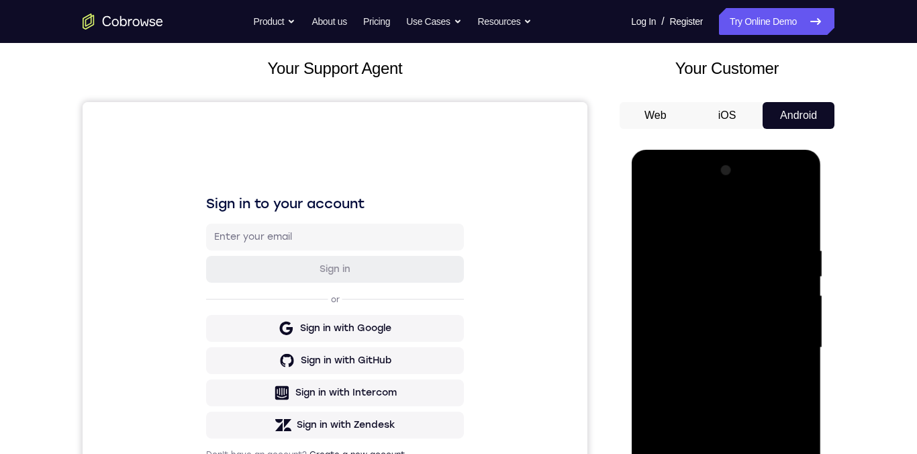
click at [764, 196] on div at bounding box center [725, 348] width 169 height 376
click at [769, 193] on div at bounding box center [725, 348] width 169 height 376
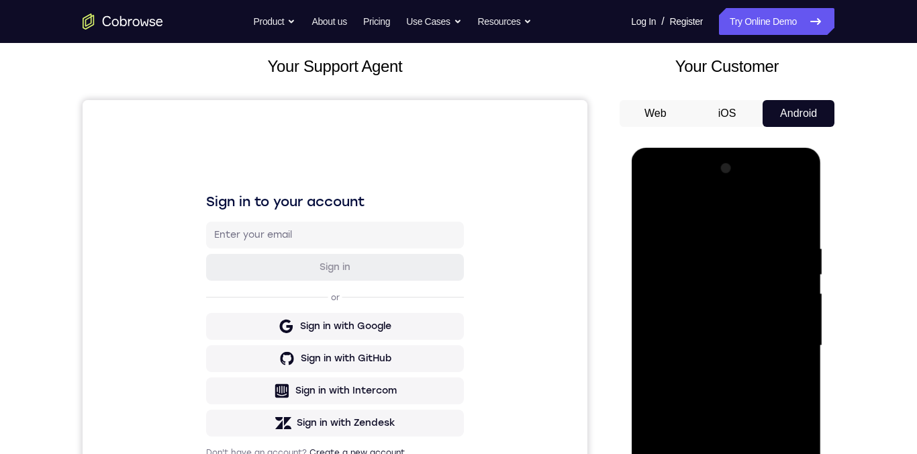
scroll to position [110, 0]
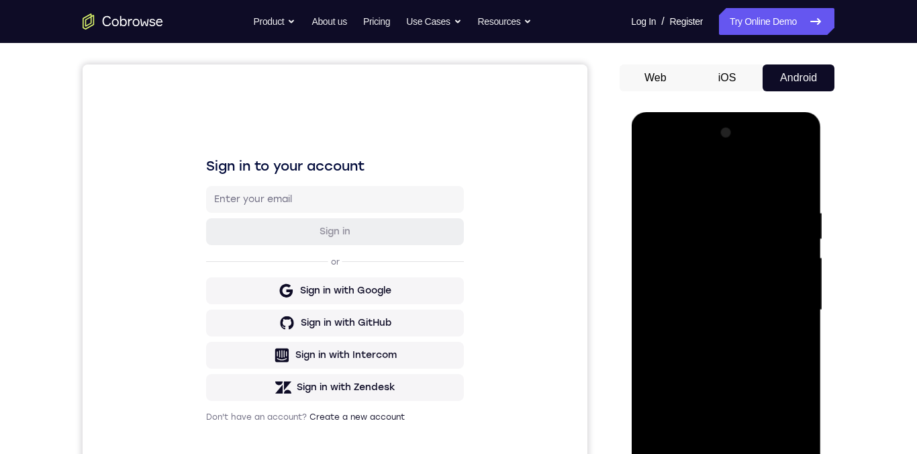
click at [670, 352] on div at bounding box center [725, 310] width 169 height 376
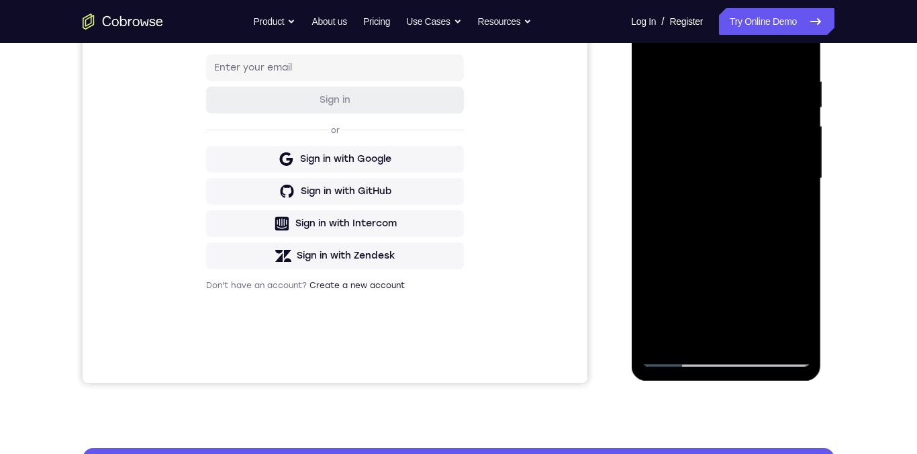
scroll to position [85, 0]
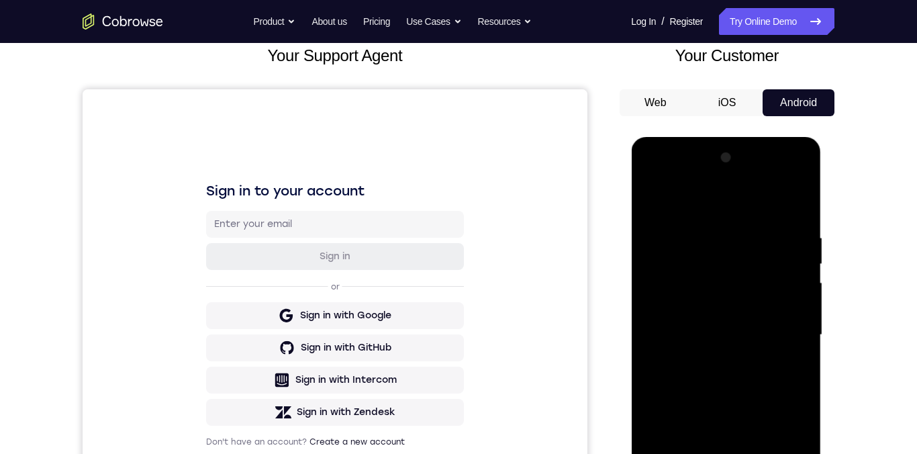
click at [651, 180] on div at bounding box center [725, 335] width 169 height 376
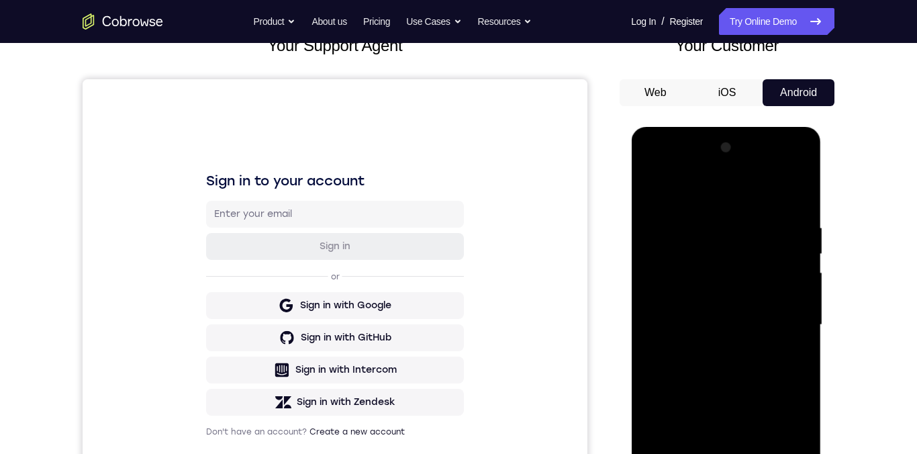
scroll to position [0, 0]
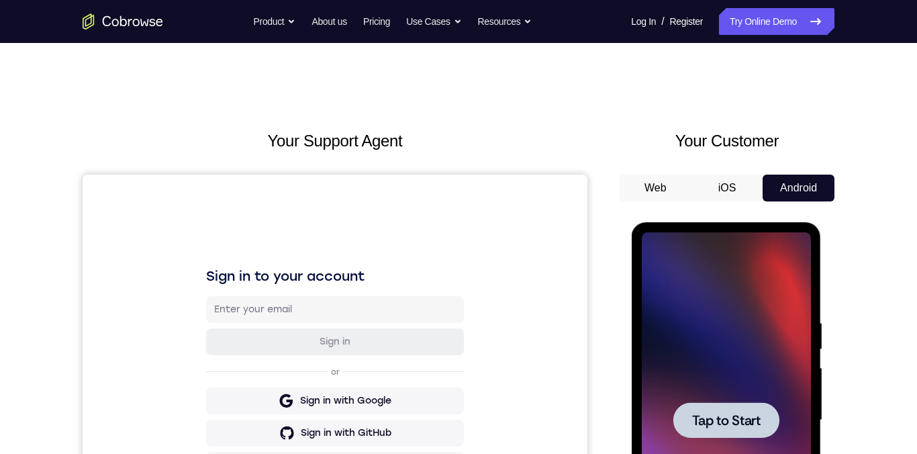
click at [750, 352] on span "Tap to Start" at bounding box center [725, 419] width 68 height 13
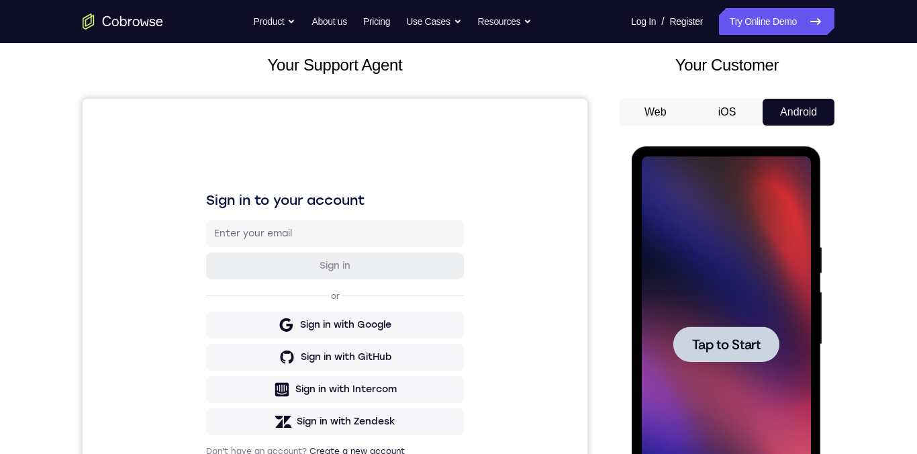
scroll to position [169, 0]
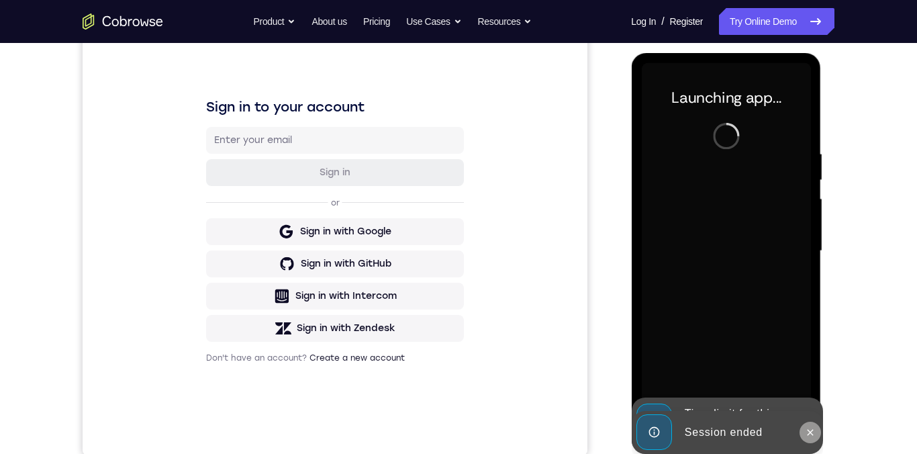
click at [800, 352] on button at bounding box center [809, 432] width 21 height 21
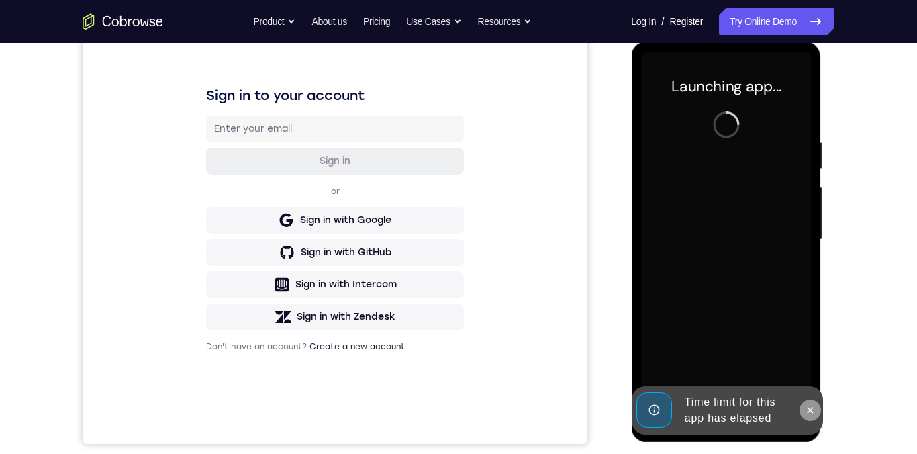
click at [806, 352] on icon at bounding box center [809, 410] width 11 height 11
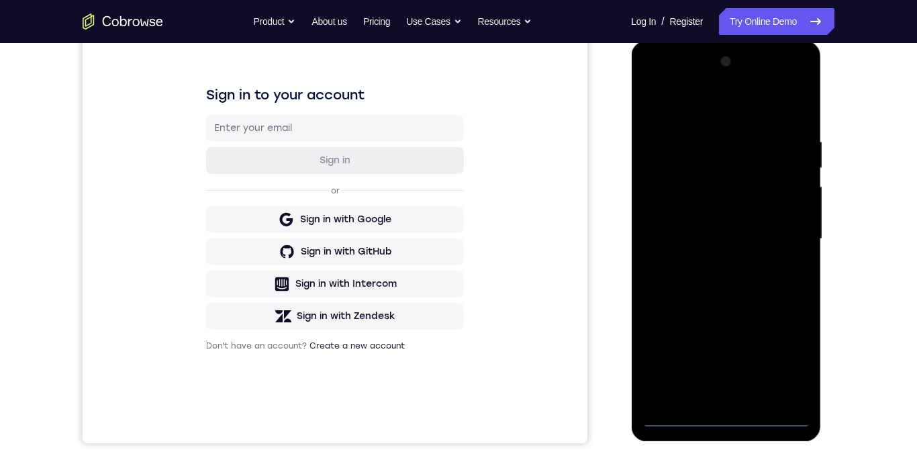
scroll to position [250, 0]
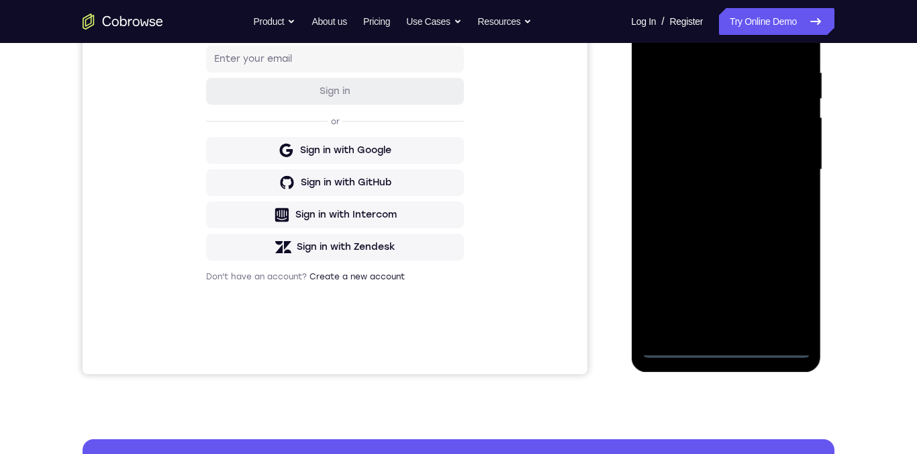
click at [732, 352] on div at bounding box center [725, 170] width 169 height 376
click at [789, 280] on div at bounding box center [725, 170] width 169 height 376
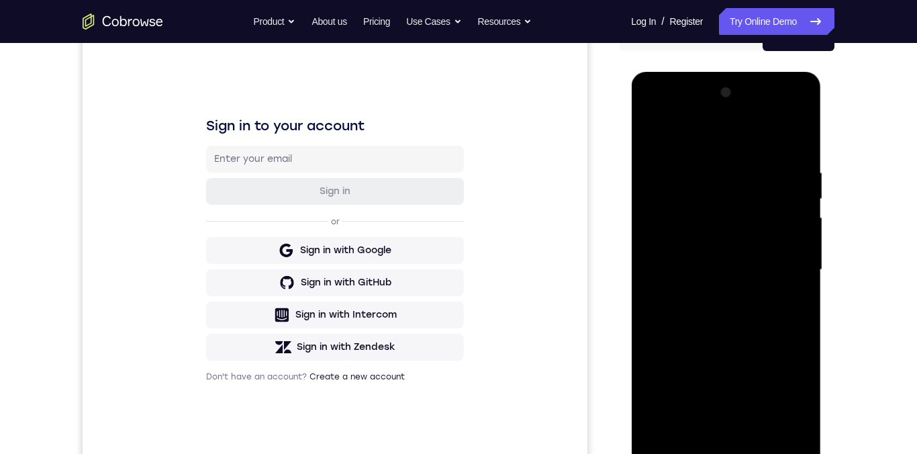
scroll to position [124, 0]
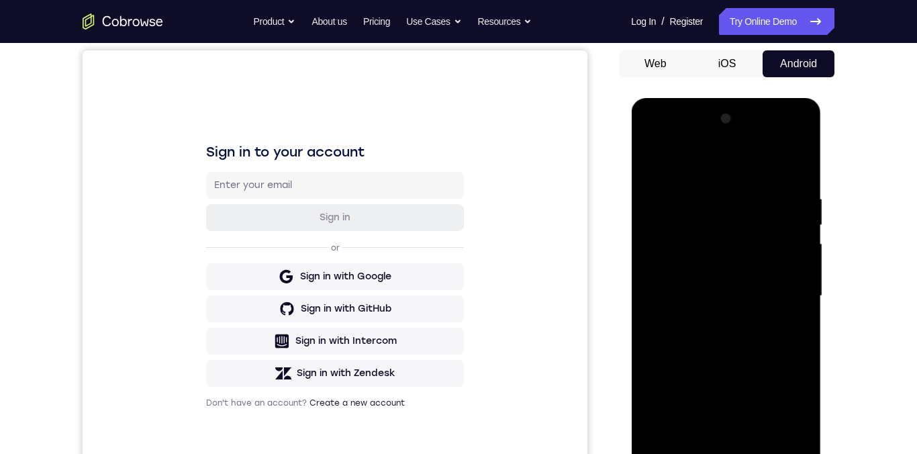
click at [720, 169] on div at bounding box center [725, 296] width 169 height 376
click at [788, 288] on div at bounding box center [725, 296] width 169 height 376
click at [696, 311] on div at bounding box center [725, 296] width 169 height 376
click at [701, 330] on div at bounding box center [725, 296] width 169 height 376
click at [708, 325] on div at bounding box center [725, 296] width 169 height 376
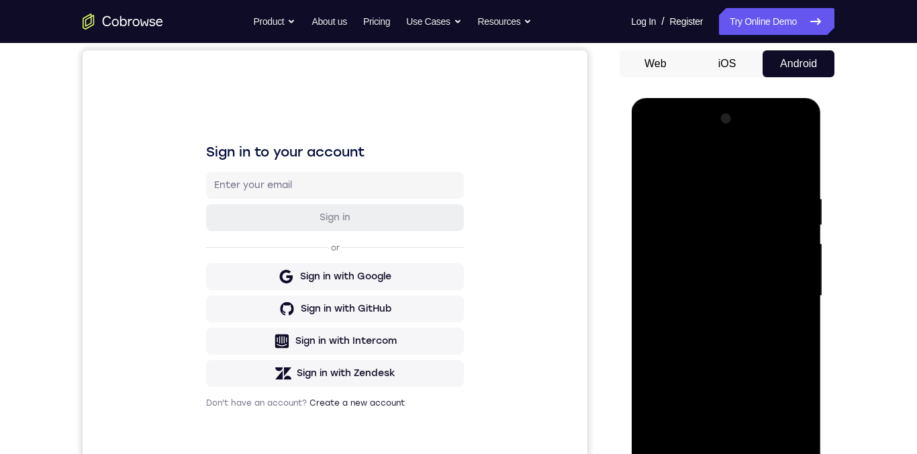
click at [709, 324] on div at bounding box center [725, 296] width 169 height 376
click at [762, 282] on div at bounding box center [725, 296] width 169 height 376
click at [754, 244] on div at bounding box center [725, 296] width 169 height 376
click at [739, 262] on div at bounding box center [725, 296] width 169 height 376
click at [762, 298] on div at bounding box center [725, 296] width 169 height 376
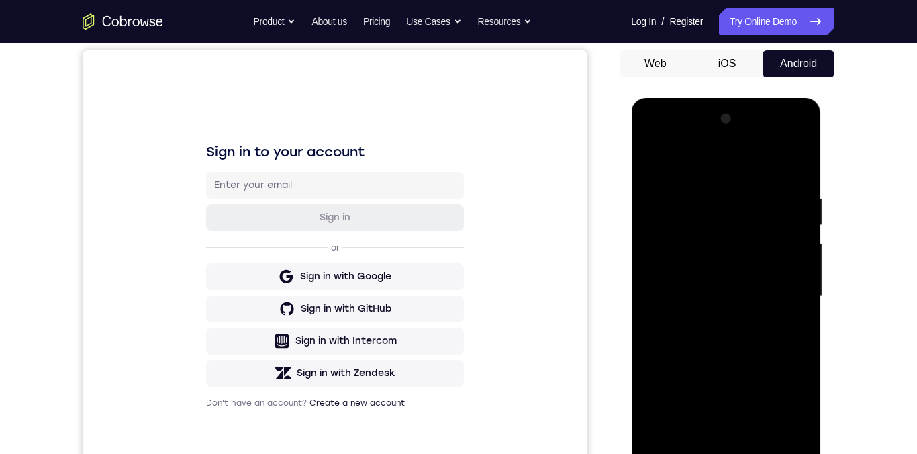
click at [760, 339] on div at bounding box center [725, 296] width 169 height 376
click at [763, 332] on div at bounding box center [725, 296] width 169 height 376
click at [765, 340] on div at bounding box center [725, 296] width 169 height 376
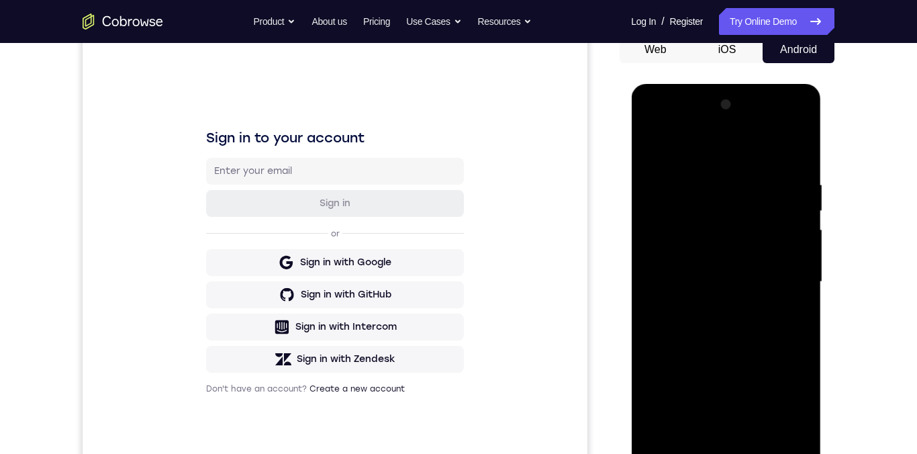
scroll to position [258, 0]
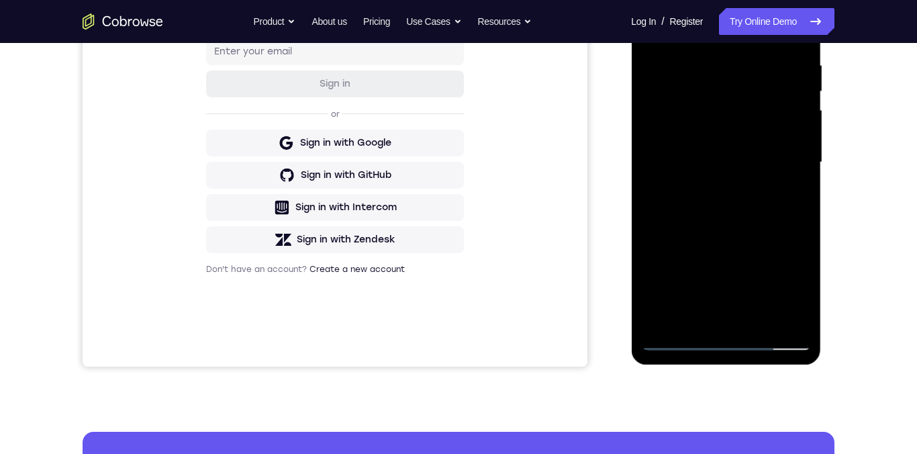
click at [703, 215] on div at bounding box center [725, 162] width 169 height 376
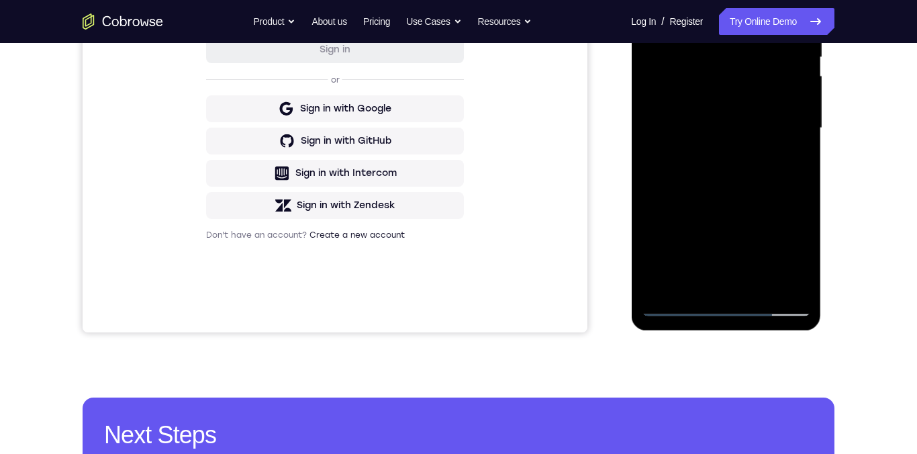
click at [760, 284] on div at bounding box center [725, 128] width 169 height 376
click at [687, 197] on div at bounding box center [725, 128] width 169 height 376
click at [695, 242] on div at bounding box center [725, 128] width 169 height 376
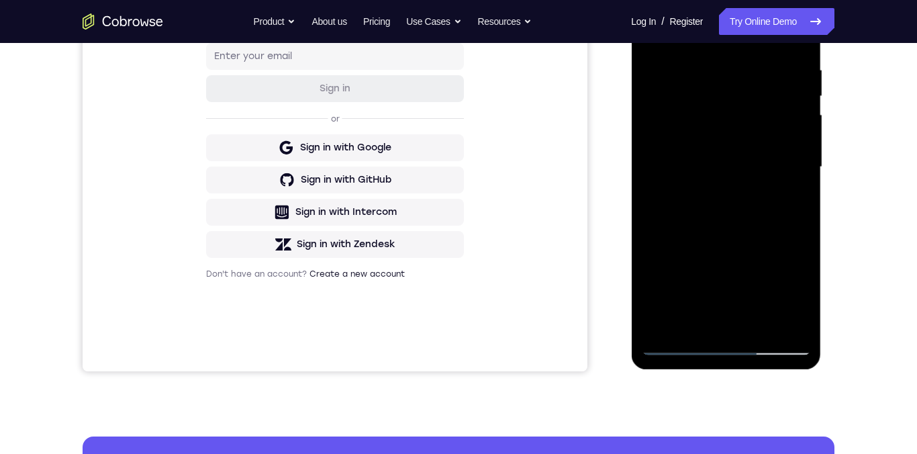
scroll to position [217, 0]
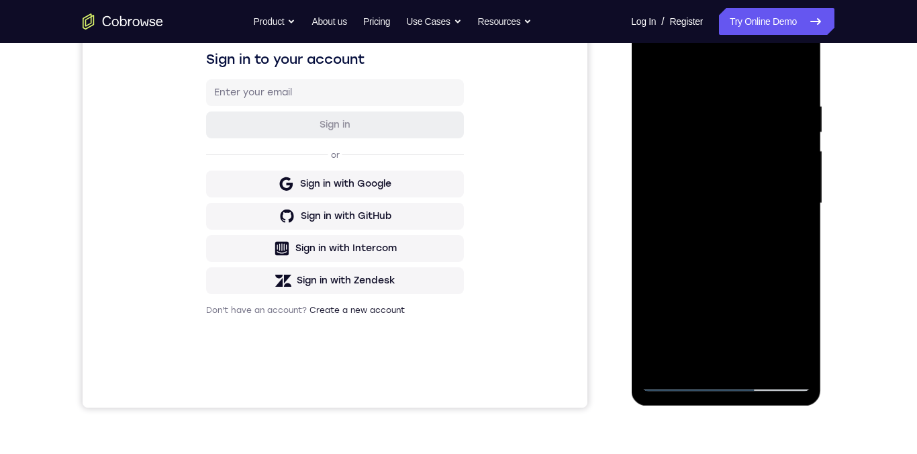
click at [646, 73] on div at bounding box center [725, 203] width 169 height 376
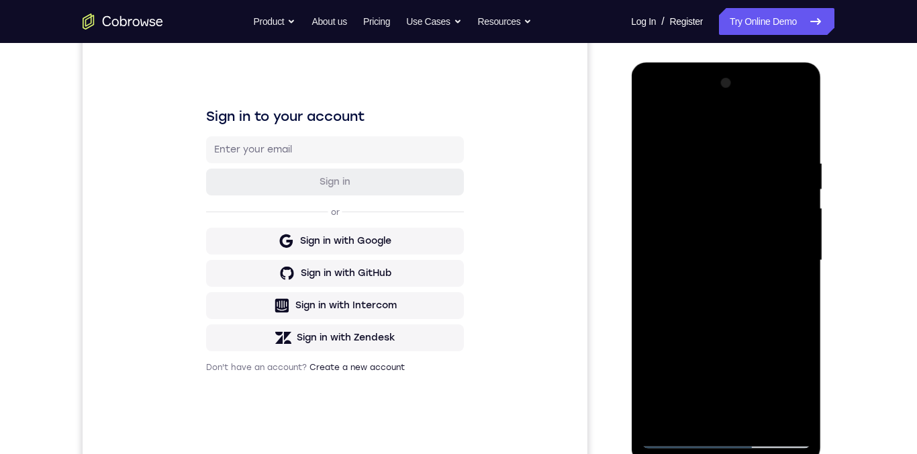
click at [652, 132] on div at bounding box center [725, 260] width 169 height 376
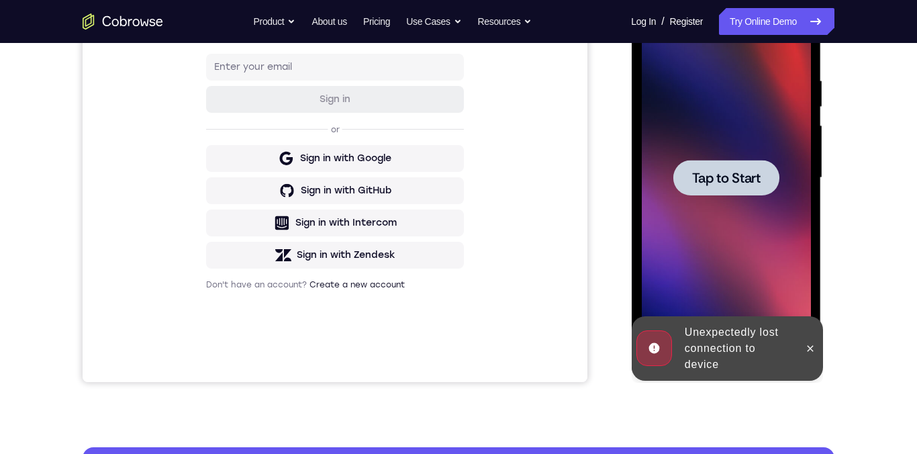
scroll to position [328, 0]
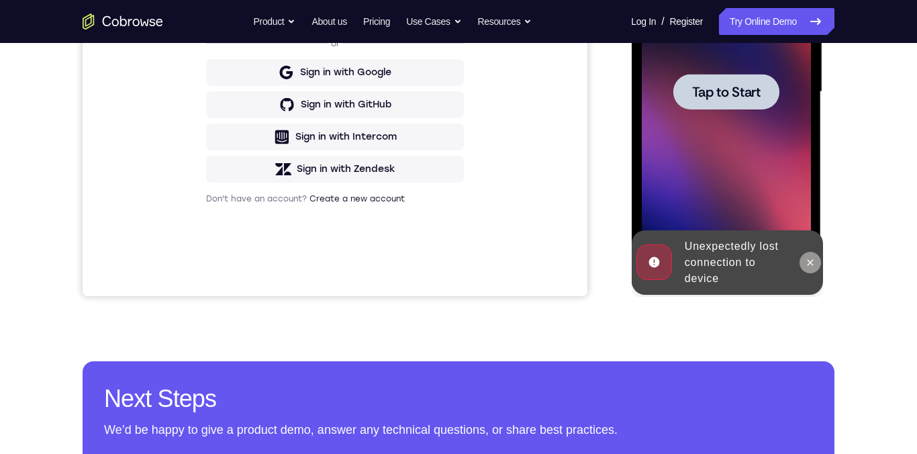
click at [804, 257] on icon at bounding box center [809, 262] width 11 height 11
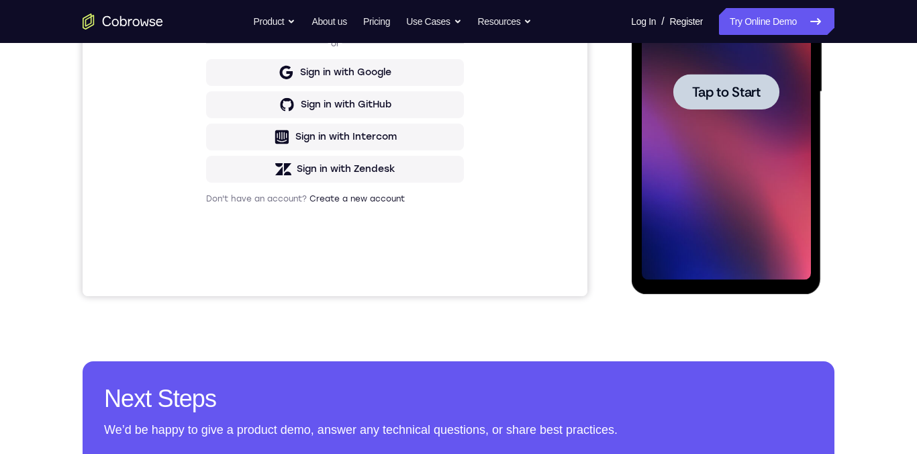
click at [754, 94] on span "Tap to Start" at bounding box center [725, 91] width 68 height 13
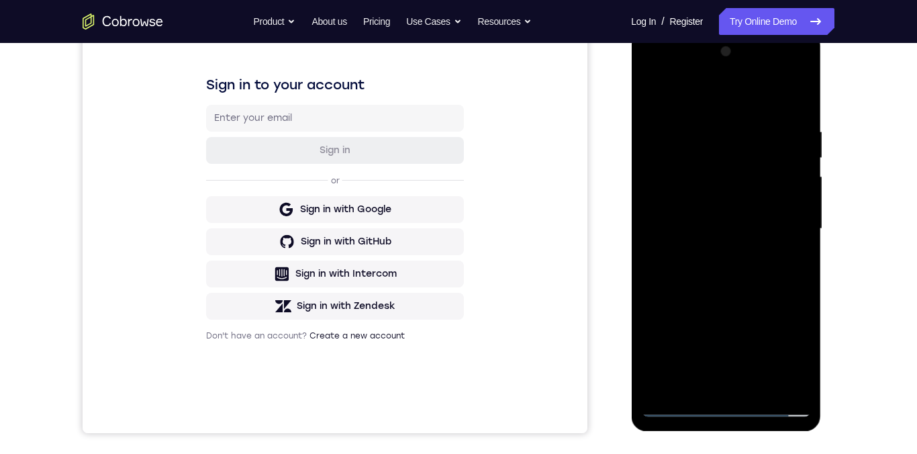
scroll to position [309, 0]
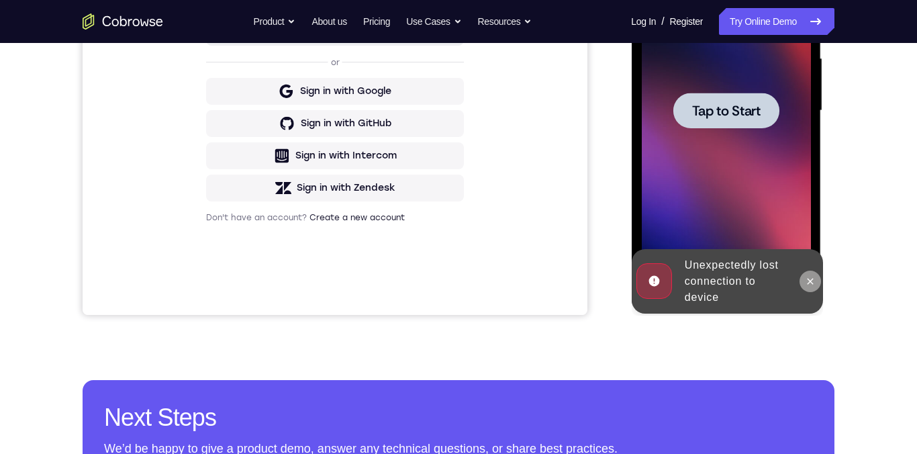
click at [802, 279] on button at bounding box center [809, 280] width 21 height 21
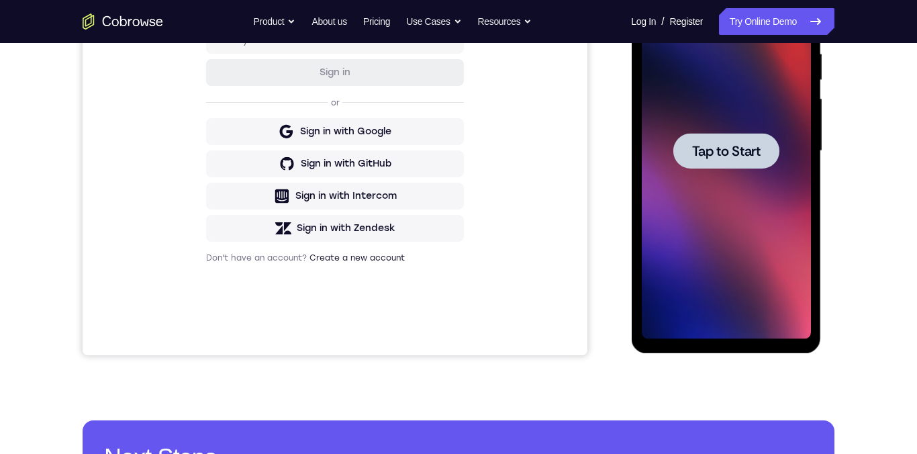
click at [753, 158] on span "Tap to Start" at bounding box center [725, 150] width 68 height 13
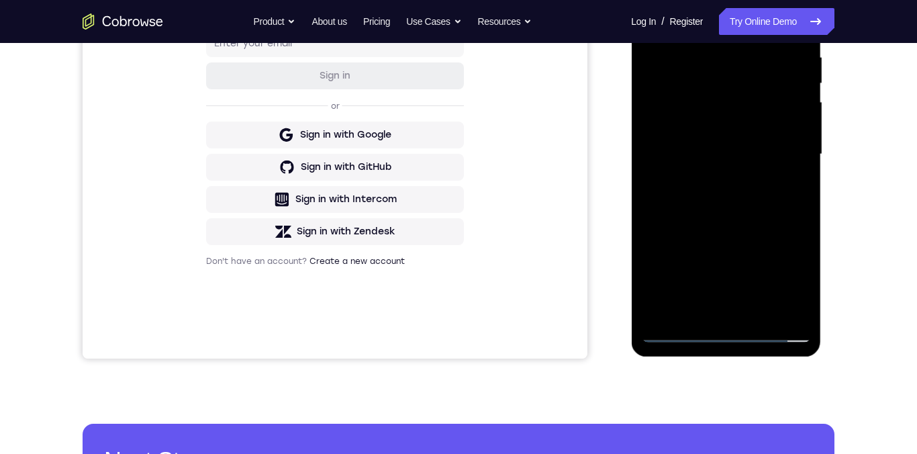
scroll to position [273, 0]
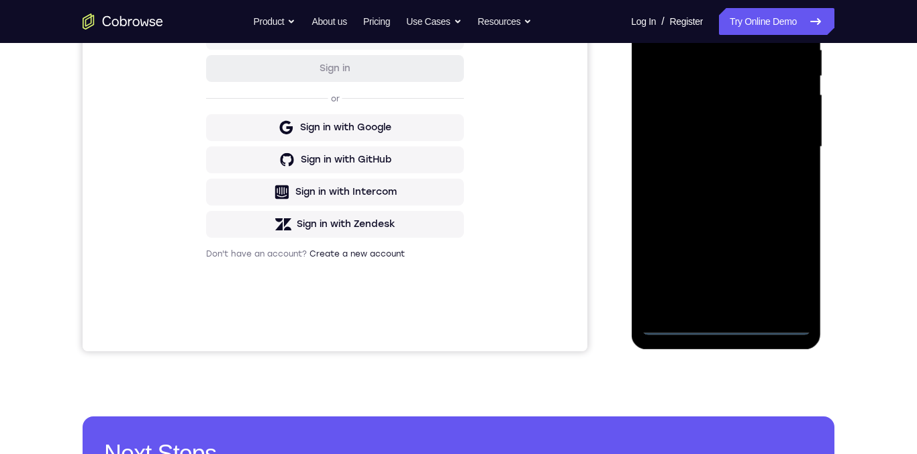
click at [719, 328] on div at bounding box center [725, 147] width 169 height 376
click at [788, 267] on div at bounding box center [725, 147] width 169 height 376
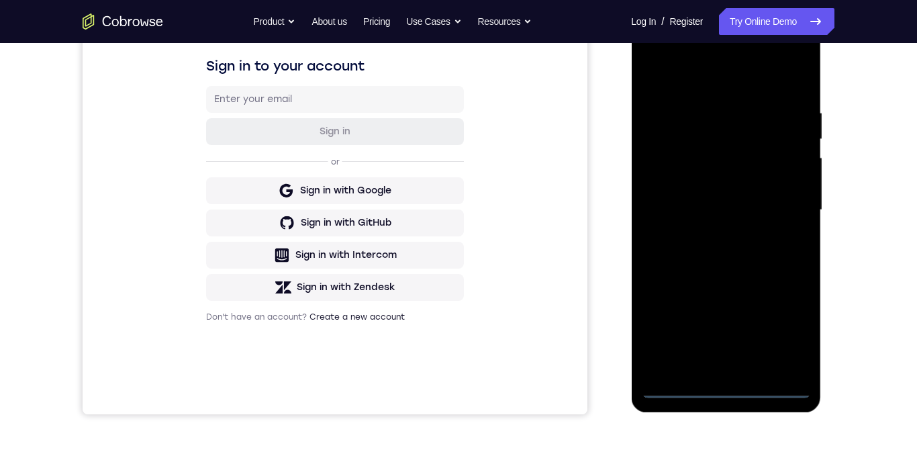
scroll to position [170, 0]
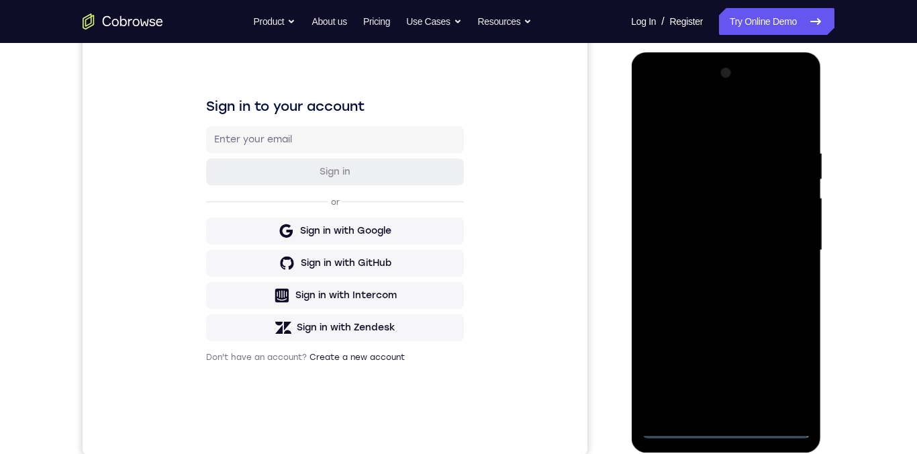
click at [671, 114] on div at bounding box center [725, 250] width 169 height 376
click at [779, 252] on div at bounding box center [725, 250] width 169 height 376
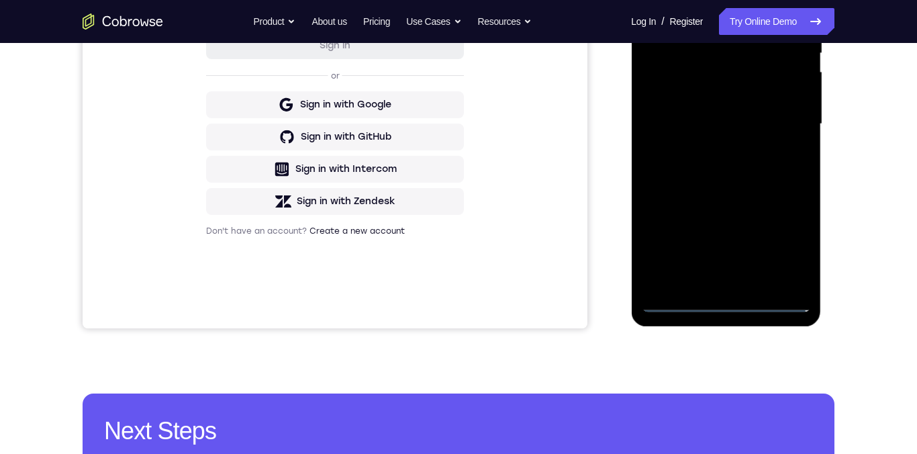
scroll to position [306, 0]
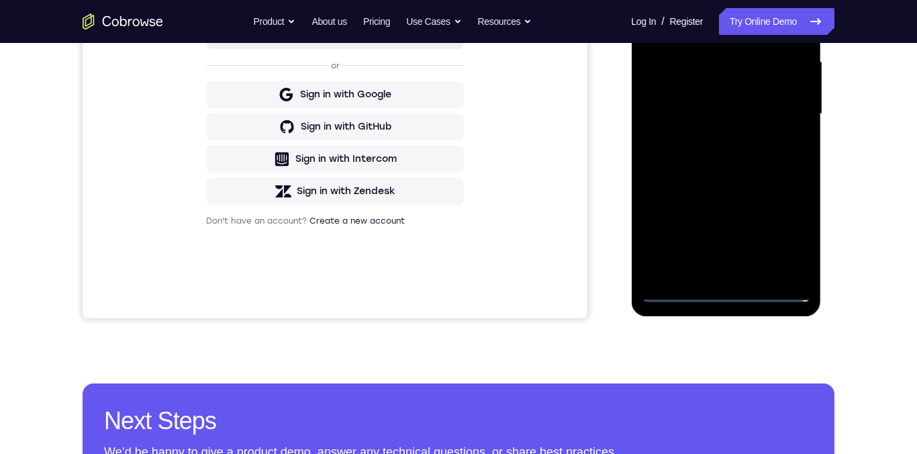
click at [708, 273] on div at bounding box center [725, 114] width 169 height 376
click at [661, 105] on div at bounding box center [725, 114] width 169 height 376
click at [725, 87] on div at bounding box center [725, 114] width 169 height 376
click at [750, 110] on div at bounding box center [725, 114] width 169 height 376
click at [775, 166] on div at bounding box center [725, 114] width 169 height 376
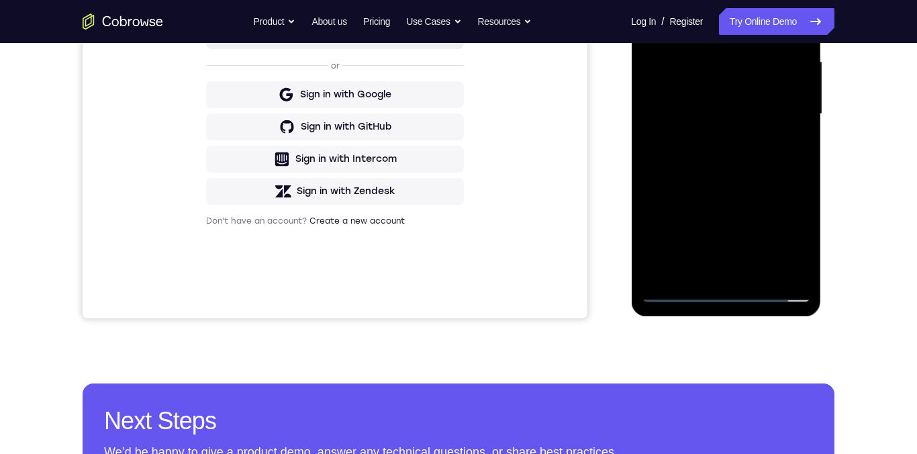
click at [778, 157] on div at bounding box center [725, 114] width 169 height 376
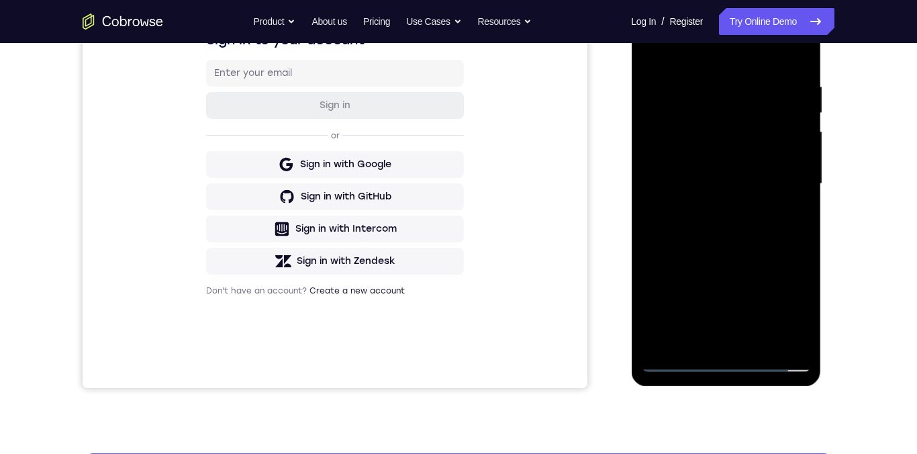
scroll to position [250, 0]
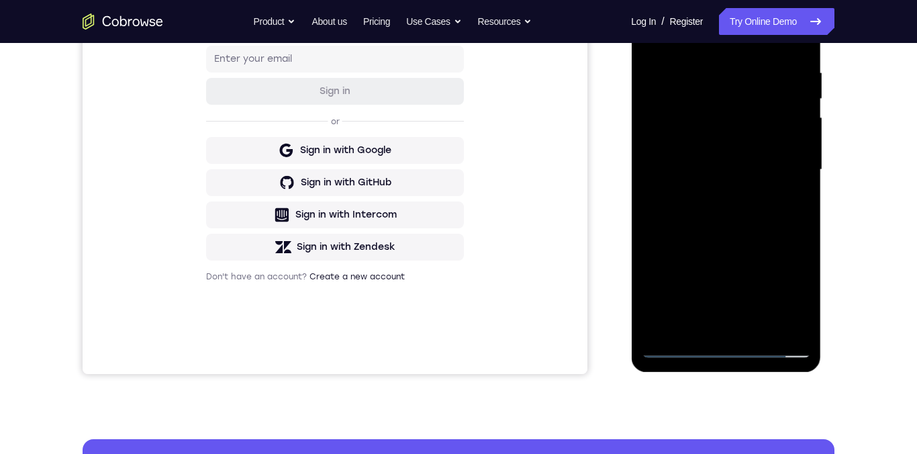
click at [781, 230] on div at bounding box center [725, 170] width 169 height 376
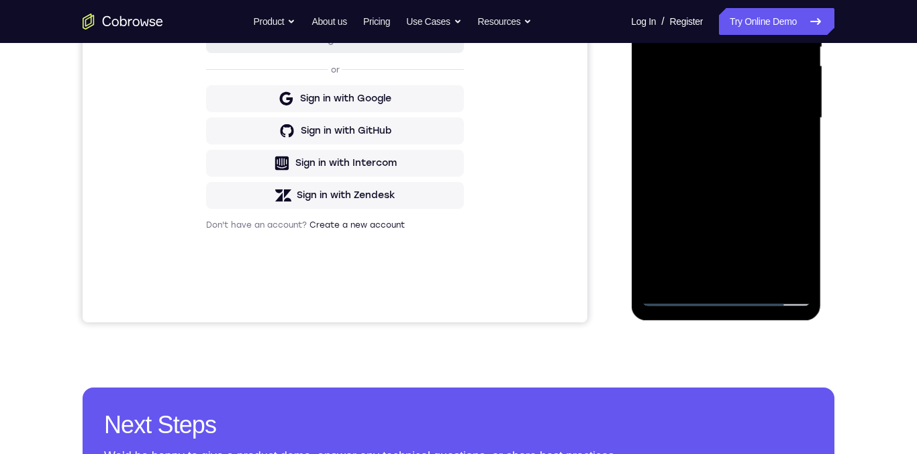
click at [753, 270] on div at bounding box center [725, 118] width 169 height 376
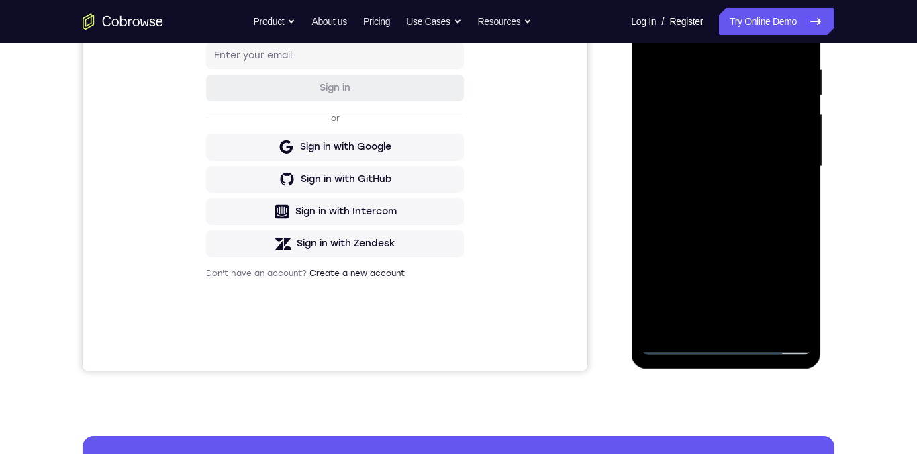
click at [662, 119] on div at bounding box center [725, 167] width 169 height 376
click at [770, 205] on div at bounding box center [725, 167] width 169 height 376
click at [783, 127] on div at bounding box center [725, 167] width 169 height 376
click at [763, 158] on div at bounding box center [725, 167] width 169 height 376
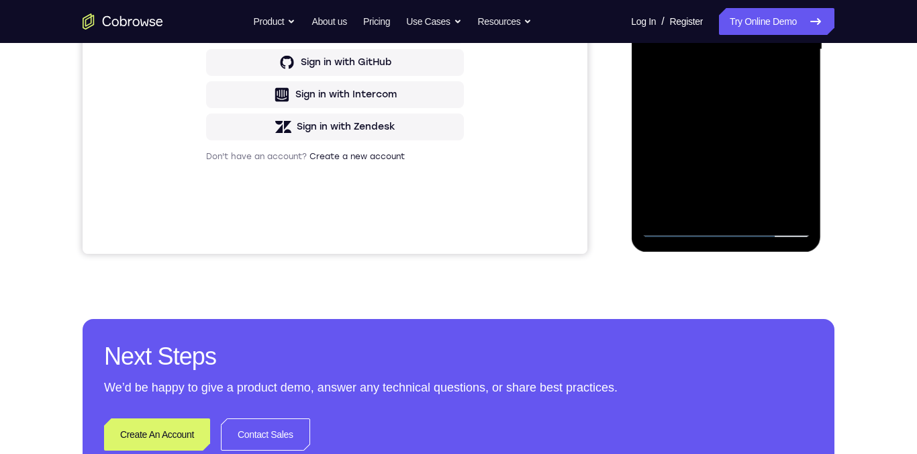
scroll to position [375, 0]
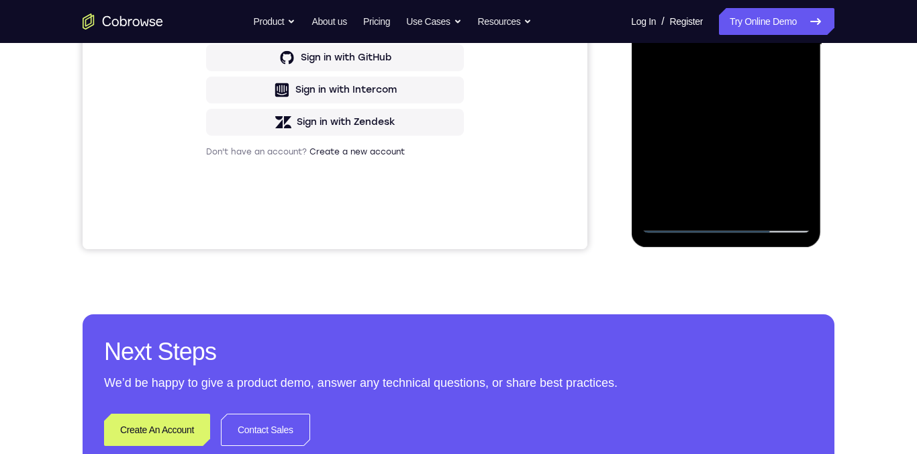
click at [805, 186] on div at bounding box center [725, 45] width 169 height 376
click at [760, 208] on div at bounding box center [725, 45] width 169 height 376
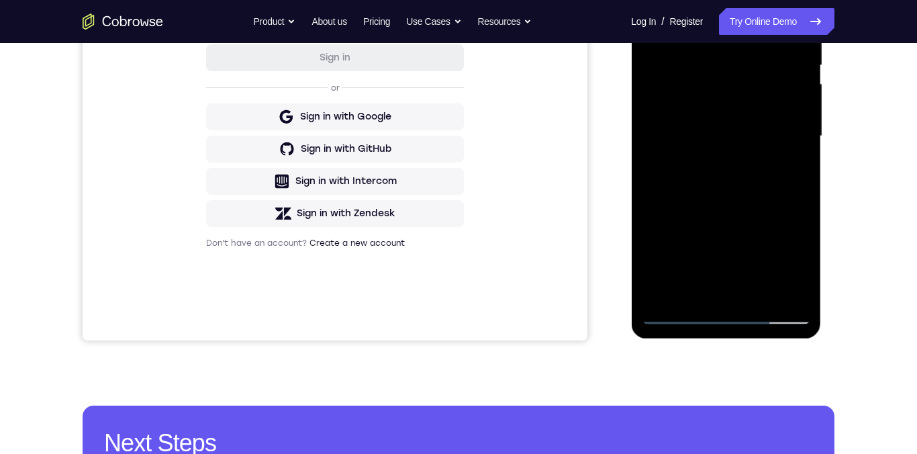
scroll to position [258, 0]
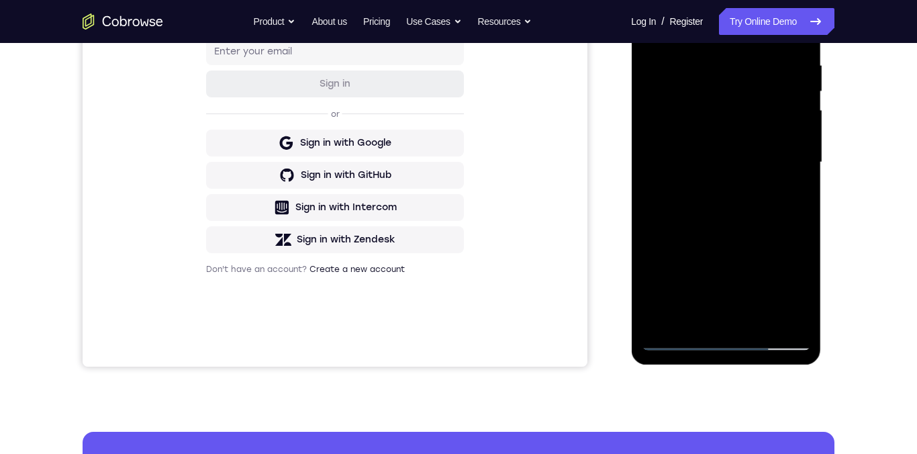
click at [769, 234] on div at bounding box center [725, 162] width 169 height 376
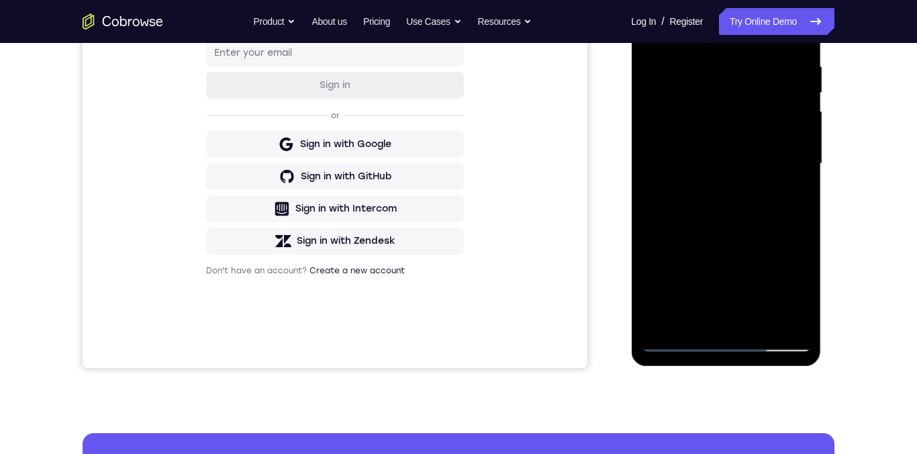
click at [760, 148] on div at bounding box center [725, 164] width 169 height 376
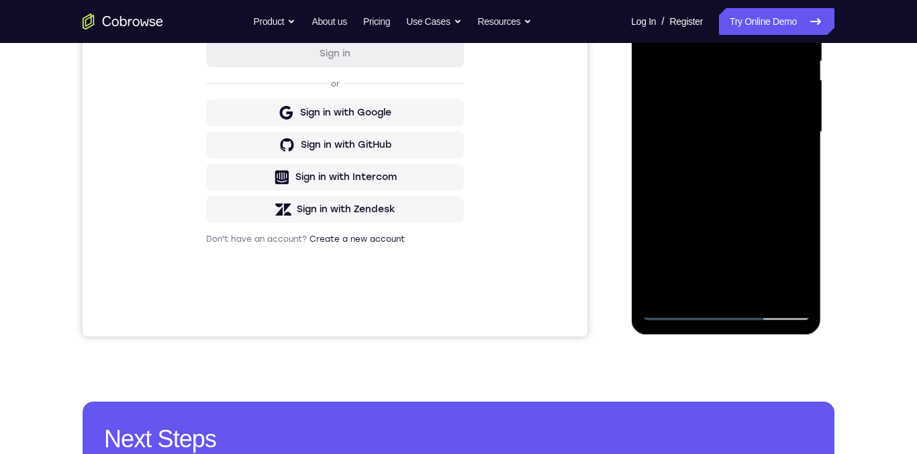
click at [713, 277] on div at bounding box center [725, 132] width 169 height 376
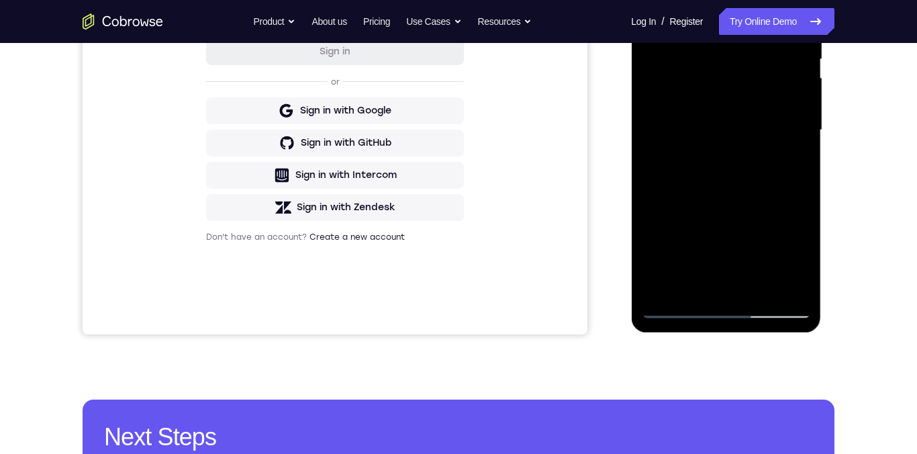
click at [783, 166] on div at bounding box center [725, 130] width 169 height 376
click at [790, 164] on div at bounding box center [725, 130] width 169 height 376
click at [783, 165] on div at bounding box center [725, 130] width 169 height 376
click at [785, 160] on div at bounding box center [725, 130] width 169 height 376
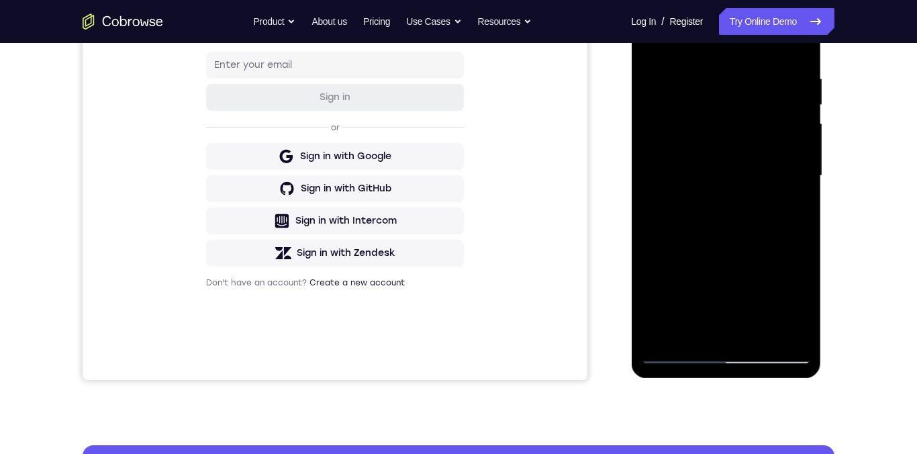
scroll to position [232, 0]
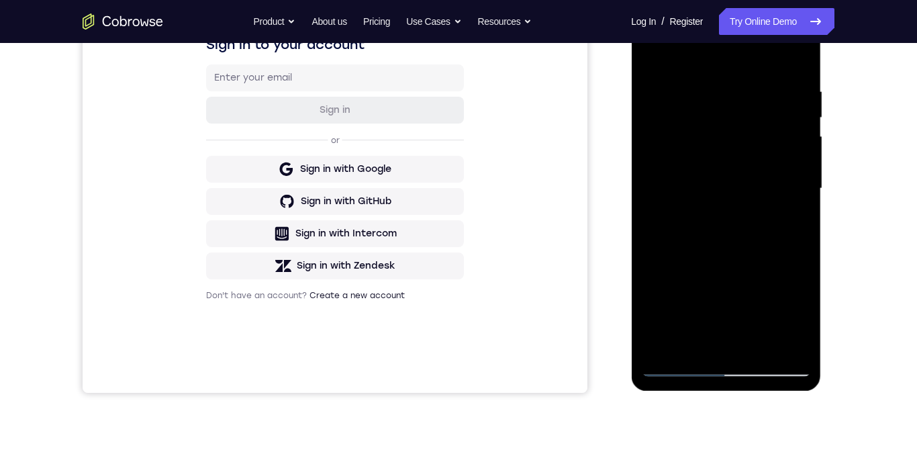
click at [650, 52] on div at bounding box center [725, 189] width 169 height 376
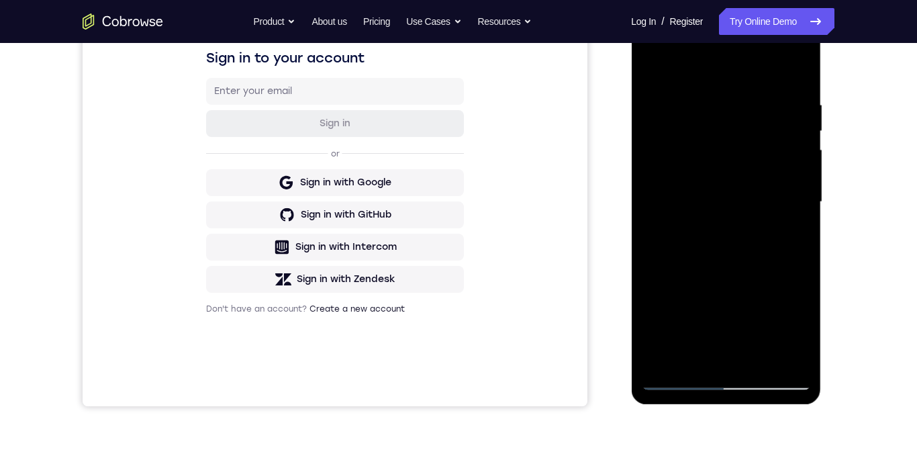
click at [688, 177] on div at bounding box center [725, 202] width 169 height 376
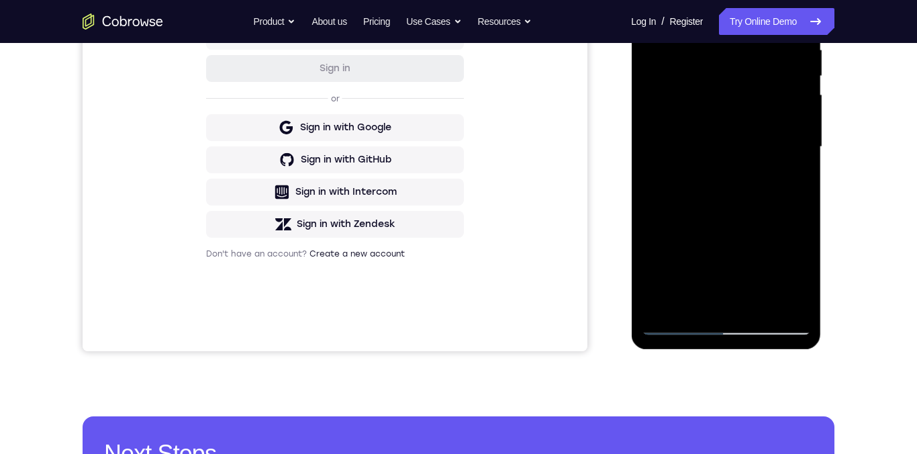
scroll to position [314, 0]
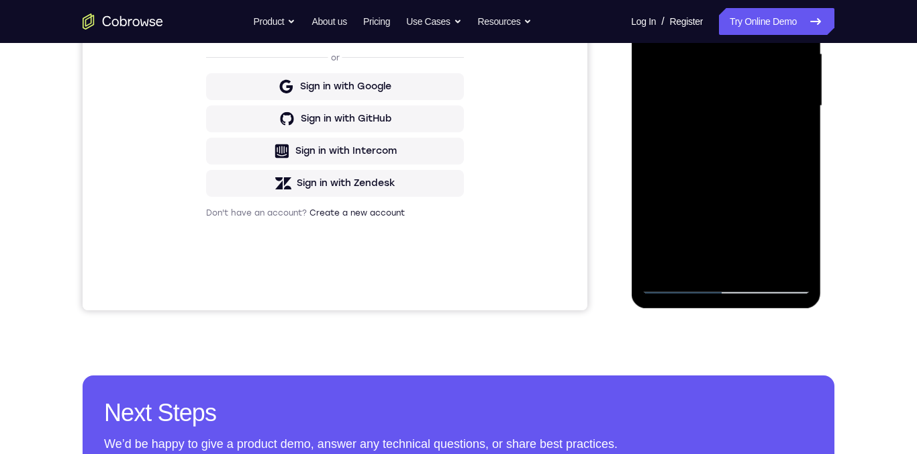
click at [690, 258] on div at bounding box center [725, 106] width 169 height 376
click at [786, 132] on div at bounding box center [725, 106] width 169 height 376
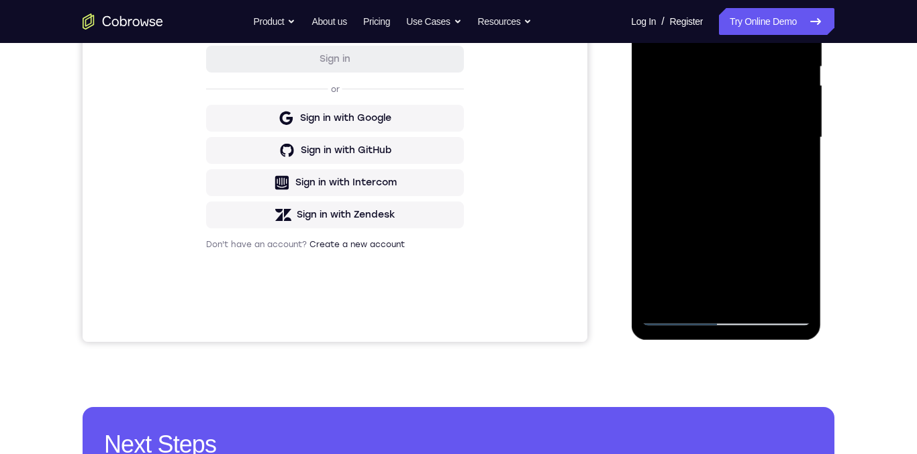
click at [781, 175] on div at bounding box center [725, 138] width 169 height 376
click at [784, 172] on div at bounding box center [725, 138] width 169 height 376
click at [791, 168] on div at bounding box center [725, 138] width 169 height 376
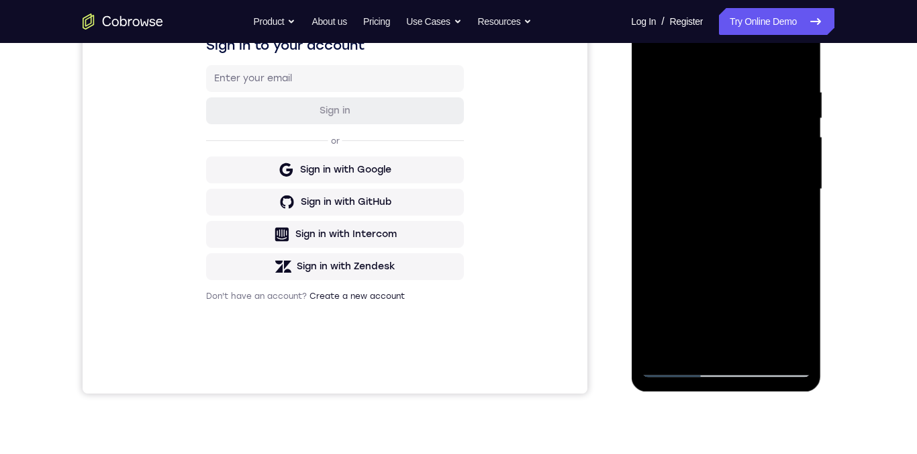
click at [649, 59] on div at bounding box center [725, 189] width 169 height 376
click at [757, 172] on div at bounding box center [725, 189] width 169 height 376
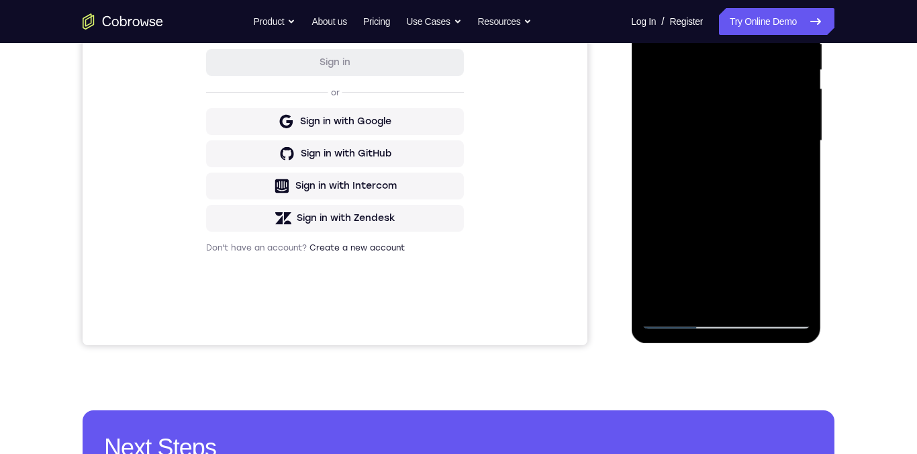
click at [701, 281] on div at bounding box center [725, 141] width 169 height 376
click at [789, 76] on div at bounding box center [725, 141] width 169 height 376
click at [719, 290] on div at bounding box center [725, 141] width 169 height 376
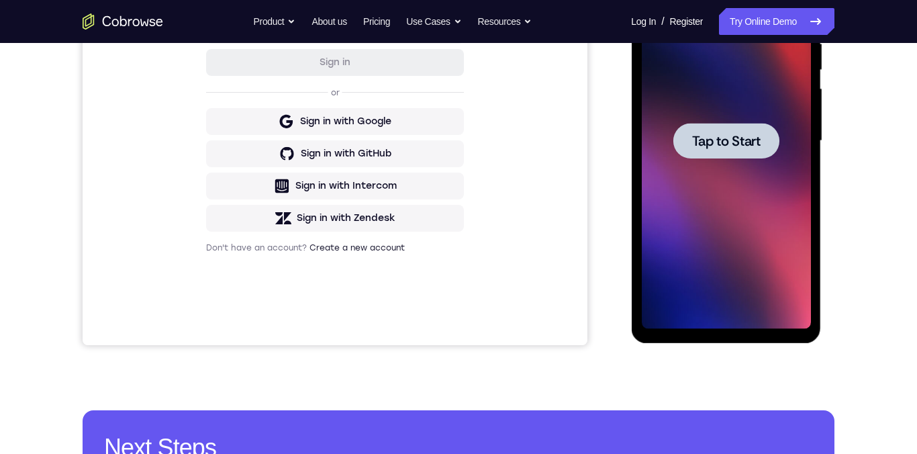
click at [756, 158] on div at bounding box center [726, 141] width 106 height 36
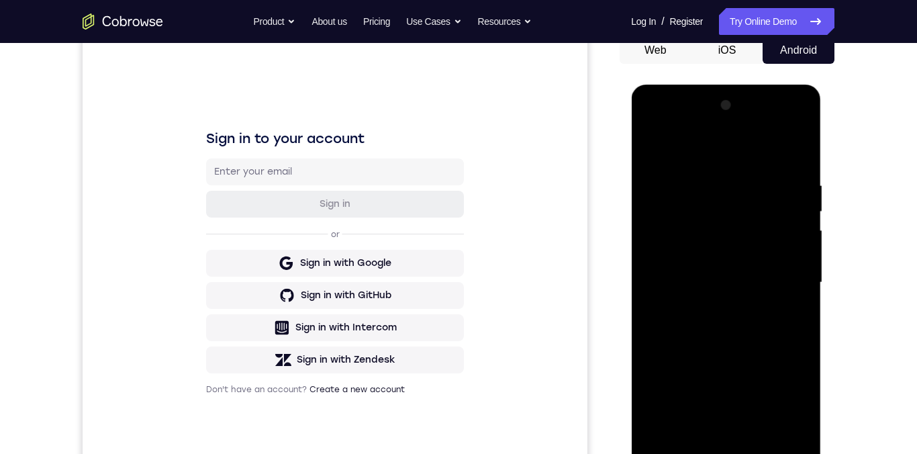
scroll to position [312, 0]
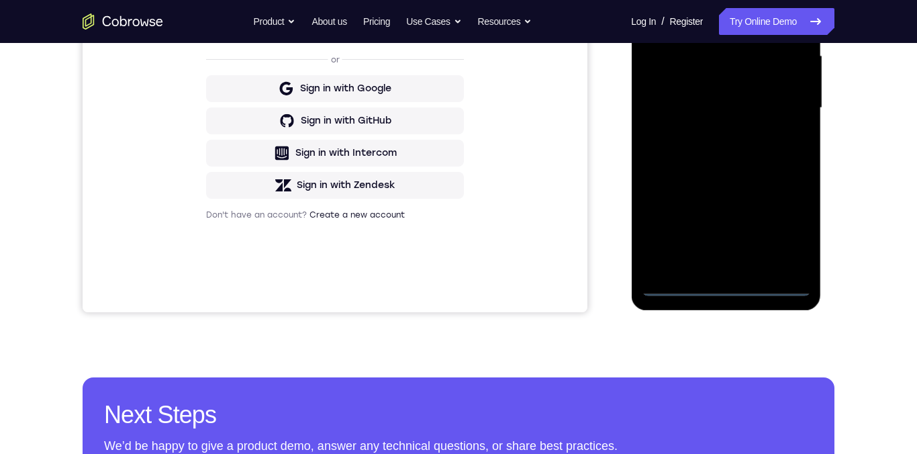
click at [723, 284] on div at bounding box center [725, 108] width 169 height 376
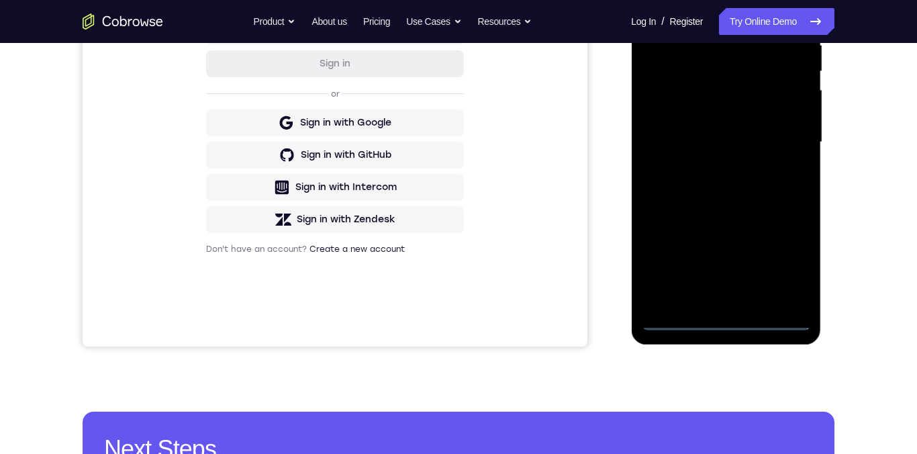
click at [787, 258] on div at bounding box center [725, 142] width 169 height 376
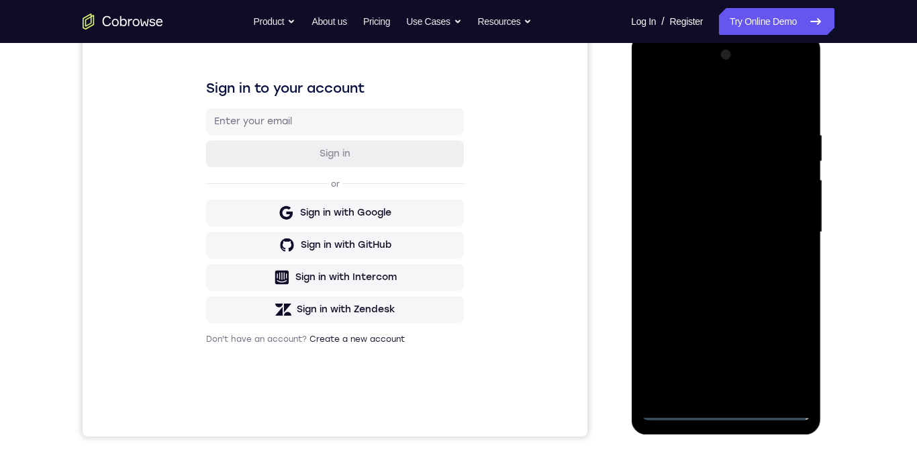
click at [762, 111] on div at bounding box center [725, 232] width 169 height 376
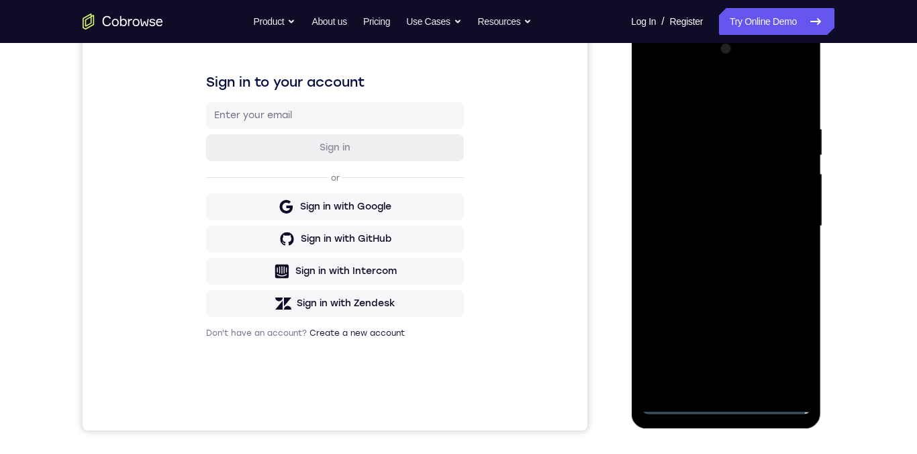
click at [785, 225] on div at bounding box center [725, 226] width 169 height 376
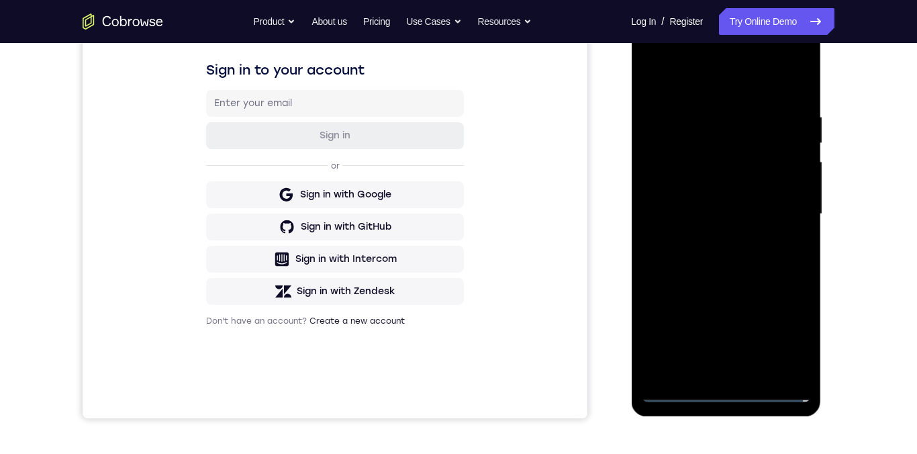
click at [707, 242] on div at bounding box center [725, 214] width 169 height 376
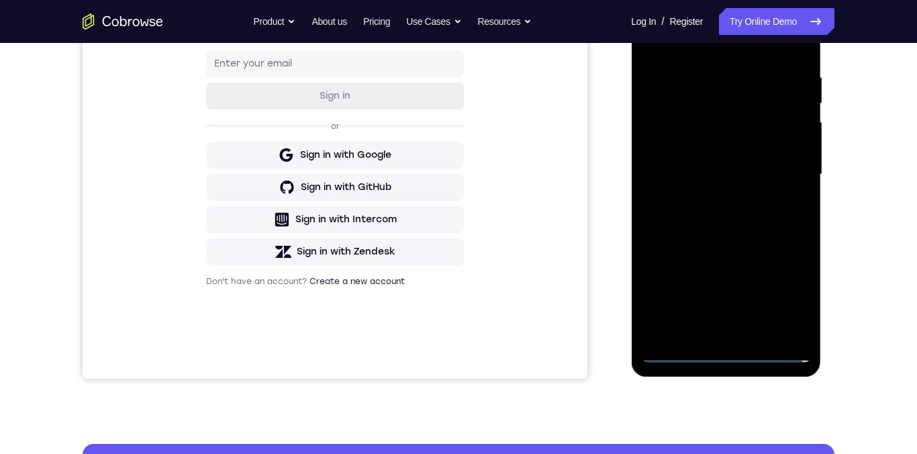
click at [752, 160] on div at bounding box center [725, 175] width 169 height 376
click at [734, 135] on div at bounding box center [725, 175] width 169 height 376
click at [754, 146] on div at bounding box center [725, 175] width 169 height 376
click at [712, 155] on div at bounding box center [725, 175] width 169 height 376
click at [718, 153] on div at bounding box center [725, 175] width 169 height 376
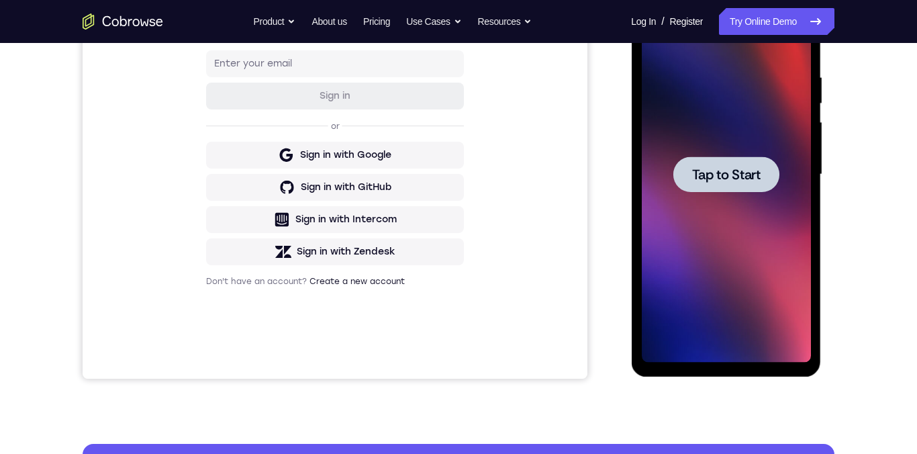
click at [753, 170] on span "Tap to Start" at bounding box center [725, 174] width 68 height 13
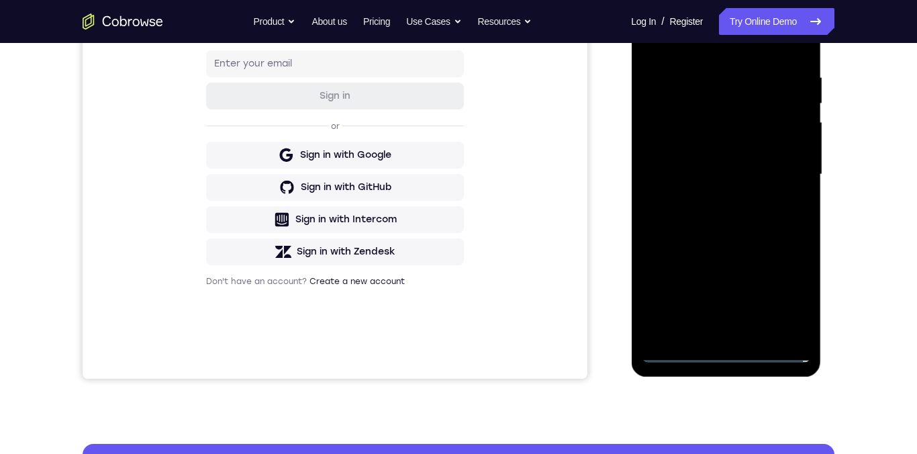
scroll to position [316, 0]
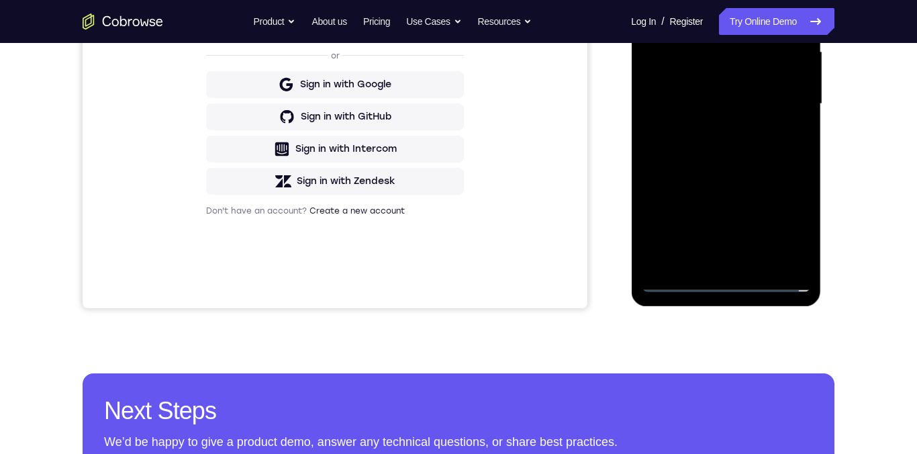
click at [741, 282] on div at bounding box center [725, 104] width 169 height 376
click at [726, 283] on div at bounding box center [725, 104] width 169 height 376
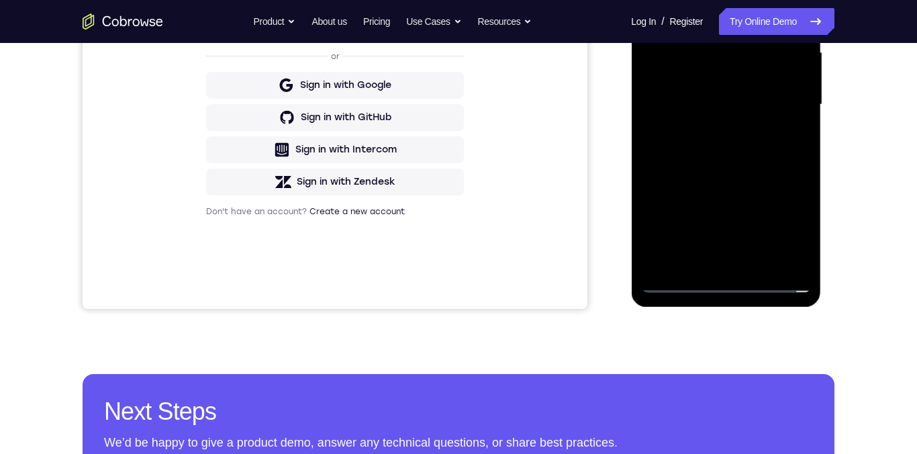
click at [781, 224] on div at bounding box center [725, 105] width 169 height 376
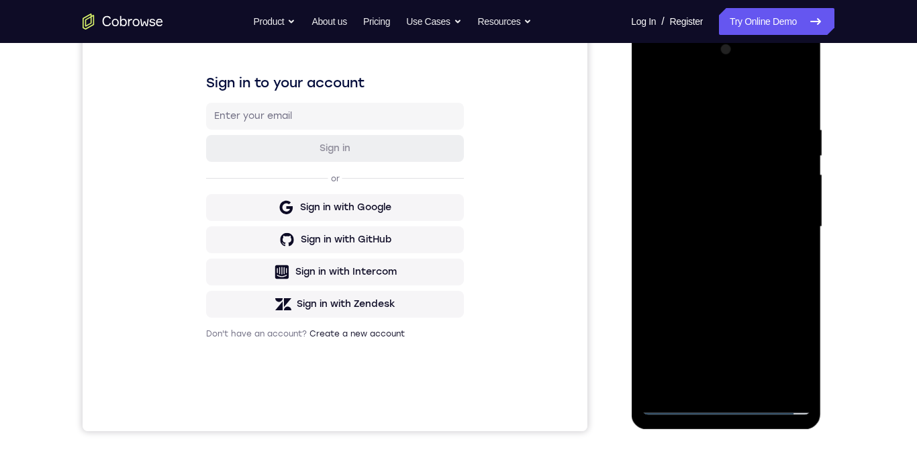
click at [703, 97] on div at bounding box center [725, 227] width 169 height 376
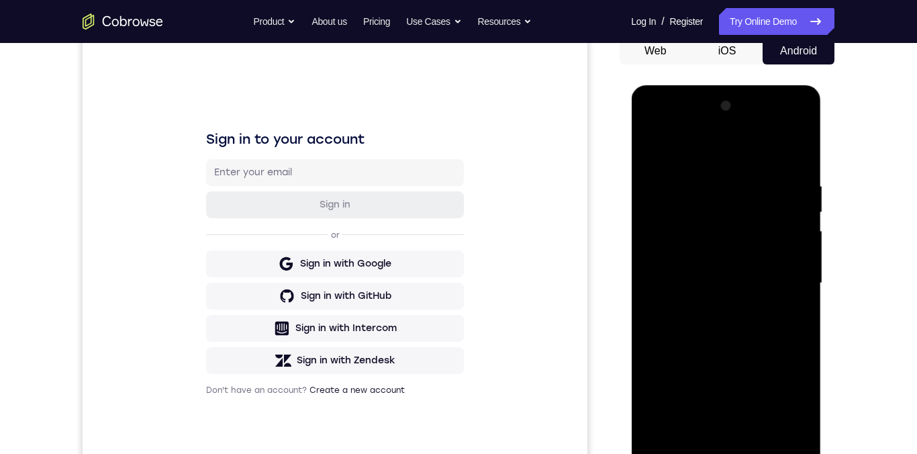
click at [785, 281] on div at bounding box center [725, 283] width 169 height 376
click at [707, 352] on div at bounding box center [725, 283] width 169 height 376
click at [711, 271] on div at bounding box center [725, 283] width 169 height 376
click at [689, 260] on div at bounding box center [725, 283] width 169 height 376
click at [790, 260] on div at bounding box center [725, 283] width 169 height 376
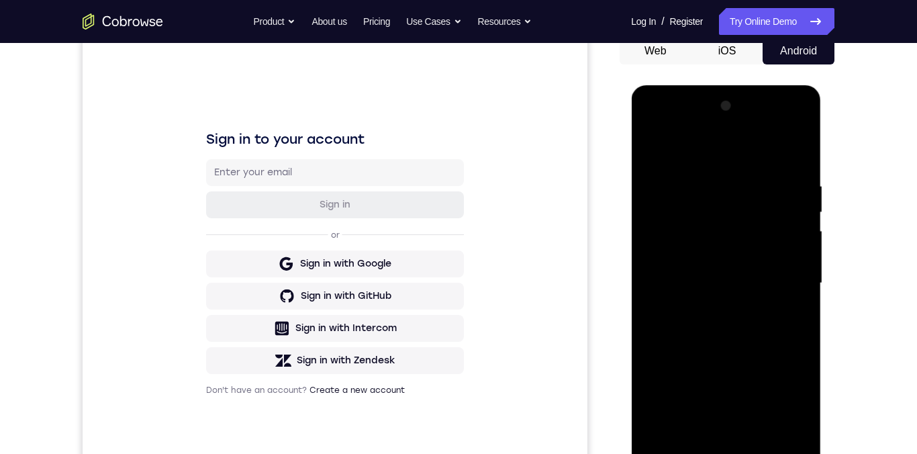
scroll to position [0, 0]
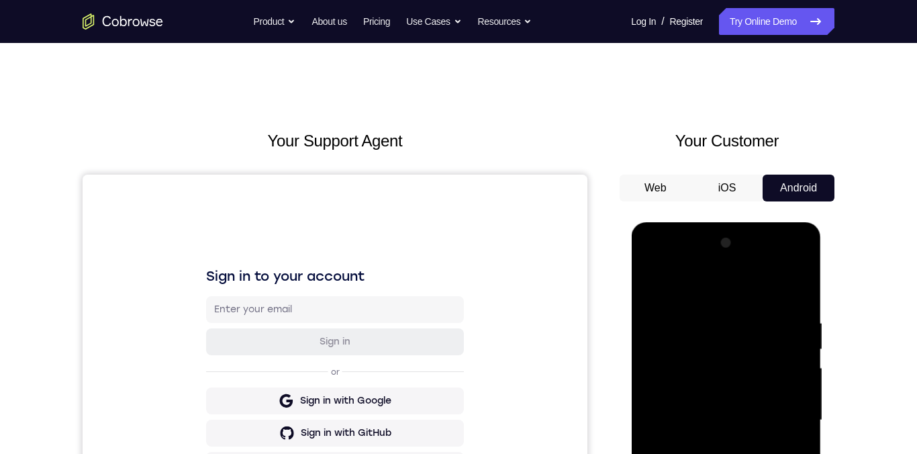
click at [727, 352] on div at bounding box center [725, 420] width 169 height 376
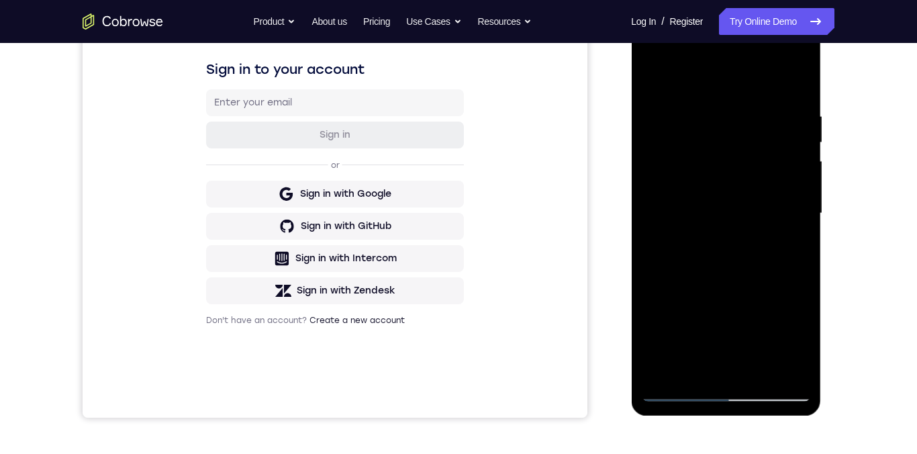
click at [743, 269] on div at bounding box center [725, 214] width 169 height 376
click at [759, 352] on div at bounding box center [725, 214] width 169 height 376
click at [734, 291] on div at bounding box center [725, 214] width 169 height 376
click at [741, 198] on div at bounding box center [725, 214] width 169 height 376
click at [790, 244] on div at bounding box center [725, 214] width 169 height 376
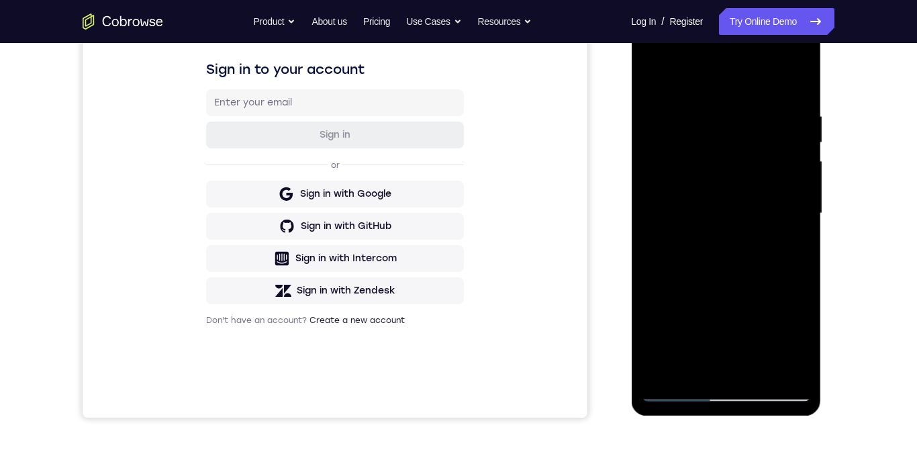
click at [692, 352] on div at bounding box center [725, 214] width 169 height 376
click at [689, 328] on div at bounding box center [725, 214] width 169 height 376
click at [691, 328] on div at bounding box center [725, 214] width 169 height 376
click at [788, 242] on div at bounding box center [725, 214] width 169 height 376
click at [654, 89] on div at bounding box center [725, 214] width 169 height 376
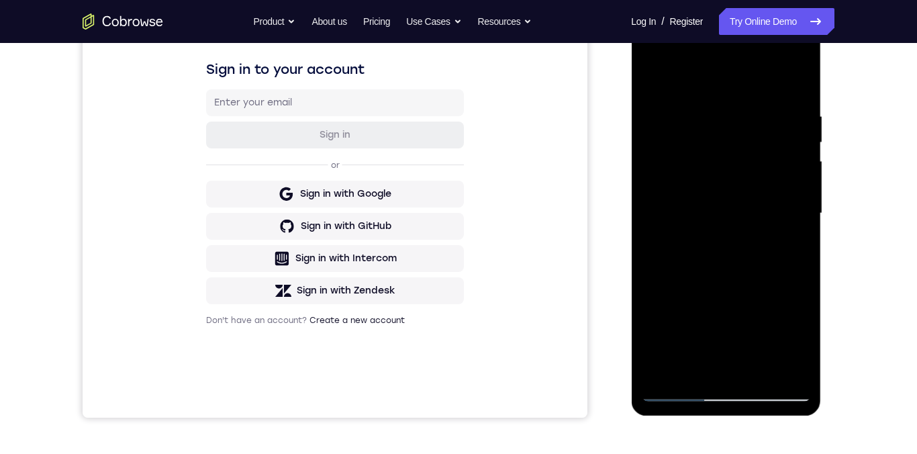
click at [653, 84] on div at bounding box center [725, 214] width 169 height 376
click at [701, 116] on div at bounding box center [725, 214] width 169 height 376
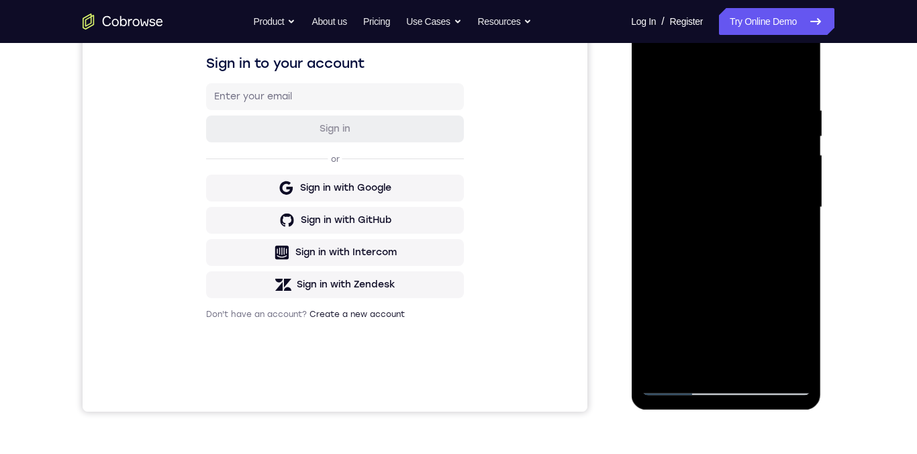
scroll to position [167, 0]
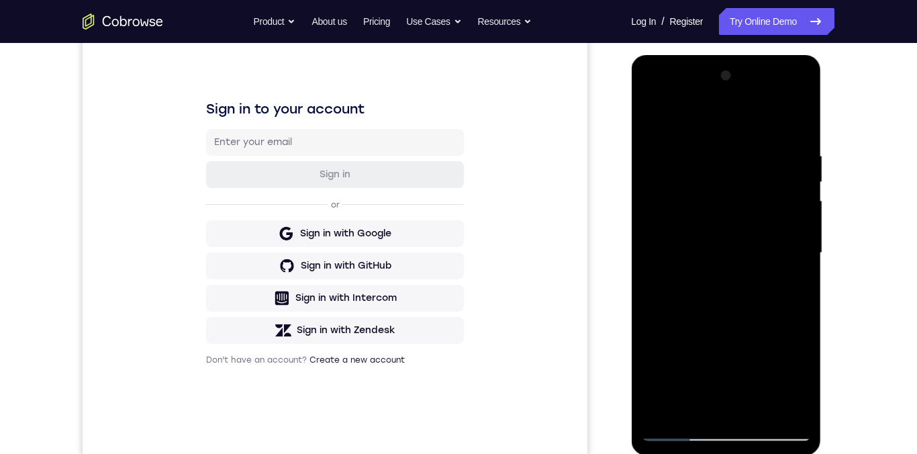
click at [798, 210] on div at bounding box center [725, 253] width 169 height 376
click at [791, 215] on div at bounding box center [725, 252] width 169 height 376
click at [793, 125] on div at bounding box center [725, 252] width 169 height 376
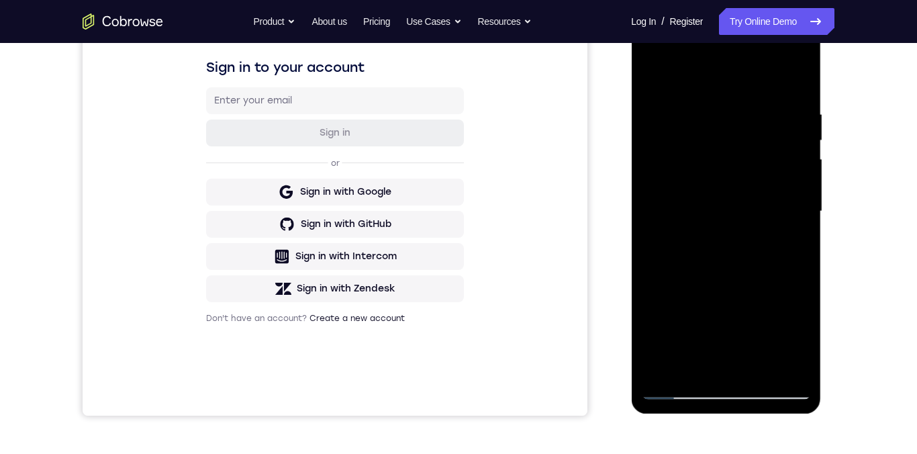
scroll to position [290, 0]
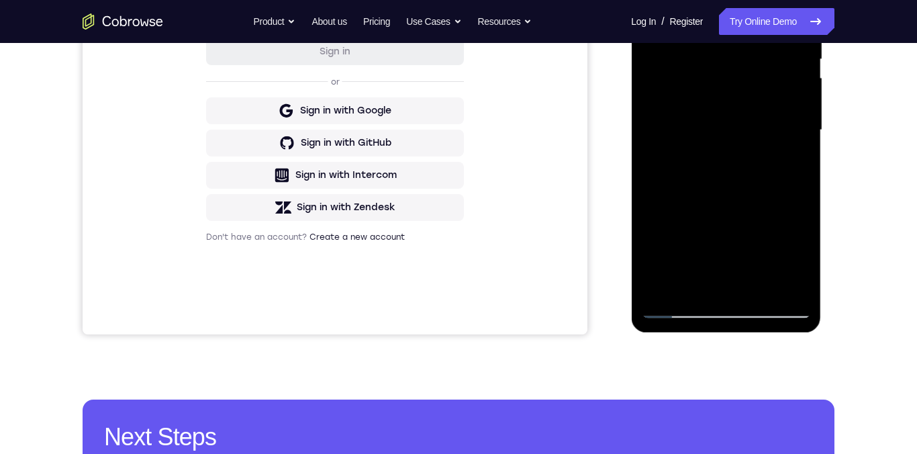
click at [760, 289] on div at bounding box center [725, 130] width 169 height 376
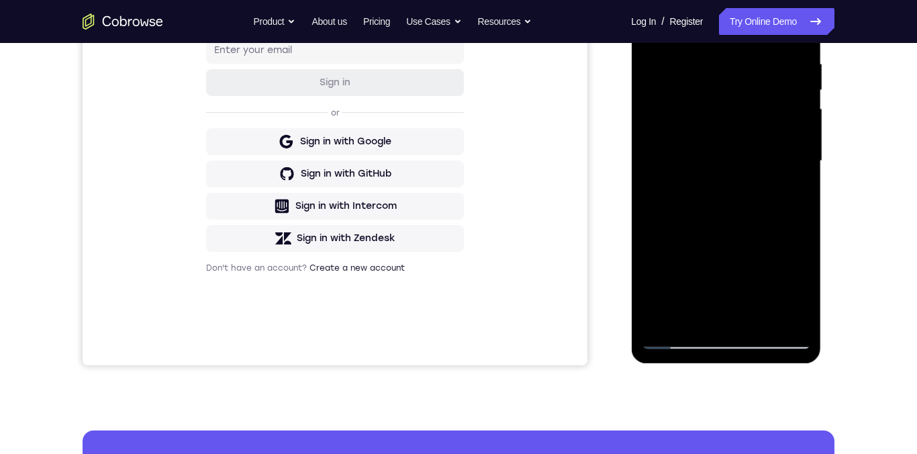
click at [730, 146] on div at bounding box center [725, 161] width 169 height 376
click at [789, 194] on div at bounding box center [725, 161] width 169 height 376
click at [785, 199] on div at bounding box center [725, 161] width 169 height 376
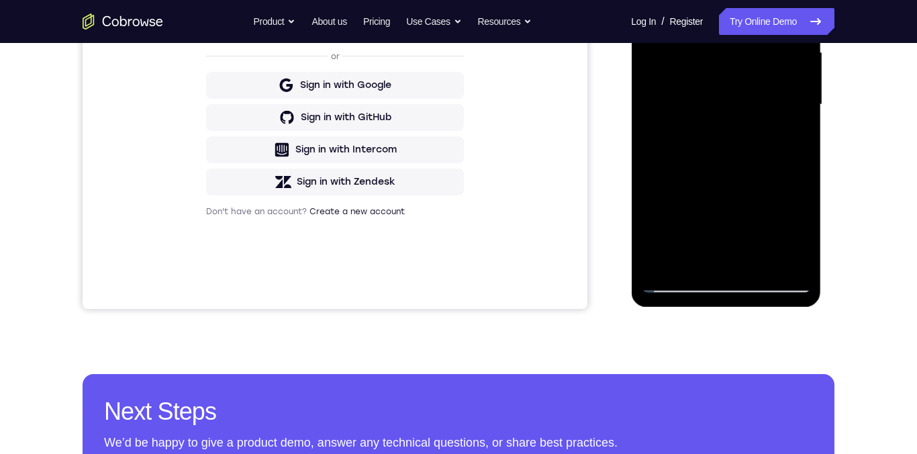
scroll to position [198, 0]
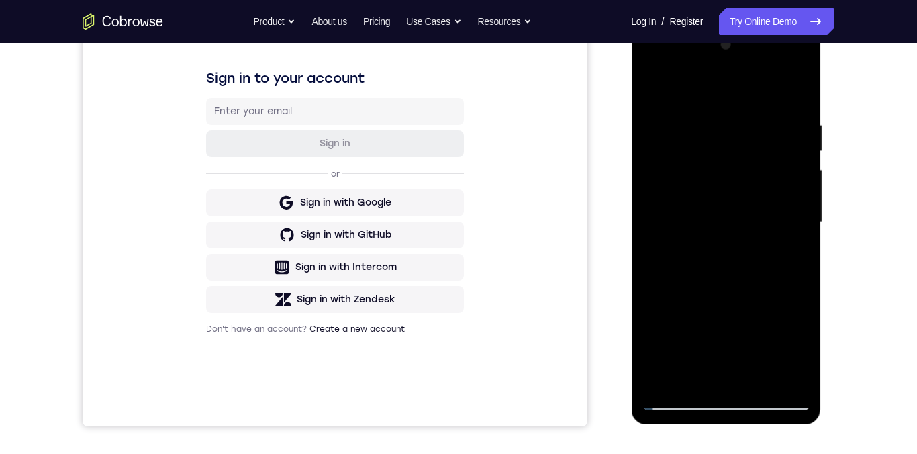
click at [651, 91] on div at bounding box center [725, 222] width 169 height 376
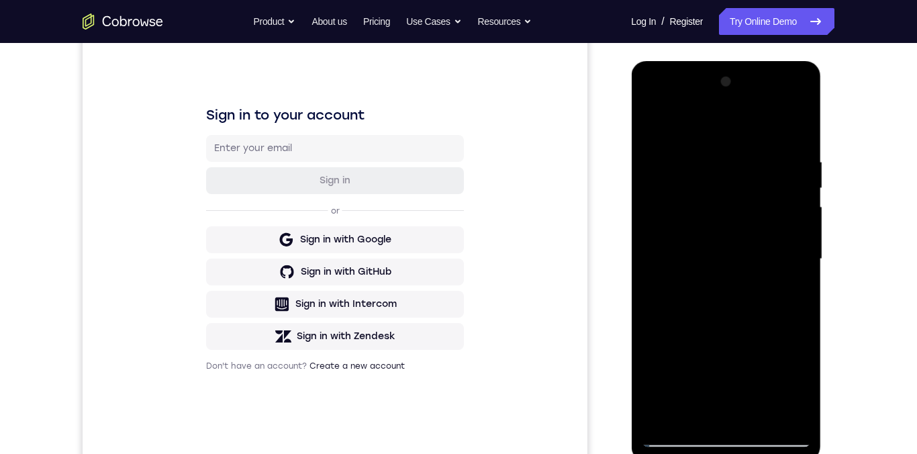
click at [650, 124] on div at bounding box center [725, 259] width 169 height 376
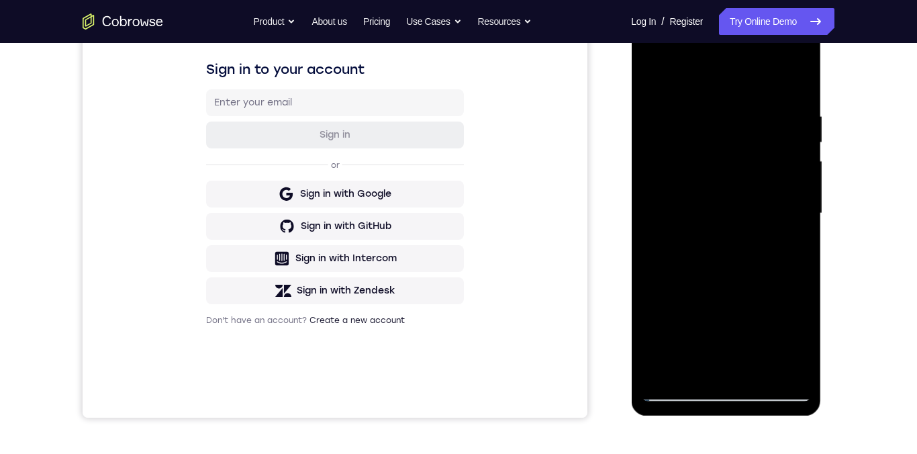
scroll to position [209, 0]
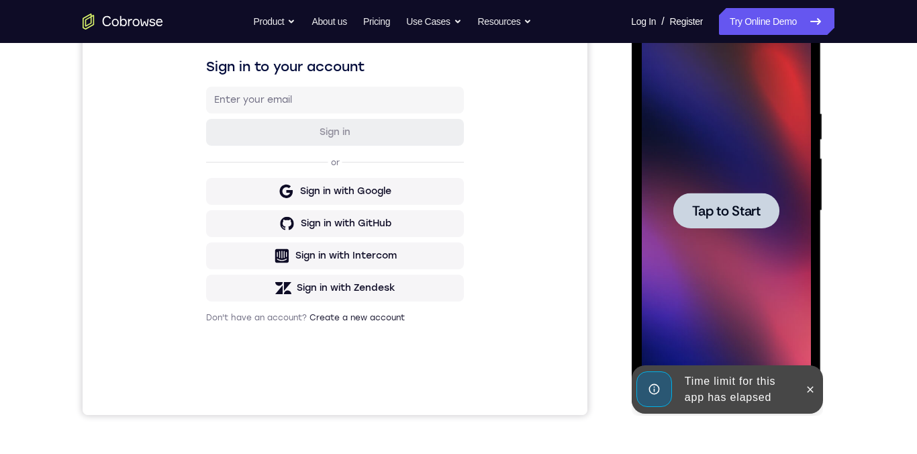
click at [738, 213] on span "Tap to Start" at bounding box center [725, 210] width 68 height 13
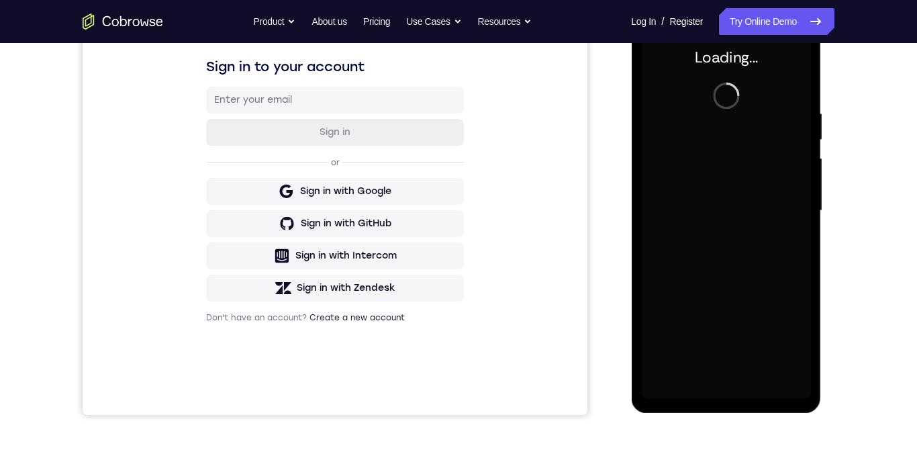
scroll to position [208, 0]
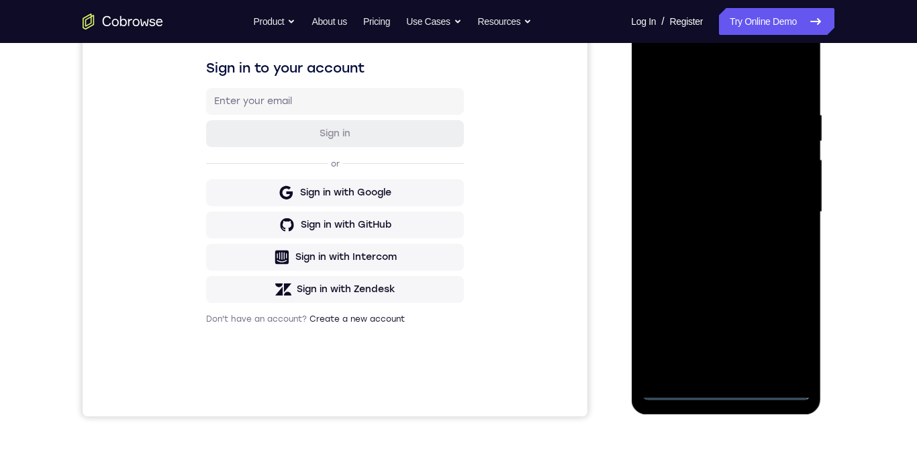
click at [728, 352] on div at bounding box center [725, 212] width 169 height 376
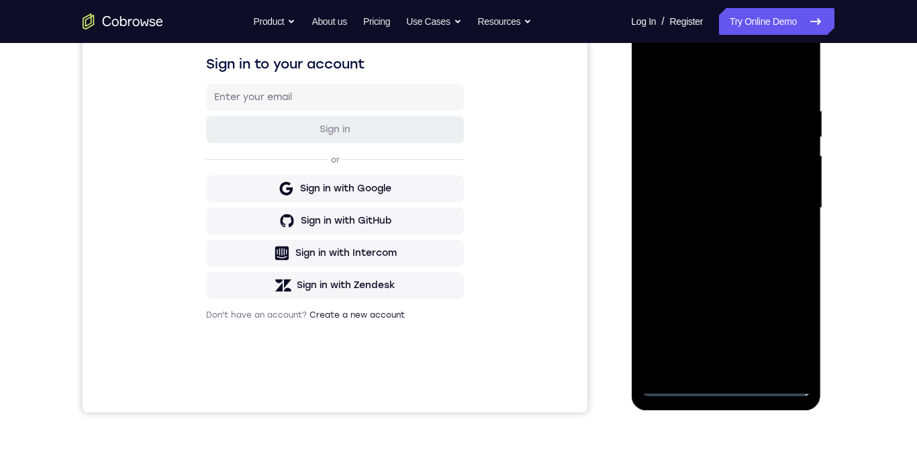
scroll to position [243, 0]
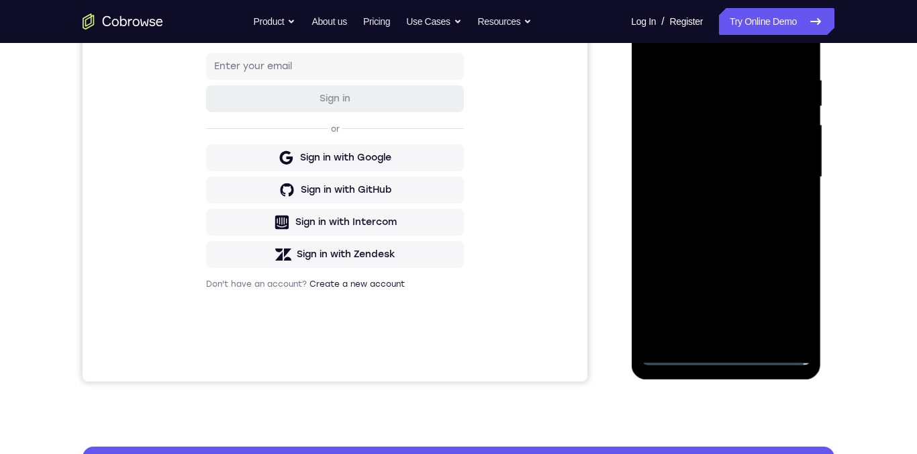
click at [782, 307] on div at bounding box center [725, 177] width 169 height 376
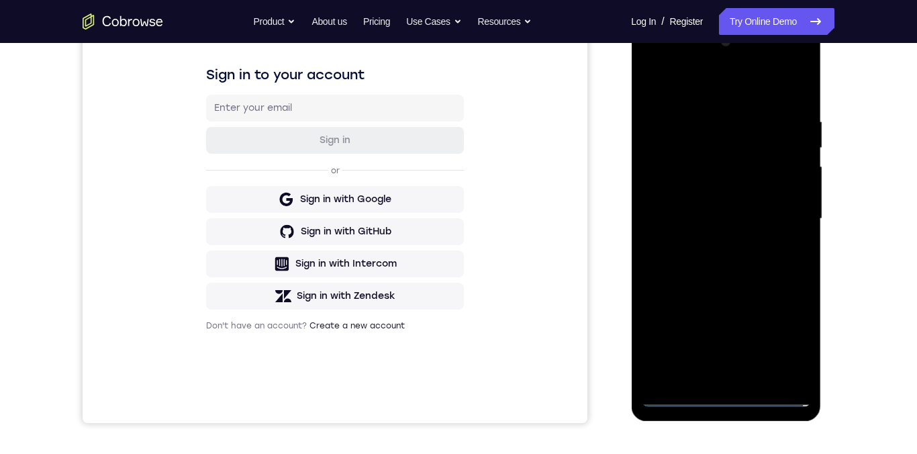
scroll to position [179, 0]
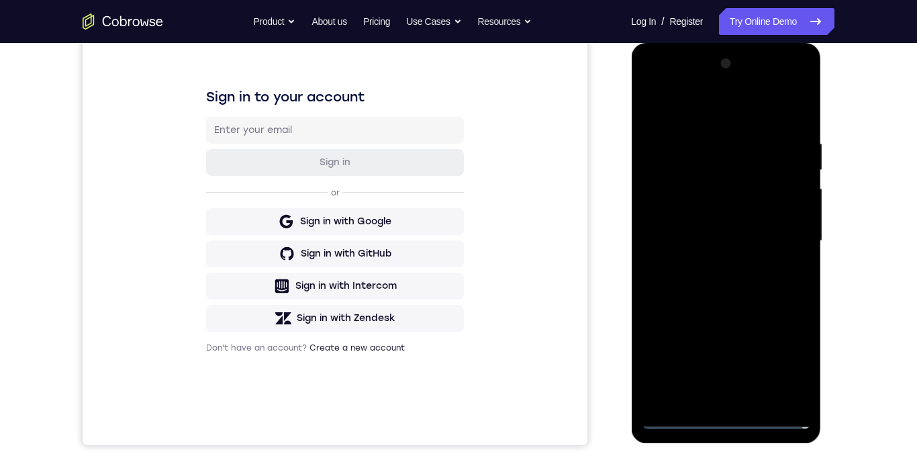
click at [716, 114] on div at bounding box center [725, 241] width 169 height 376
click at [780, 246] on div at bounding box center [725, 241] width 169 height 376
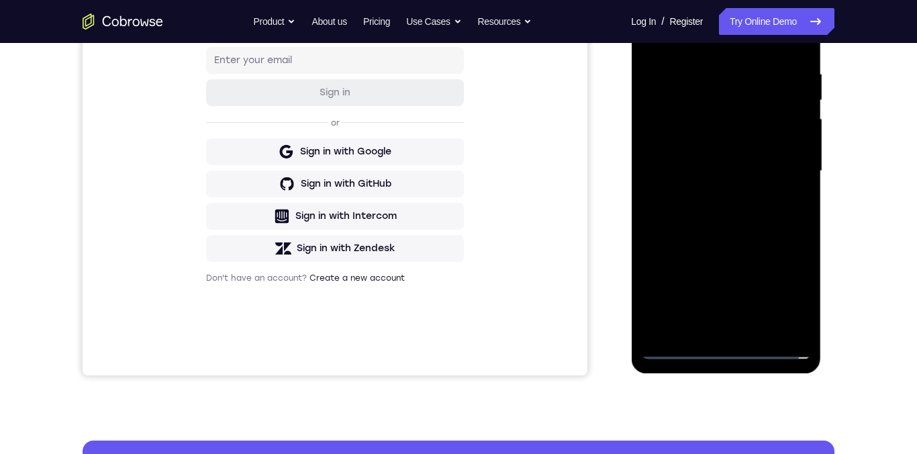
click at [713, 330] on div at bounding box center [725, 171] width 169 height 376
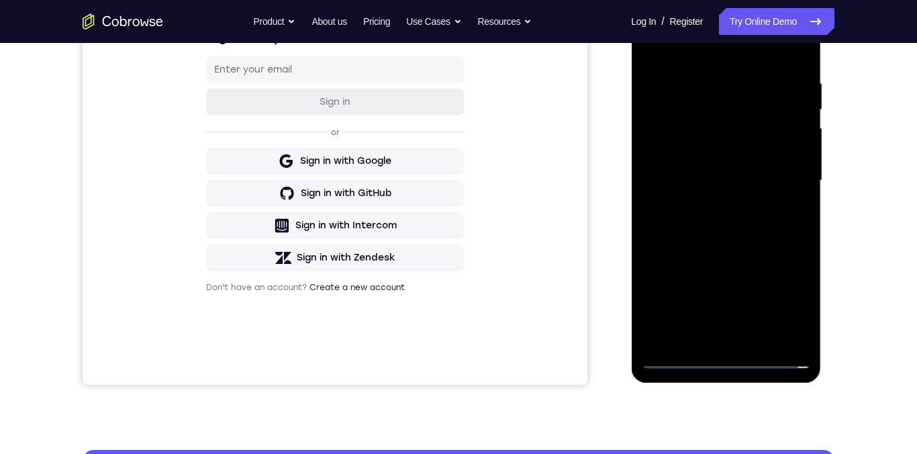
scroll to position [228, 0]
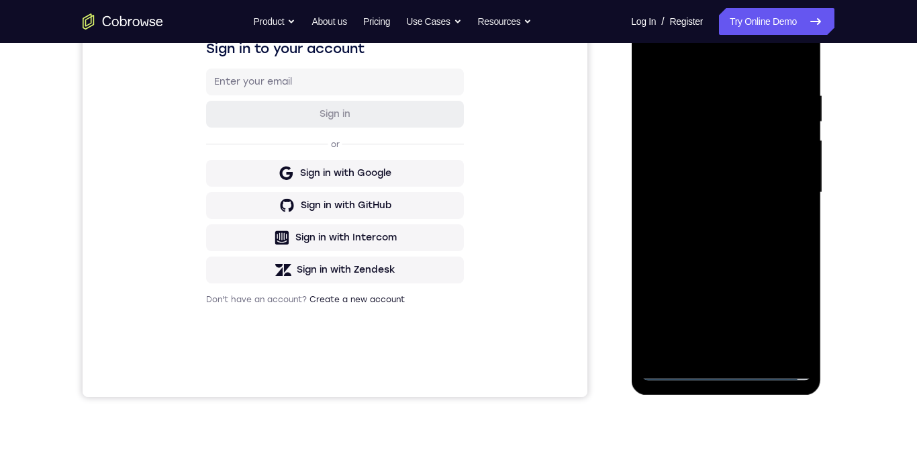
click at [715, 185] on div at bounding box center [725, 193] width 169 height 376
click at [703, 165] on div at bounding box center [725, 193] width 169 height 376
click at [796, 172] on div at bounding box center [725, 193] width 169 height 376
click at [751, 192] on div at bounding box center [725, 193] width 169 height 376
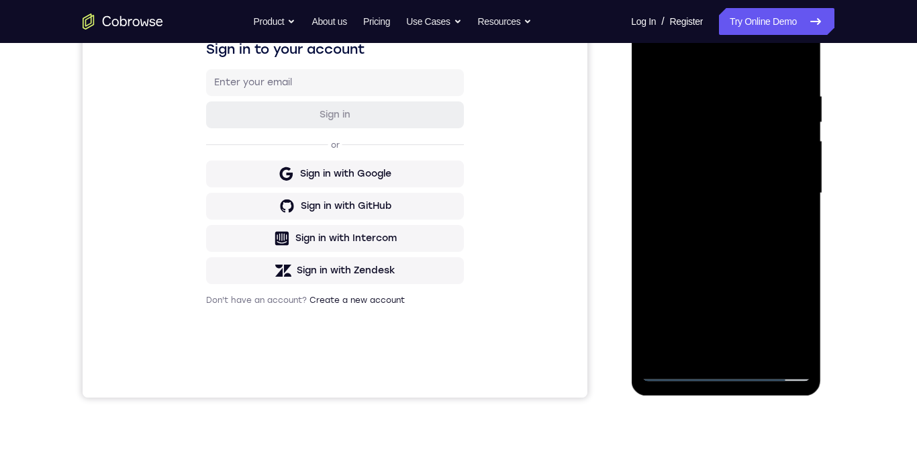
click at [731, 252] on div at bounding box center [725, 193] width 169 height 376
click at [669, 183] on div at bounding box center [725, 193] width 169 height 376
click at [737, 196] on div at bounding box center [725, 193] width 169 height 376
click at [697, 242] on div at bounding box center [725, 193] width 169 height 376
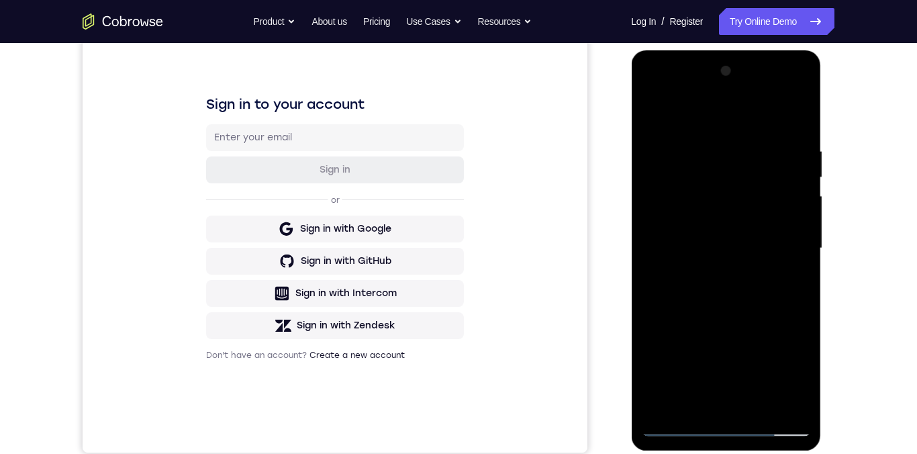
scroll to position [230, 0]
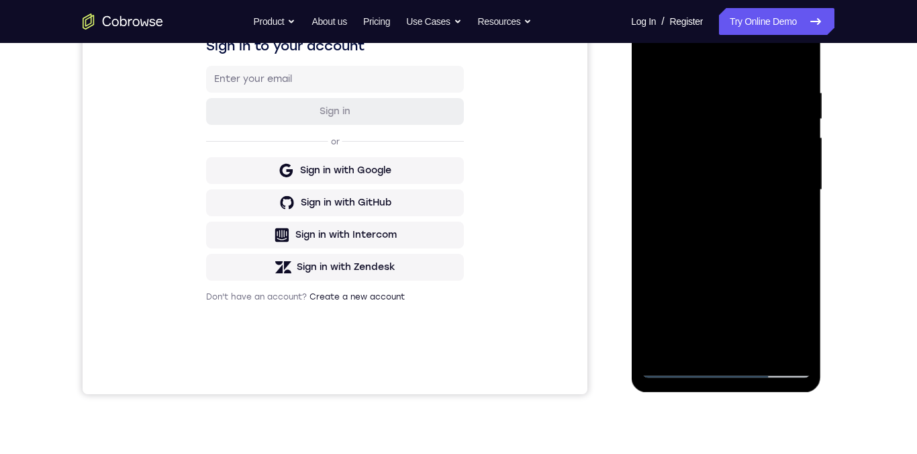
click at [711, 350] on div at bounding box center [725, 190] width 169 height 376
click at [756, 221] on div at bounding box center [725, 190] width 169 height 376
click at [703, 155] on div at bounding box center [725, 190] width 169 height 376
click at [764, 185] on div at bounding box center [725, 190] width 169 height 376
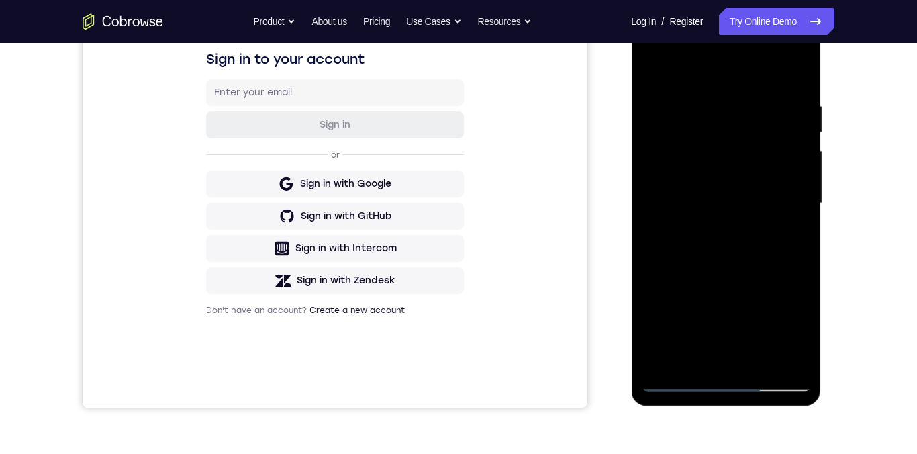
scroll to position [228, 0]
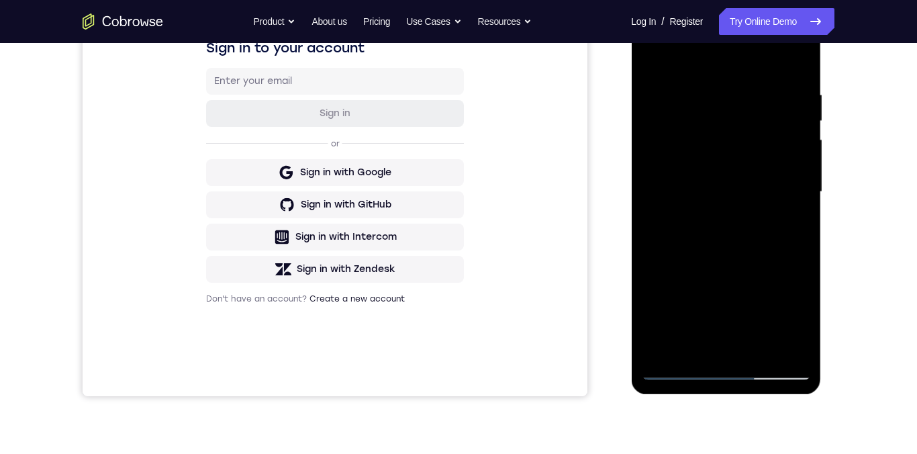
click at [744, 239] on div at bounding box center [725, 192] width 169 height 376
click at [759, 348] on div at bounding box center [725, 192] width 169 height 376
click at [732, 267] on div at bounding box center [725, 192] width 169 height 376
click at [738, 175] on div at bounding box center [725, 192] width 169 height 376
click at [785, 227] on div at bounding box center [725, 192] width 169 height 376
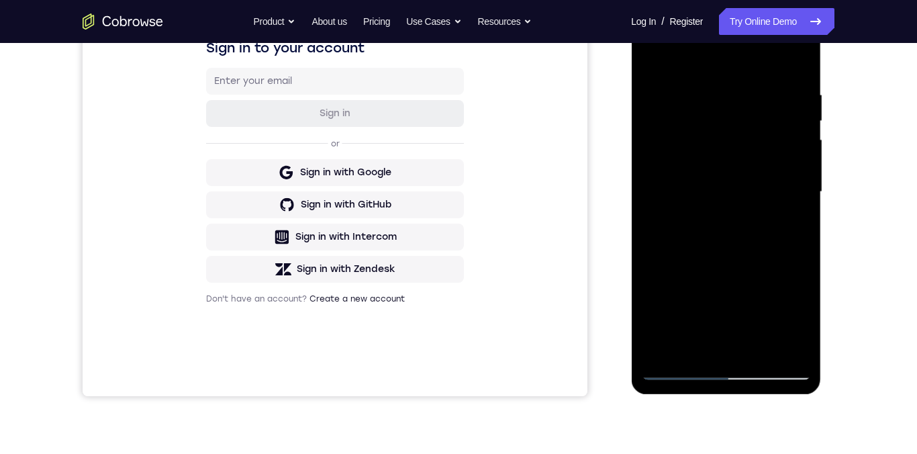
click at [787, 227] on div at bounding box center [725, 192] width 169 height 376
click at [793, 228] on div at bounding box center [725, 192] width 169 height 376
click at [691, 348] on div at bounding box center [725, 192] width 169 height 376
click at [724, 287] on div at bounding box center [725, 192] width 169 height 376
click at [726, 287] on div at bounding box center [725, 192] width 169 height 376
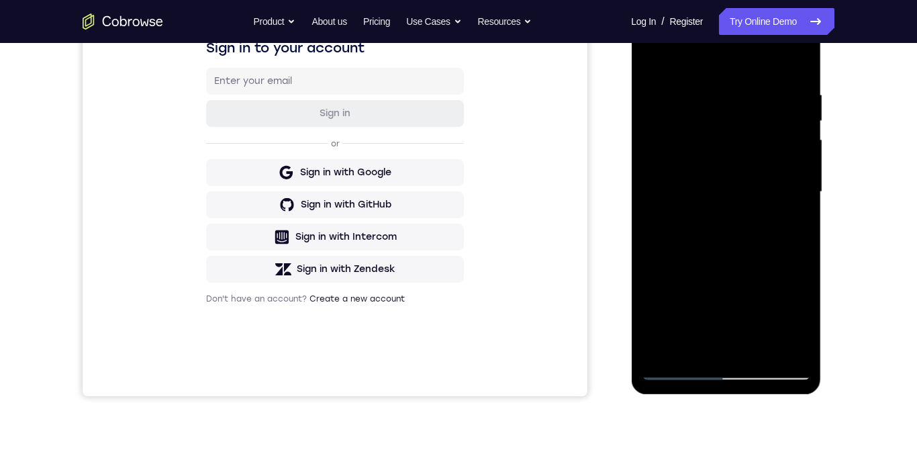
click at [727, 287] on div at bounding box center [725, 192] width 169 height 376
click at [727, 289] on div at bounding box center [725, 192] width 169 height 376
click at [786, 217] on div at bounding box center [725, 192] width 169 height 376
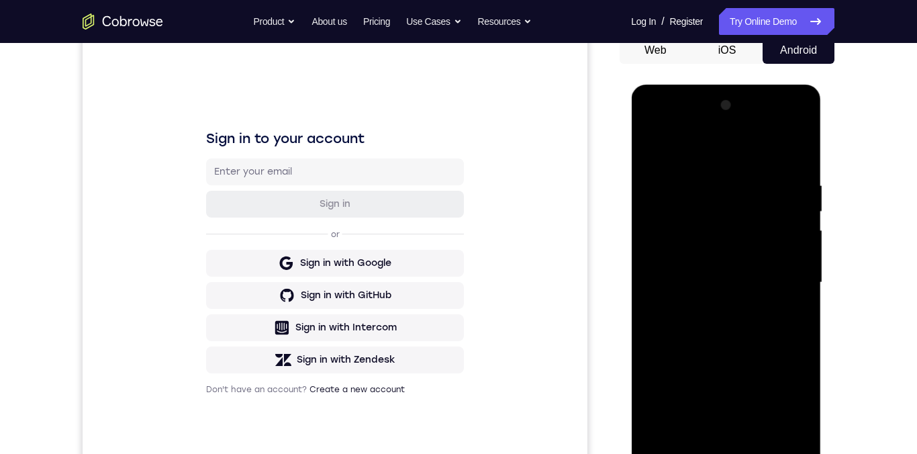
click at [650, 154] on div at bounding box center [725, 283] width 169 height 376
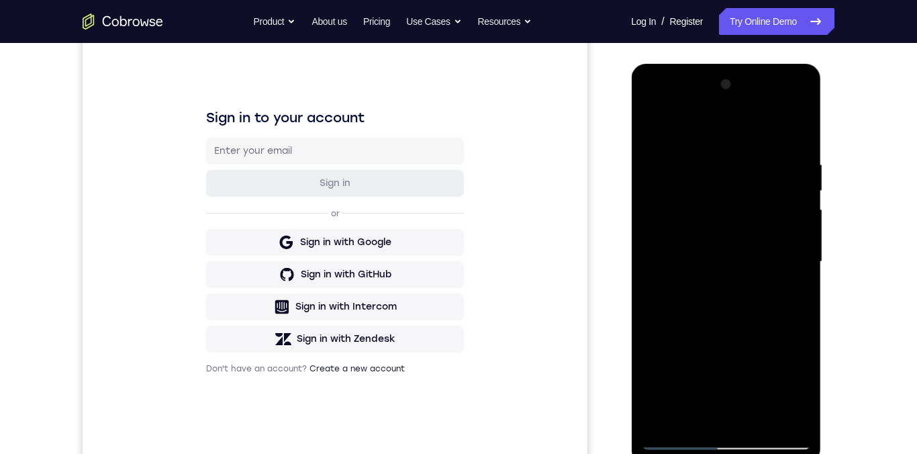
scroll to position [158, 0]
click at [659, 130] on div at bounding box center [725, 263] width 169 height 376
click at [744, 161] on div at bounding box center [725, 263] width 169 height 376
click at [793, 235] on div at bounding box center [725, 263] width 169 height 376
click at [785, 238] on div at bounding box center [725, 263] width 169 height 376
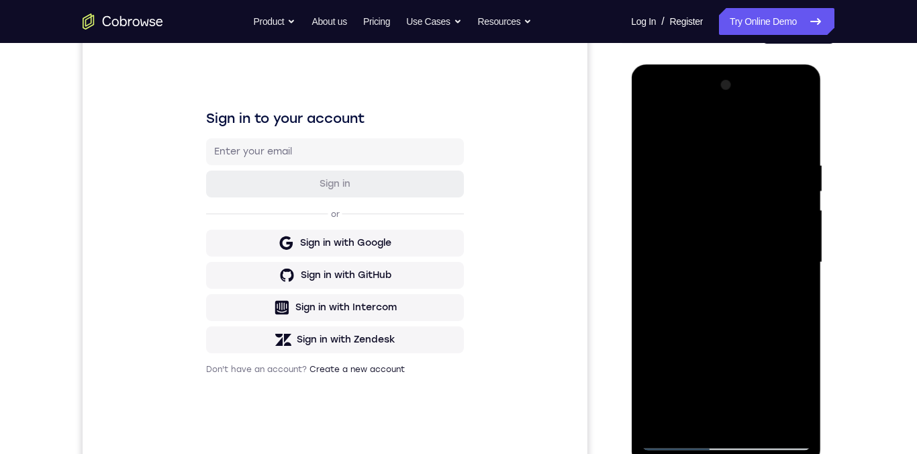
click at [794, 236] on div at bounding box center [725, 263] width 169 height 376
click at [788, 240] on div at bounding box center [725, 263] width 169 height 376
click at [794, 135] on div at bounding box center [725, 263] width 169 height 376
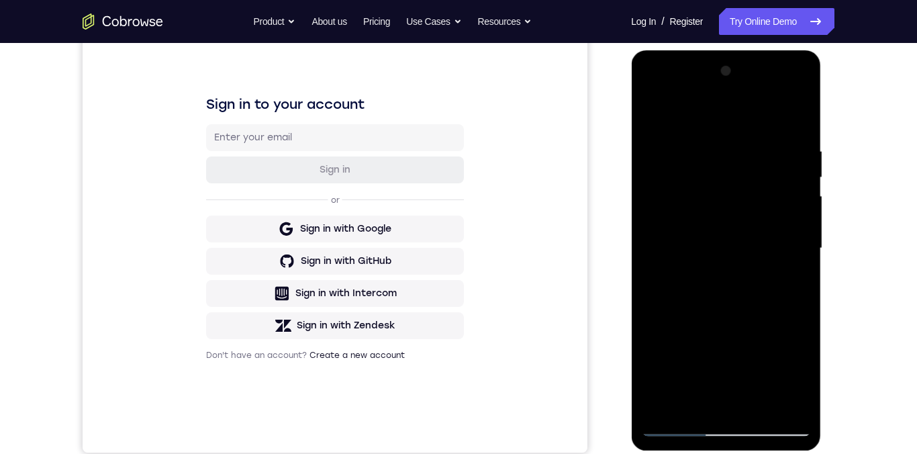
scroll to position [224, 0]
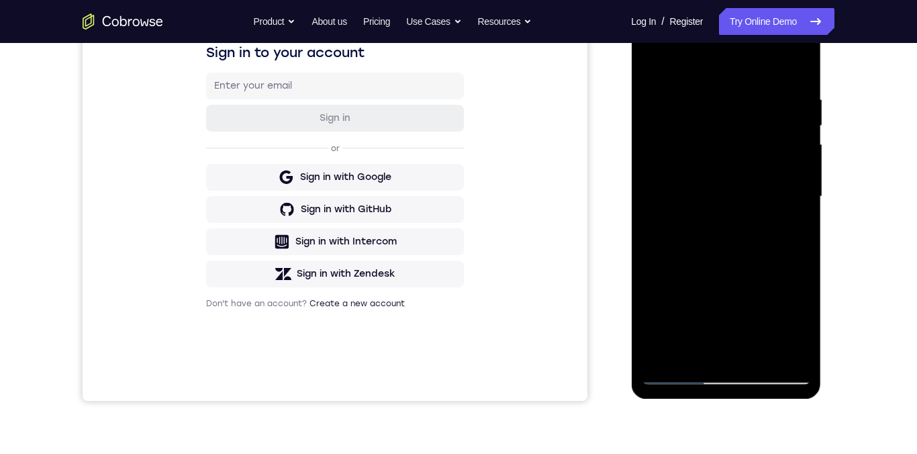
click at [695, 352] on div at bounding box center [725, 197] width 169 height 376
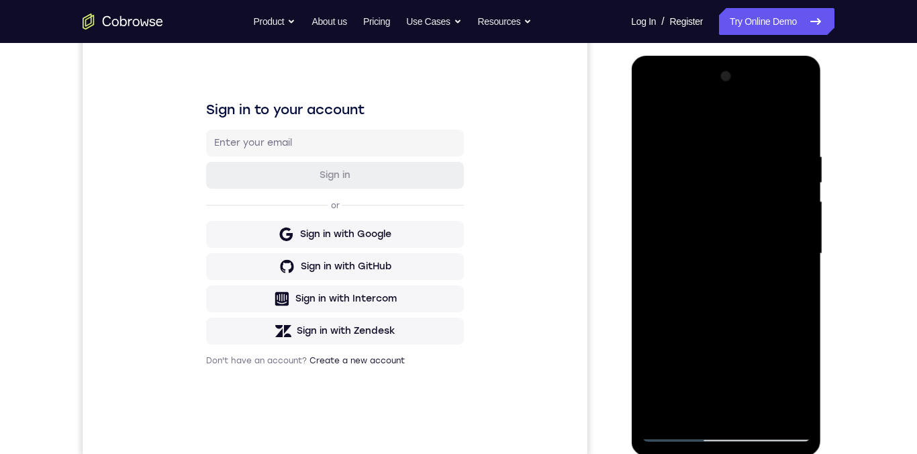
scroll to position [150, 0]
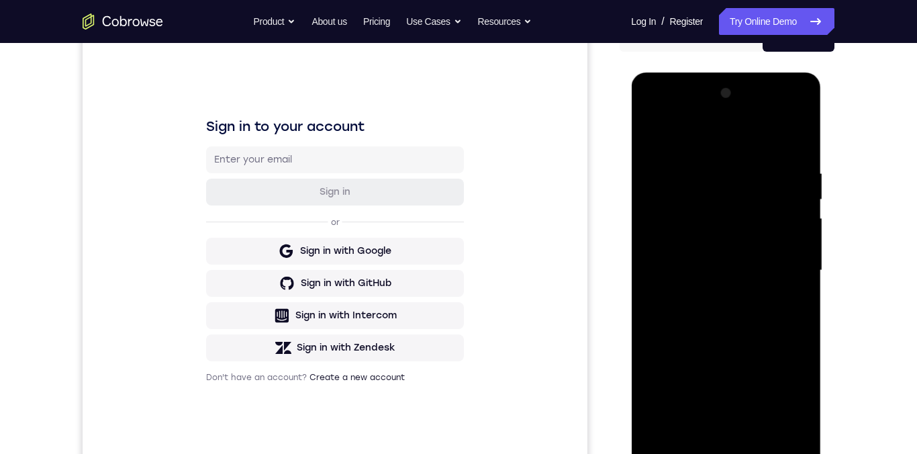
click at [709, 136] on div at bounding box center [725, 271] width 169 height 376
click at [712, 162] on div at bounding box center [725, 271] width 169 height 376
click at [655, 137] on div at bounding box center [725, 271] width 169 height 376
click at [714, 164] on div at bounding box center [725, 271] width 169 height 376
click at [658, 174] on div at bounding box center [725, 271] width 169 height 376
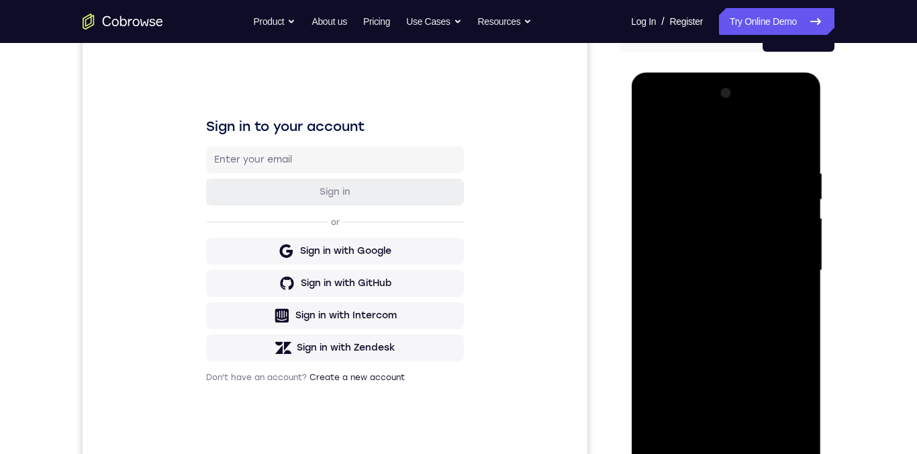
click at [776, 228] on div at bounding box center [725, 271] width 169 height 376
click at [790, 228] on div at bounding box center [725, 271] width 169 height 376
click at [791, 236] on div at bounding box center [725, 271] width 169 height 376
click at [789, 238] on div at bounding box center [725, 271] width 169 height 376
click at [789, 289] on div at bounding box center [725, 271] width 169 height 376
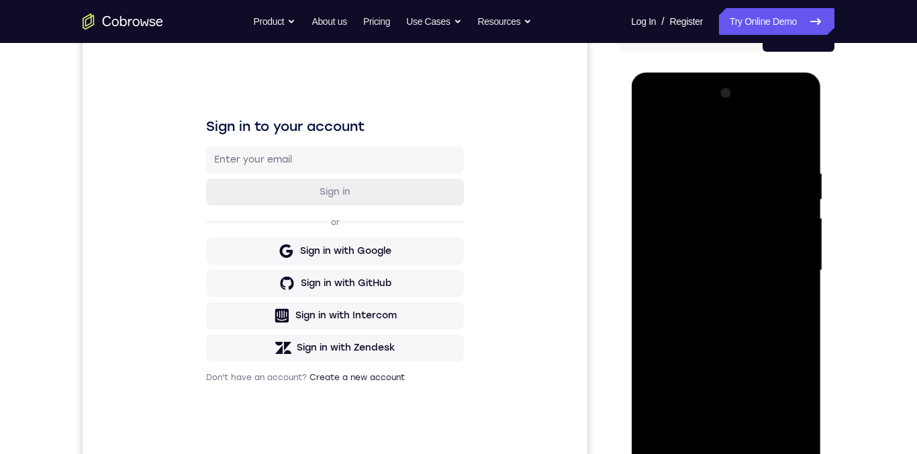
click at [783, 281] on div at bounding box center [725, 271] width 169 height 376
click at [781, 260] on div at bounding box center [725, 271] width 169 height 376
click at [792, 267] on div at bounding box center [725, 271] width 169 height 376
click at [781, 273] on div at bounding box center [725, 271] width 169 height 376
click at [782, 230] on div at bounding box center [725, 271] width 169 height 376
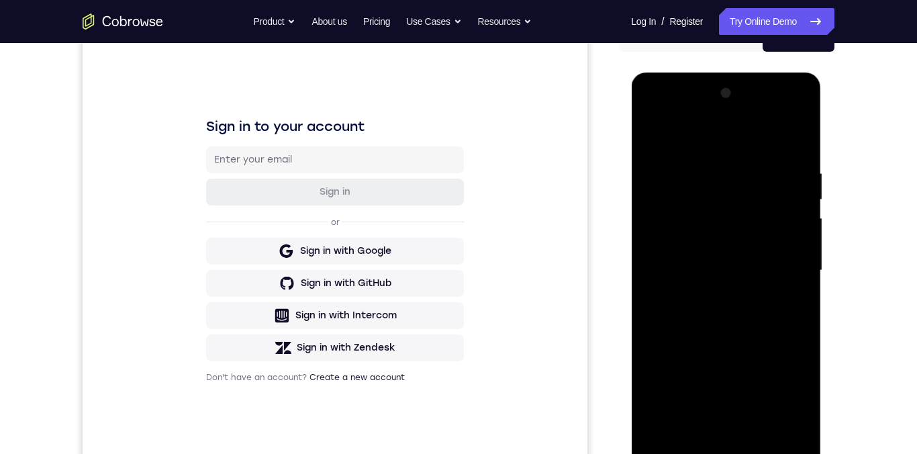
click at [785, 239] on div at bounding box center [725, 271] width 169 height 376
click at [760, 144] on div at bounding box center [725, 271] width 169 height 376
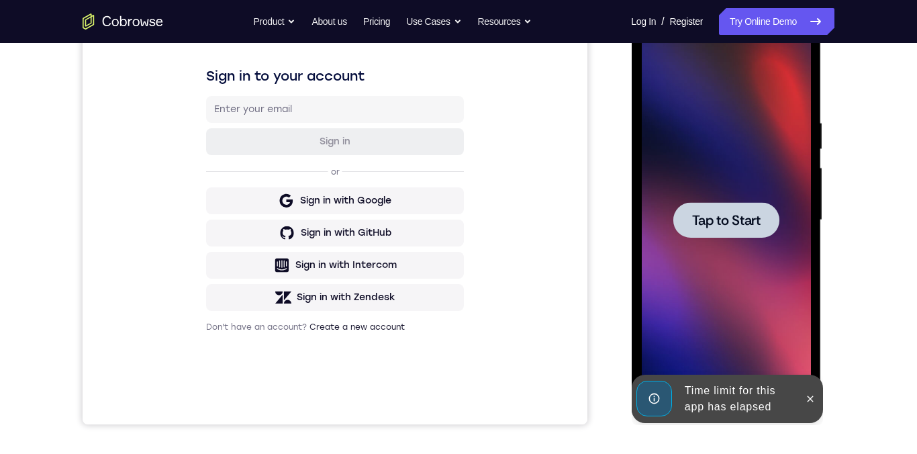
scroll to position [141, 0]
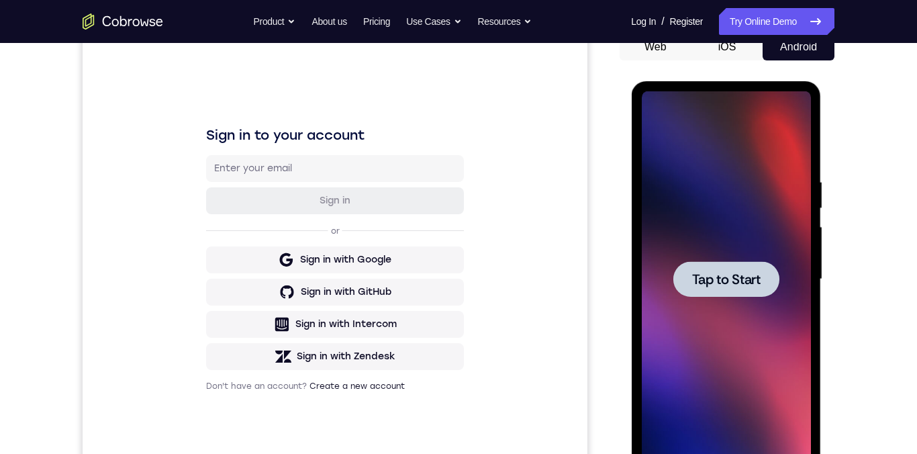
click at [760, 288] on div at bounding box center [726, 279] width 106 height 36
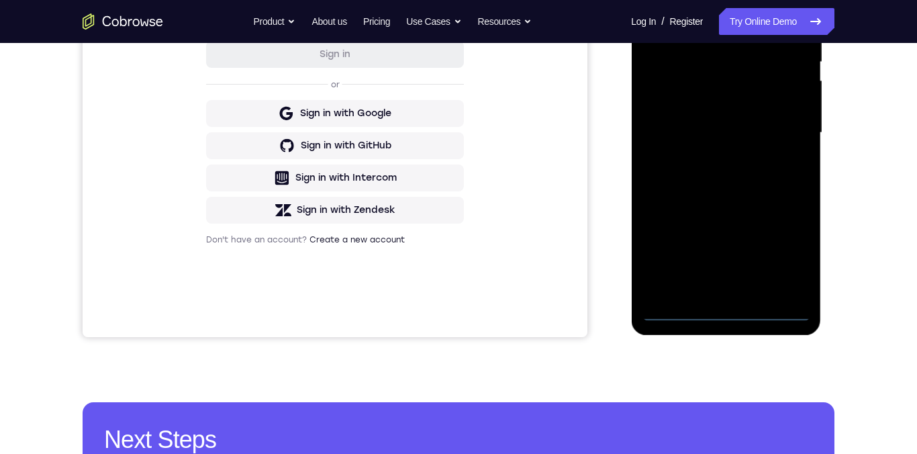
scroll to position [322, 0]
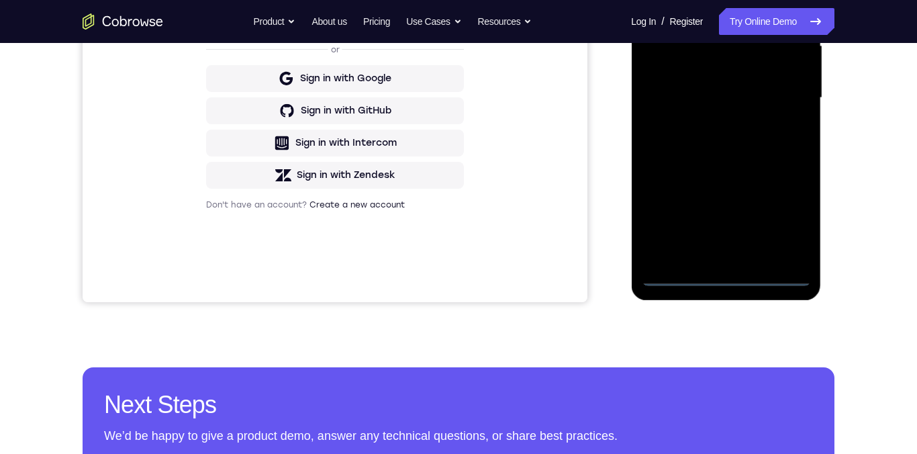
click at [735, 279] on div at bounding box center [725, 98] width 169 height 376
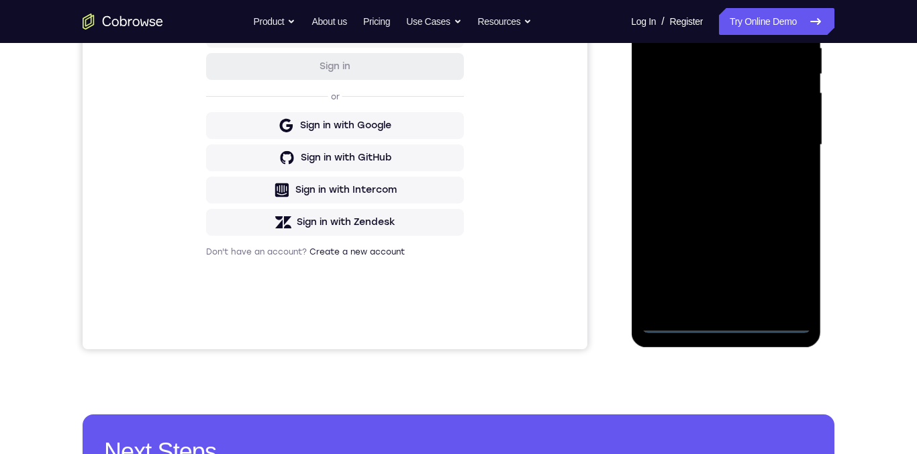
click at [789, 264] on div at bounding box center [725, 145] width 169 height 376
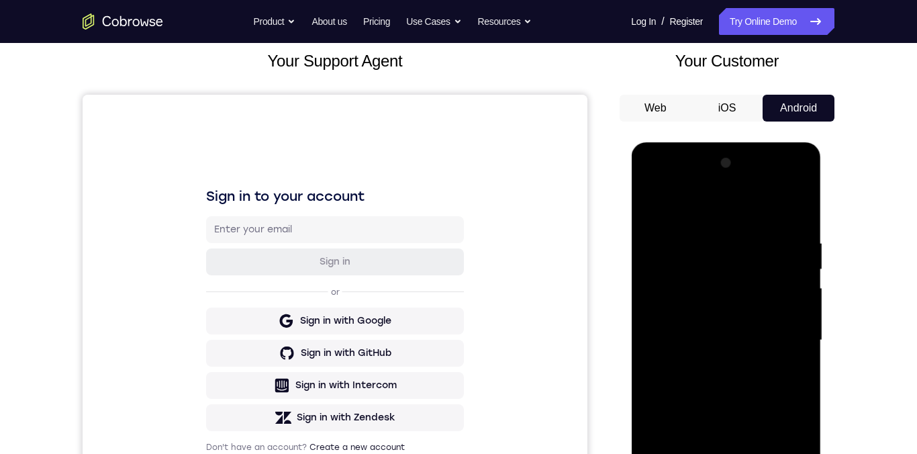
scroll to position [69, 0]
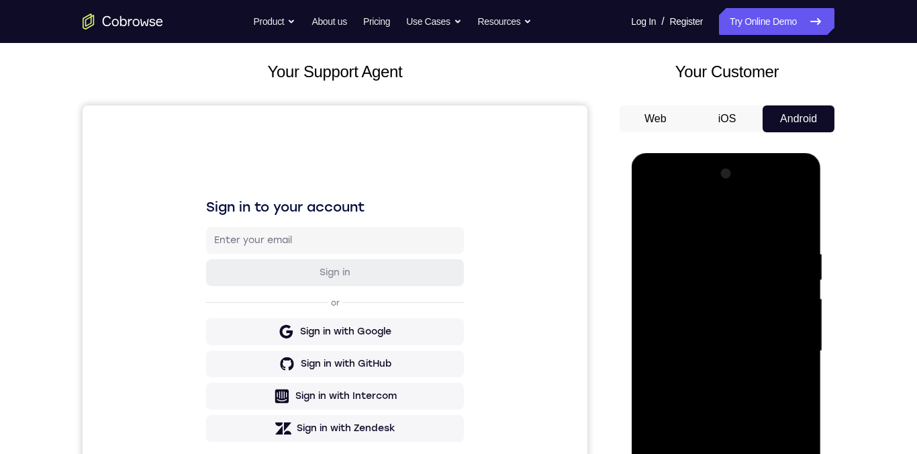
click at [748, 223] on div at bounding box center [725, 351] width 169 height 376
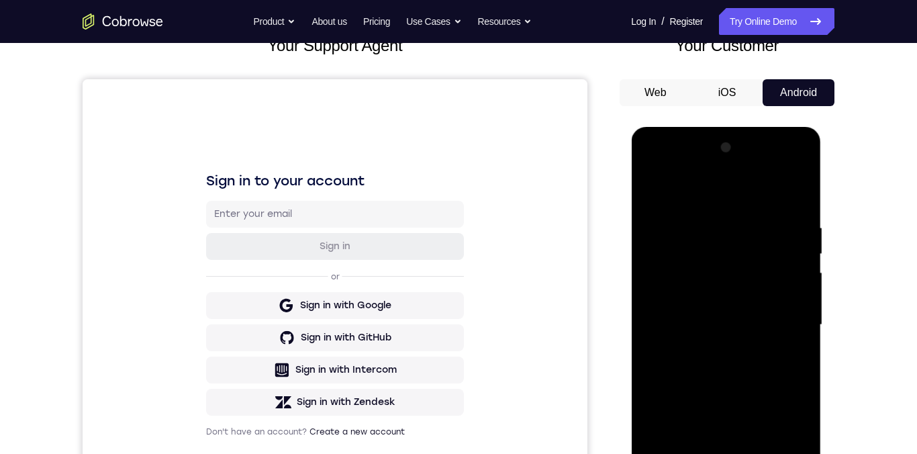
scroll to position [121, 0]
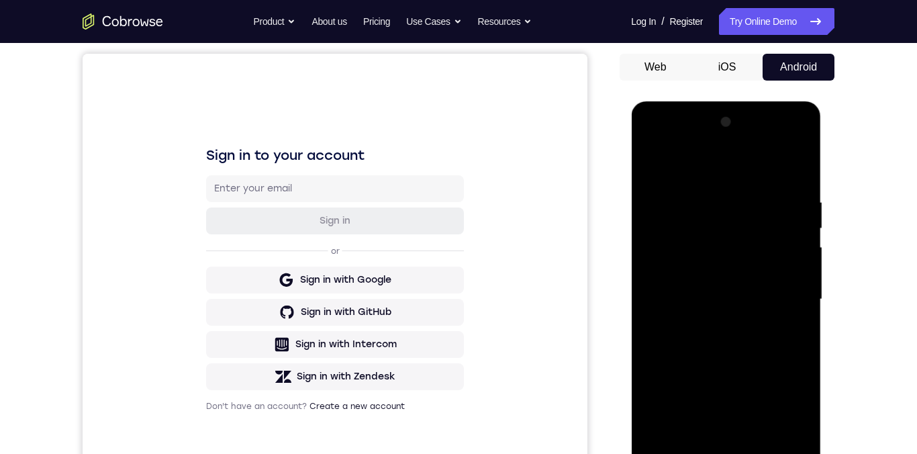
click at [783, 293] on div at bounding box center [725, 299] width 169 height 376
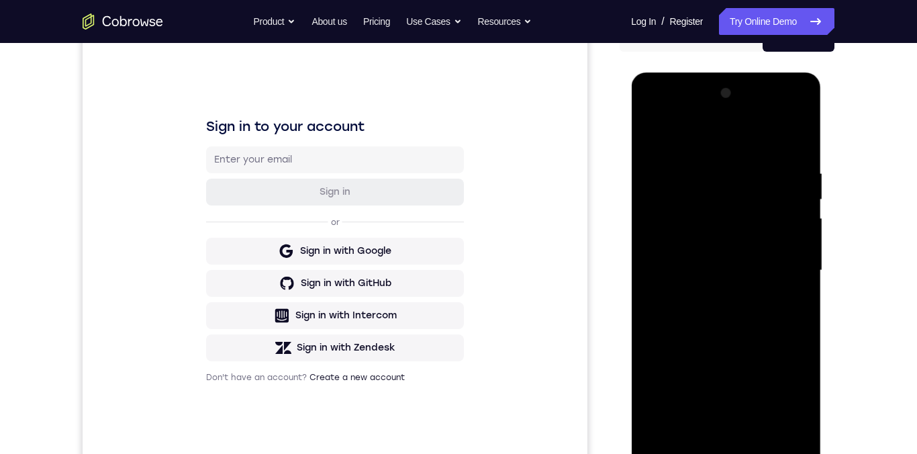
click at [713, 299] on div at bounding box center [725, 271] width 169 height 376
click at [772, 264] on div at bounding box center [725, 271] width 169 height 376
click at [673, 243] on div at bounding box center [725, 271] width 169 height 376
click at [758, 268] on div at bounding box center [725, 271] width 169 height 376
click at [769, 318] on div at bounding box center [725, 271] width 169 height 376
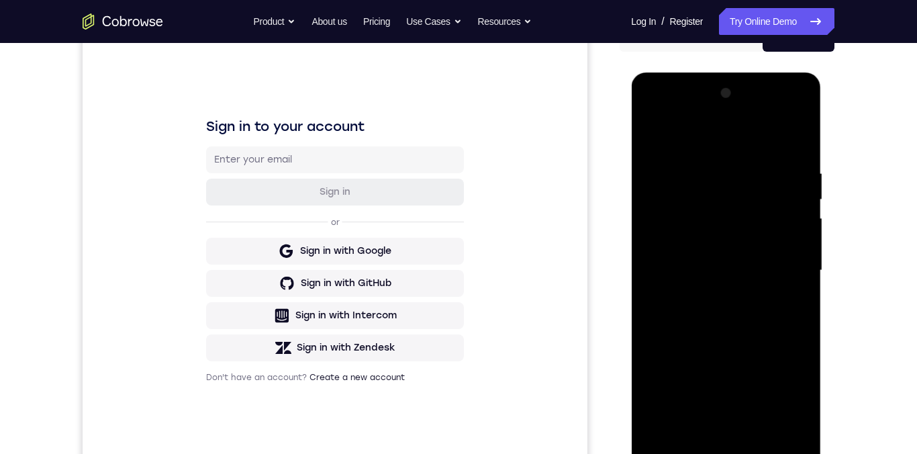
click at [772, 307] on div at bounding box center [725, 271] width 169 height 376
click at [775, 311] on div at bounding box center [725, 271] width 169 height 376
click at [774, 308] on div at bounding box center [725, 271] width 169 height 376
click at [761, 332] on div at bounding box center [725, 271] width 169 height 376
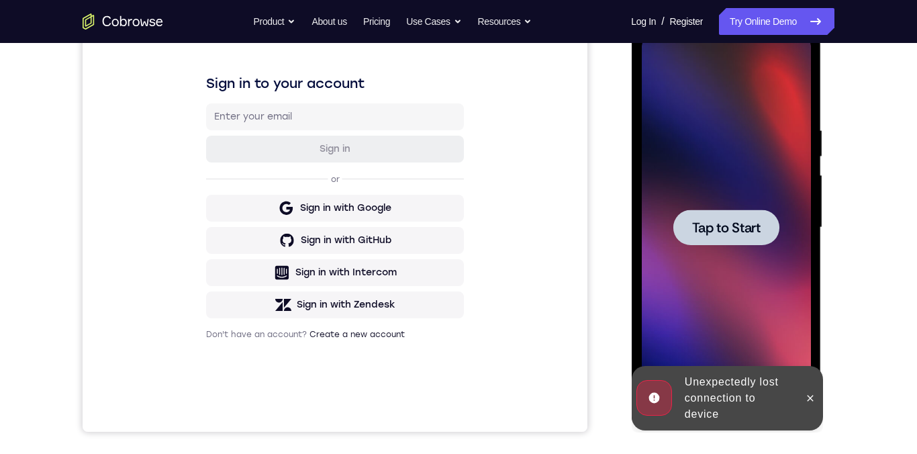
click at [756, 226] on span "Tap to Start" at bounding box center [725, 227] width 68 height 13
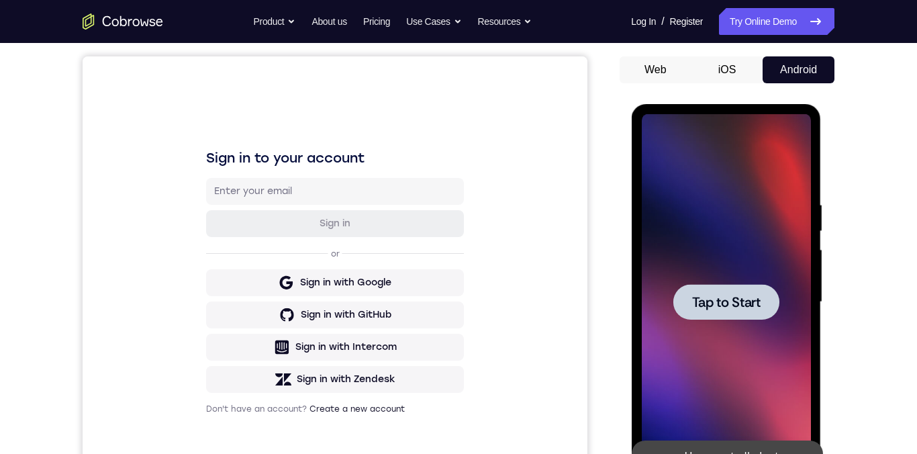
click at [734, 83] on button "iOS" at bounding box center [727, 69] width 72 height 27
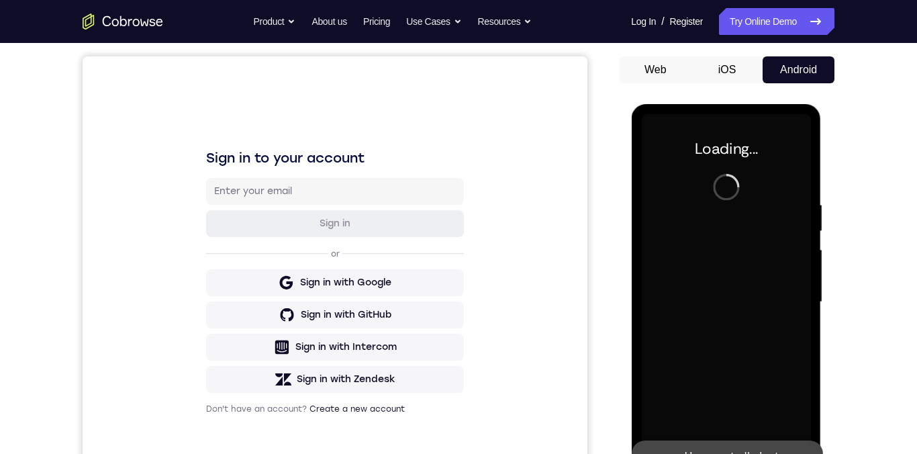
scroll to position [87, 0]
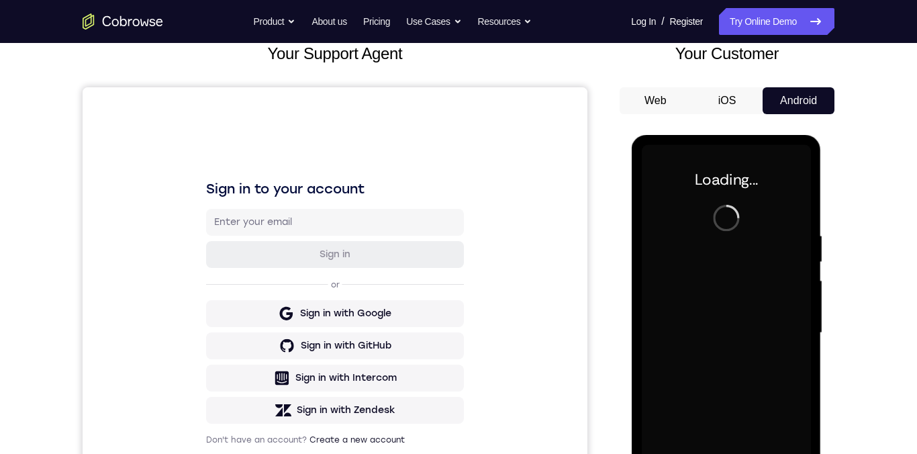
click at [0, 0] on span "Start demo" at bounding box center [0, 0] width 0 height 0
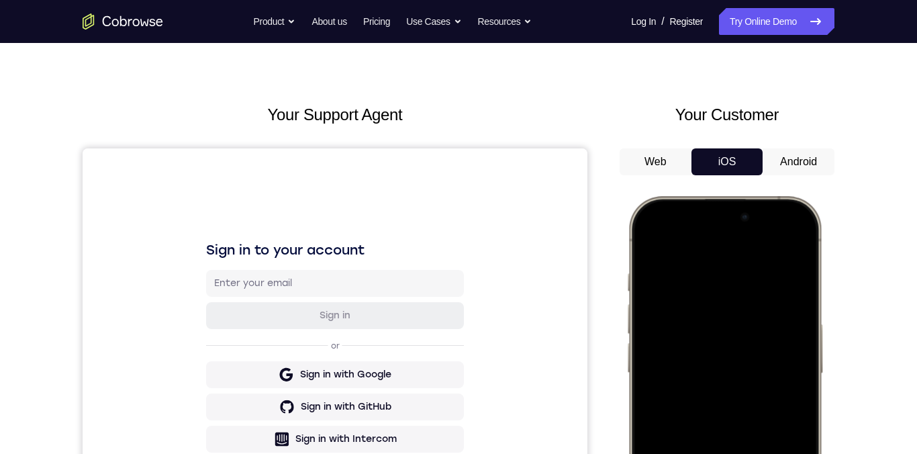
scroll to position [28, 0]
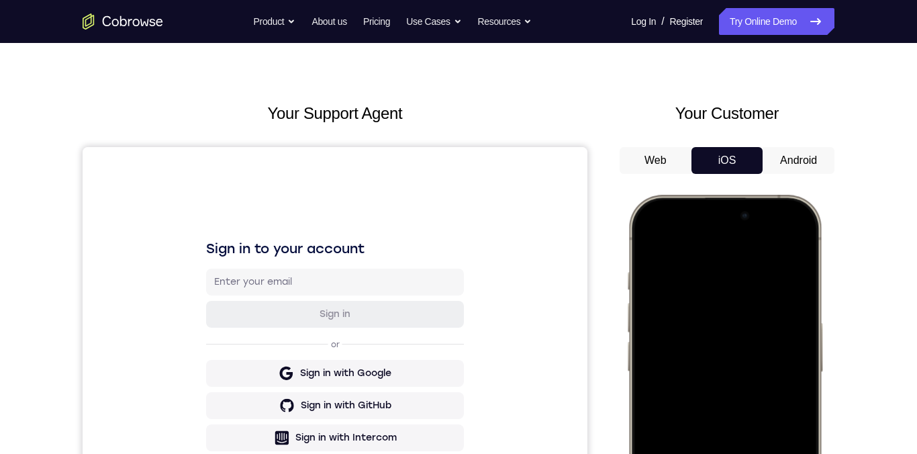
click at [832, 260] on div at bounding box center [727, 391] width 215 height 413
click at [784, 289] on div at bounding box center [724, 393] width 177 height 383
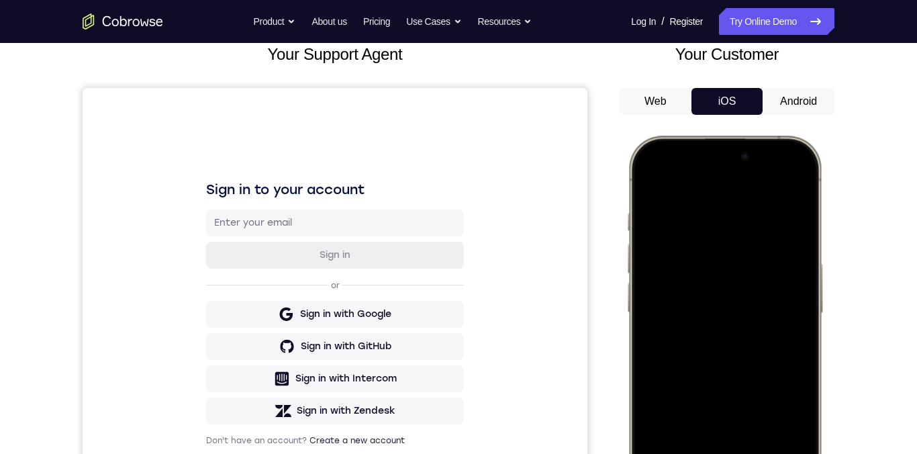
click at [793, 183] on div at bounding box center [724, 334] width 177 height 383
click at [708, 248] on div at bounding box center [724, 334] width 177 height 383
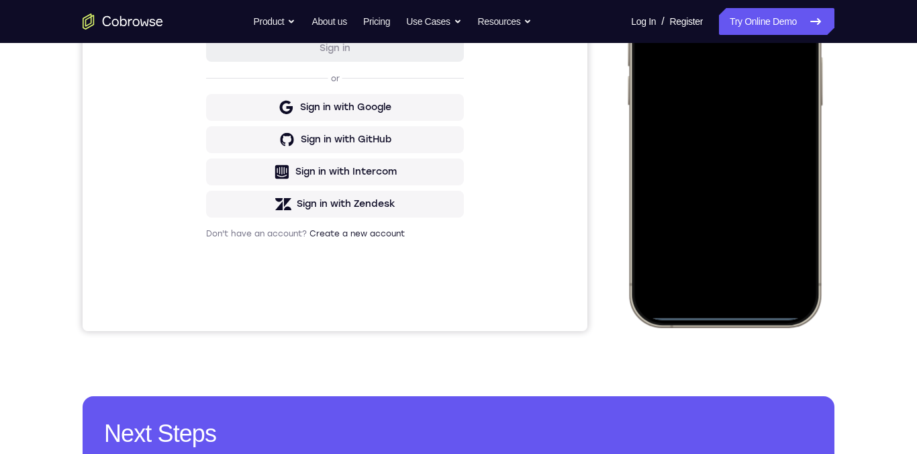
scroll to position [310, 0]
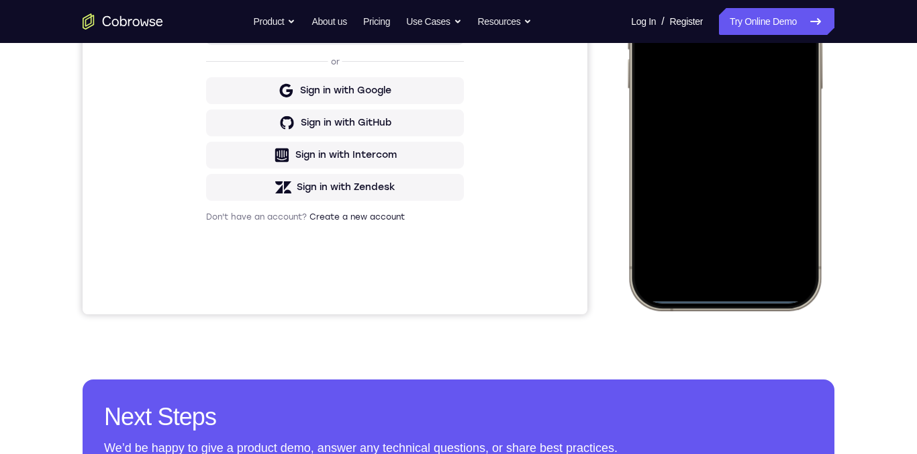
click at [713, 260] on div at bounding box center [724, 110] width 177 height 383
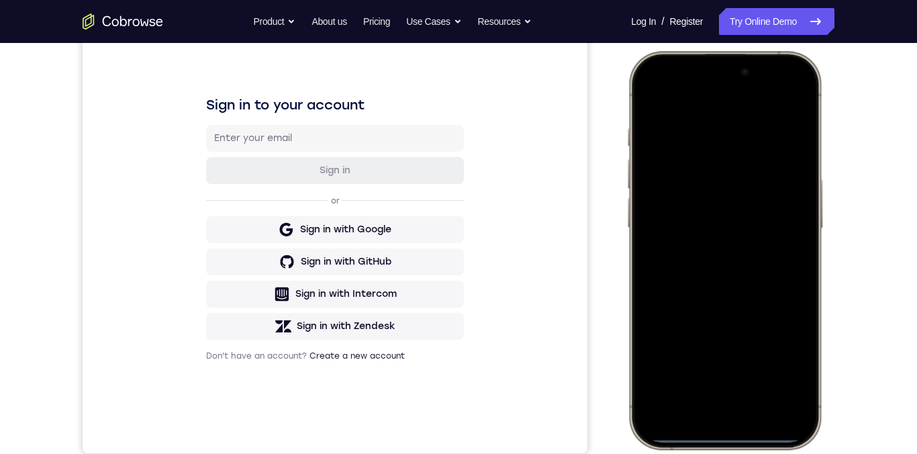
click at [683, 120] on div at bounding box center [724, 249] width 177 height 383
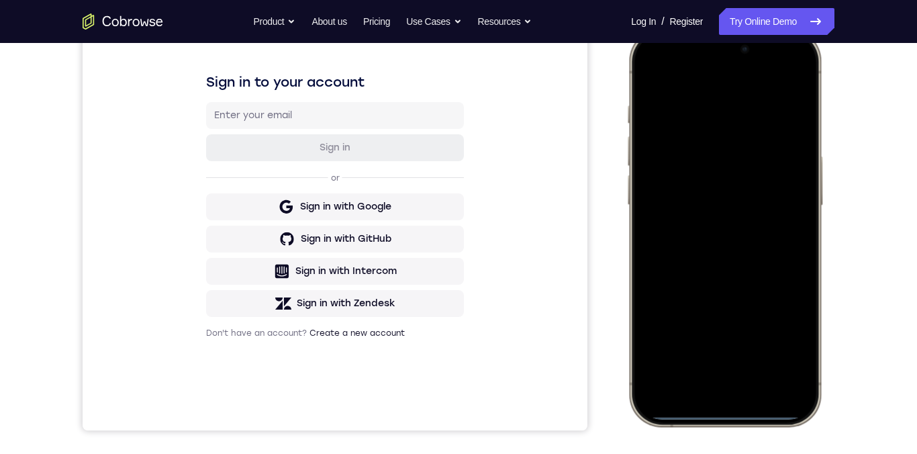
scroll to position [216, 0]
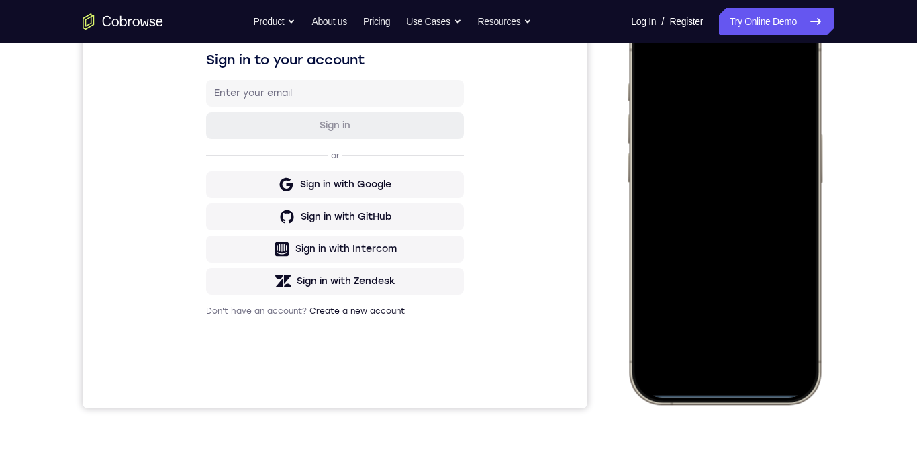
click at [711, 229] on div at bounding box center [724, 204] width 177 height 383
click at [701, 156] on div at bounding box center [724, 204] width 177 height 383
click at [717, 183] on div at bounding box center [724, 204] width 177 height 383
click at [736, 214] on div at bounding box center [724, 204] width 177 height 383
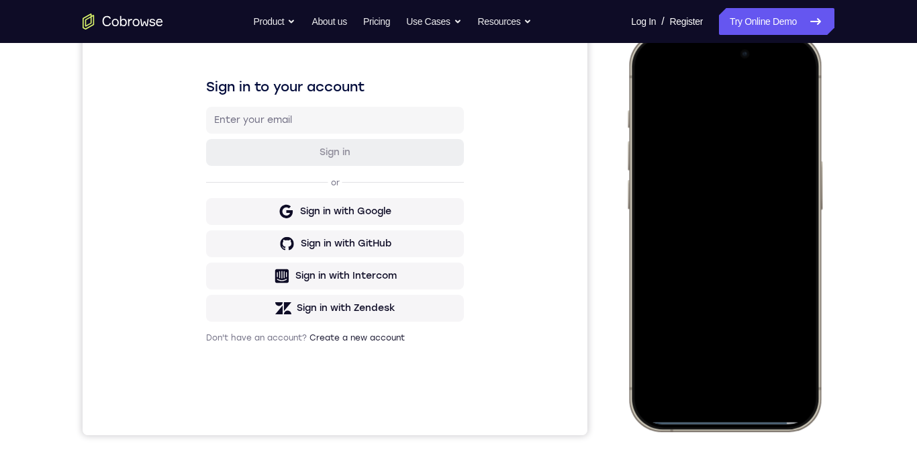
scroll to position [169, 0]
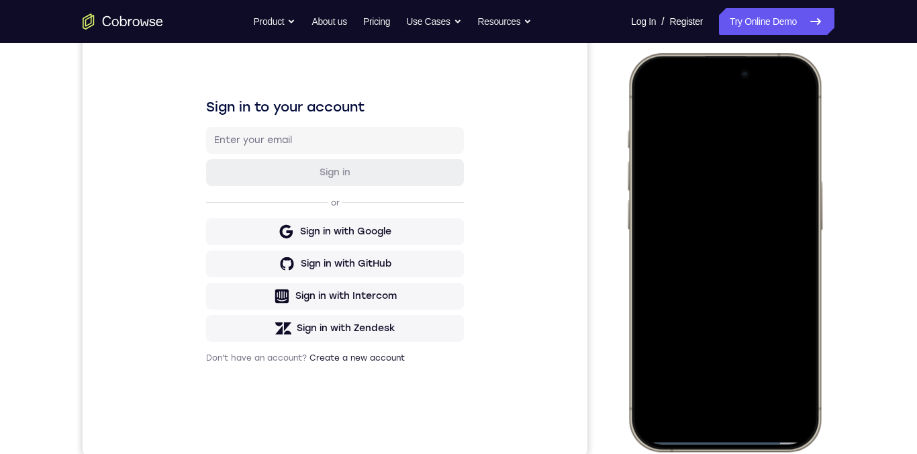
click at [763, 311] on div at bounding box center [724, 251] width 177 height 383
click at [777, 277] on div at bounding box center [724, 251] width 177 height 383
click at [775, 276] on div at bounding box center [724, 251] width 177 height 383
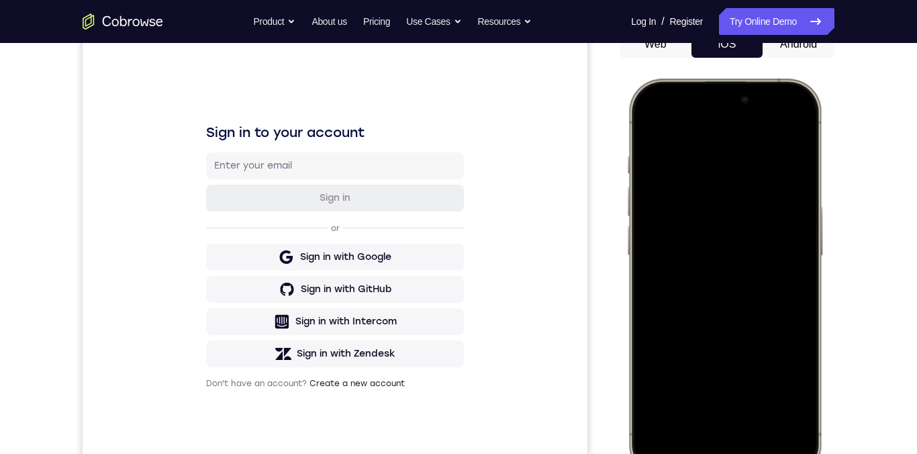
click at [748, 164] on div at bounding box center [724, 277] width 177 height 383
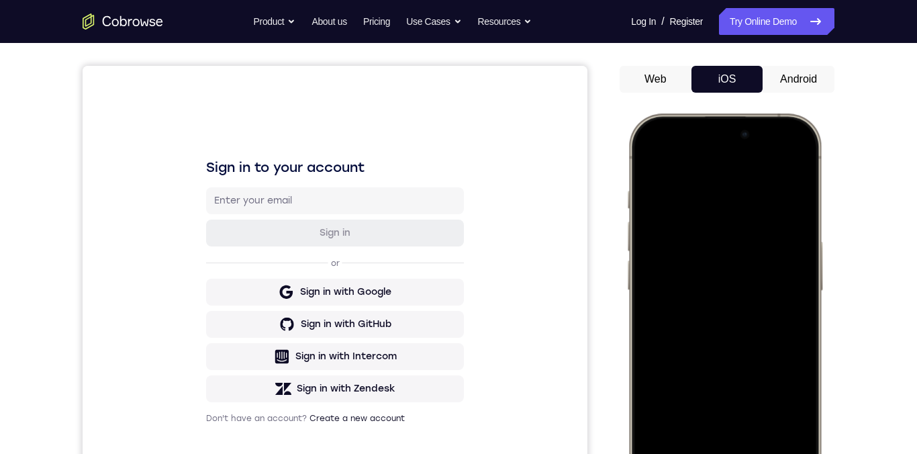
scroll to position [109, 0]
click at [783, 303] on div at bounding box center [724, 311] width 177 height 383
click at [775, 289] on div at bounding box center [724, 311] width 177 height 383
click at [781, 297] on div at bounding box center [724, 311] width 177 height 383
click at [790, 283] on div at bounding box center [724, 311] width 177 height 383
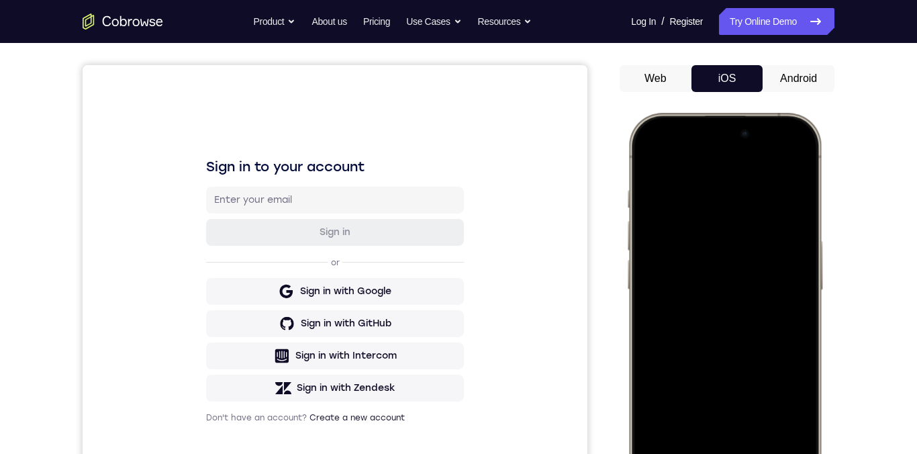
click at [787, 300] on div at bounding box center [724, 311] width 177 height 383
click at [788, 273] on div at bounding box center [724, 311] width 177 height 383
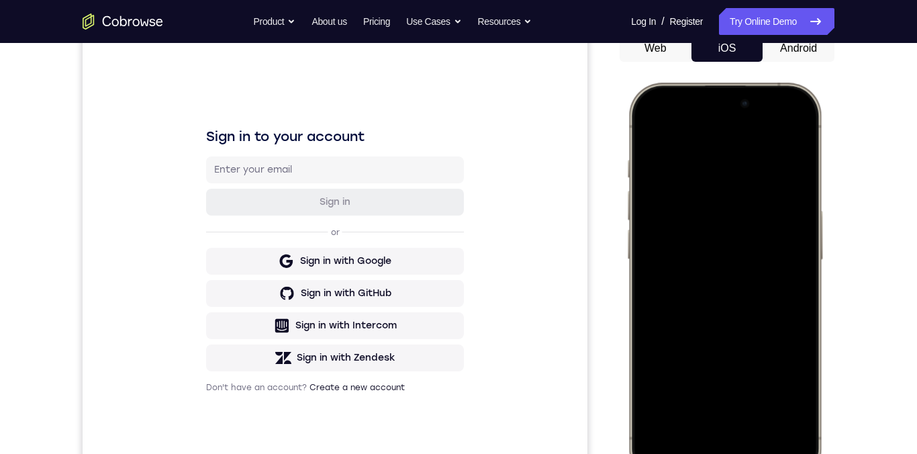
click at [795, 271] on div at bounding box center [724, 281] width 177 height 383
click at [792, 268] on div at bounding box center [724, 281] width 177 height 383
click at [781, 264] on div at bounding box center [724, 281] width 177 height 383
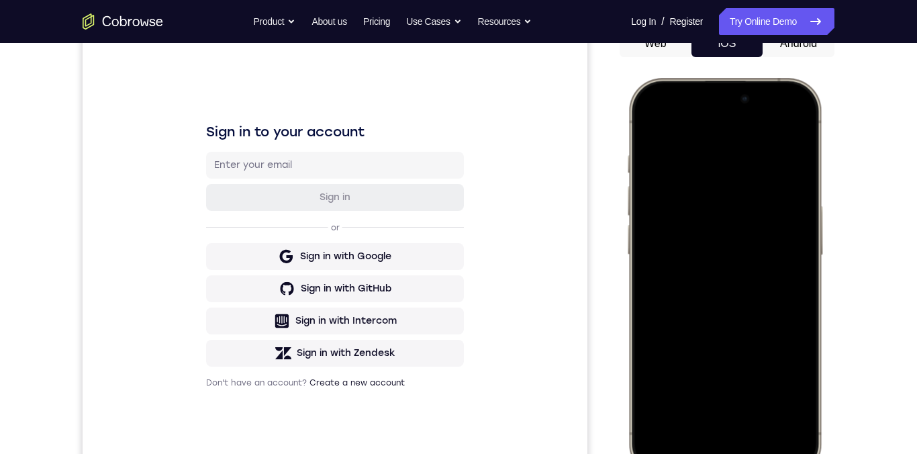
scroll to position [120, 0]
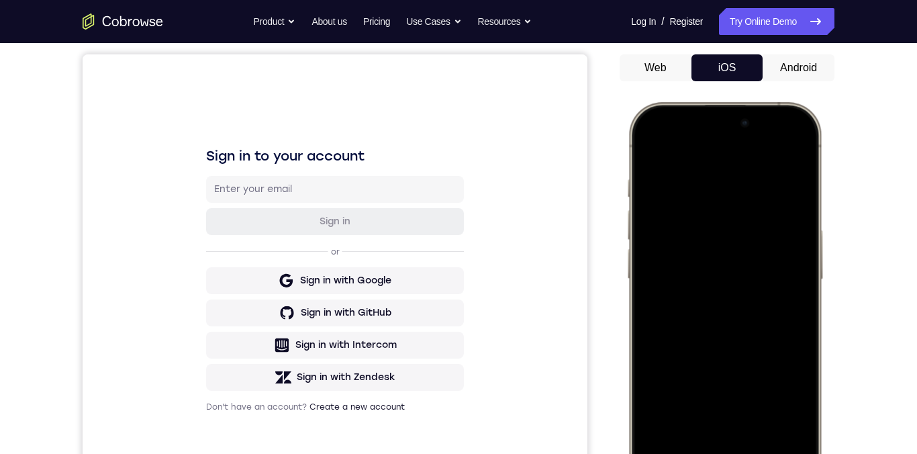
click at [779, 258] on div at bounding box center [724, 300] width 177 height 383
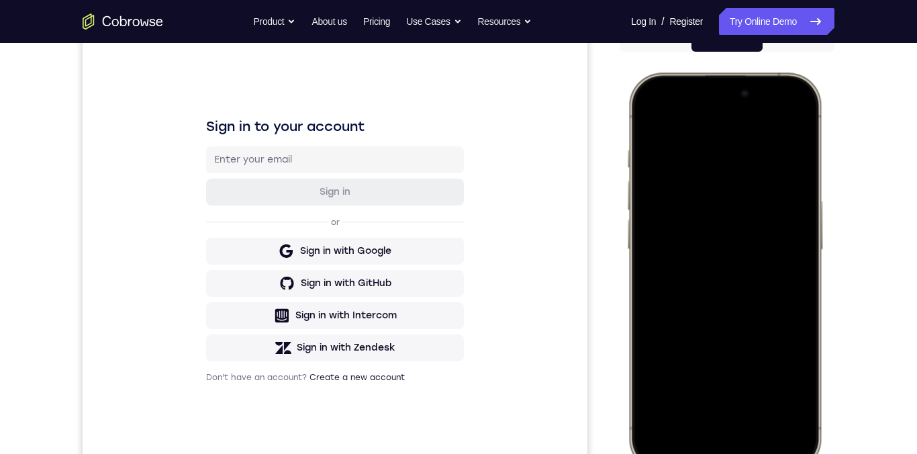
click at [781, 229] on div at bounding box center [724, 271] width 177 height 383
click at [793, 244] on div at bounding box center [724, 271] width 177 height 383
click at [796, 210] on div at bounding box center [724, 271] width 177 height 383
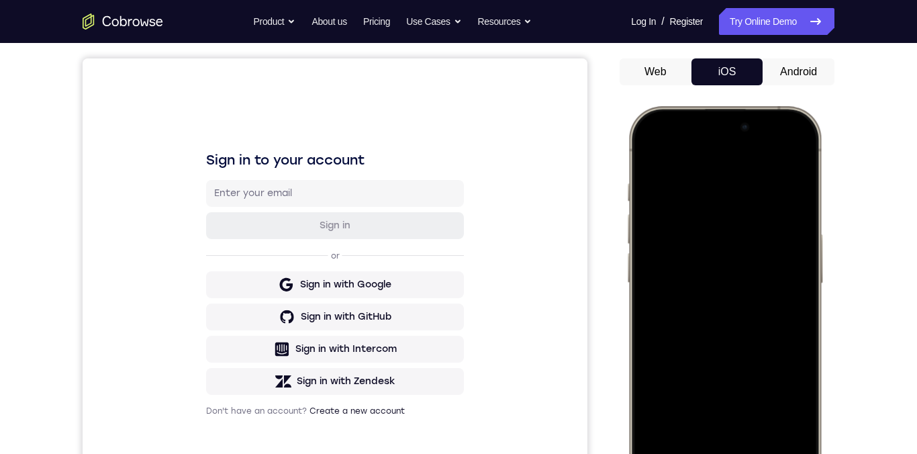
click at [794, 251] on div at bounding box center [724, 304] width 177 height 383
click at [793, 245] on div at bounding box center [724, 304] width 177 height 383
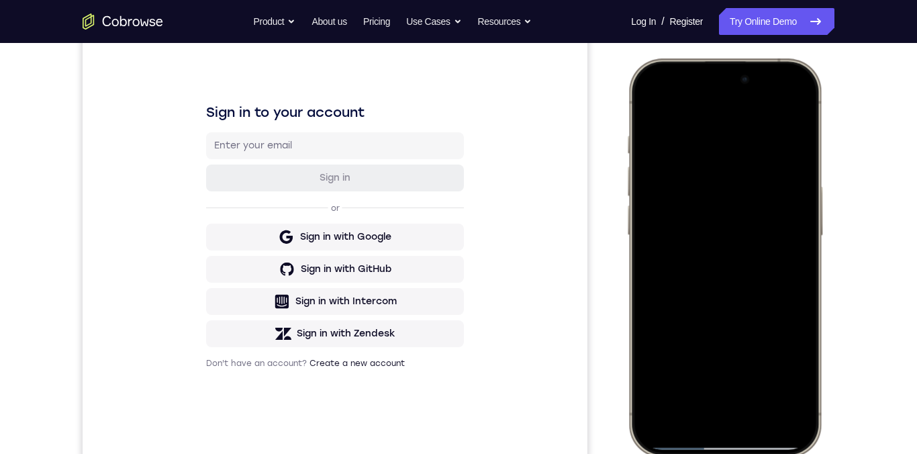
scroll to position [105, 0]
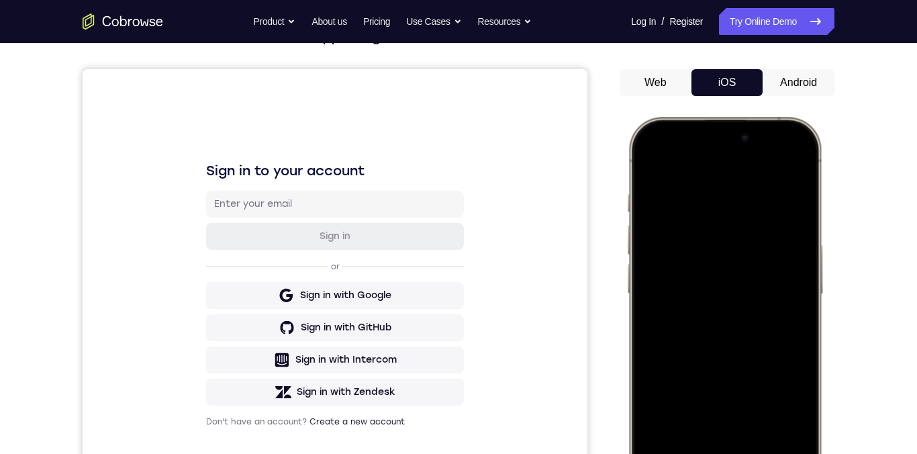
click at [791, 264] on div at bounding box center [724, 315] width 177 height 383
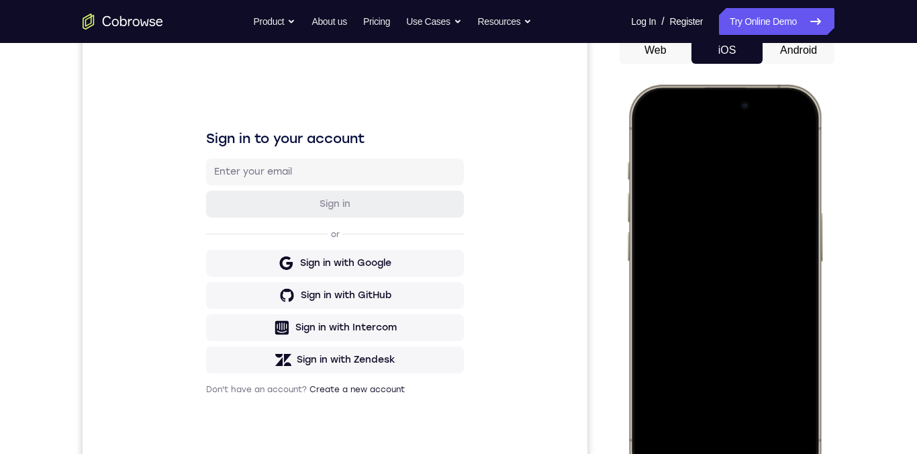
scroll to position [129, 0]
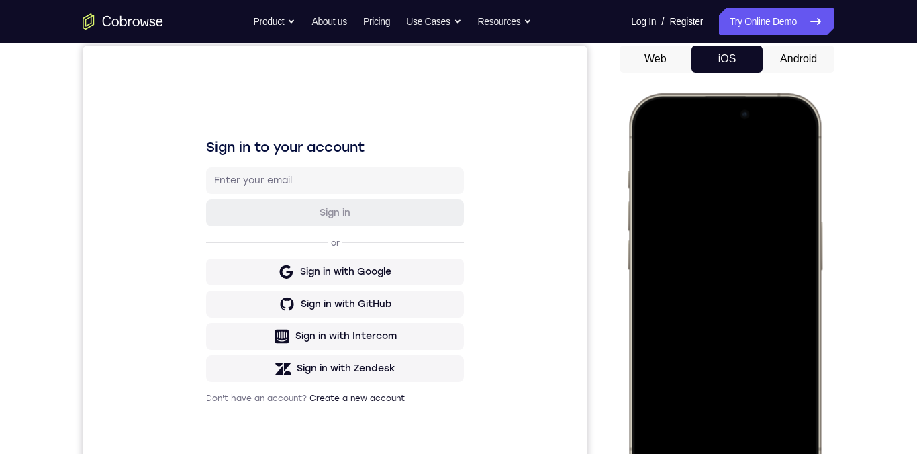
click at [787, 148] on div at bounding box center [724, 292] width 177 height 383
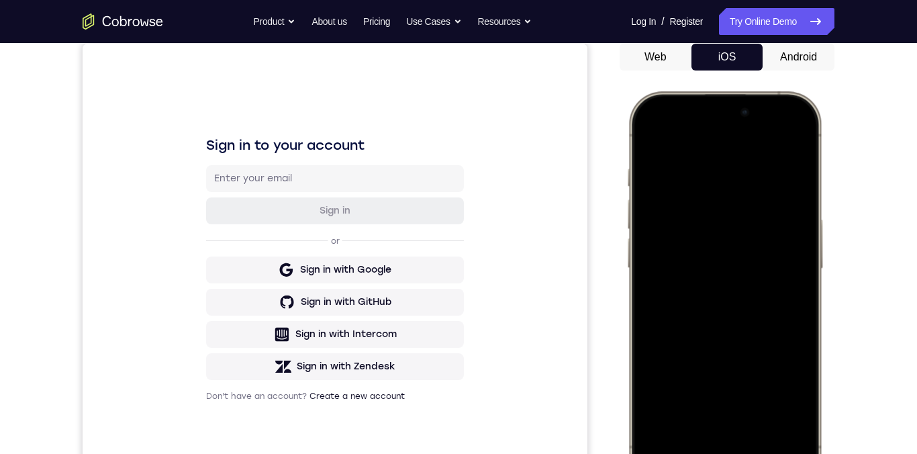
click at [716, 175] on div at bounding box center [724, 290] width 177 height 383
click at [796, 252] on div at bounding box center [724, 290] width 177 height 383
click at [788, 246] on div at bounding box center [724, 290] width 177 height 383
click at [664, 263] on div at bounding box center [724, 290] width 177 height 383
click at [667, 285] on div at bounding box center [724, 290] width 177 height 383
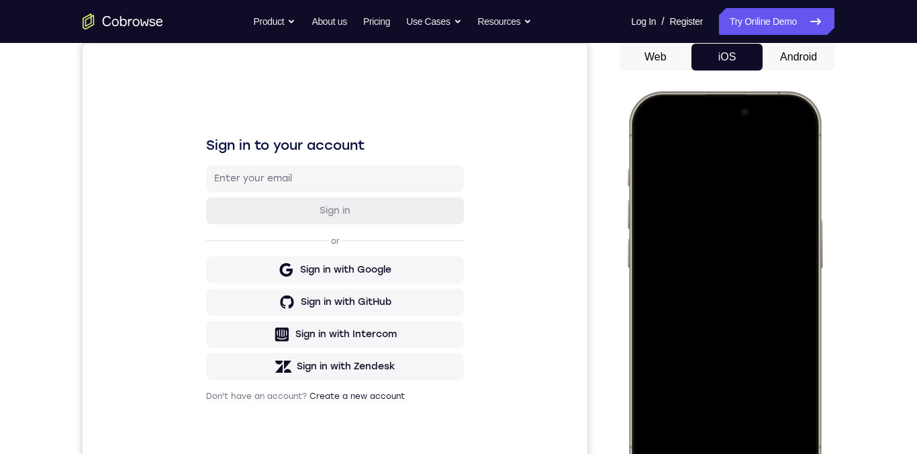
click at [794, 146] on div at bounding box center [724, 290] width 177 height 383
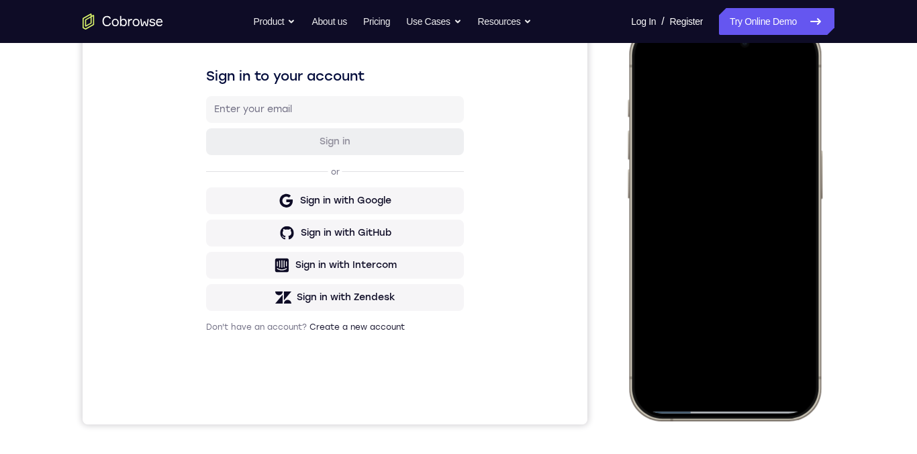
scroll to position [233, 0]
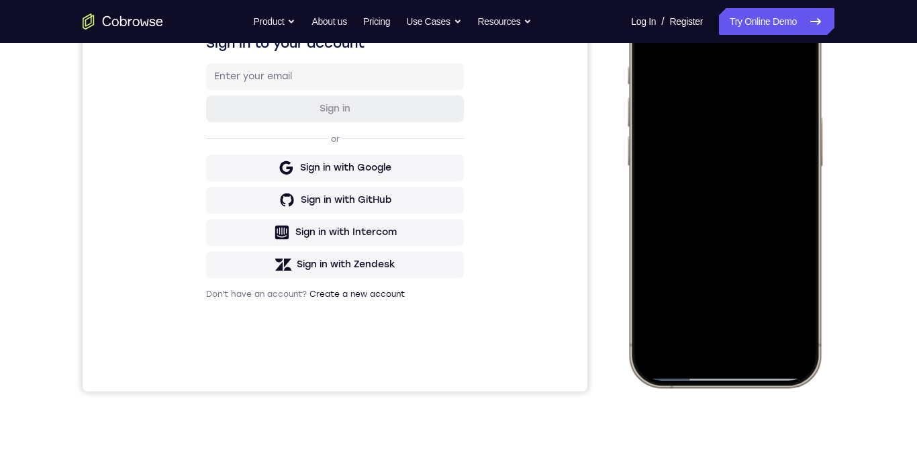
click at [762, 306] on div at bounding box center [724, 188] width 177 height 383
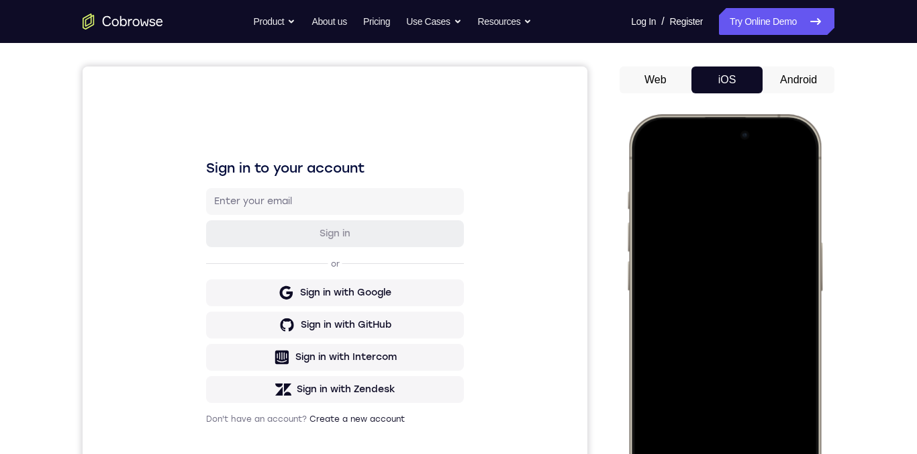
scroll to position [121, 0]
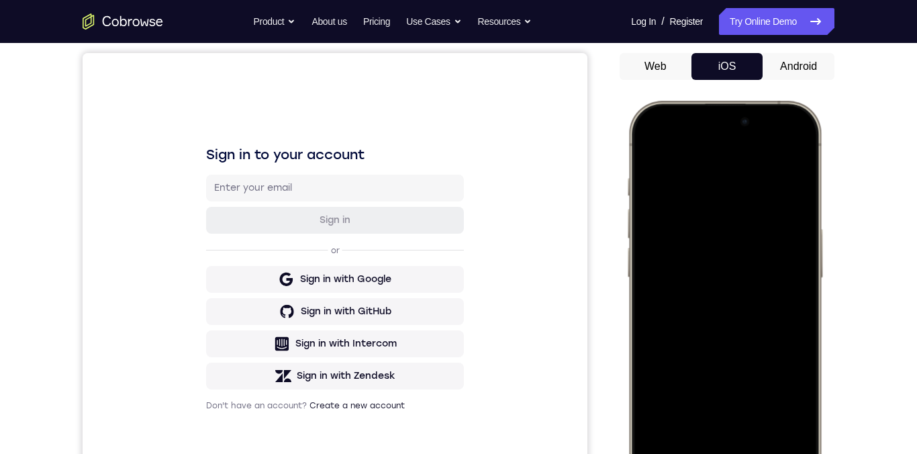
click at [718, 277] on div at bounding box center [724, 299] width 177 height 383
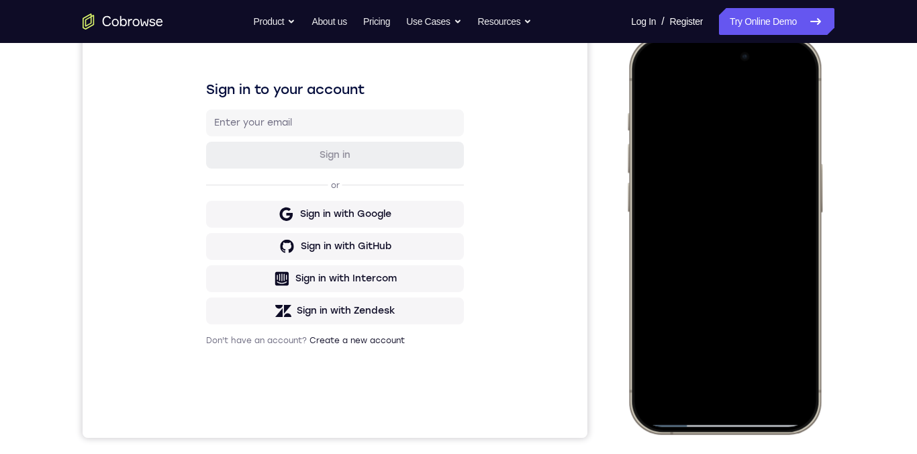
scroll to position [223, 0]
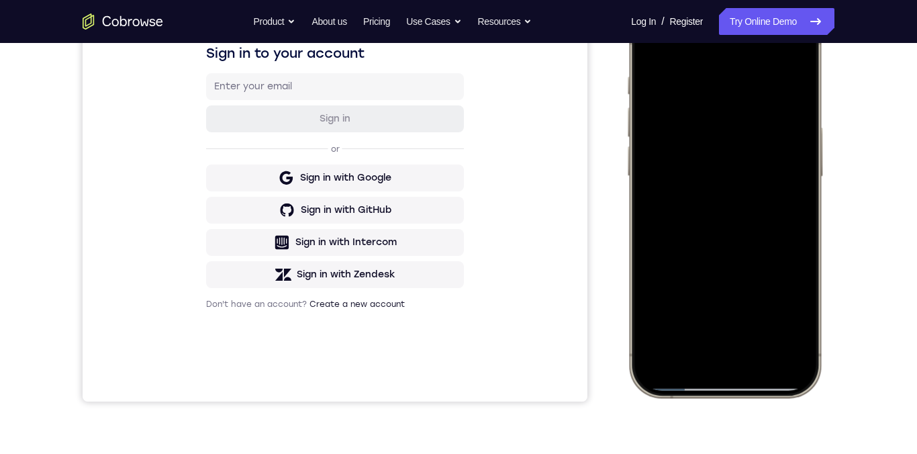
click at [786, 315] on div at bounding box center [724, 198] width 177 height 383
click at [792, 305] on div at bounding box center [724, 198] width 177 height 383
click at [785, 311] on div at bounding box center [724, 198] width 177 height 383
click at [787, 310] on div at bounding box center [724, 198] width 177 height 383
click at [790, 316] on div at bounding box center [724, 198] width 177 height 383
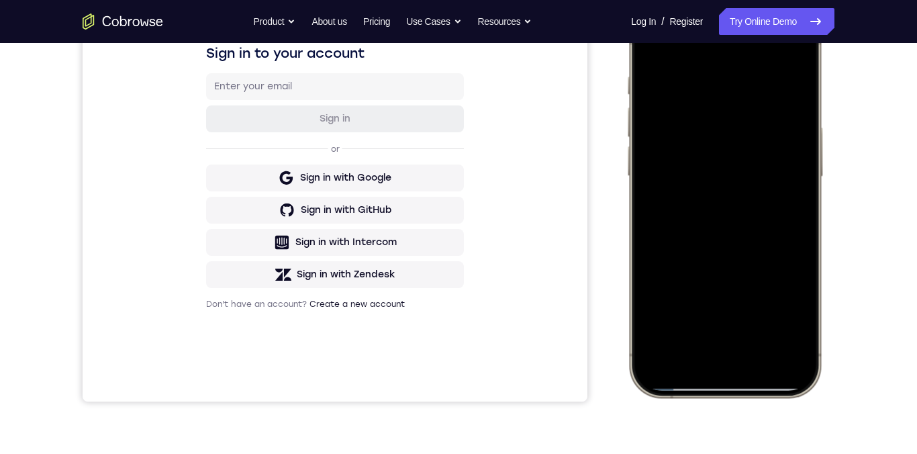
click at [787, 311] on div at bounding box center [724, 198] width 177 height 383
click at [789, 314] on div at bounding box center [724, 198] width 177 height 383
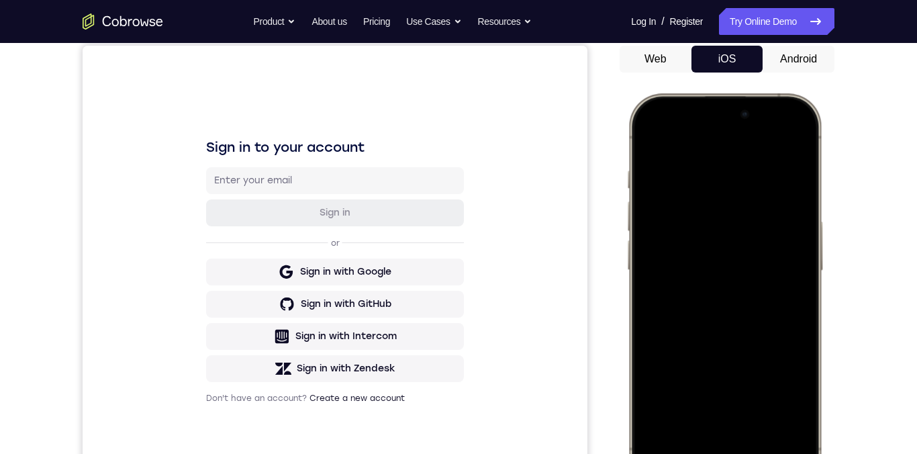
scroll to position [126, 0]
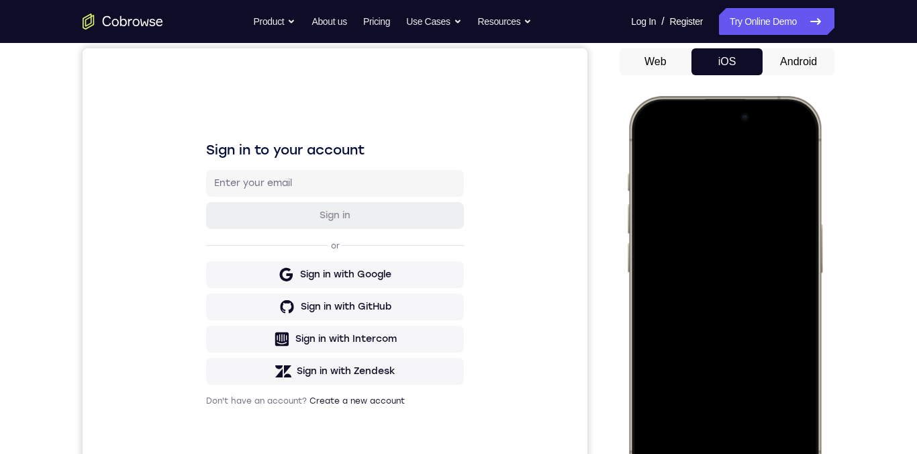
click at [647, 147] on div at bounding box center [724, 294] width 177 height 383
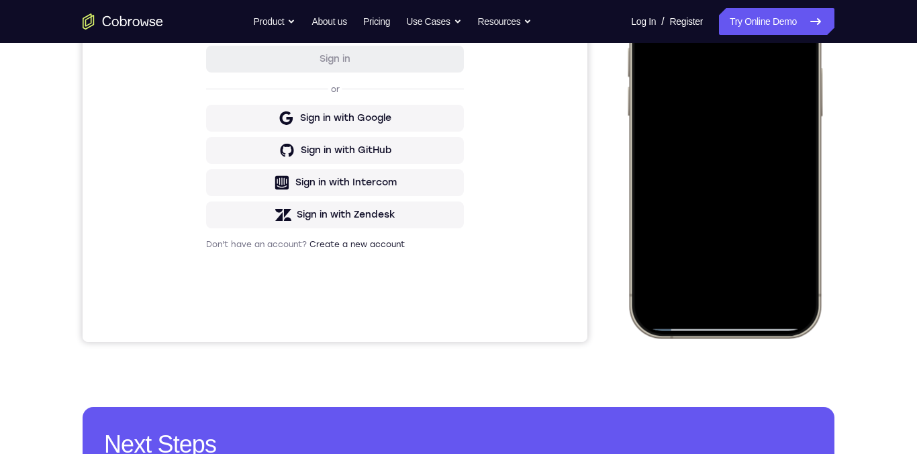
scroll to position [142, 0]
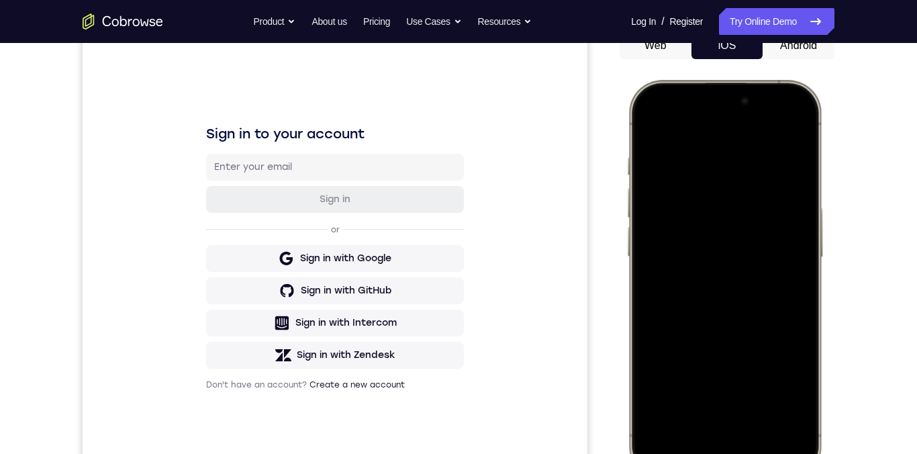
click at [653, 131] on div at bounding box center [724, 278] width 177 height 383
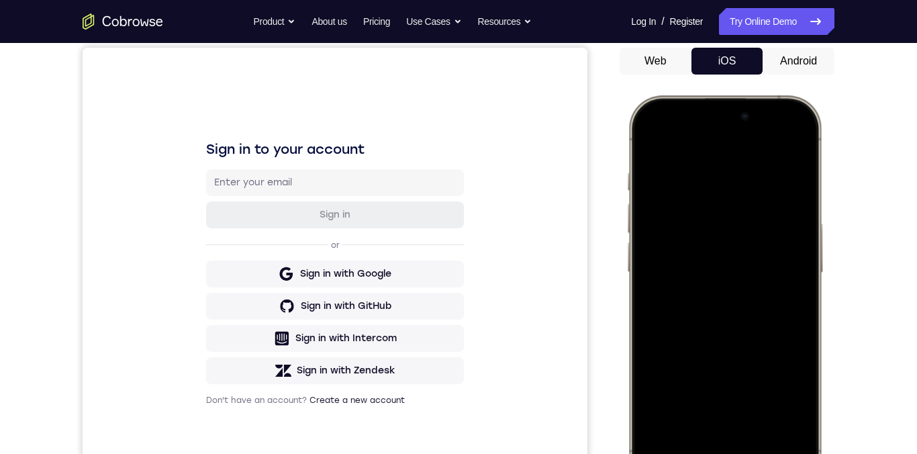
click at [709, 169] on div at bounding box center [724, 294] width 177 height 383
click at [785, 150] on div at bounding box center [724, 294] width 177 height 383
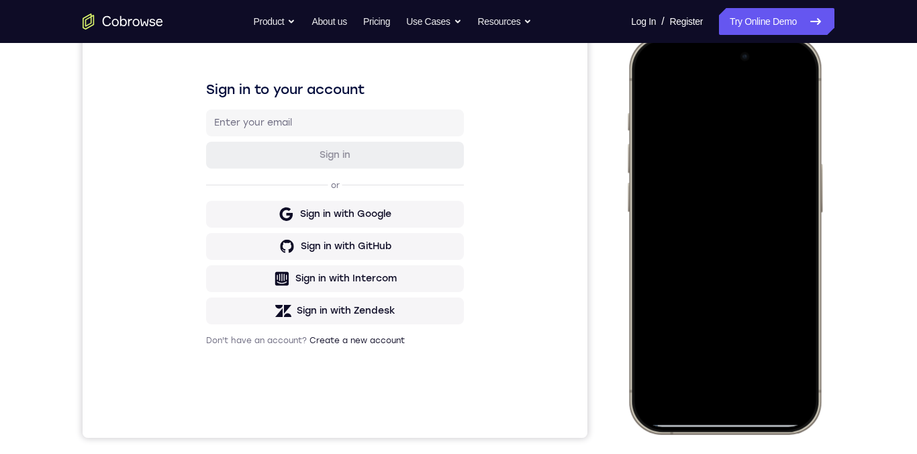
scroll to position [164, 0]
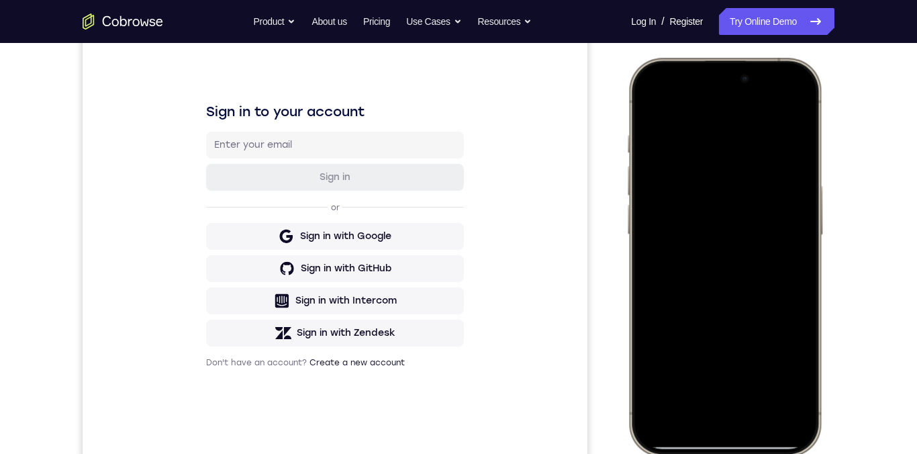
click at [651, 216] on div at bounding box center [724, 256] width 177 height 383
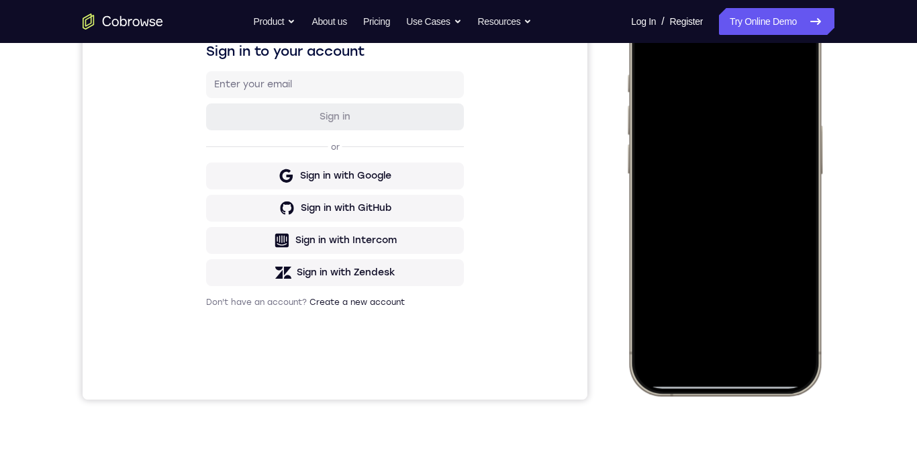
scroll to position [228, 0]
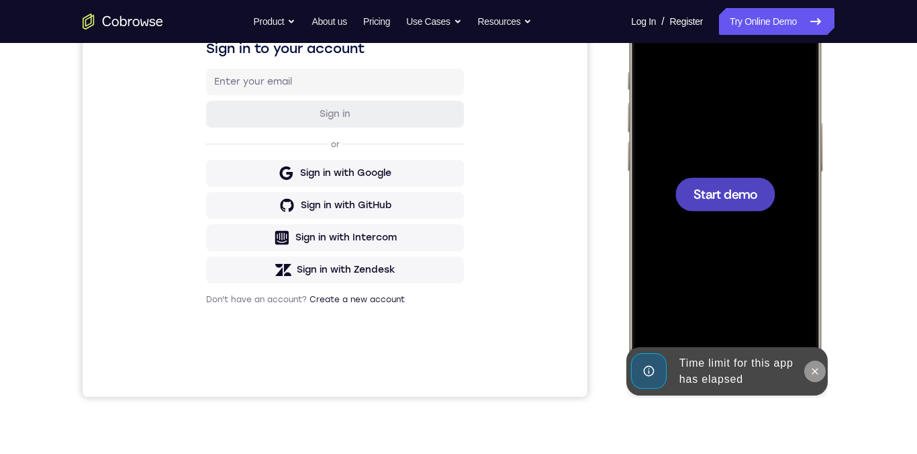
click at [809, 352] on icon at bounding box center [814, 371] width 11 height 11
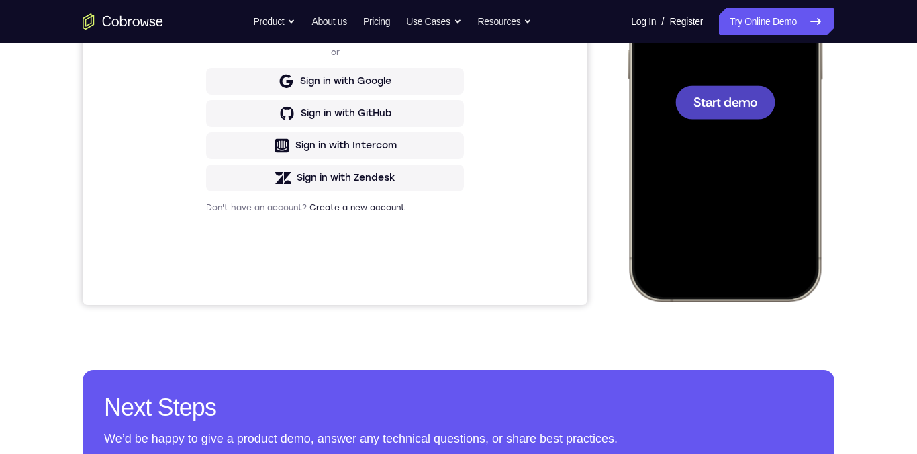
scroll to position [166, 0]
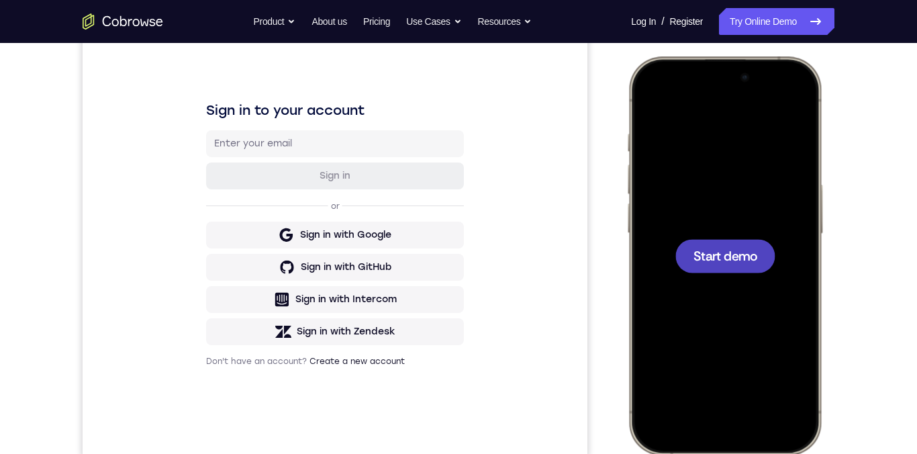
click at [754, 266] on div at bounding box center [725, 256] width 100 height 34
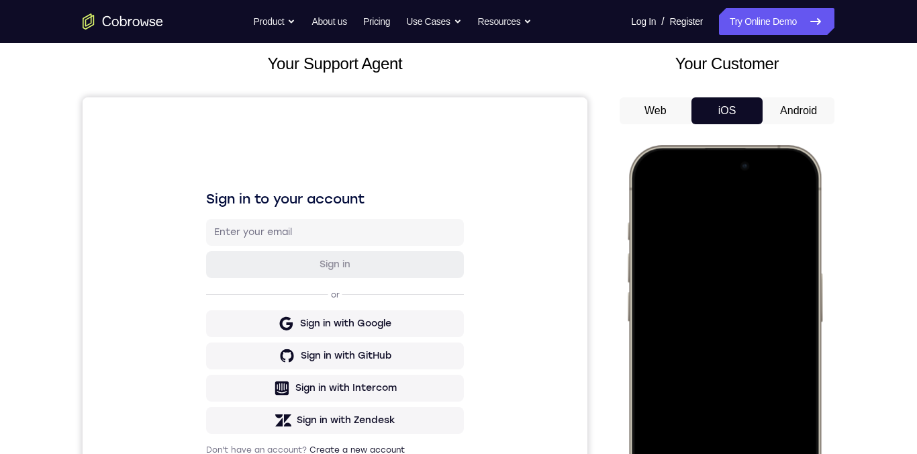
scroll to position [86, 0]
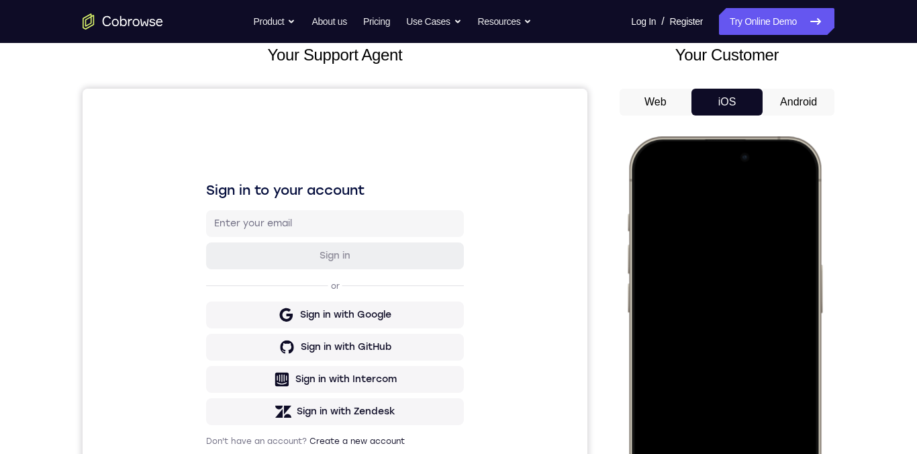
click at [791, 181] on div at bounding box center [724, 335] width 177 height 383
click at [701, 259] on div at bounding box center [724, 335] width 177 height 383
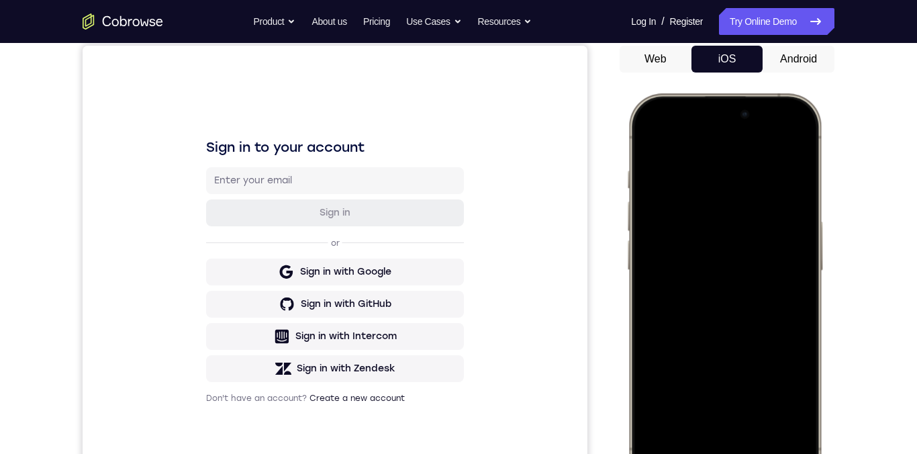
scroll to position [266, 0]
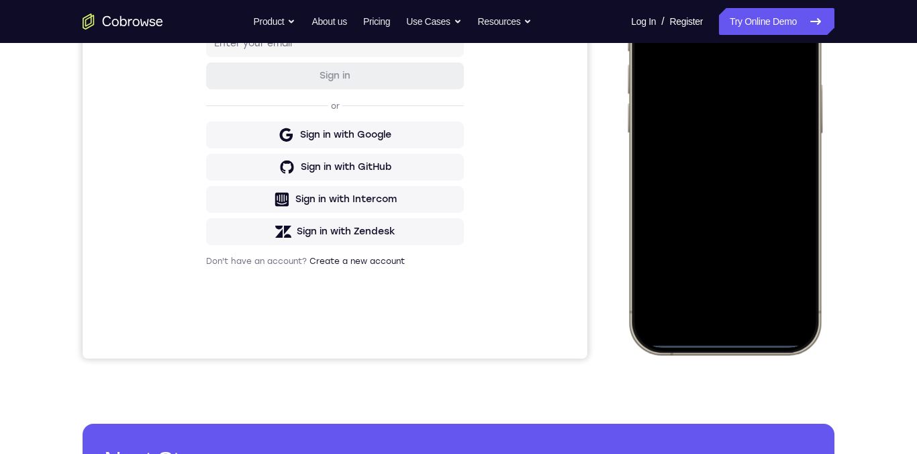
click at [718, 305] on div at bounding box center [724, 155] width 177 height 383
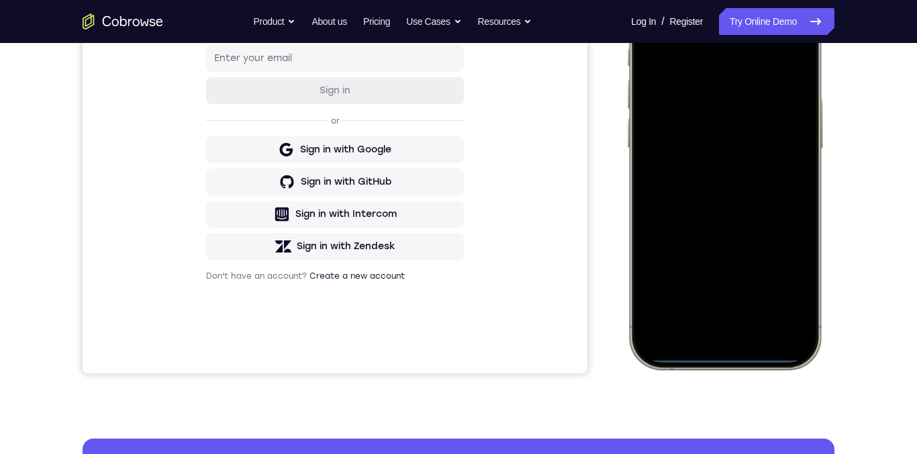
scroll to position [138, 0]
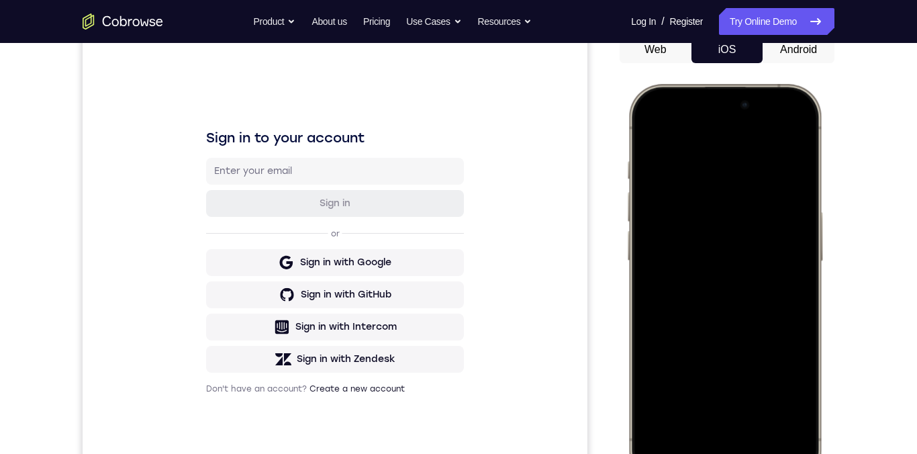
click at [674, 145] on div at bounding box center [724, 282] width 177 height 383
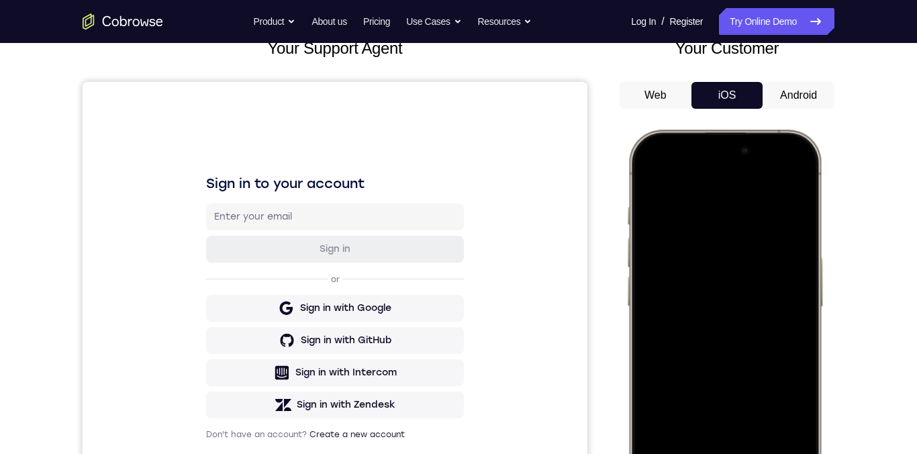
scroll to position [141, 0]
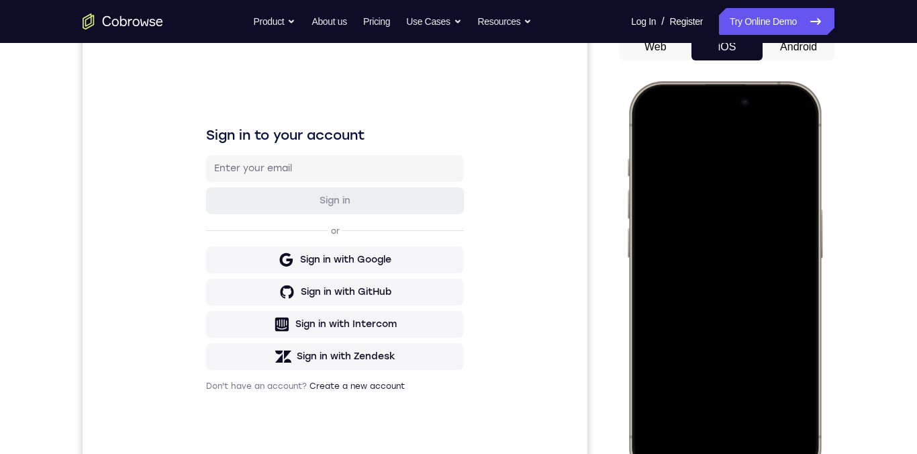
click at [704, 304] on div at bounding box center [724, 280] width 177 height 383
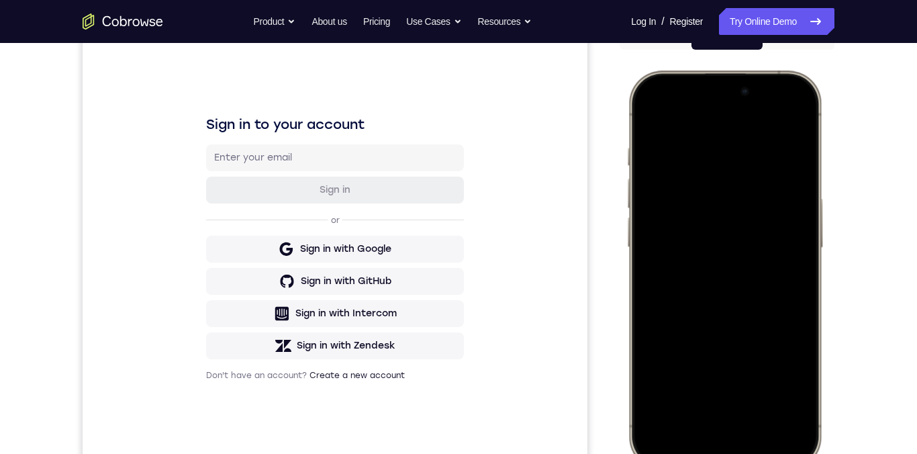
click at [705, 221] on div at bounding box center [724, 269] width 177 height 383
click at [734, 250] on div at bounding box center [724, 269] width 177 height 383
click at [762, 281] on div at bounding box center [724, 269] width 177 height 383
click at [707, 326] on div at bounding box center [724, 269] width 177 height 383
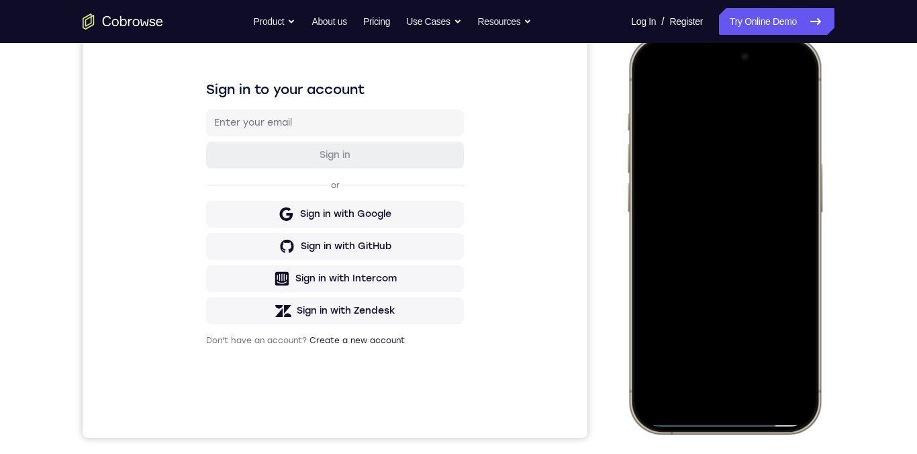
scroll to position [214, 0]
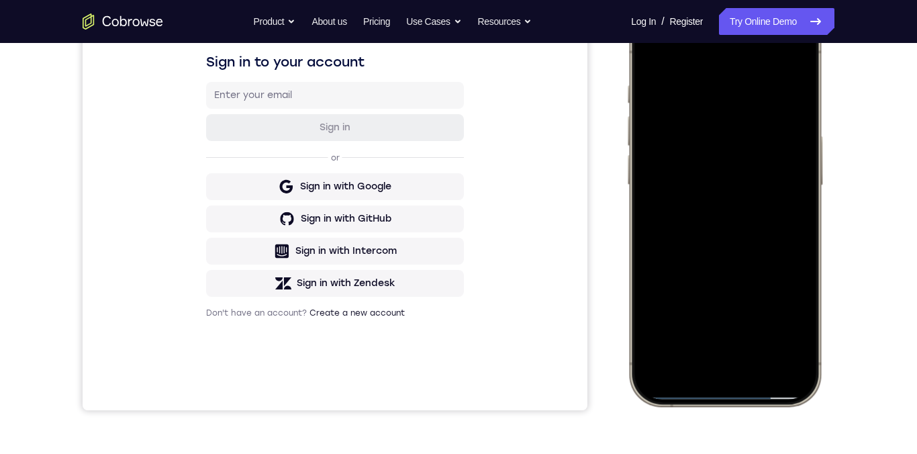
click at [688, 328] on div at bounding box center [724, 206] width 177 height 383
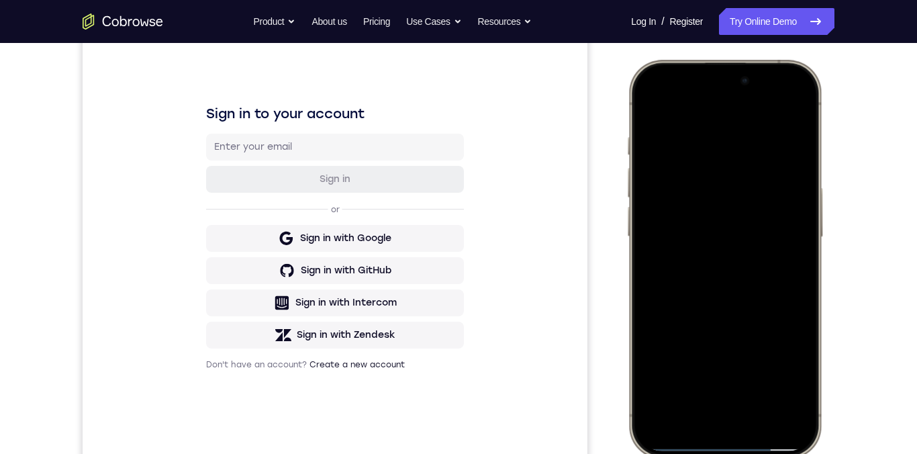
scroll to position [125, 0]
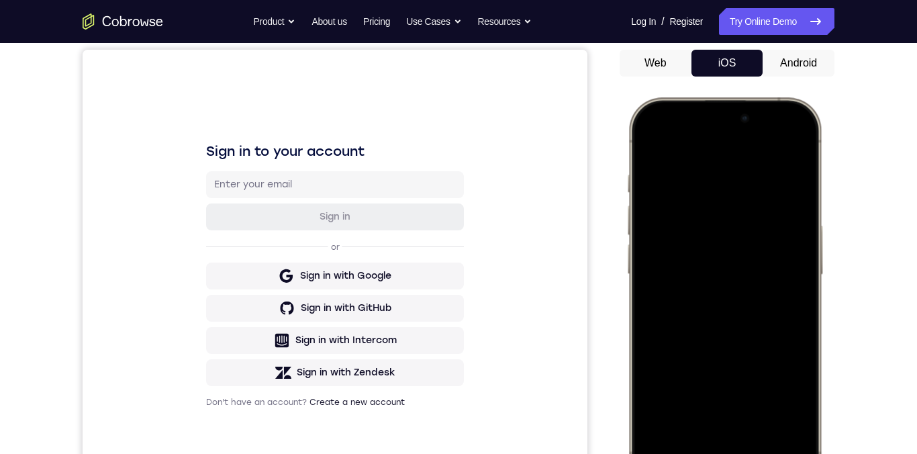
click at [677, 140] on div at bounding box center [724, 296] width 177 height 383
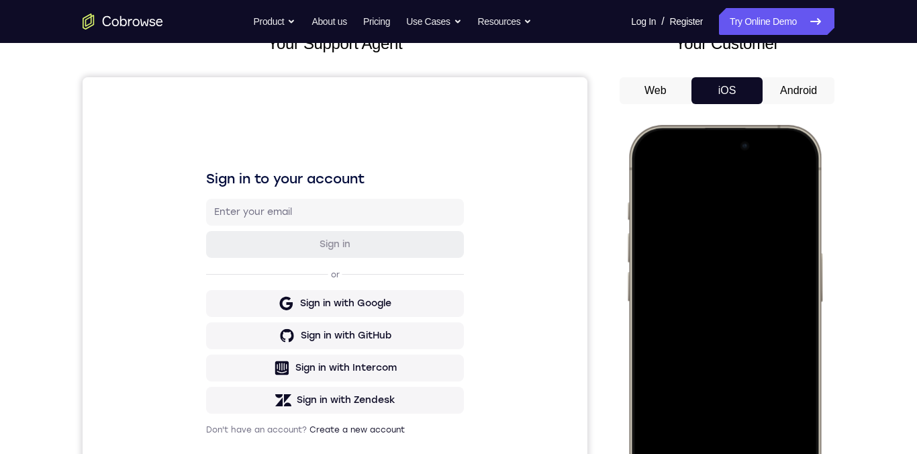
click at [654, 209] on div at bounding box center [724, 323] width 177 height 383
click at [785, 185] on div at bounding box center [724, 323] width 177 height 383
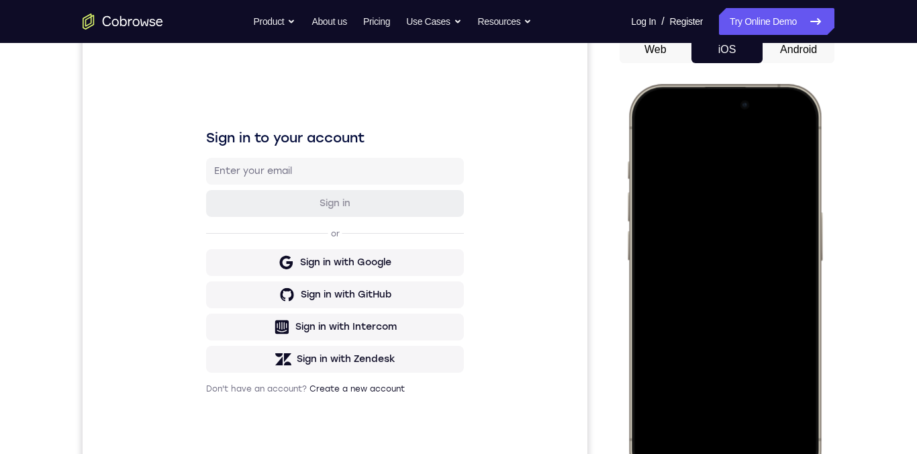
scroll to position [158, 0]
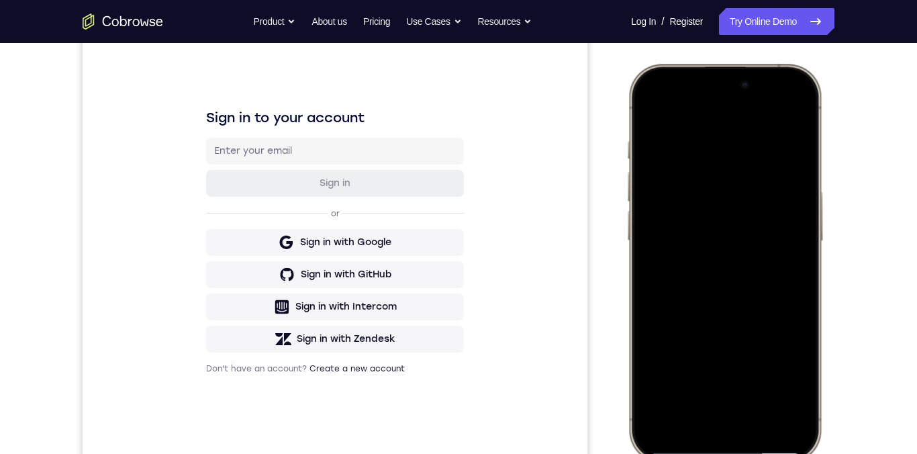
click at [654, 291] on div at bounding box center [724, 262] width 177 height 383
click at [654, 315] on div at bounding box center [724, 262] width 177 height 383
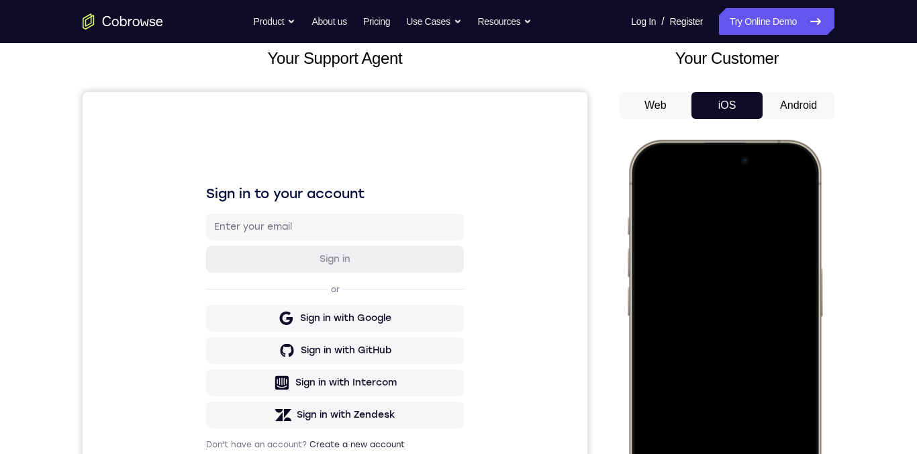
scroll to position [74, 0]
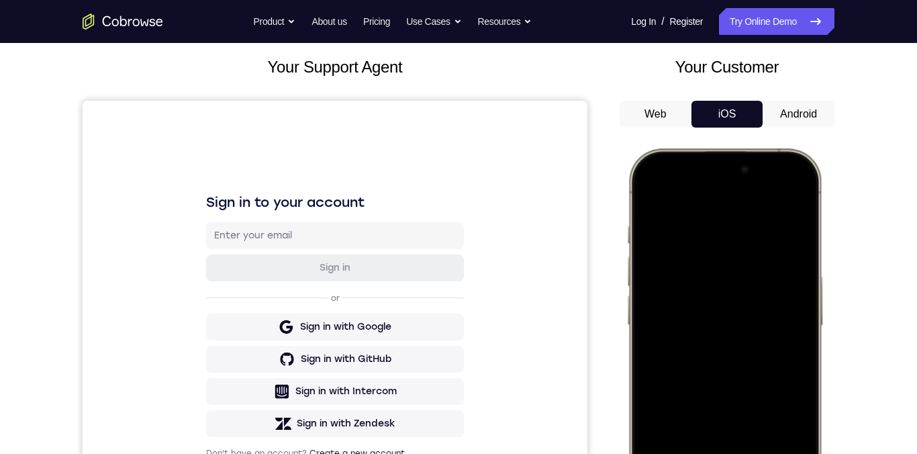
click at [788, 199] on div at bounding box center [724, 347] width 177 height 383
click at [671, 193] on div at bounding box center [724, 347] width 177 height 383
click at [760, 223] on div at bounding box center [724, 347] width 177 height 383
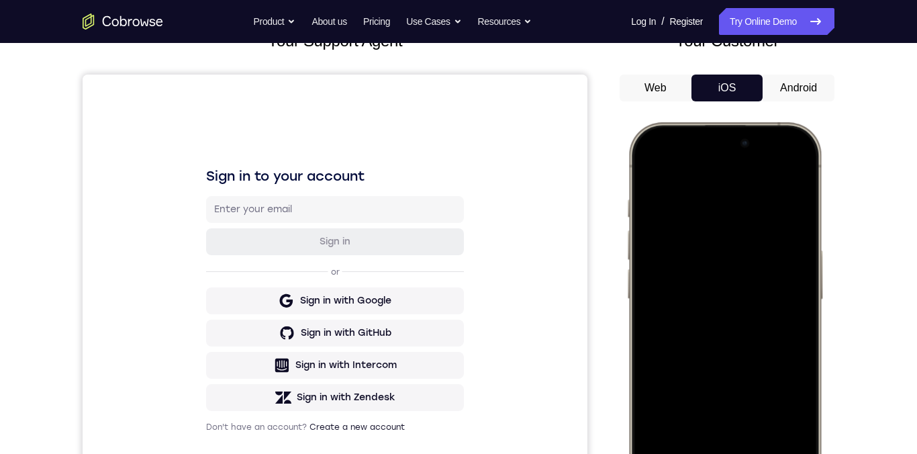
click at [727, 220] on div at bounding box center [724, 321] width 177 height 383
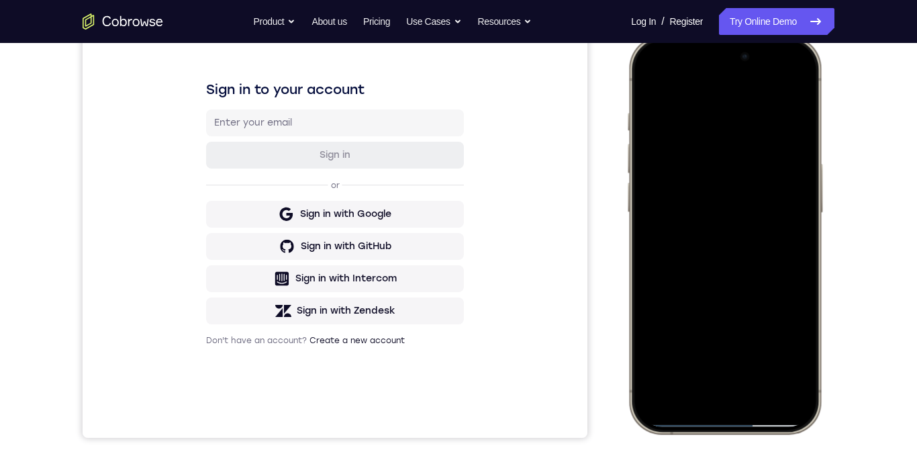
scroll to position [257, 0]
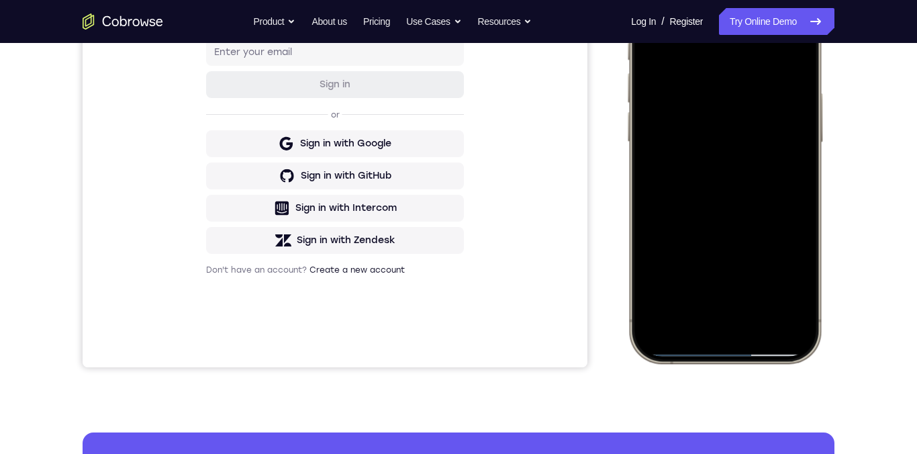
click at [668, 284] on div at bounding box center [724, 163] width 177 height 383
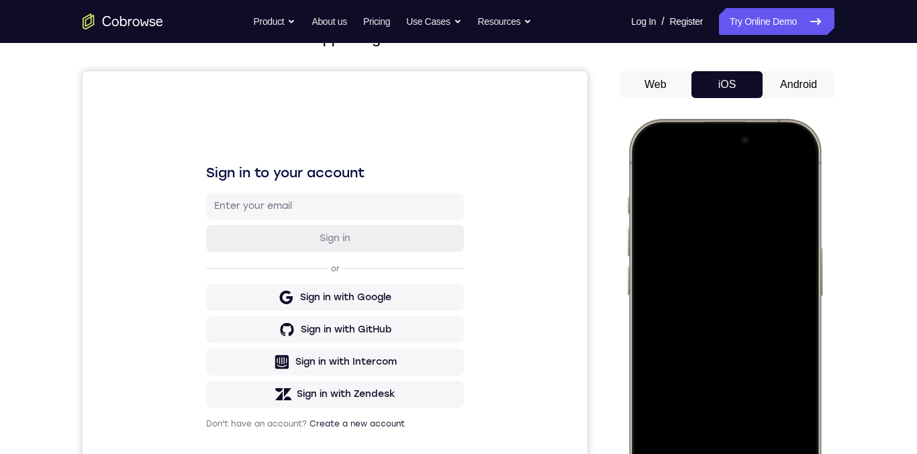
scroll to position [101, 0]
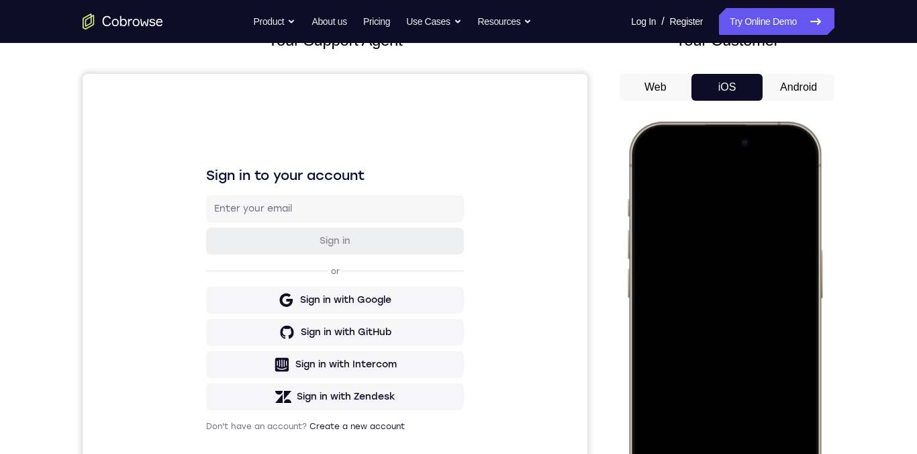
click at [655, 168] on div at bounding box center [724, 320] width 177 height 383
click at [680, 218] on div at bounding box center [724, 320] width 177 height 383
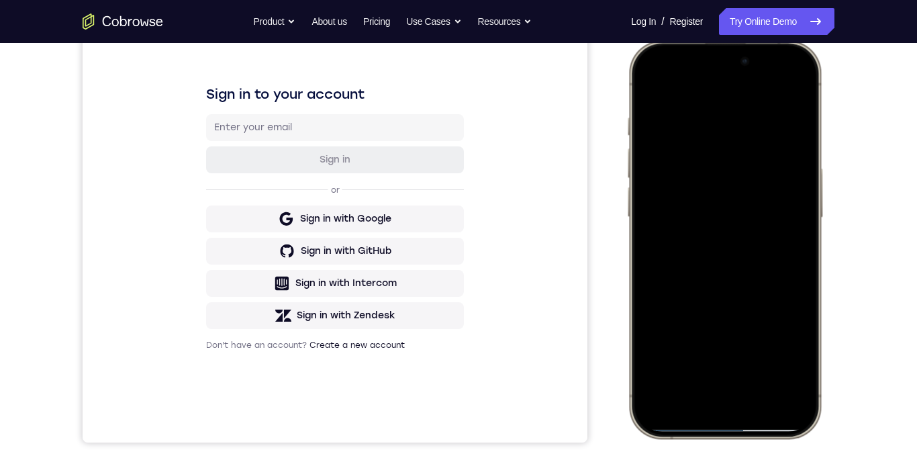
scroll to position [201, 0]
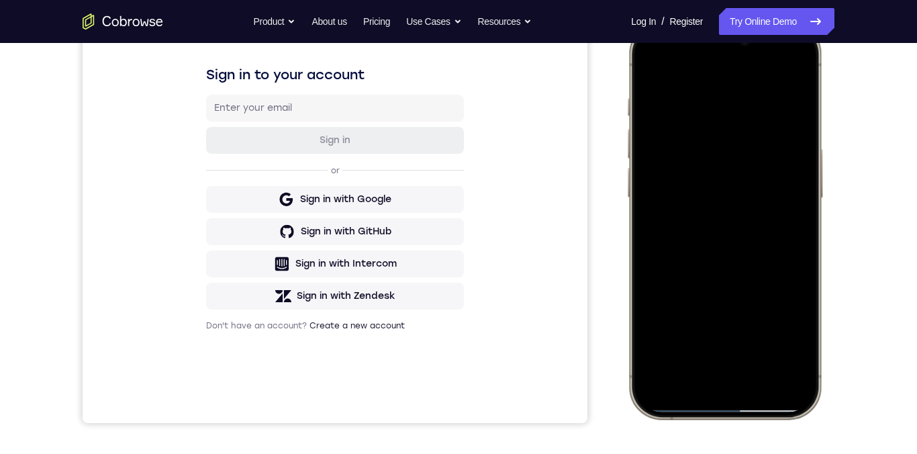
click at [746, 322] on div at bounding box center [724, 219] width 177 height 383
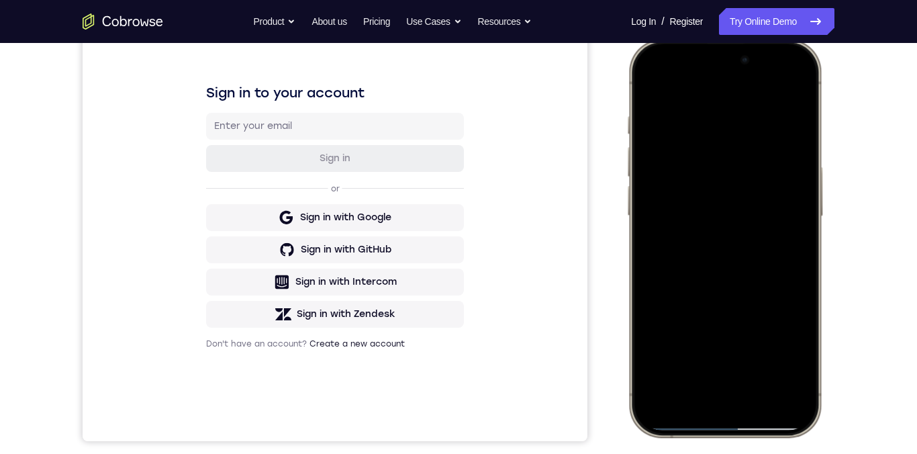
click at [648, 227] on div at bounding box center [724, 237] width 177 height 383
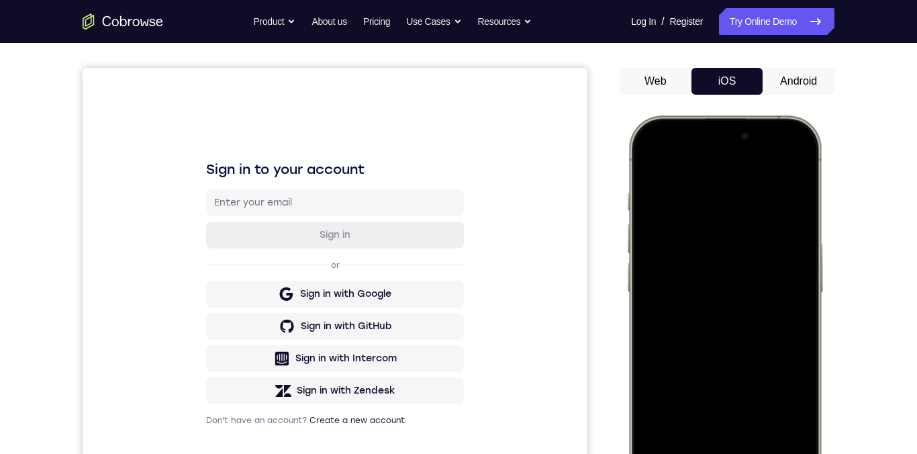
click at [800, 306] on div at bounding box center [724, 314] width 177 height 383
click at [792, 297] on div at bounding box center [724, 314] width 177 height 383
click at [783, 299] on div at bounding box center [724, 314] width 177 height 383
click at [787, 170] on div at bounding box center [724, 314] width 177 height 383
click at [667, 209] on div at bounding box center [724, 314] width 177 height 383
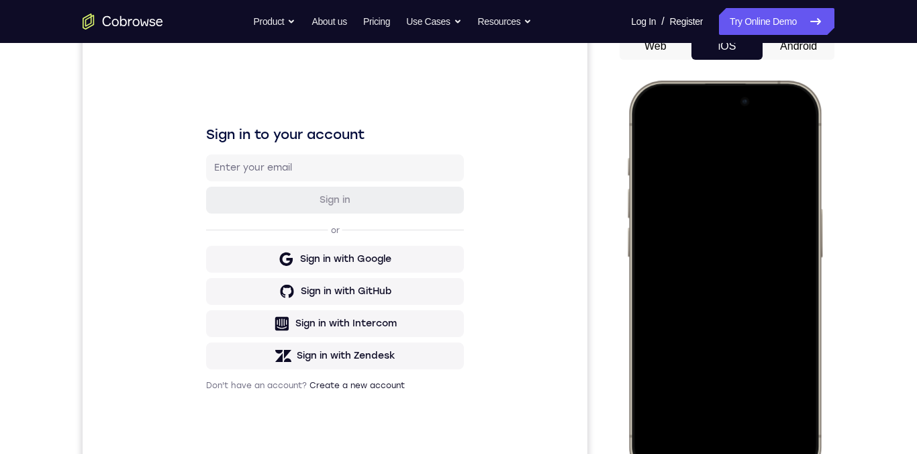
scroll to position [131, 0]
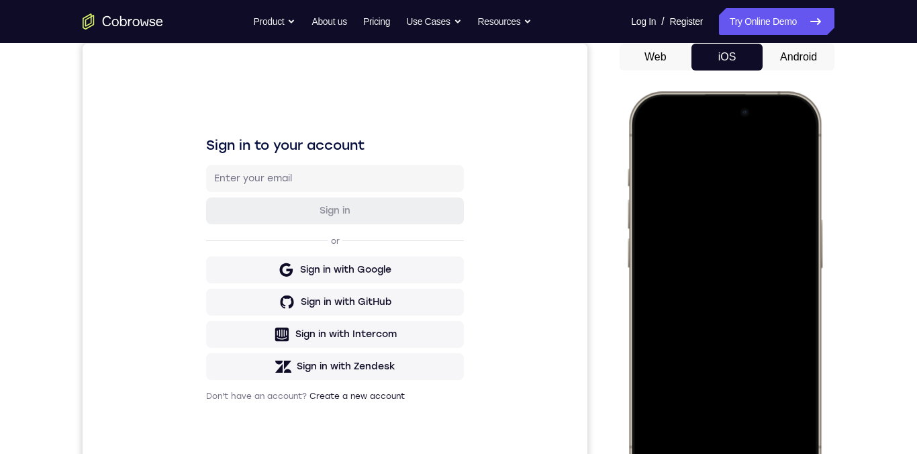
click at [785, 148] on div at bounding box center [724, 290] width 177 height 383
click at [668, 271] on div at bounding box center [724, 290] width 177 height 383
click at [788, 221] on div at bounding box center [724, 290] width 177 height 383
click at [787, 222] on div at bounding box center [724, 290] width 177 height 383
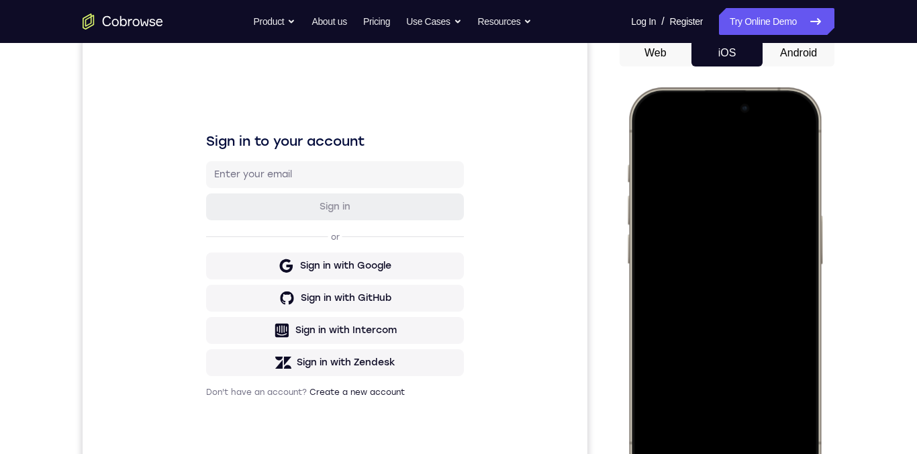
scroll to position [114, 0]
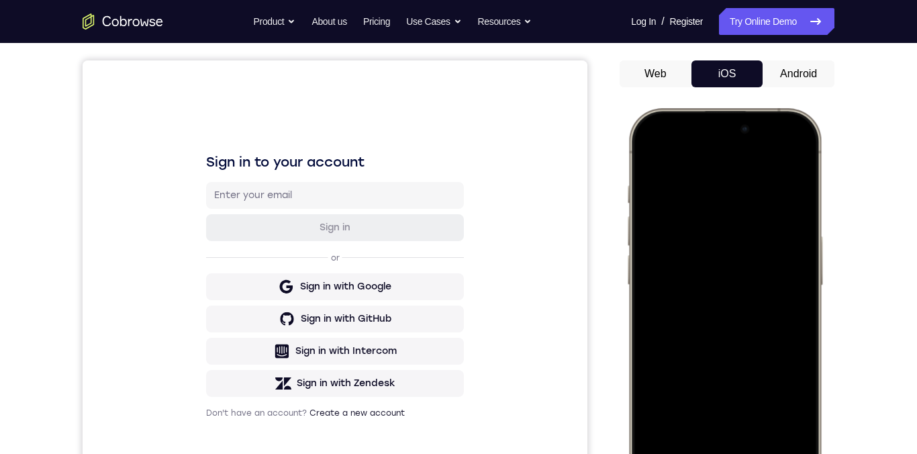
click at [782, 283] on div at bounding box center [724, 306] width 177 height 383
click at [786, 162] on div at bounding box center [724, 306] width 177 height 383
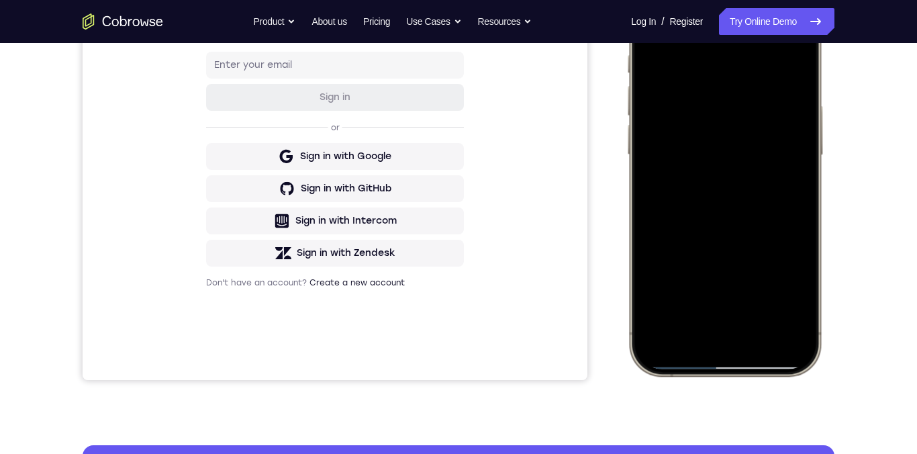
click at [660, 295] on div at bounding box center [724, 176] width 177 height 383
click at [760, 297] on div at bounding box center [724, 176] width 177 height 383
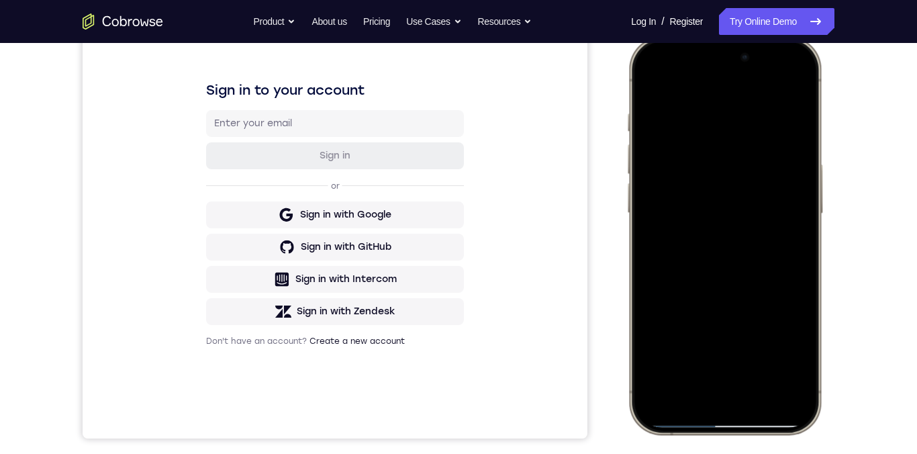
scroll to position [176, 0]
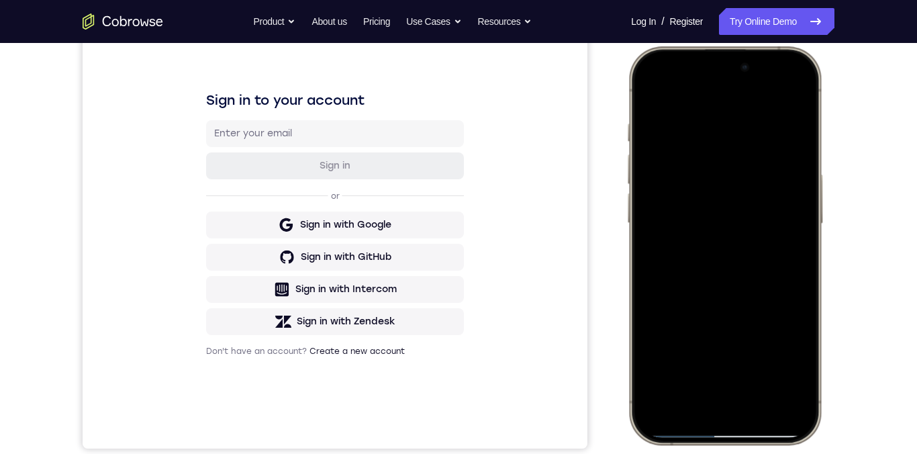
click at [745, 251] on div at bounding box center [724, 245] width 177 height 383
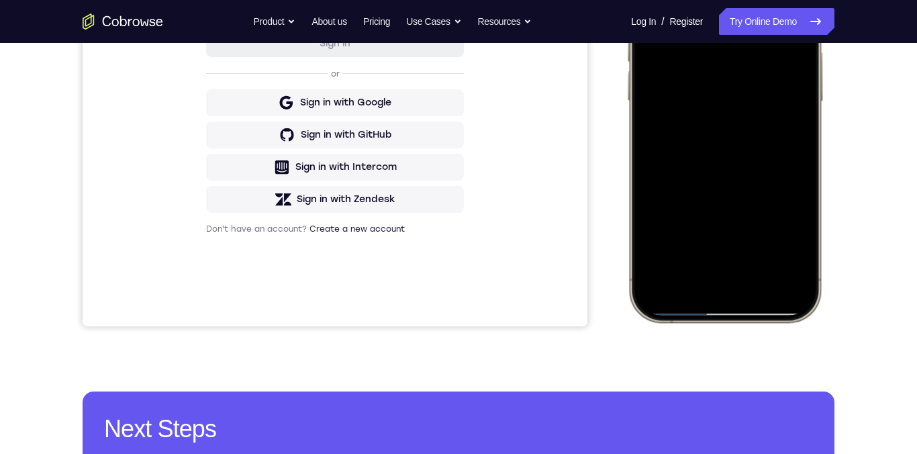
scroll to position [283, 0]
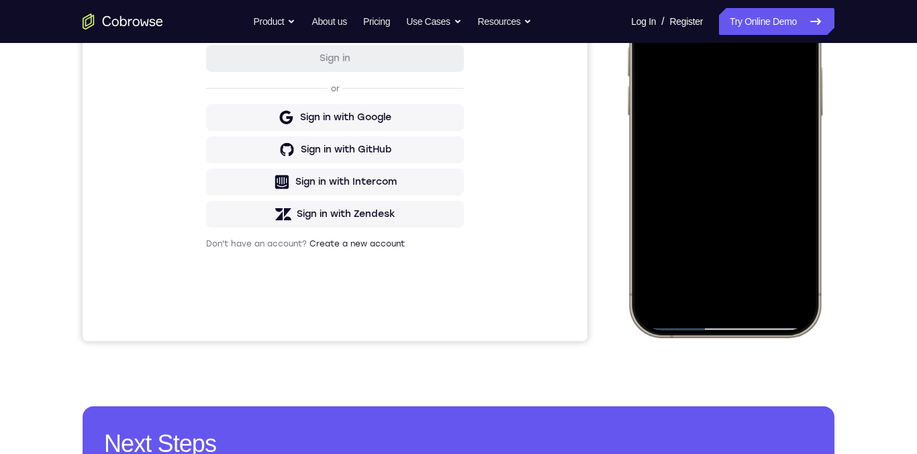
click at [647, 319] on div at bounding box center [724, 137] width 177 height 383
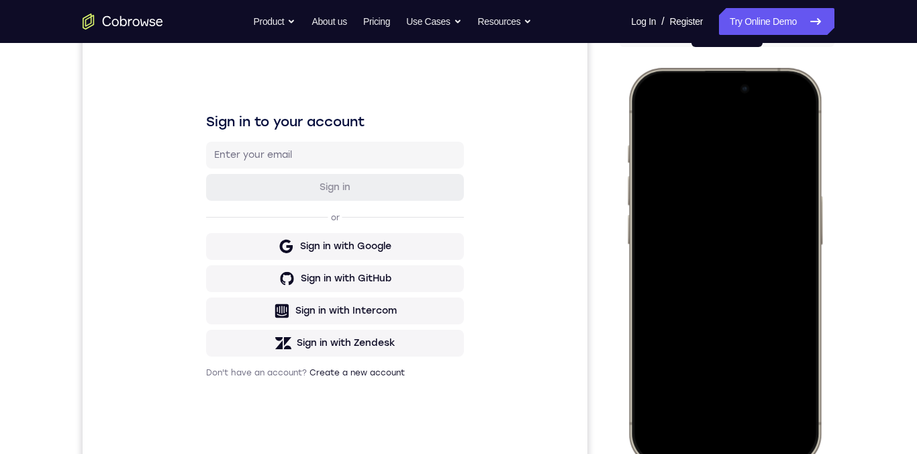
scroll to position [103, 0]
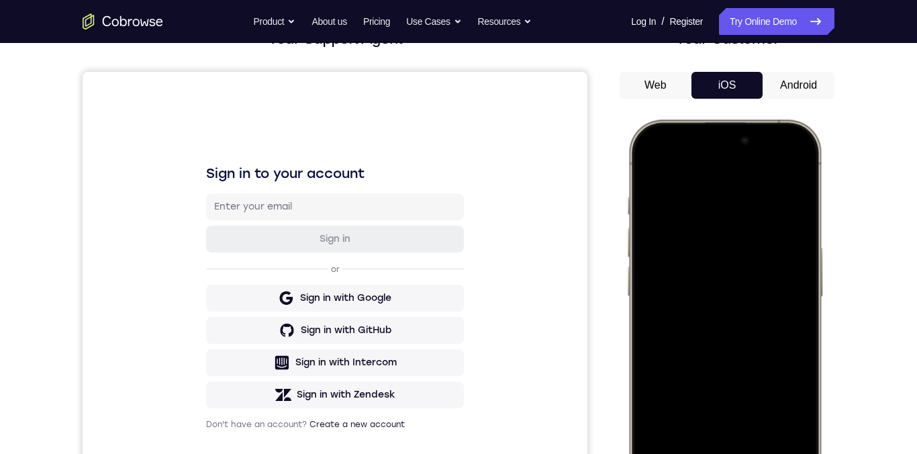
click at [651, 152] on div at bounding box center [724, 318] width 177 height 383
click at [652, 167] on div at bounding box center [724, 318] width 177 height 383
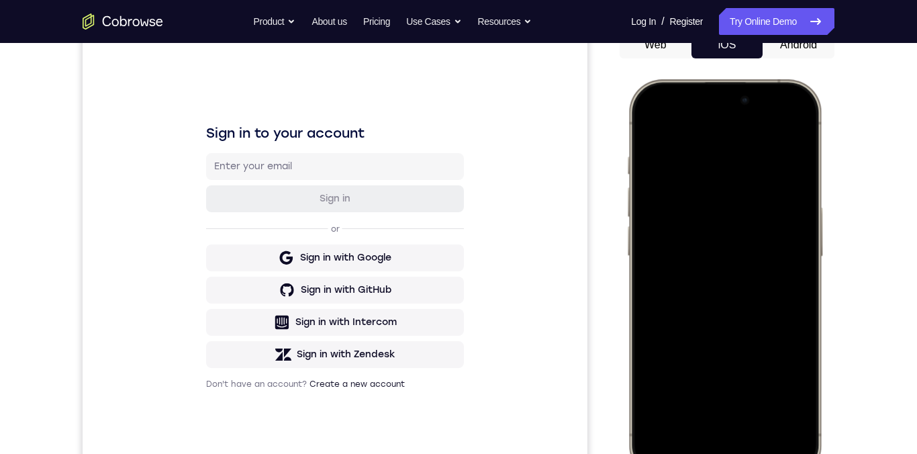
scroll to position [170, 0]
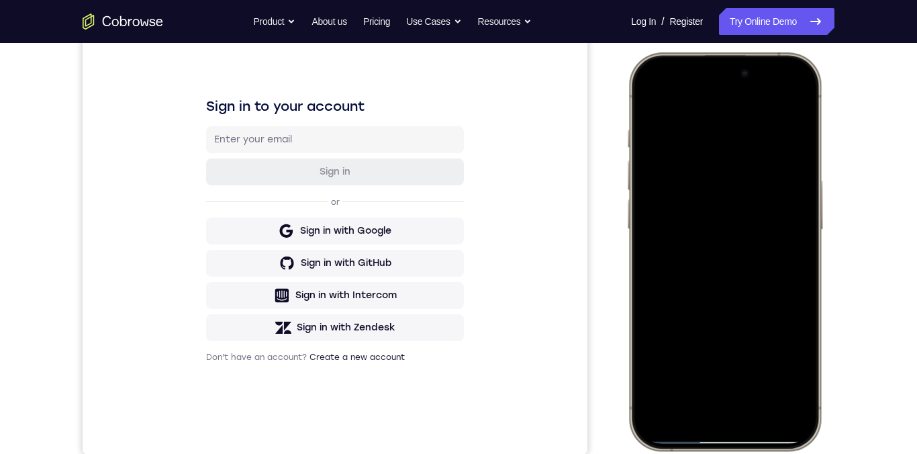
click at [733, 291] on div at bounding box center [724, 251] width 177 height 383
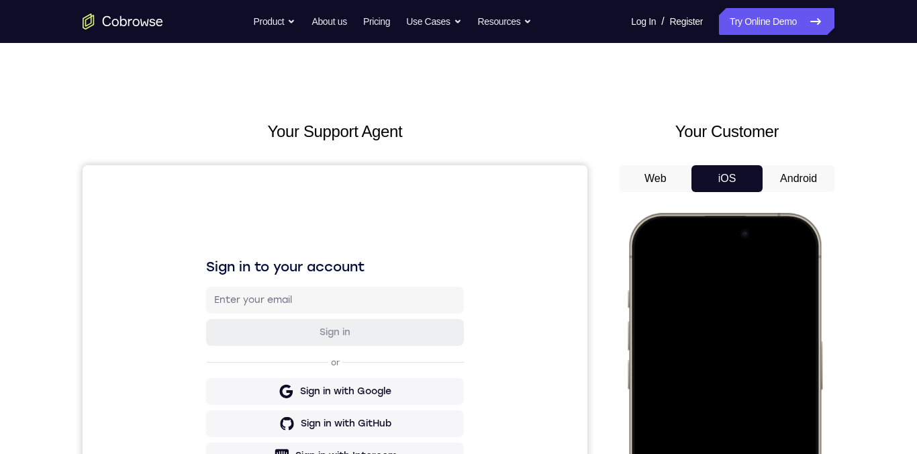
scroll to position [9, 0]
click at [651, 264] on div at bounding box center [724, 412] width 177 height 383
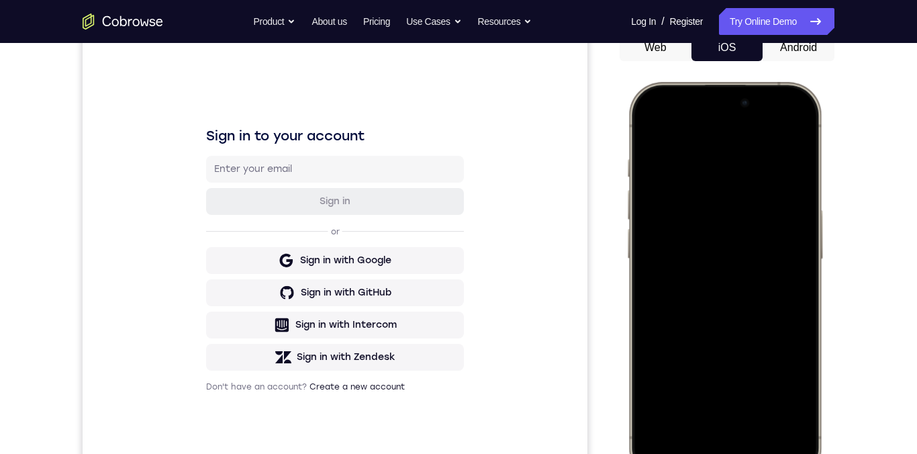
scroll to position [189, 0]
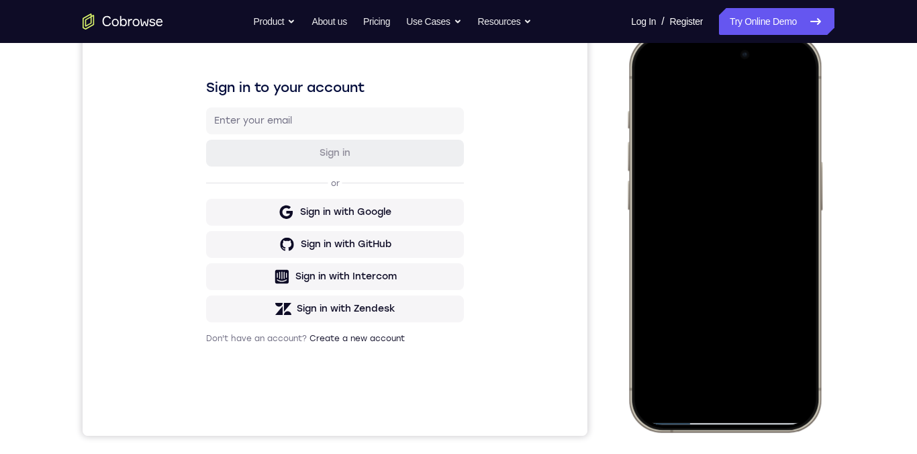
click at [718, 301] on div at bounding box center [724, 232] width 177 height 383
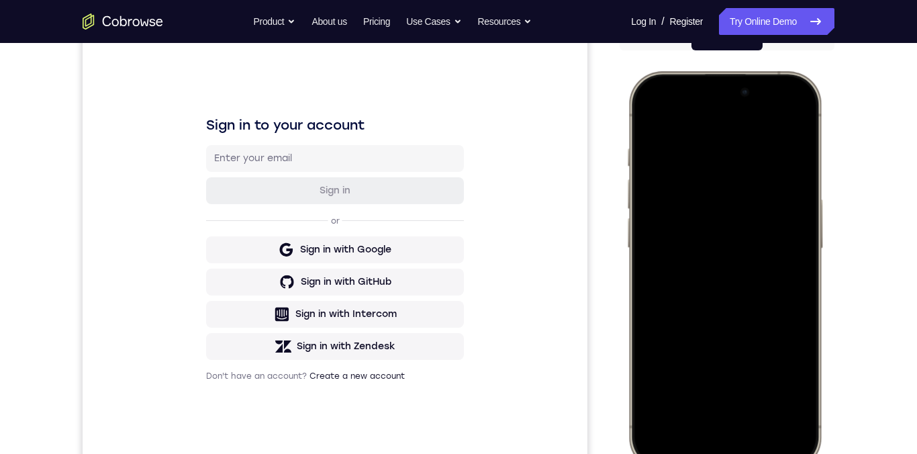
click at [681, 283] on div at bounding box center [724, 270] width 177 height 383
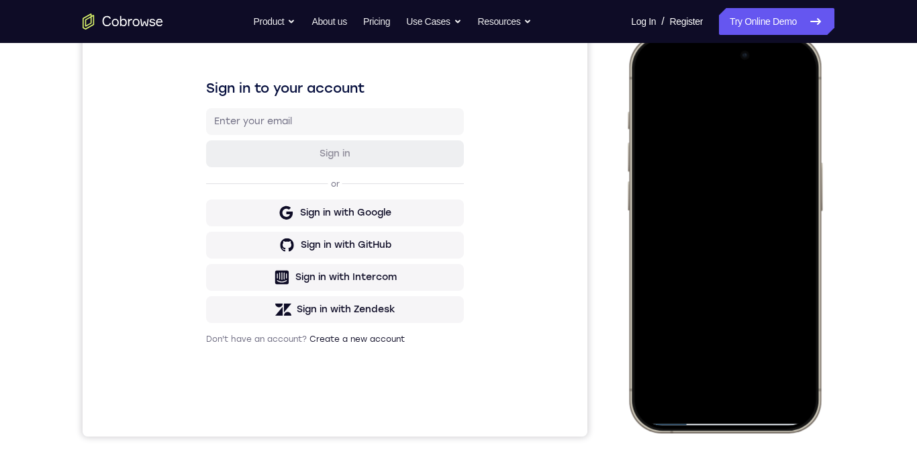
click at [724, 267] on div at bounding box center [724, 233] width 177 height 383
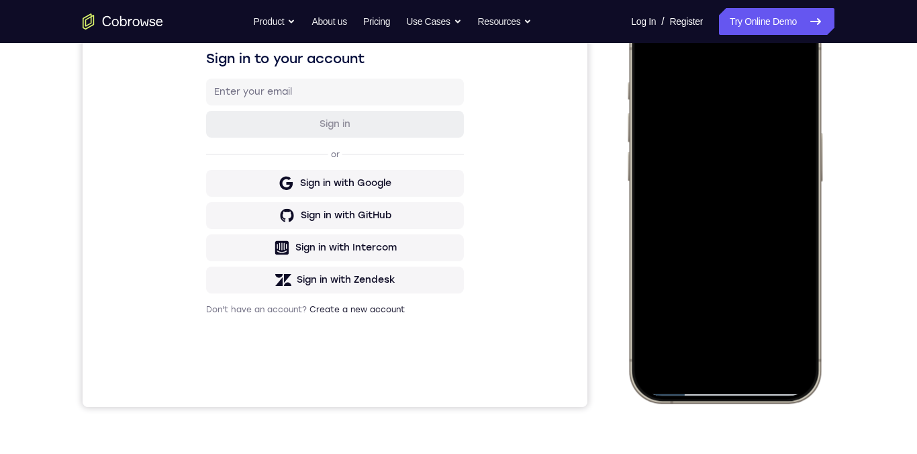
click at [803, 308] on div at bounding box center [724, 203] width 177 height 383
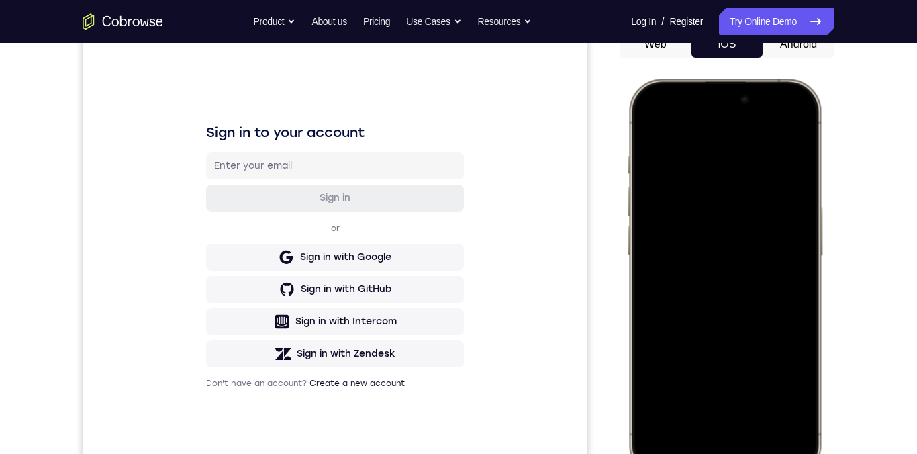
scroll to position [136, 0]
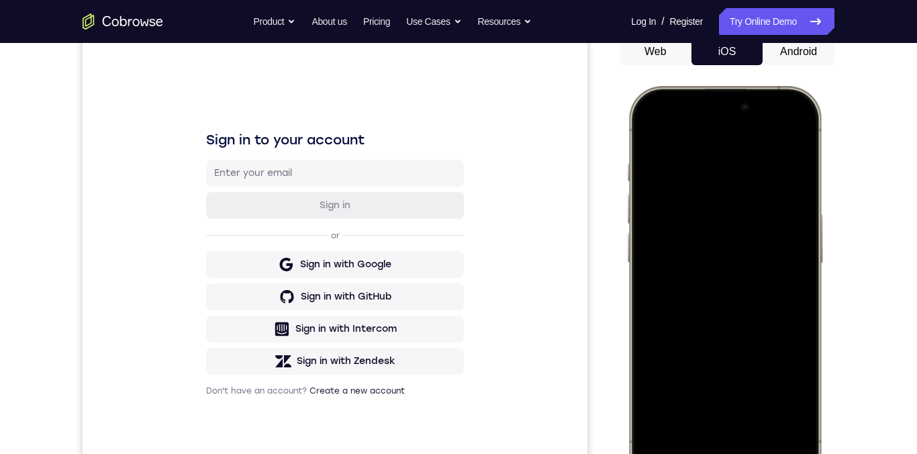
click at [652, 133] on div at bounding box center [724, 284] width 177 height 383
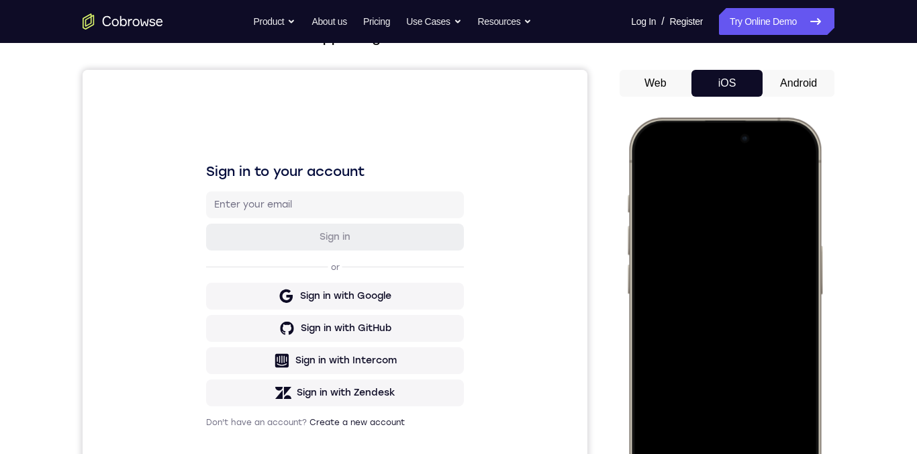
click at [703, 187] on div at bounding box center [724, 316] width 177 height 383
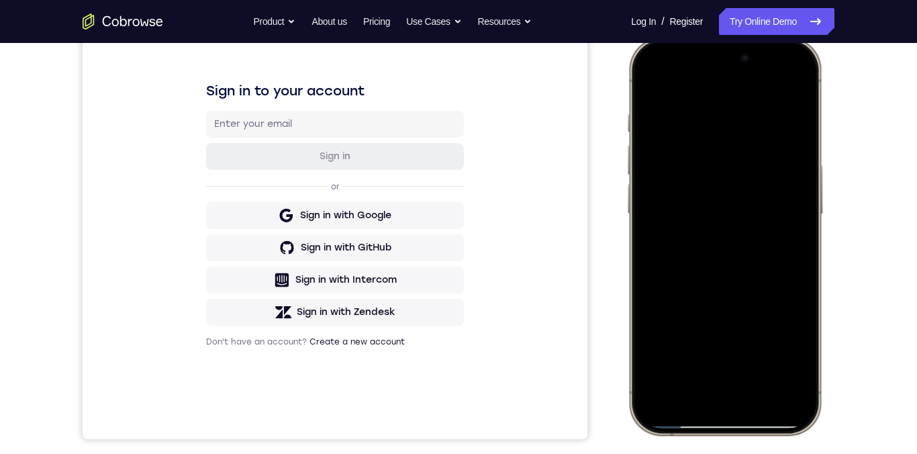
scroll to position [143, 0]
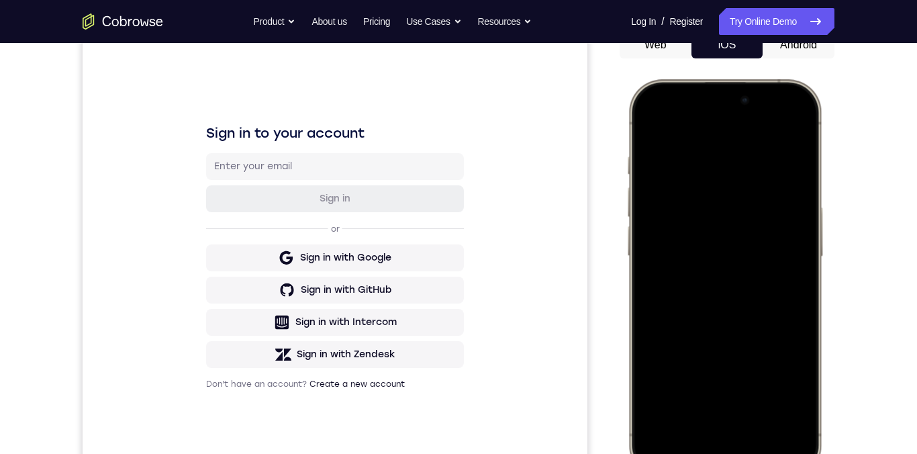
click at [795, 287] on div at bounding box center [724, 278] width 177 height 383
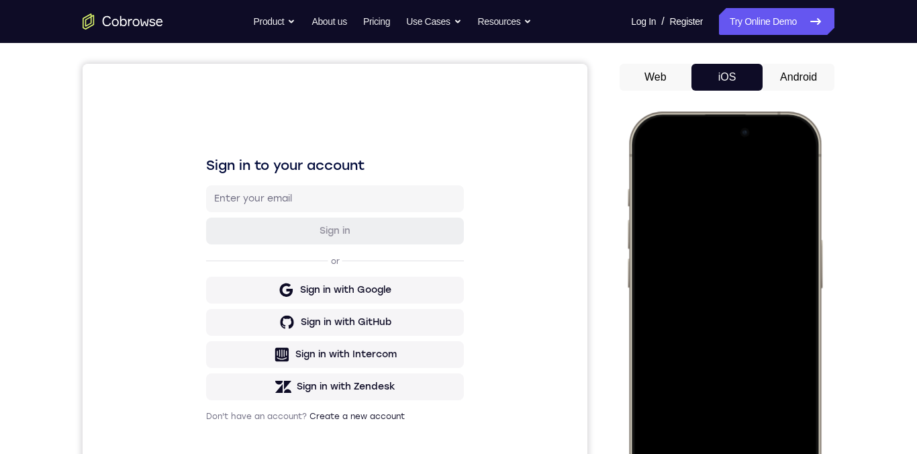
click at [802, 287] on div at bounding box center [724, 310] width 177 height 383
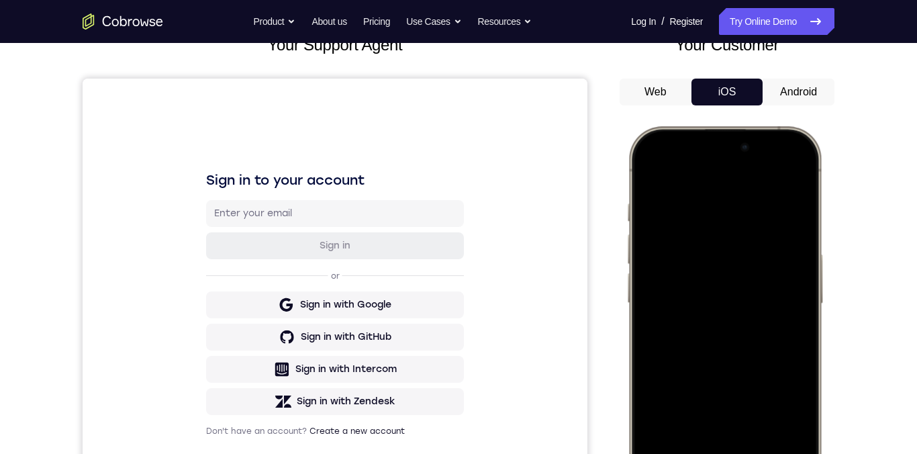
click at [789, 281] on div at bounding box center [724, 325] width 177 height 383
click at [796, 278] on div at bounding box center [724, 325] width 177 height 383
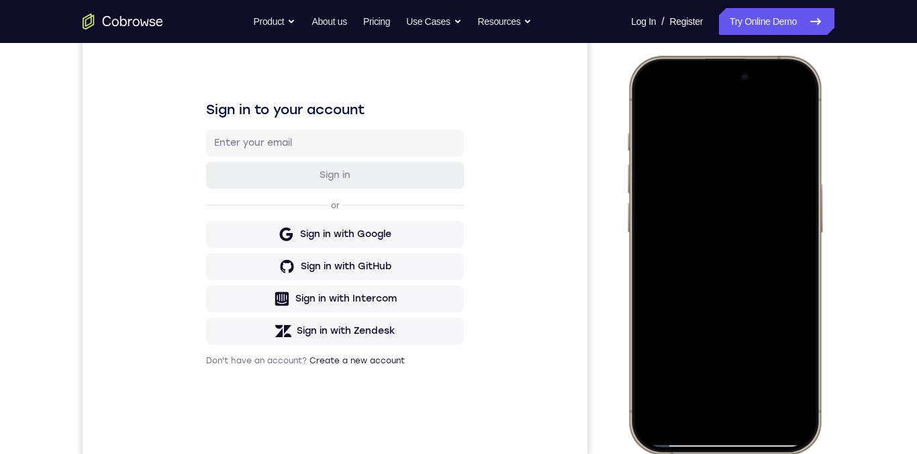
scroll to position [127, 0]
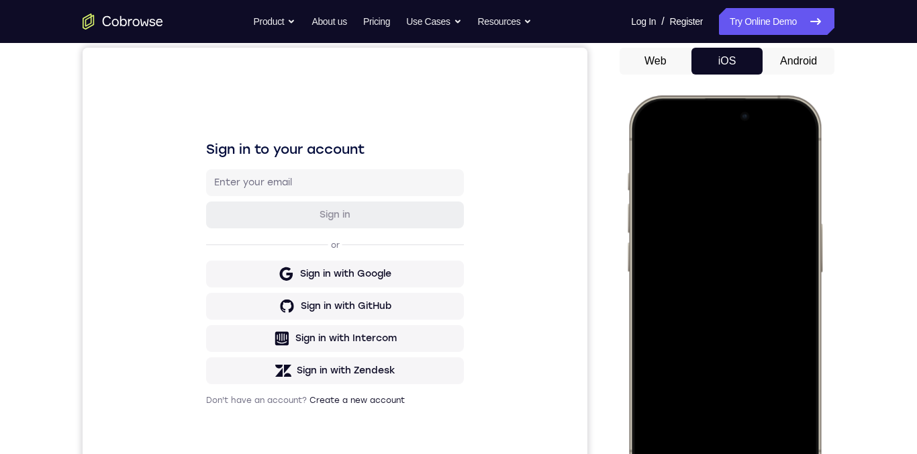
click at [781, 278] on div at bounding box center [724, 294] width 177 height 383
click at [789, 270] on div at bounding box center [724, 294] width 177 height 383
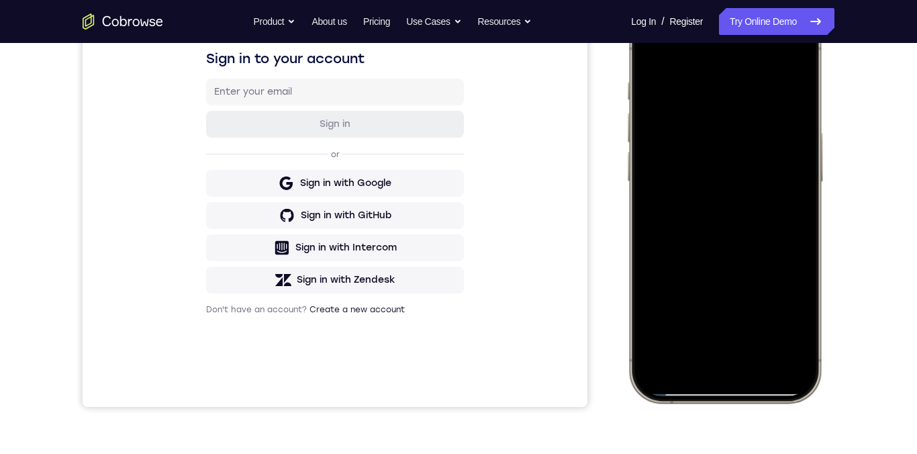
scroll to position [124, 0]
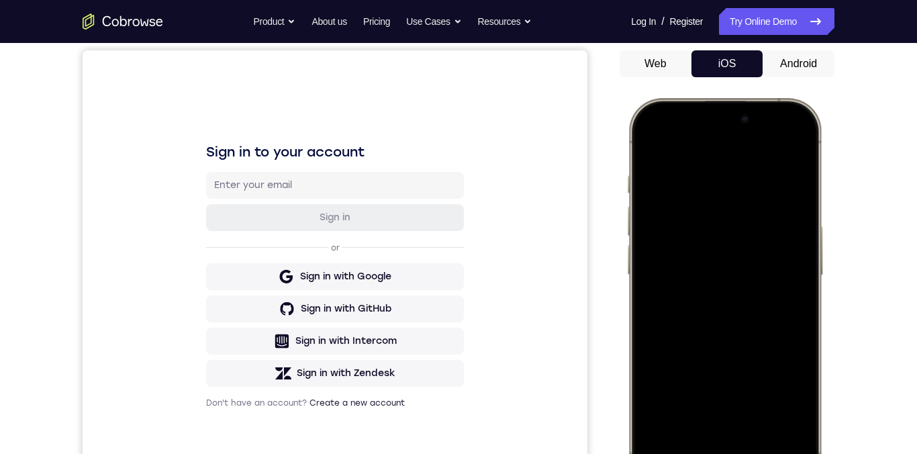
click at [789, 280] on div at bounding box center [724, 296] width 177 height 383
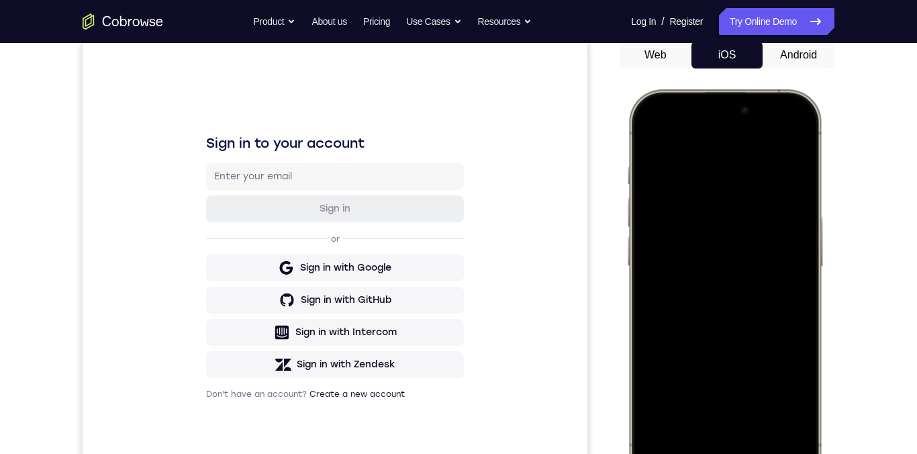
click at [783, 283] on div at bounding box center [724, 288] width 177 height 383
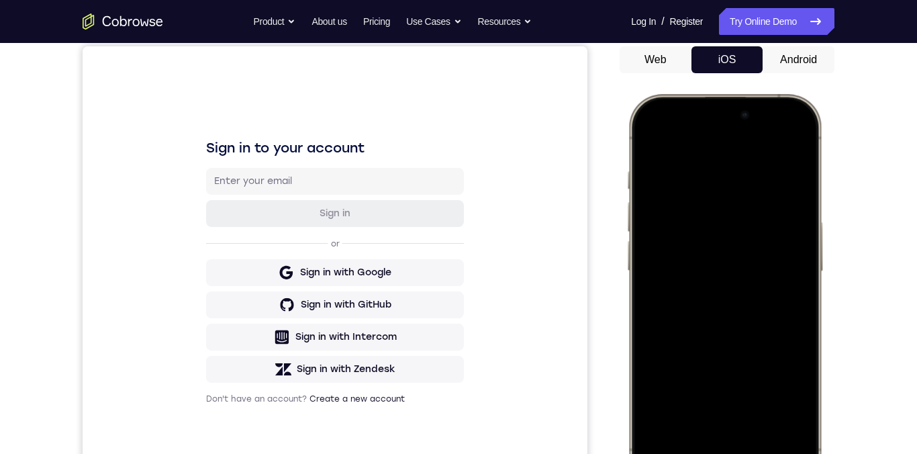
click at [658, 283] on div at bounding box center [724, 292] width 177 height 383
click at [788, 273] on div at bounding box center [724, 292] width 177 height 383
click at [789, 273] on div at bounding box center [724, 292] width 177 height 383
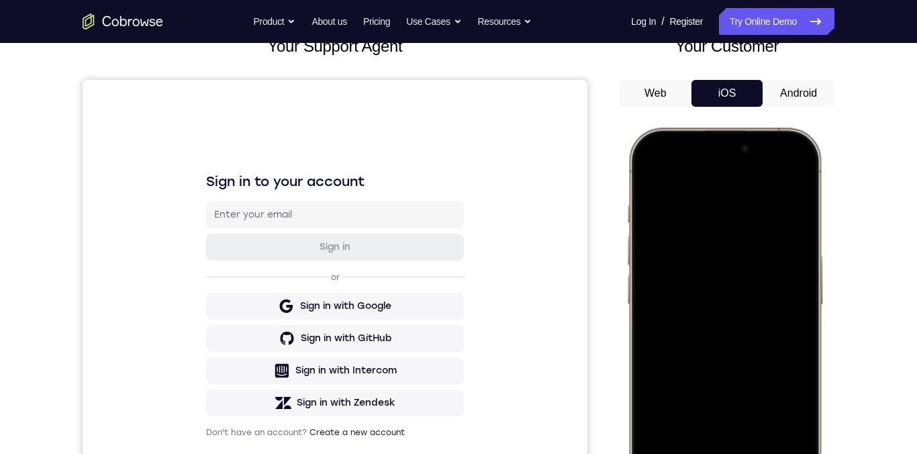
scroll to position [67, 0]
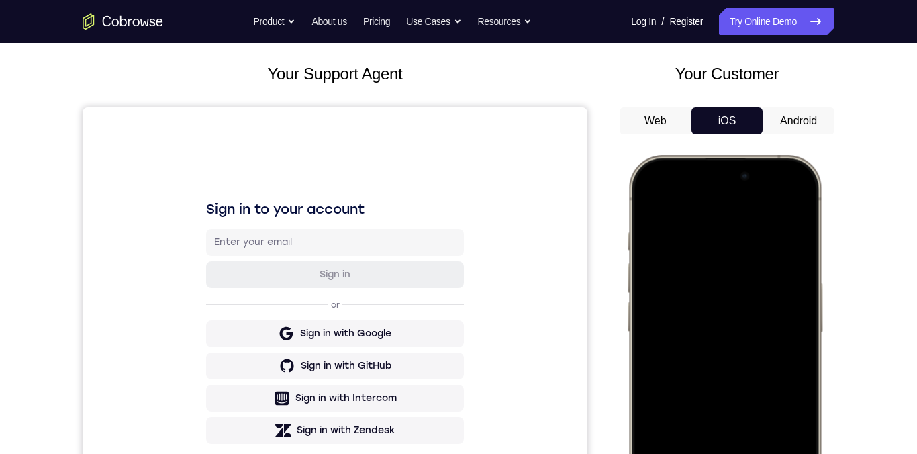
click at [716, 228] on div at bounding box center [724, 353] width 177 height 383
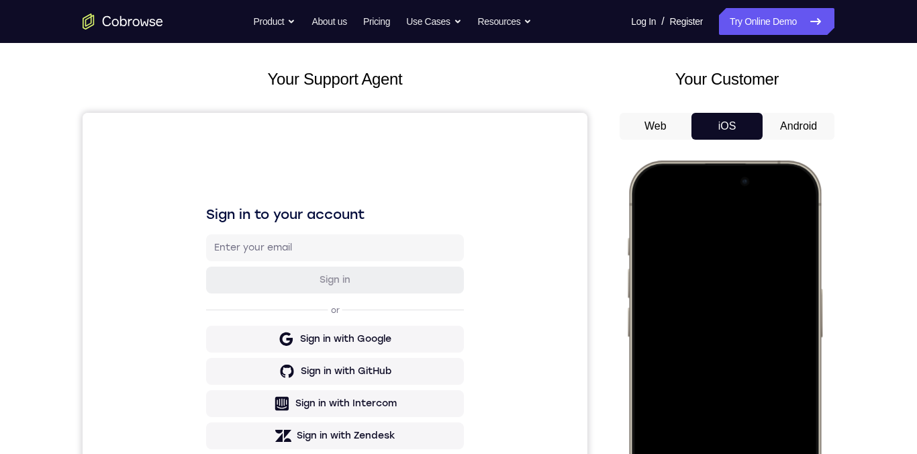
scroll to position [148, 0]
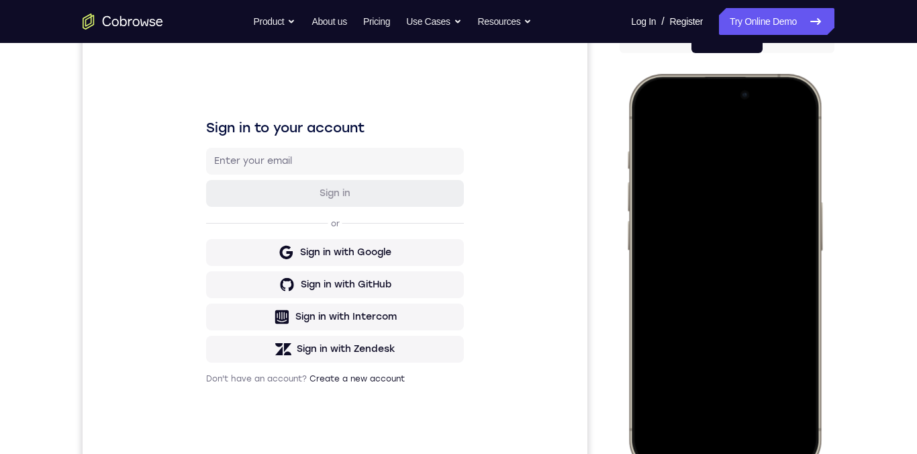
click at [691, 341] on div at bounding box center [724, 272] width 177 height 383
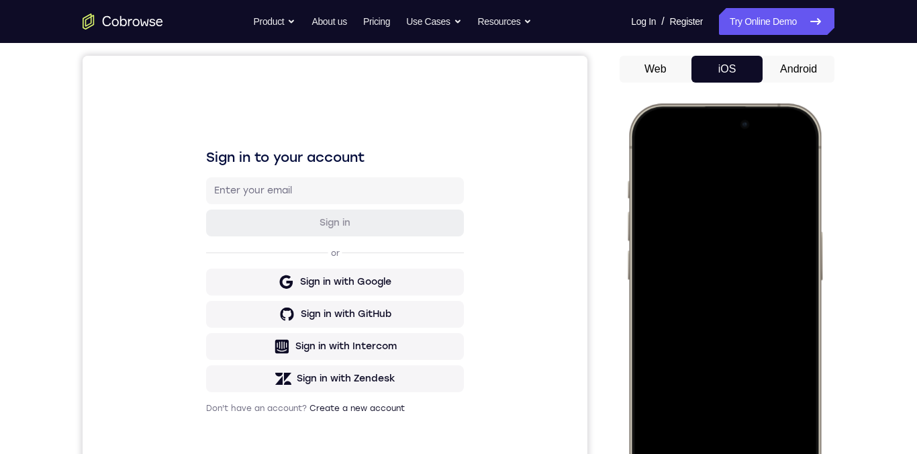
scroll to position [93, 0]
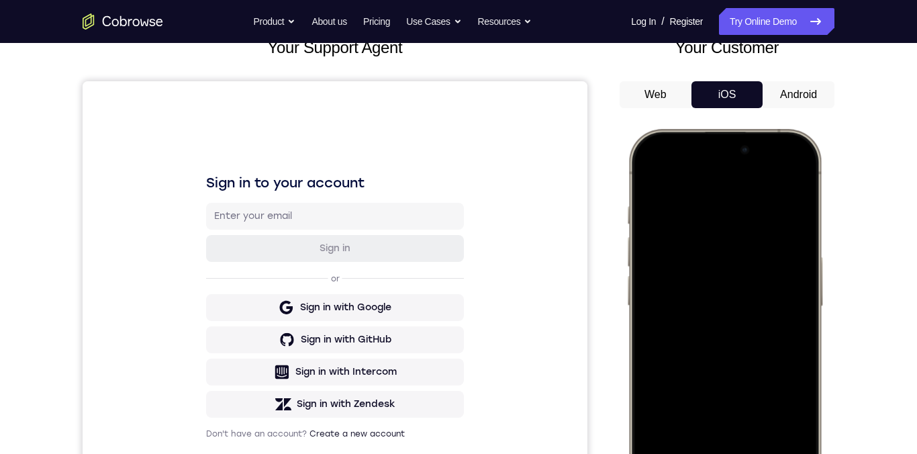
click at [786, 311] on div at bounding box center [724, 327] width 177 height 383
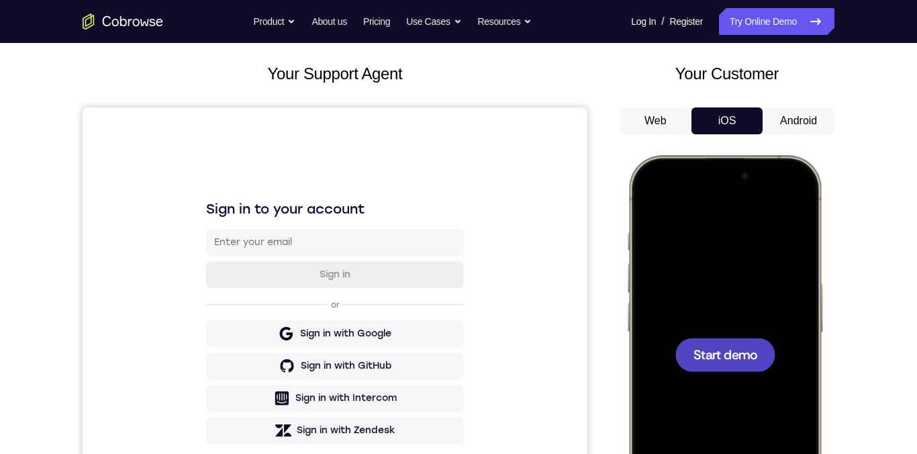
scroll to position [0, 0]
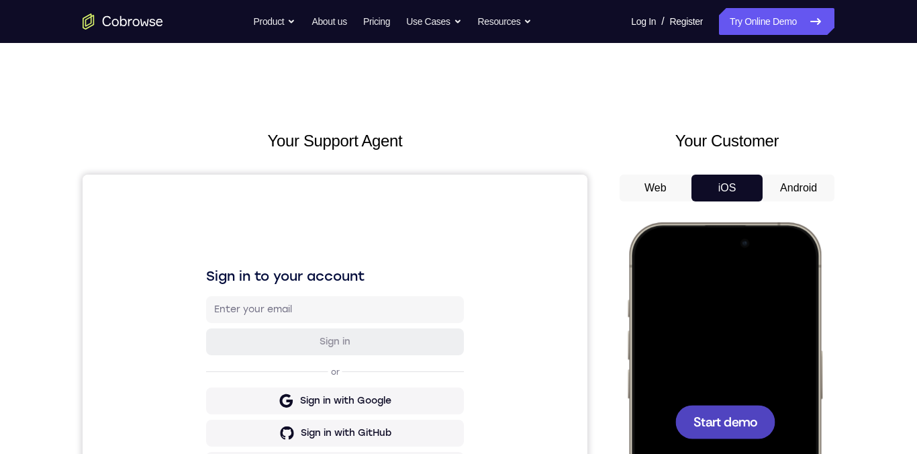
click at [787, 193] on button "Android" at bounding box center [798, 188] width 72 height 27
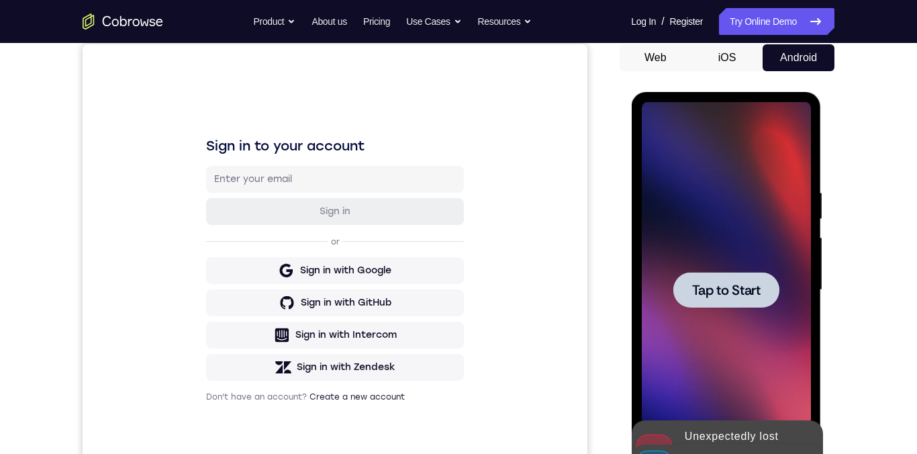
scroll to position [197, 0]
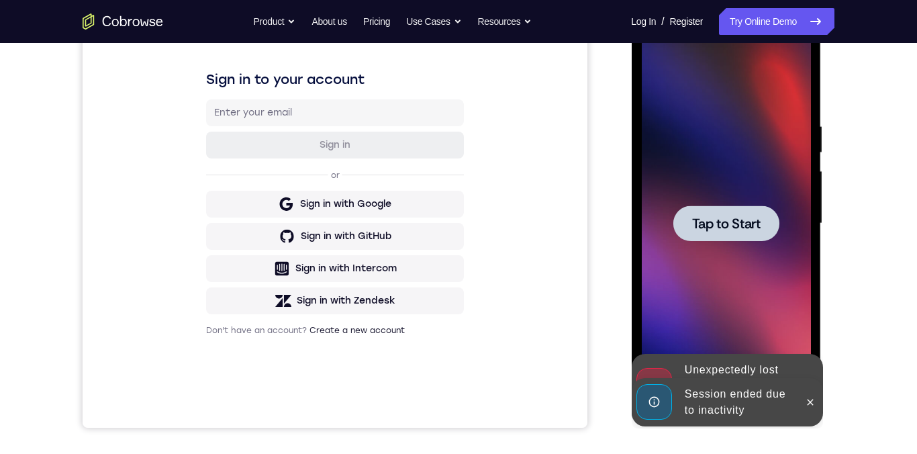
click at [709, 219] on span "Tap to Start" at bounding box center [725, 223] width 68 height 13
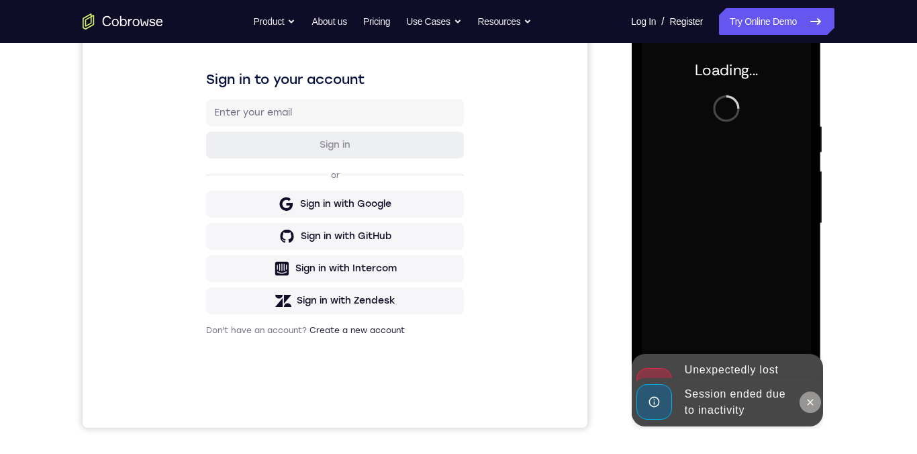
click at [809, 352] on icon at bounding box center [809, 402] width 11 height 11
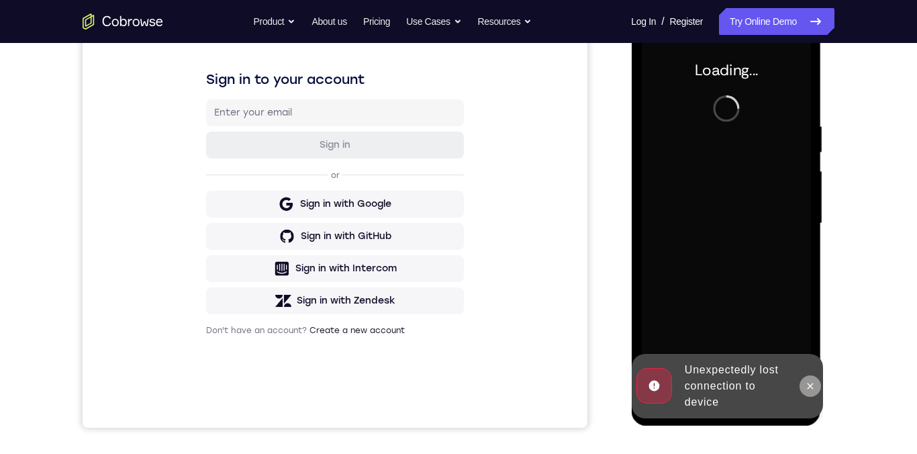
click at [809, 352] on icon at bounding box center [810, 386] width 6 height 6
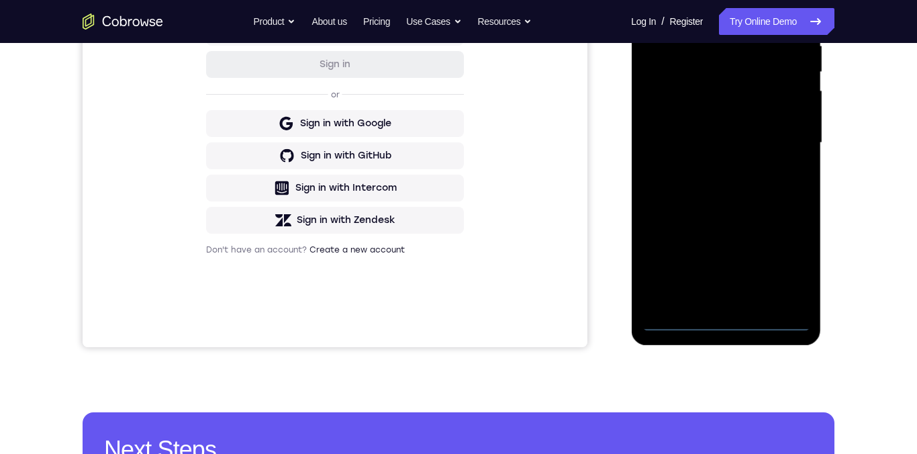
scroll to position [287, 0]
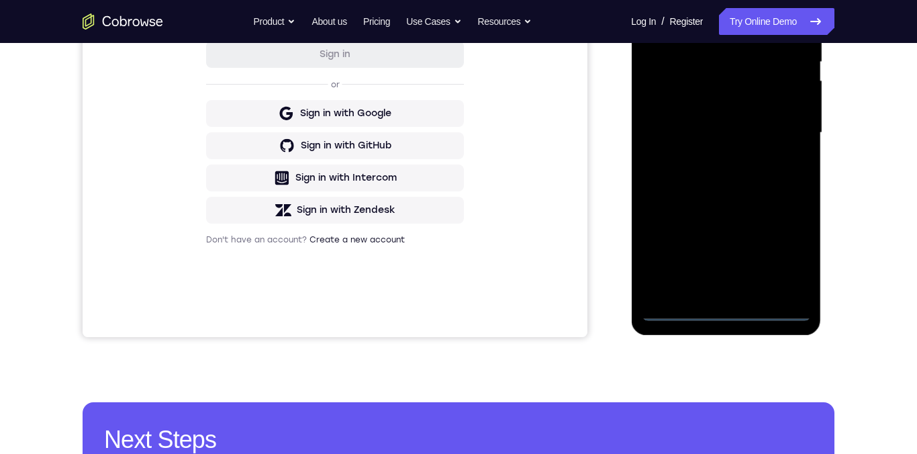
click at [726, 313] on div at bounding box center [725, 133] width 169 height 376
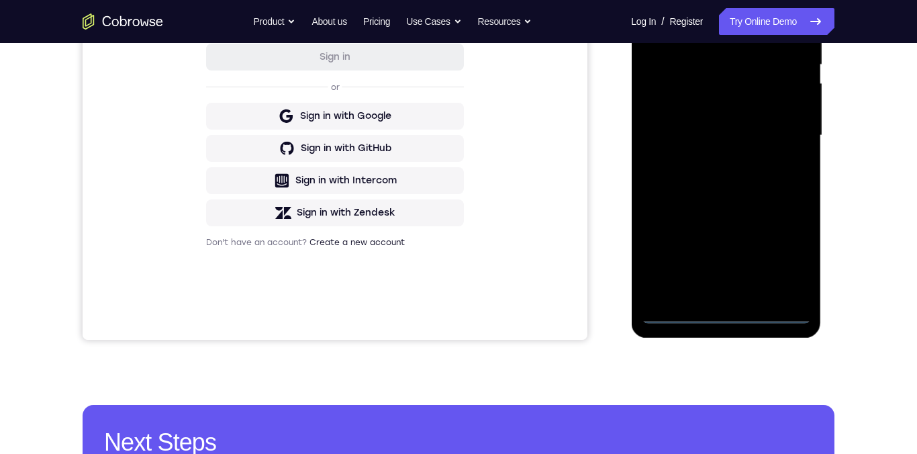
click at [786, 234] on div at bounding box center [725, 136] width 169 height 376
click at [786, 259] on div at bounding box center [725, 136] width 169 height 376
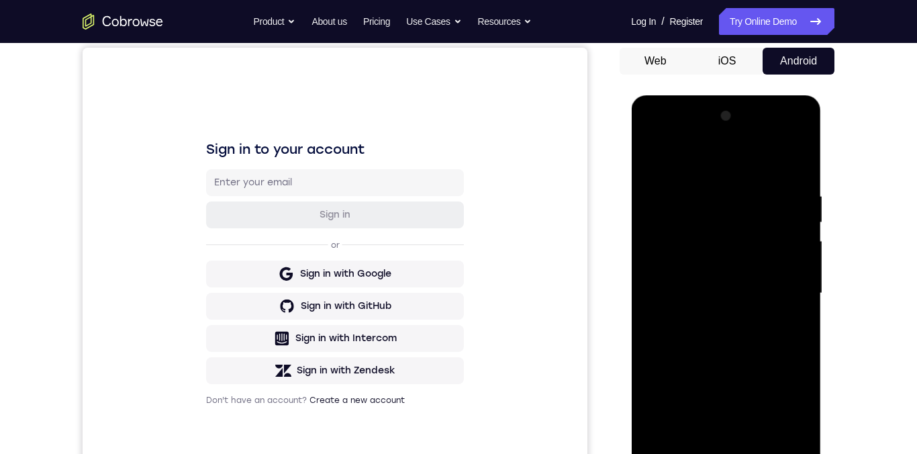
scroll to position [121, 0]
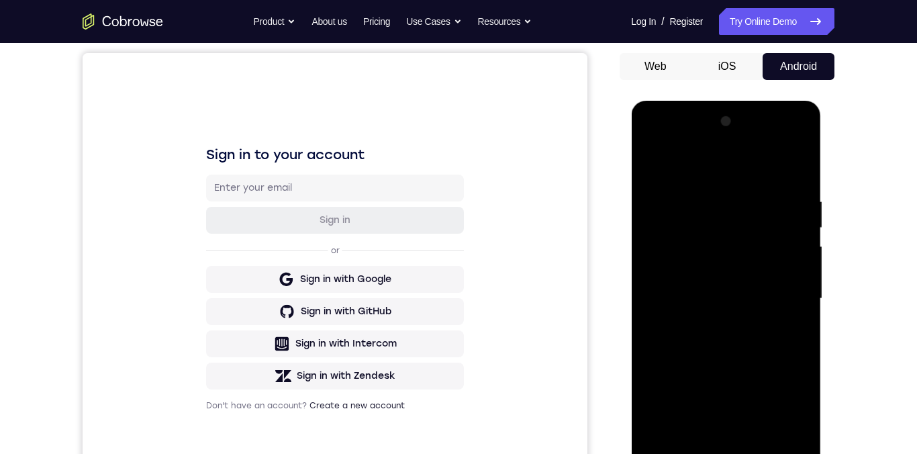
click at [724, 171] on div at bounding box center [725, 299] width 169 height 376
click at [785, 305] on div at bounding box center [725, 299] width 169 height 376
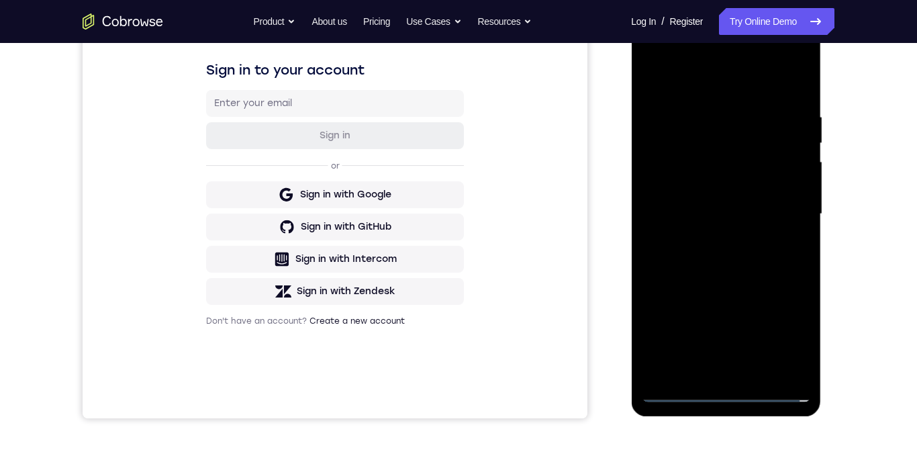
click at [716, 352] on div at bounding box center [725, 214] width 169 height 376
click at [776, 206] on div at bounding box center [725, 214] width 169 height 376
click at [703, 181] on div at bounding box center [725, 214] width 169 height 376
click at [771, 217] on div at bounding box center [725, 214] width 169 height 376
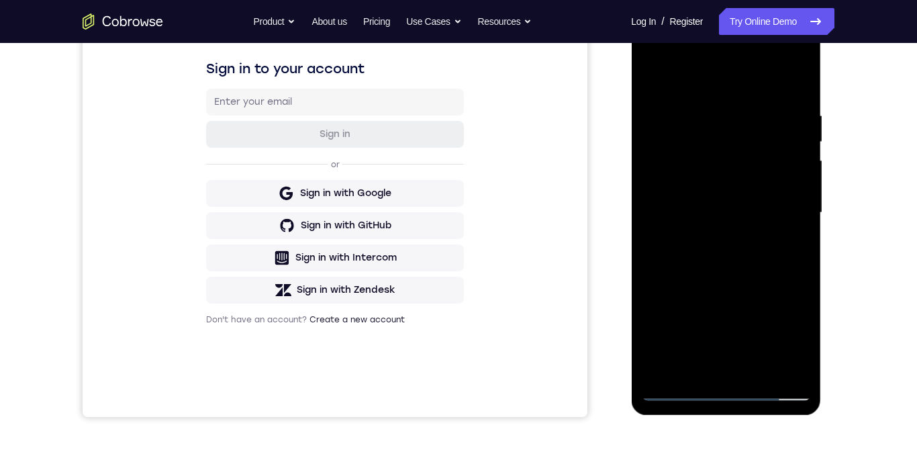
click at [753, 110] on div at bounding box center [725, 213] width 169 height 376
click at [782, 270] on div at bounding box center [725, 213] width 169 height 376
click at [742, 110] on div at bounding box center [725, 213] width 169 height 376
click at [792, 264] on div at bounding box center [725, 213] width 169 height 376
click at [791, 243] on div at bounding box center [725, 213] width 169 height 376
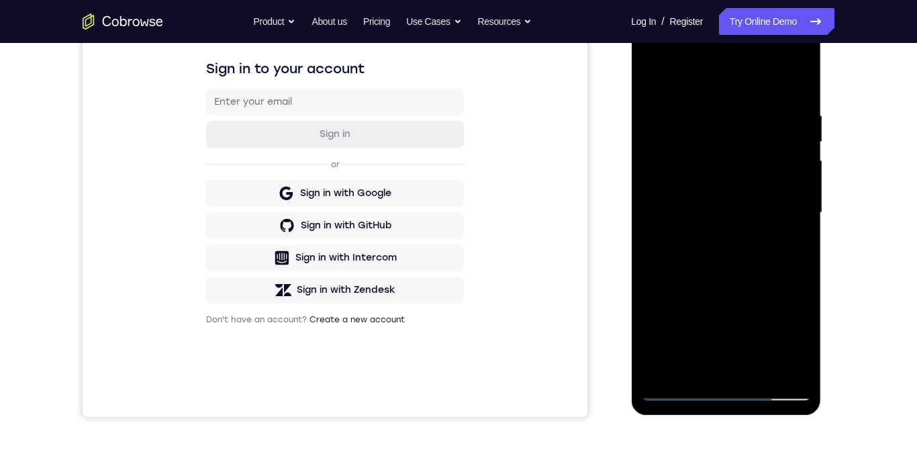
click at [791, 248] on div at bounding box center [725, 213] width 169 height 376
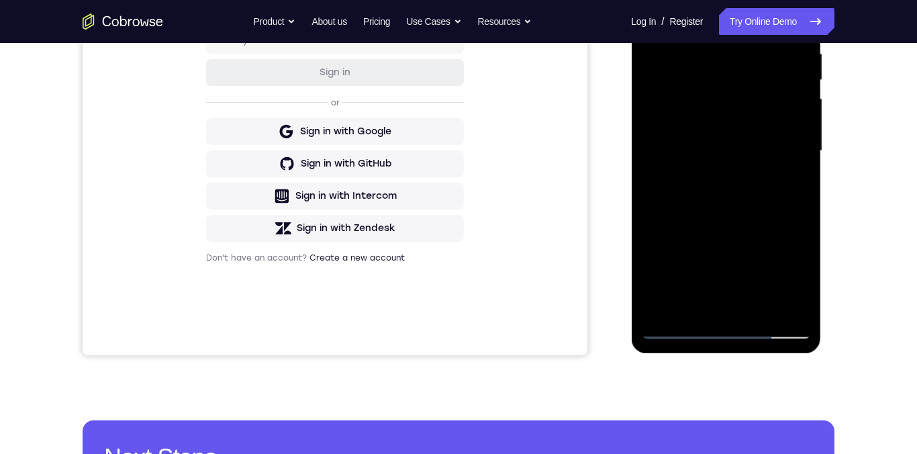
scroll to position [234, 0]
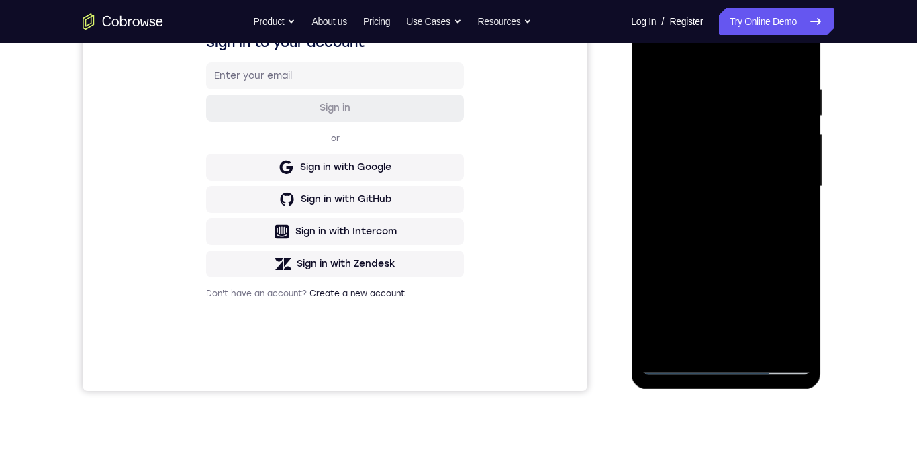
click at [787, 230] on div at bounding box center [725, 187] width 169 height 376
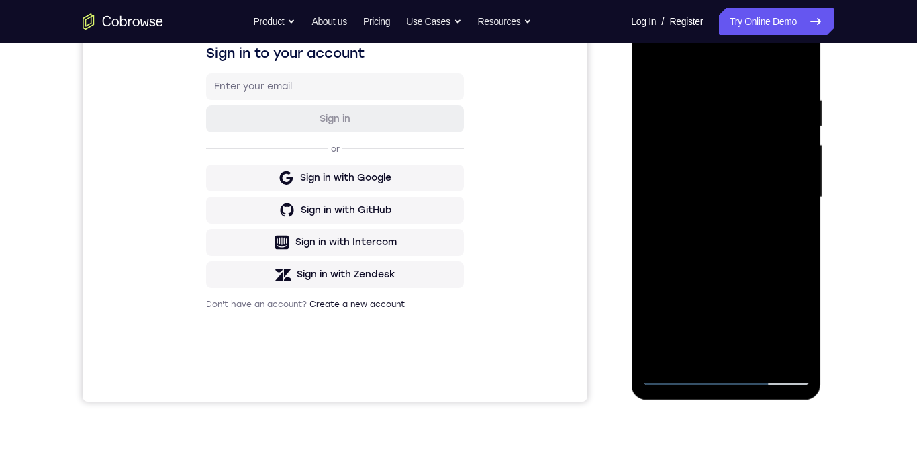
click at [797, 240] on div at bounding box center [725, 197] width 169 height 376
click at [792, 242] on div at bounding box center [725, 197] width 169 height 376
click at [795, 70] on div at bounding box center [725, 197] width 169 height 376
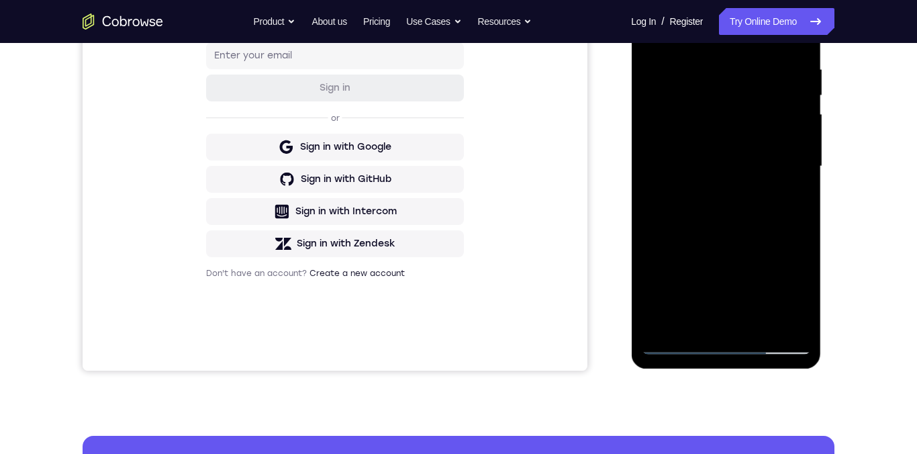
scroll to position [273, 0]
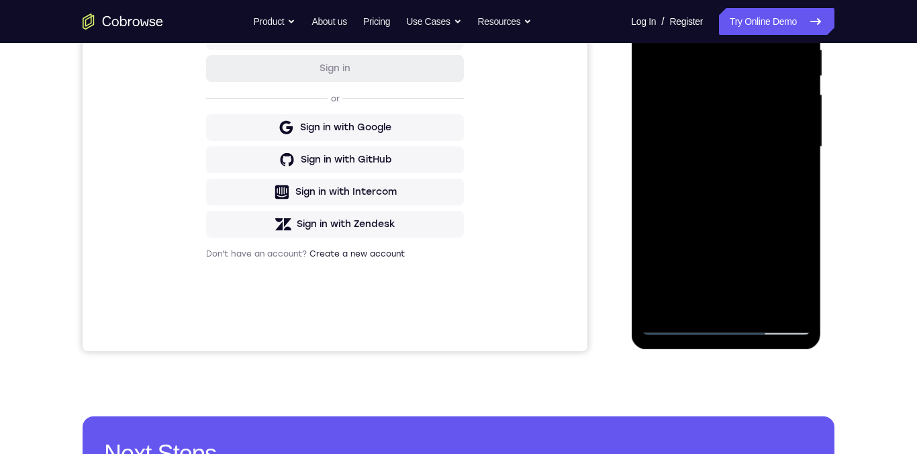
click at [798, 285] on div at bounding box center [725, 147] width 169 height 376
click at [713, 249] on div at bounding box center [725, 147] width 169 height 376
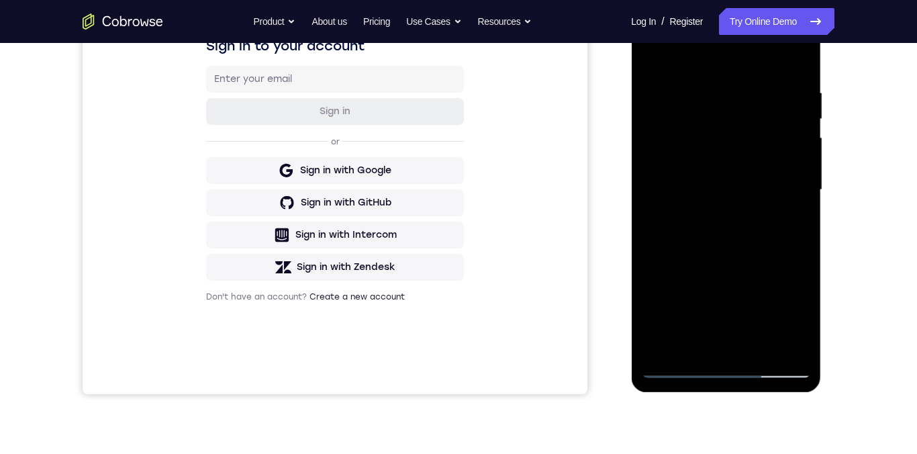
scroll to position [316, 0]
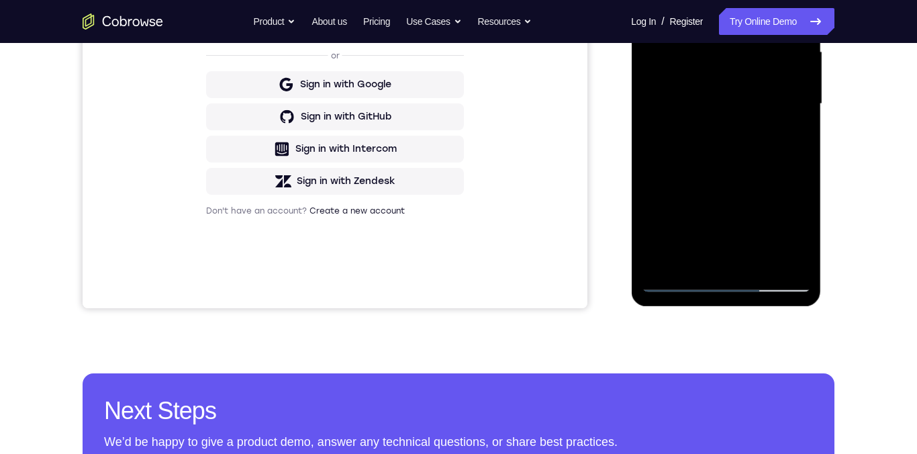
click at [760, 259] on div at bounding box center [725, 104] width 169 height 376
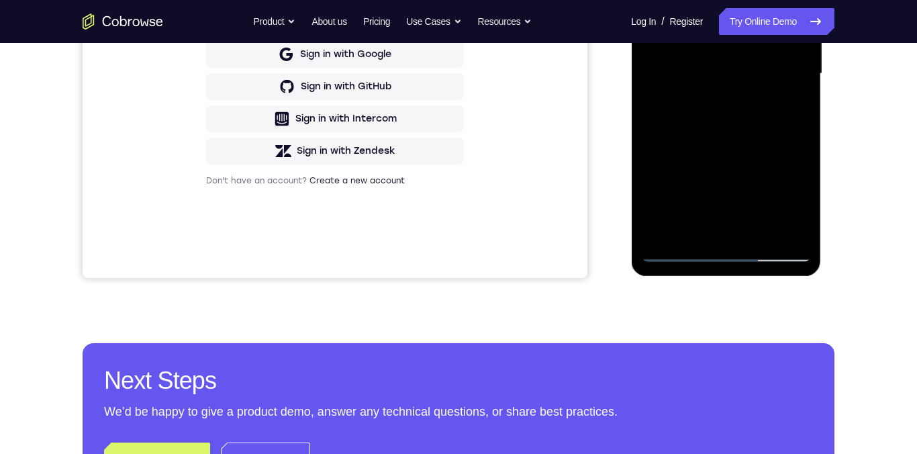
scroll to position [324, 0]
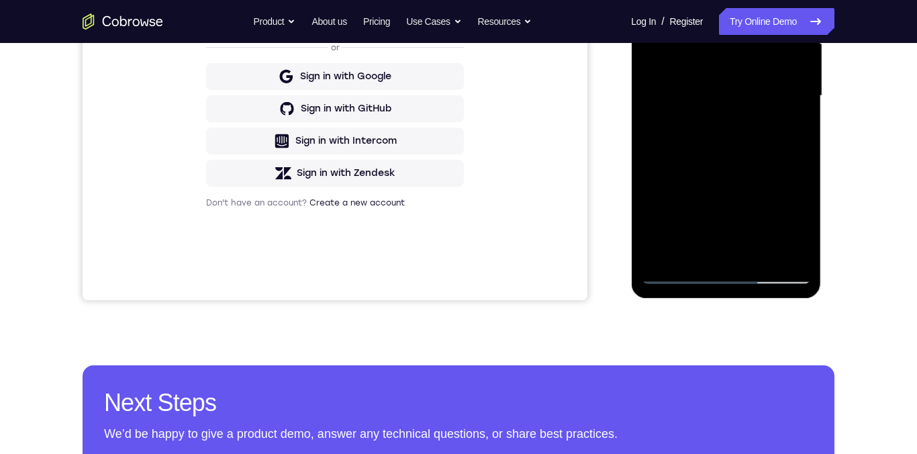
click at [738, 172] on div at bounding box center [725, 96] width 169 height 376
click at [697, 234] on div at bounding box center [725, 96] width 169 height 376
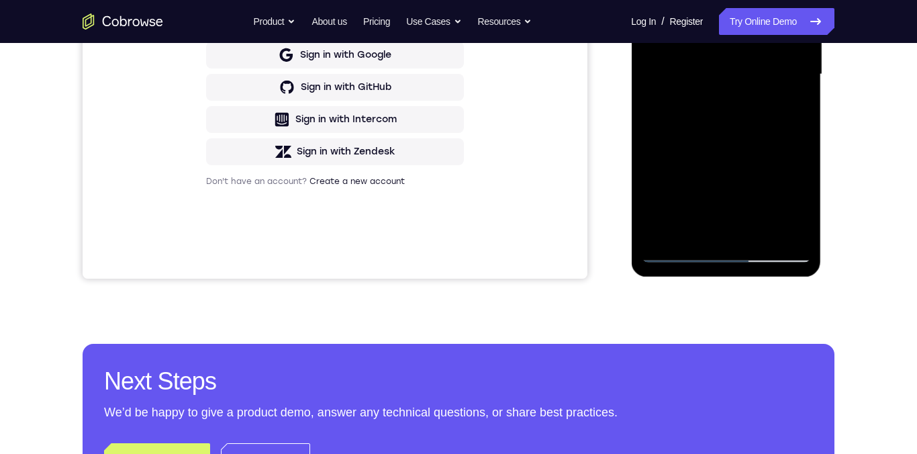
click at [792, 111] on div at bounding box center [725, 75] width 169 height 376
click at [784, 110] on div at bounding box center [725, 75] width 169 height 376
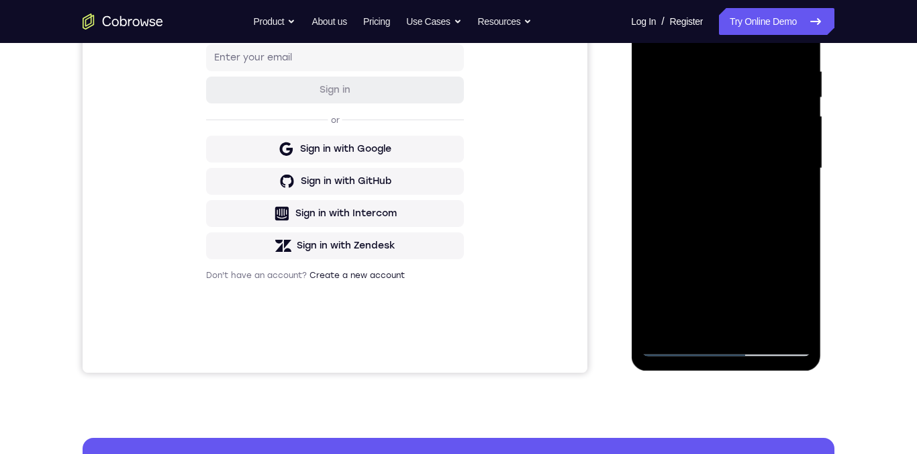
scroll to position [192, 0]
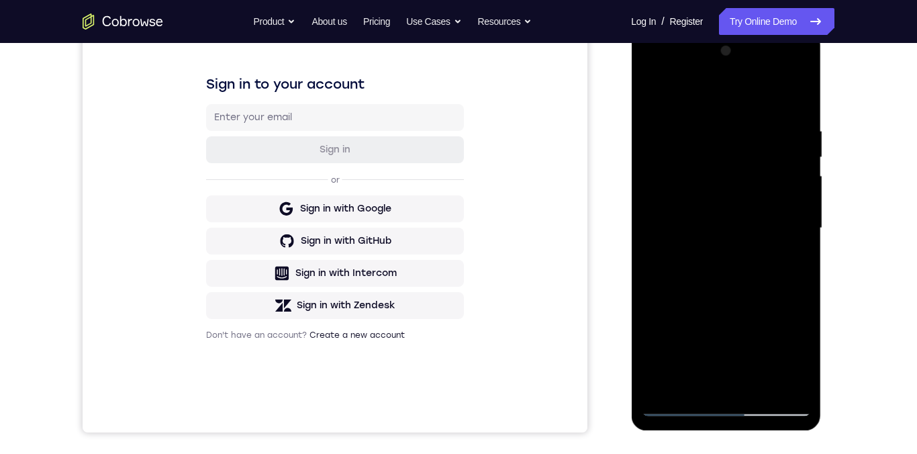
click at [647, 95] on div at bounding box center [725, 228] width 169 height 376
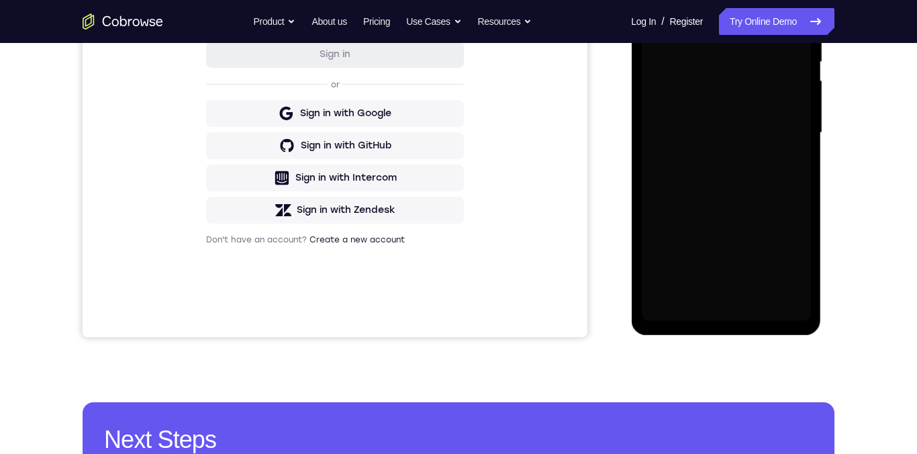
scroll to position [333, 0]
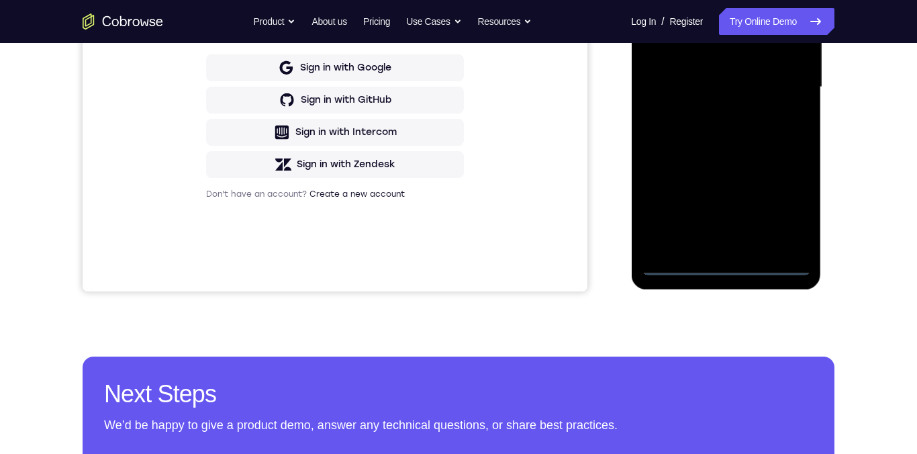
click at [729, 268] on div at bounding box center [725, 87] width 169 height 376
click at [722, 264] on div at bounding box center [725, 87] width 169 height 376
click at [791, 205] on div at bounding box center [725, 87] width 169 height 376
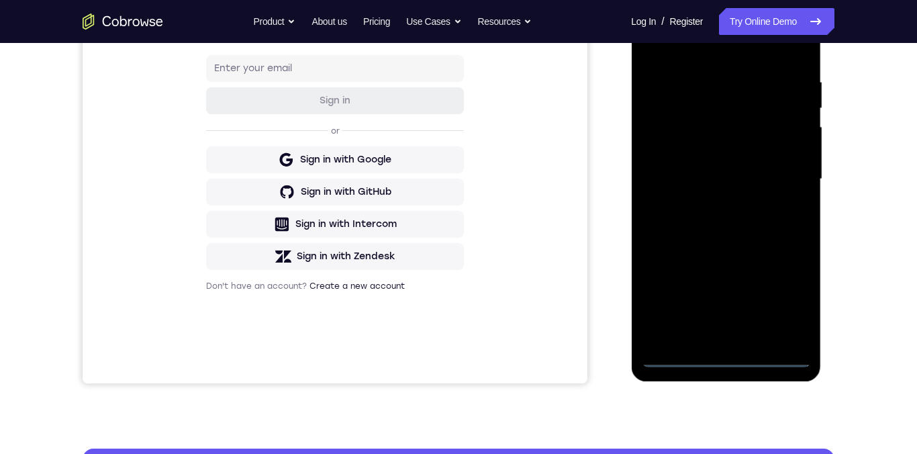
scroll to position [179, 0]
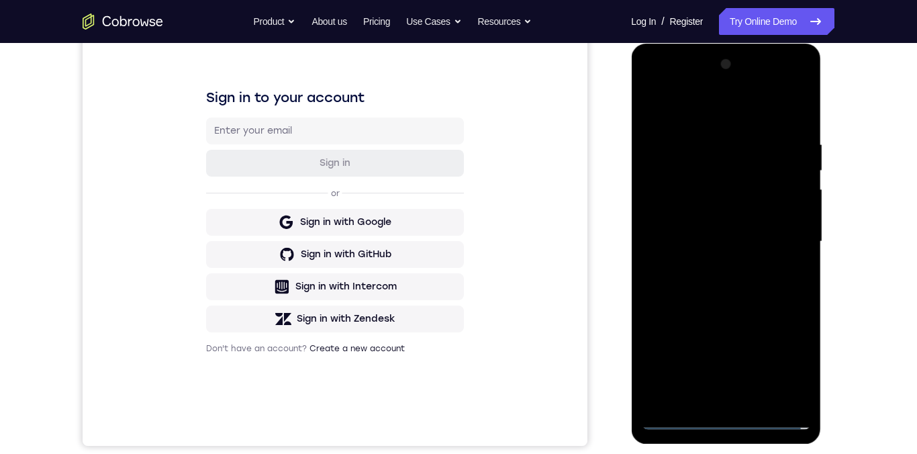
click at [675, 118] on div at bounding box center [725, 242] width 169 height 376
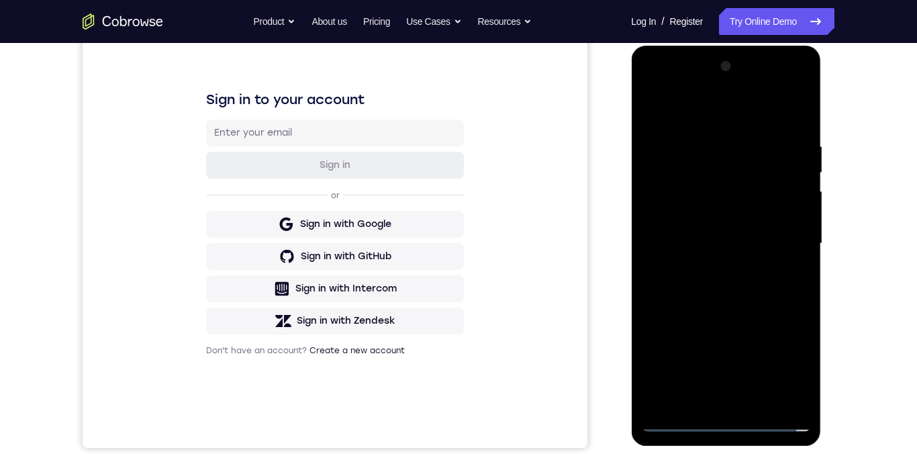
click at [782, 241] on div at bounding box center [725, 244] width 169 height 376
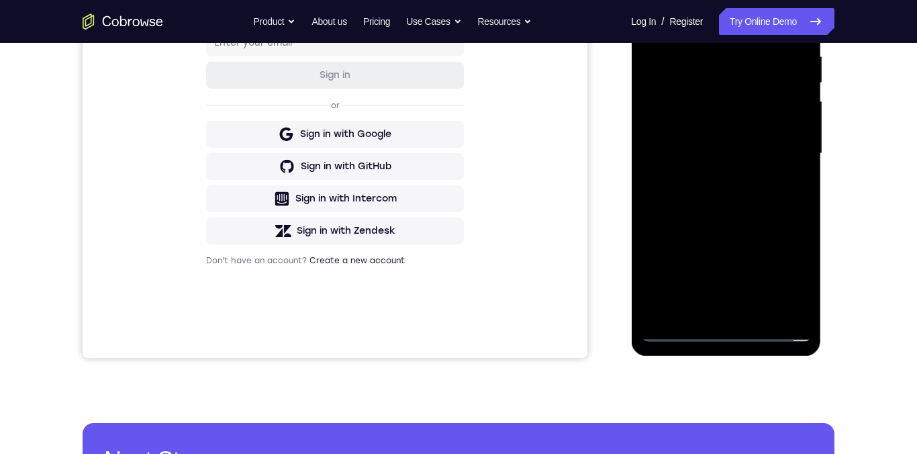
scroll to position [284, 0]
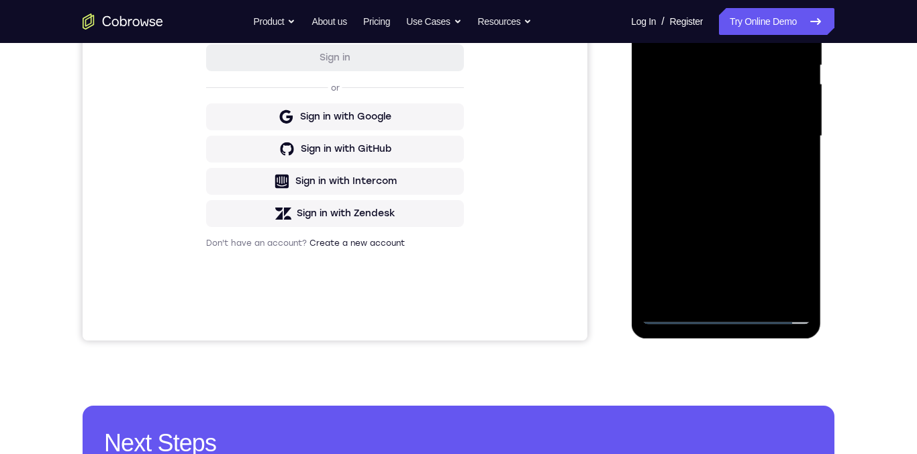
click at [720, 298] on div at bounding box center [725, 136] width 169 height 376
click at [777, 125] on div at bounding box center [725, 136] width 169 height 376
click at [743, 107] on div at bounding box center [725, 136] width 169 height 376
click at [768, 138] on div at bounding box center [725, 136] width 169 height 376
click at [787, 187] on div at bounding box center [725, 136] width 169 height 376
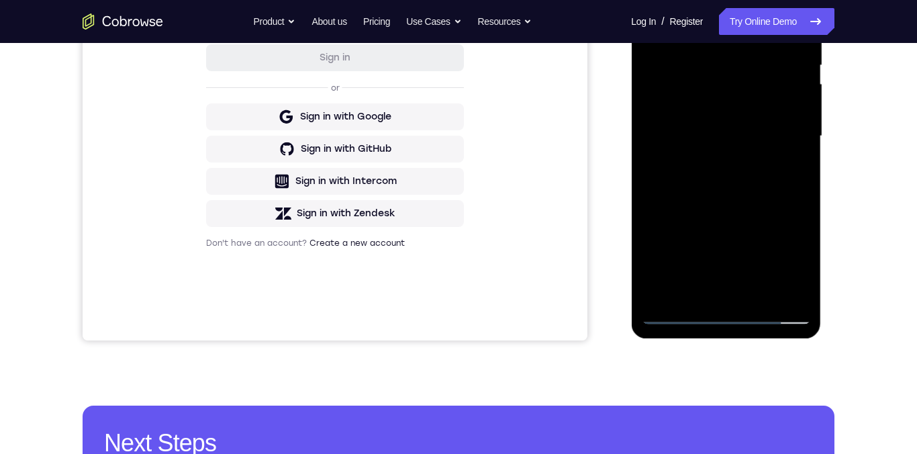
scroll to position [282, 0]
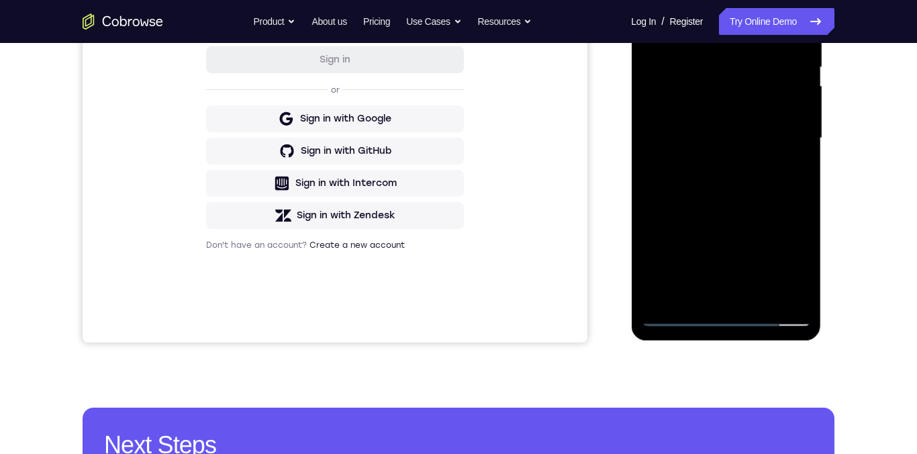
click at [770, 179] on div at bounding box center [725, 138] width 169 height 376
click at [768, 187] on div at bounding box center [725, 138] width 169 height 376
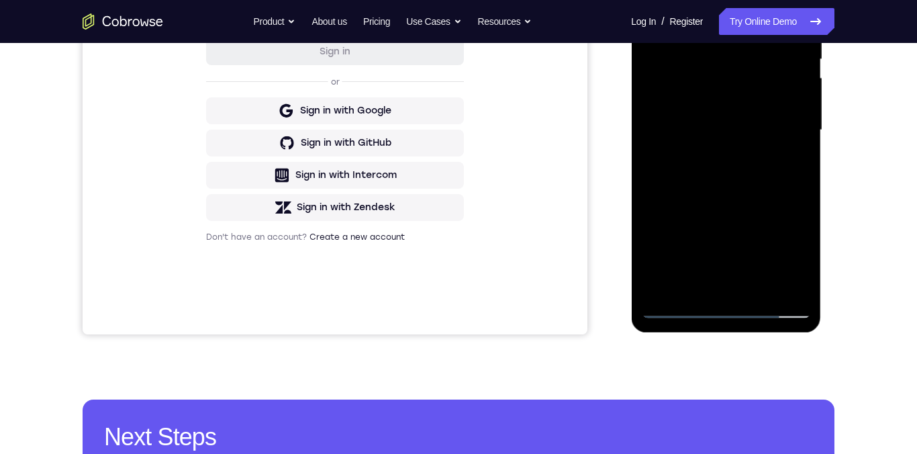
scroll to position [308, 0]
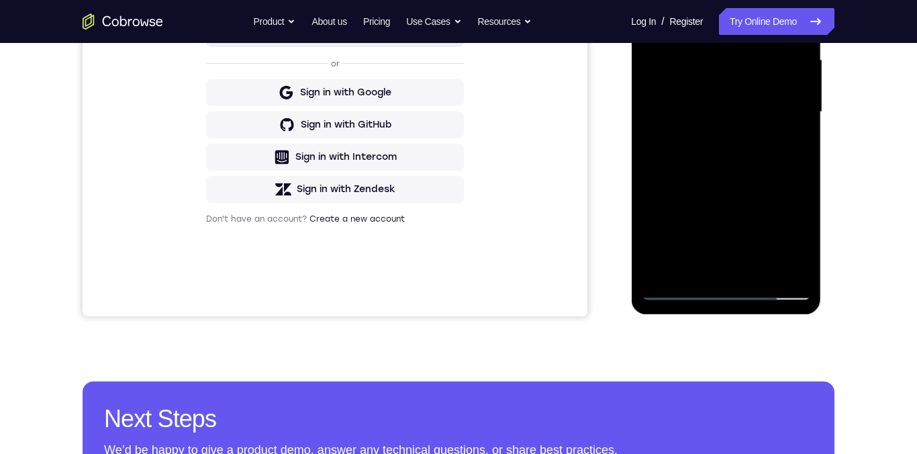
click at [691, 176] on div at bounding box center [725, 112] width 169 height 376
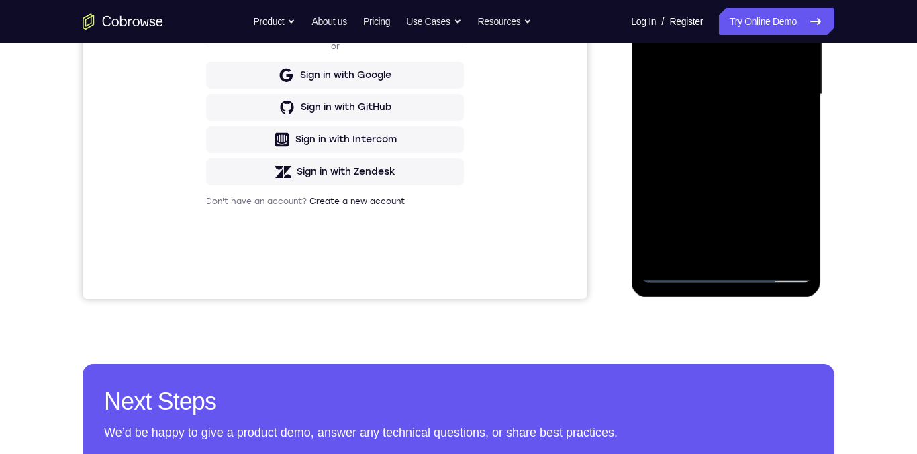
click at [803, 237] on div at bounding box center [725, 95] width 169 height 376
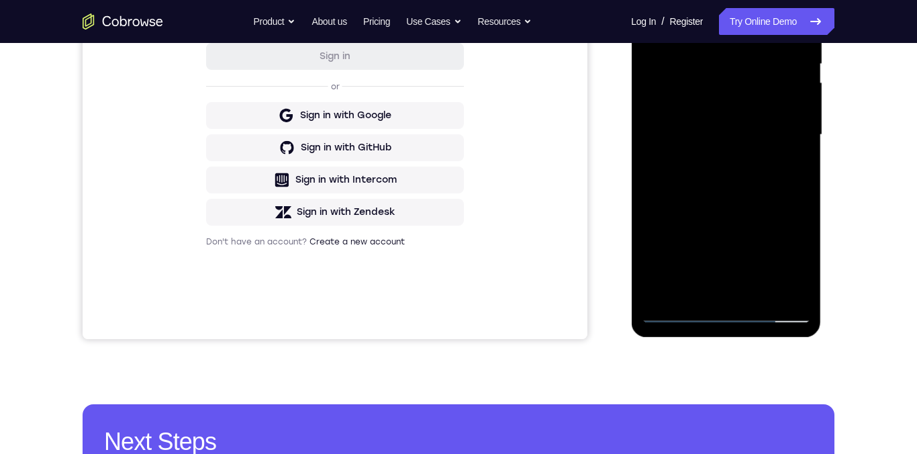
scroll to position [235, 0]
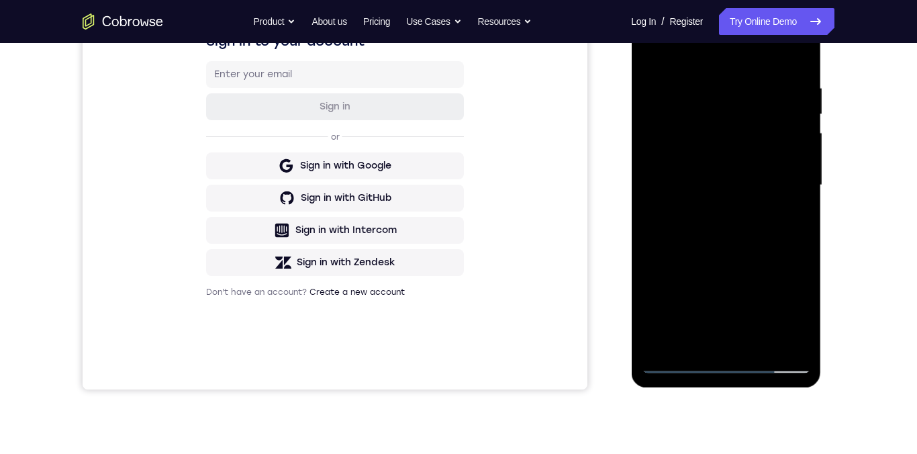
click at [707, 84] on div at bounding box center [725, 185] width 169 height 376
click at [678, 296] on div at bounding box center [725, 185] width 169 height 376
click at [687, 279] on div at bounding box center [725, 185] width 169 height 376
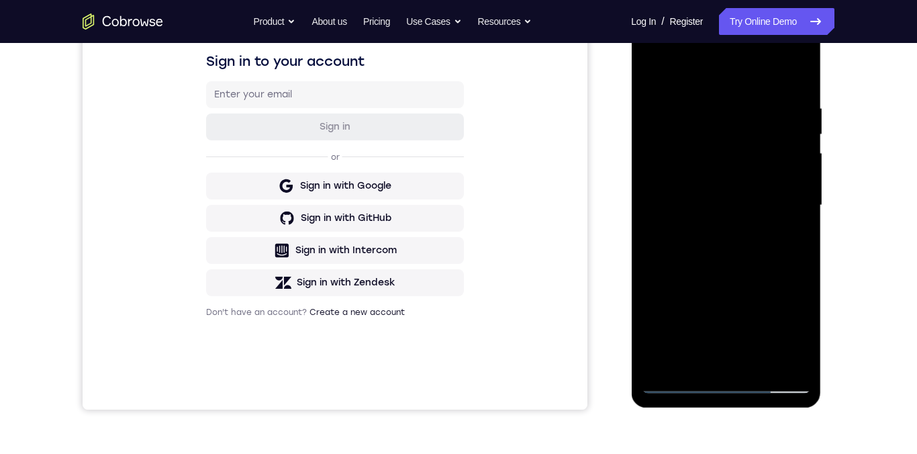
scroll to position [219, 0]
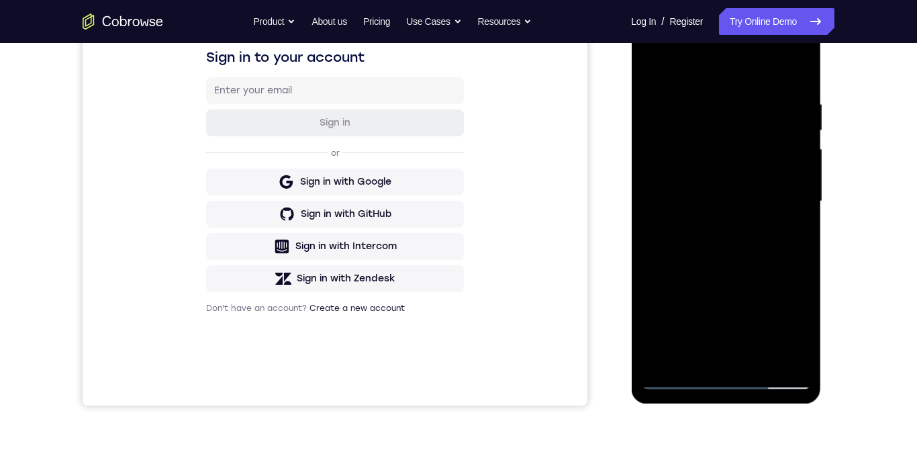
click at [712, 153] on div at bounding box center [725, 201] width 169 height 376
click at [670, 103] on div at bounding box center [725, 201] width 169 height 376
click at [791, 78] on div at bounding box center [725, 201] width 169 height 376
click at [651, 177] on div at bounding box center [725, 201] width 169 height 376
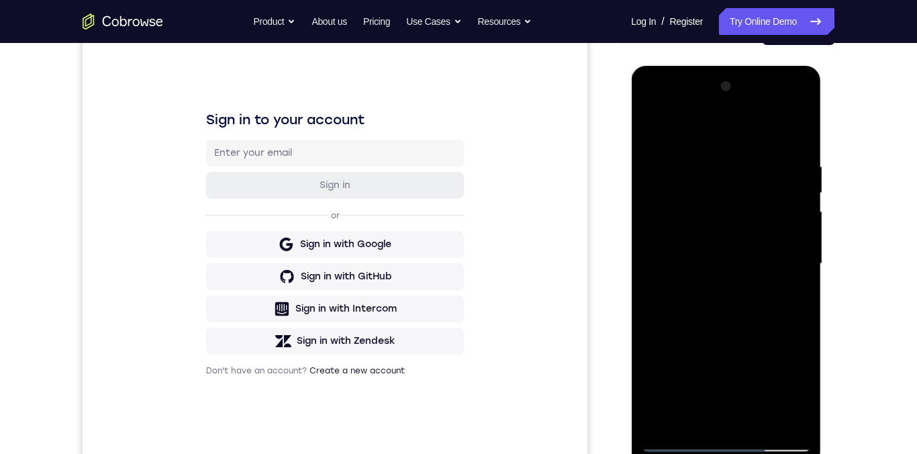
scroll to position [151, 0]
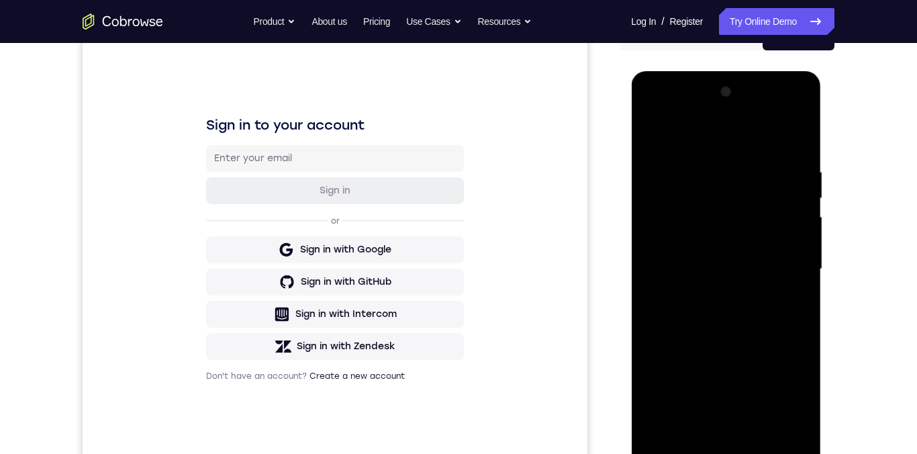
click at [790, 256] on div at bounding box center [725, 269] width 169 height 376
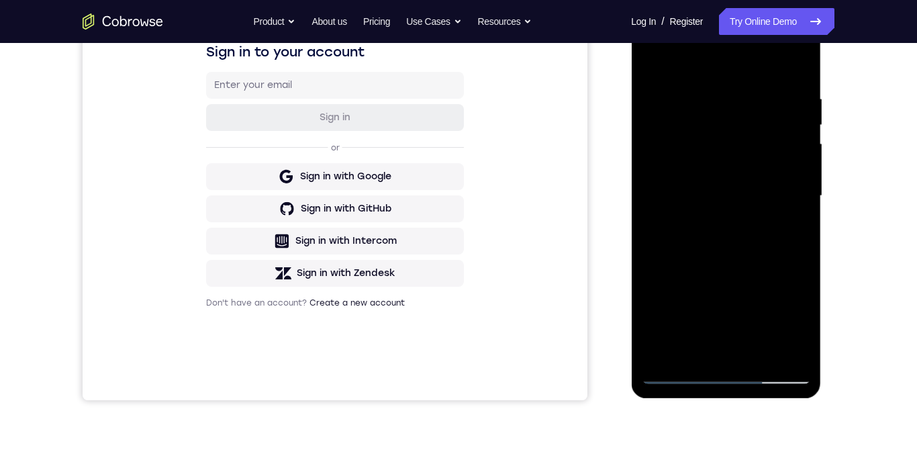
click at [790, 240] on div at bounding box center [725, 196] width 169 height 376
click at [795, 241] on div at bounding box center [725, 196] width 169 height 376
click at [794, 227] on div at bounding box center [725, 196] width 169 height 376
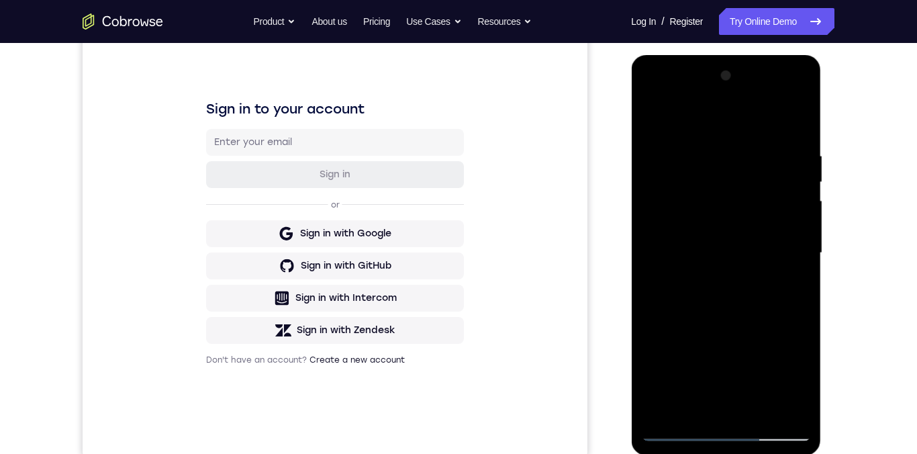
click at [786, 243] on div at bounding box center [725, 253] width 169 height 376
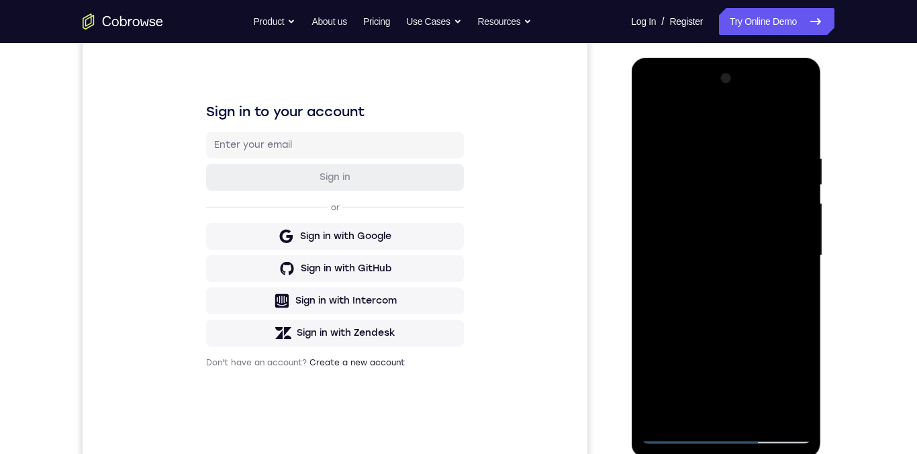
click at [787, 245] on div at bounding box center [725, 256] width 169 height 376
click at [789, 215] on div at bounding box center [725, 256] width 169 height 376
click at [787, 219] on div at bounding box center [725, 256] width 169 height 376
click at [789, 208] on div at bounding box center [725, 256] width 169 height 376
click at [786, 221] on div at bounding box center [725, 256] width 169 height 376
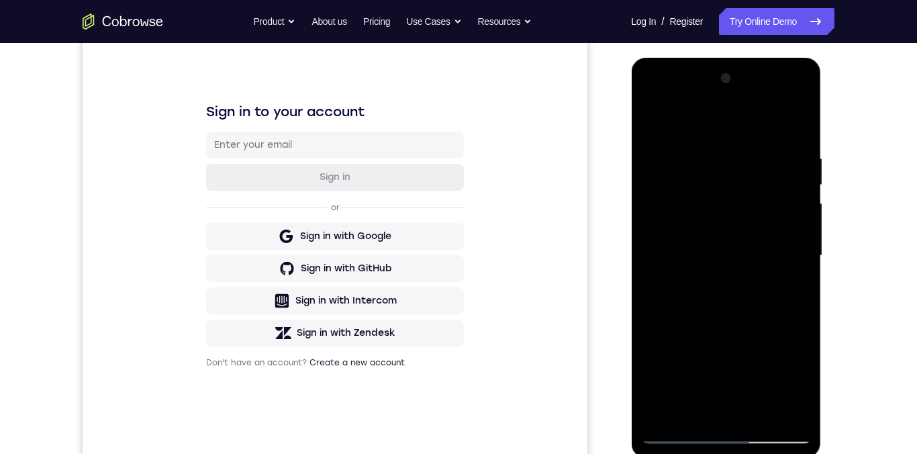
click at [789, 235] on div at bounding box center [725, 256] width 169 height 376
click at [789, 226] on div at bounding box center [725, 256] width 169 height 376
click at [786, 219] on div at bounding box center [725, 256] width 169 height 376
click at [786, 216] on div at bounding box center [725, 256] width 169 height 376
click at [785, 231] on div at bounding box center [725, 256] width 169 height 376
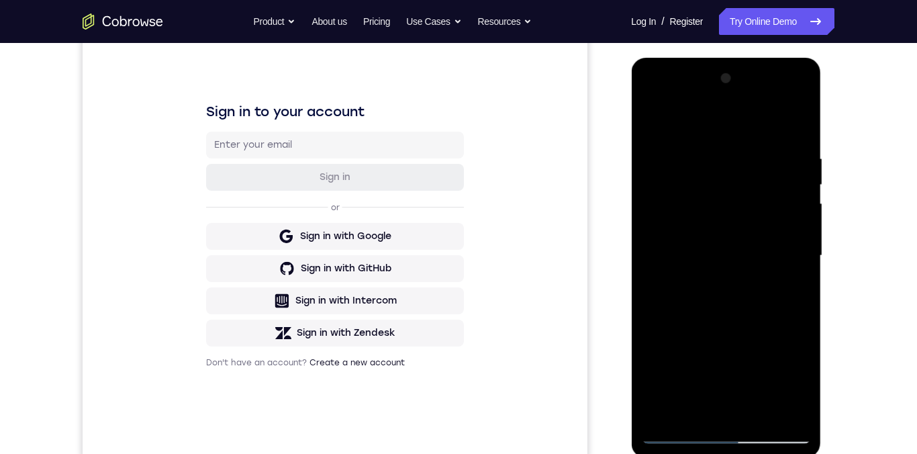
click at [793, 268] on div at bounding box center [725, 256] width 169 height 376
click at [793, 166] on div at bounding box center [725, 256] width 169 height 376
click at [658, 217] on div at bounding box center [725, 256] width 169 height 376
click at [789, 266] on div at bounding box center [725, 256] width 169 height 376
click at [767, 301] on div at bounding box center [725, 256] width 169 height 376
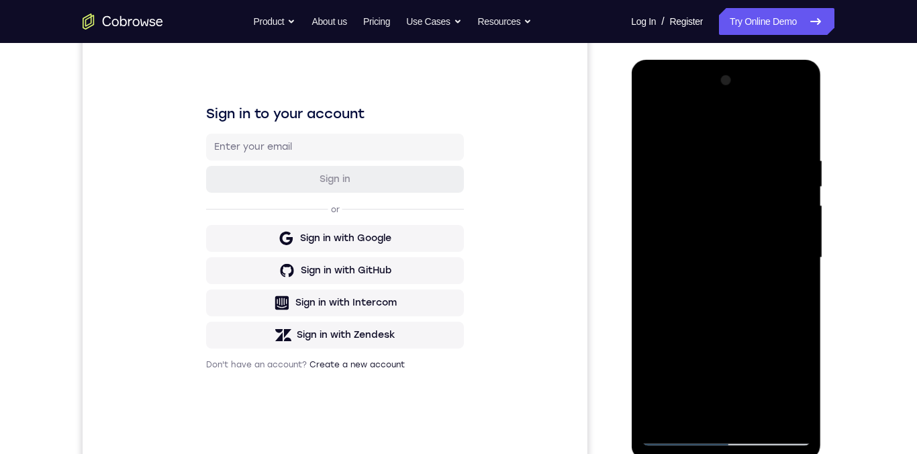
scroll to position [162, 0]
click at [655, 120] on div at bounding box center [725, 258] width 169 height 376
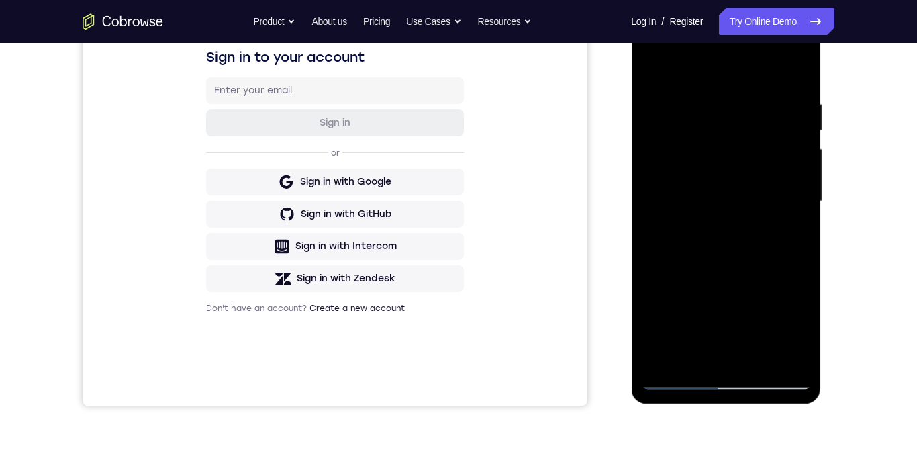
scroll to position [225, 0]
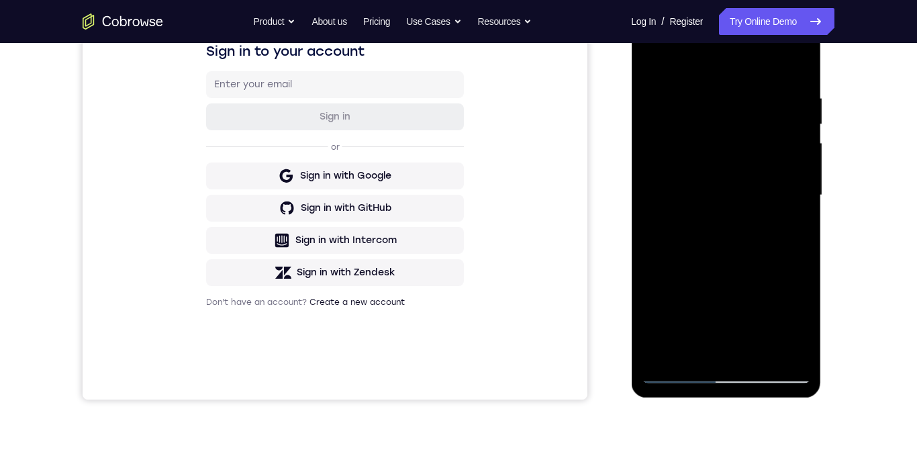
click at [656, 60] on div at bounding box center [725, 195] width 169 height 376
click at [659, 133] on div at bounding box center [725, 195] width 169 height 376
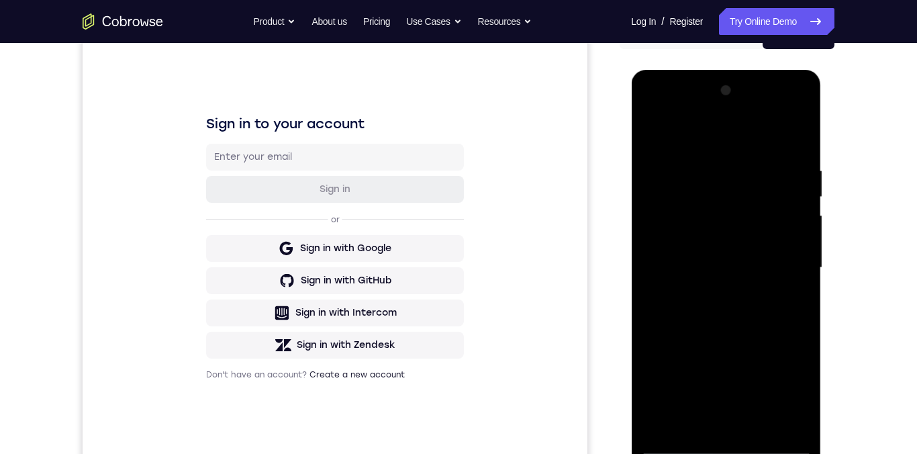
scroll to position [162, 0]
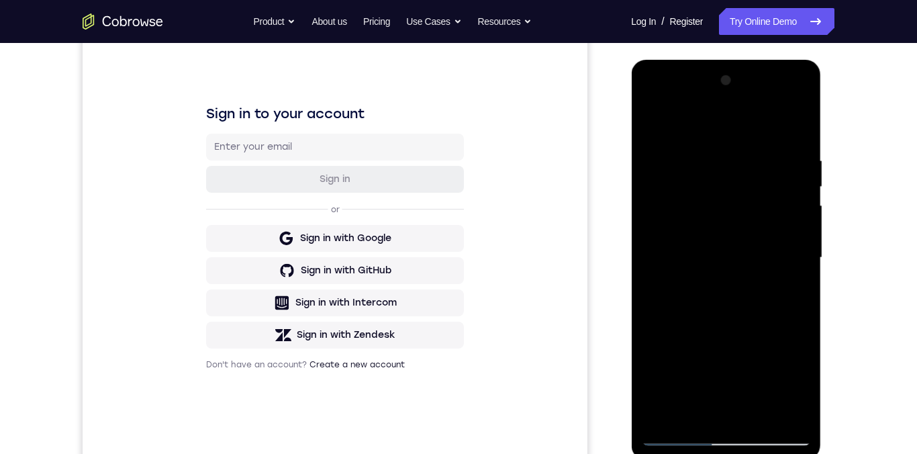
click at [654, 123] on div at bounding box center [725, 258] width 169 height 376
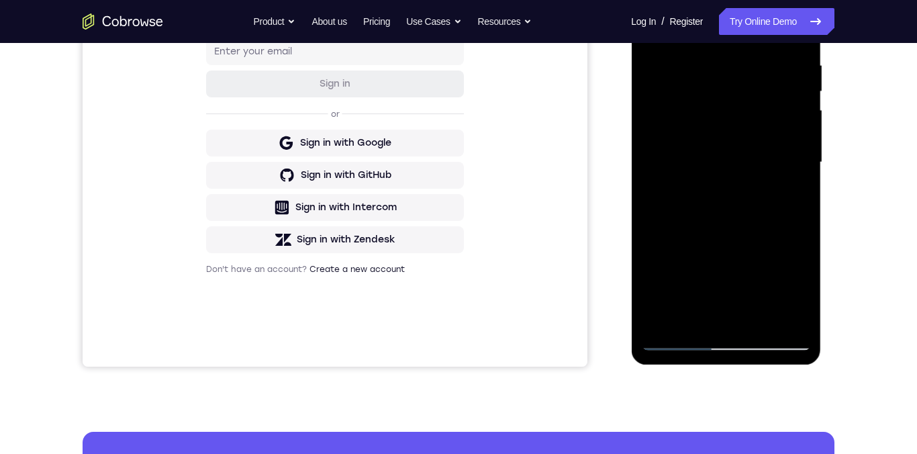
scroll to position [269, 0]
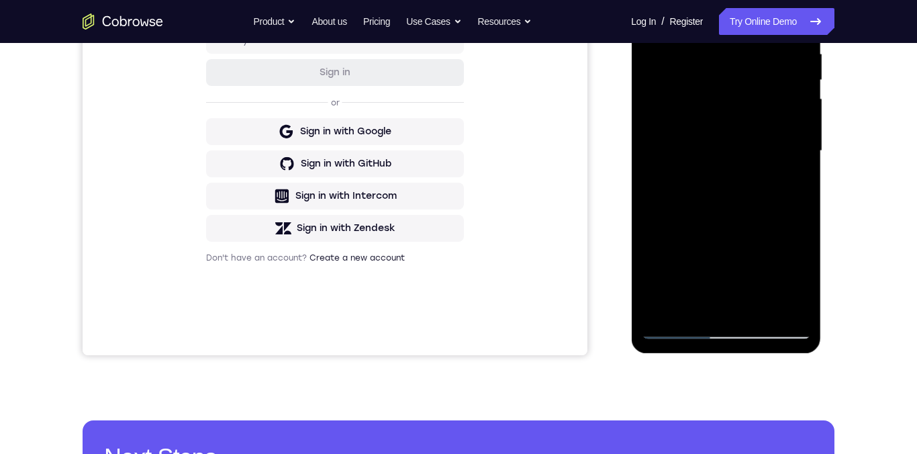
click at [680, 146] on div at bounding box center [725, 151] width 169 height 376
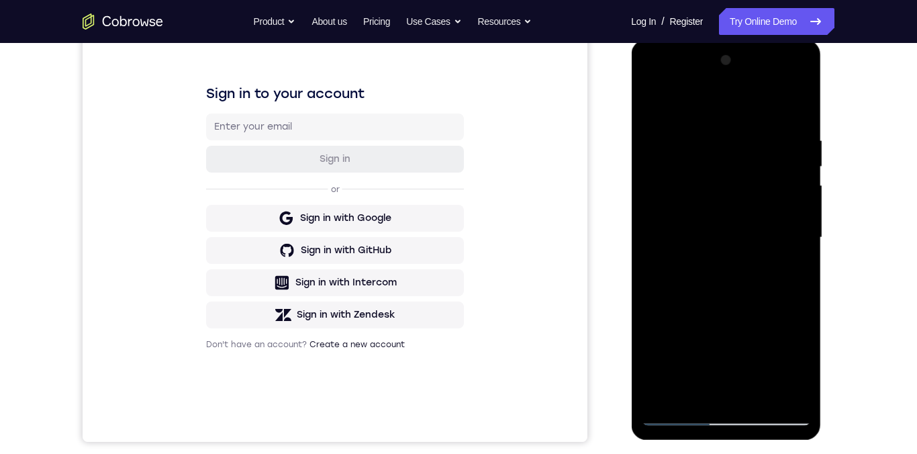
scroll to position [173, 0]
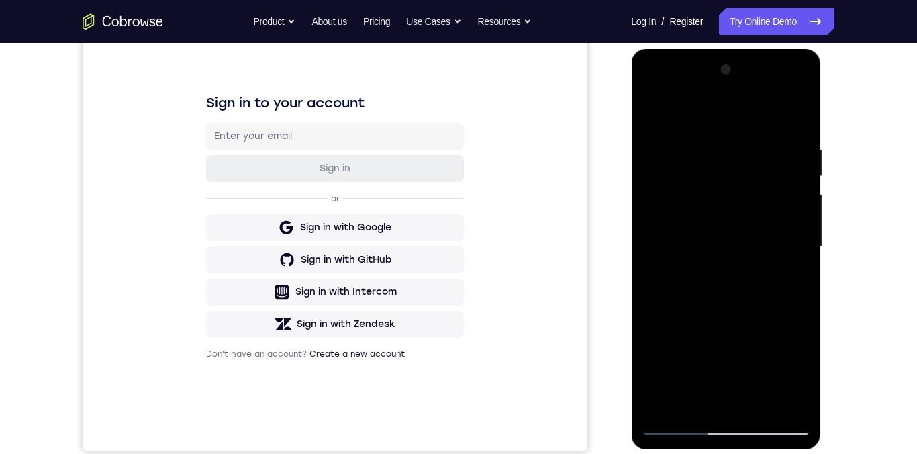
click at [800, 83] on div at bounding box center [725, 247] width 169 height 376
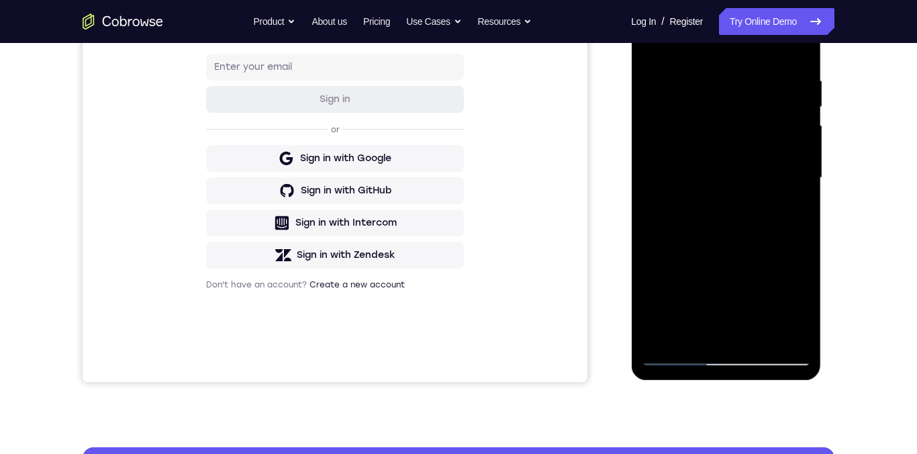
scroll to position [258, 0]
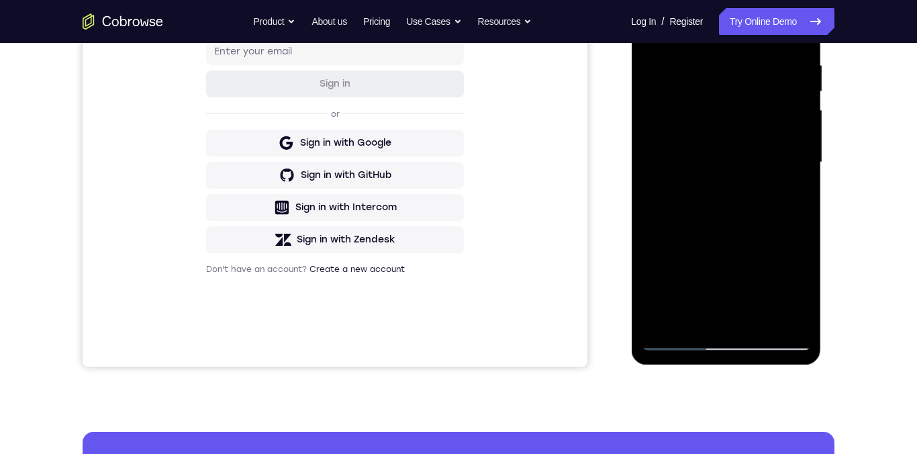
click at [654, 157] on div at bounding box center [725, 162] width 169 height 376
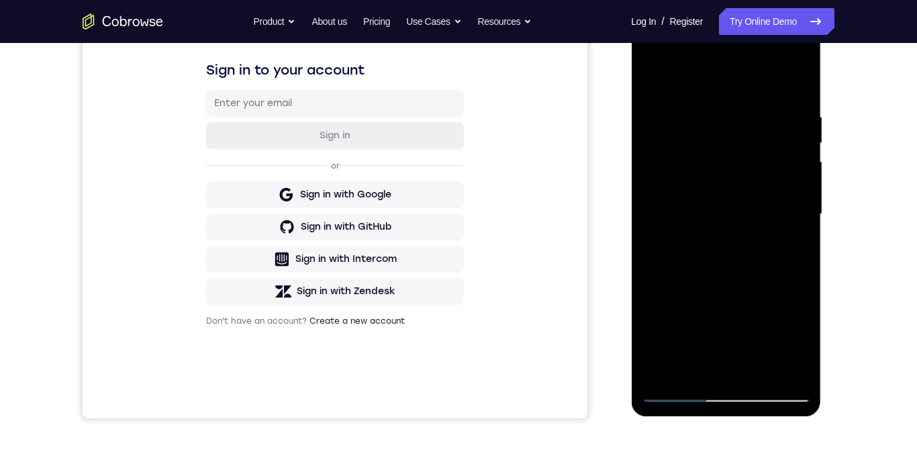
scroll to position [168, 0]
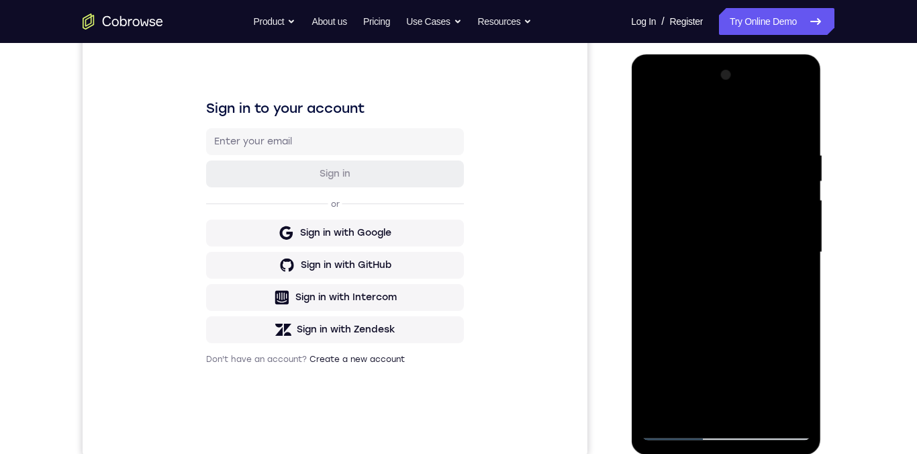
click at [795, 183] on div at bounding box center [725, 252] width 169 height 376
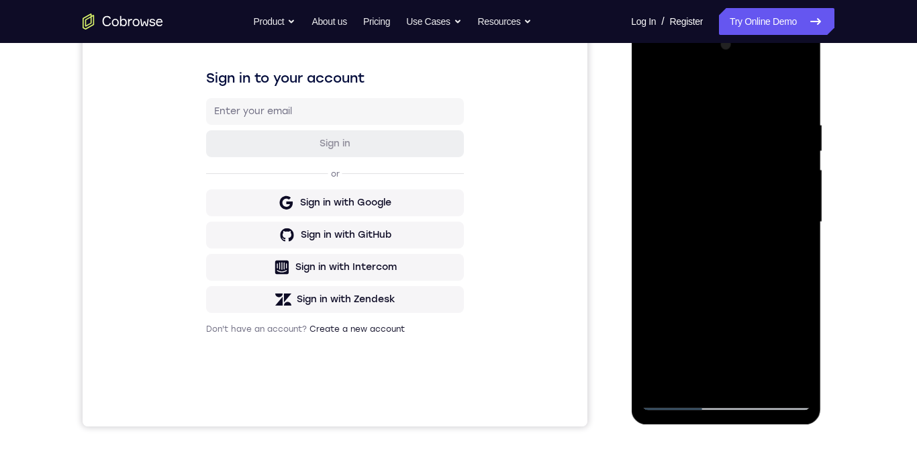
click at [795, 173] on div at bounding box center [725, 222] width 169 height 376
click at [789, 172] on div at bounding box center [725, 222] width 169 height 376
click at [795, 188] on div at bounding box center [725, 222] width 169 height 376
click at [797, 178] on div at bounding box center [725, 222] width 169 height 376
click at [773, 183] on div at bounding box center [725, 222] width 169 height 376
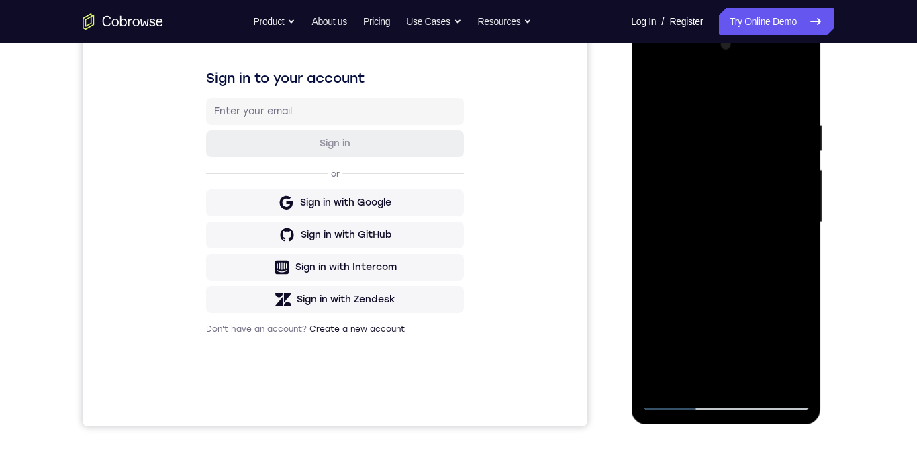
click at [792, 179] on div at bounding box center [725, 222] width 169 height 376
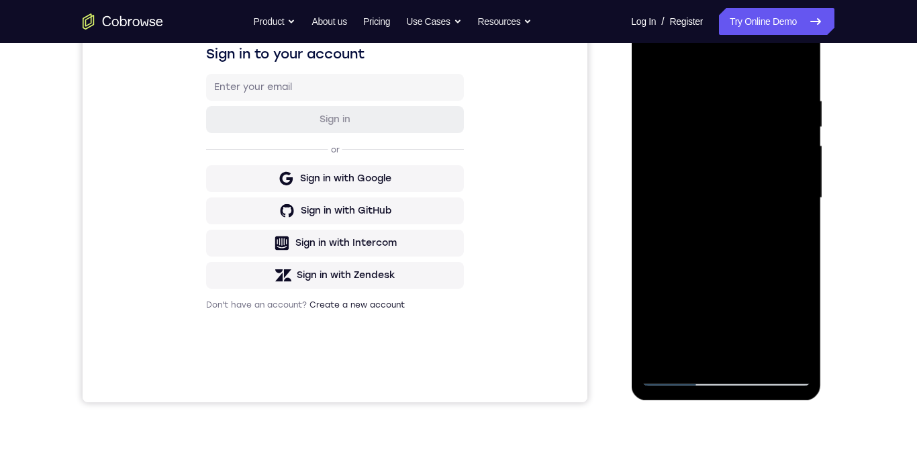
scroll to position [203, 0]
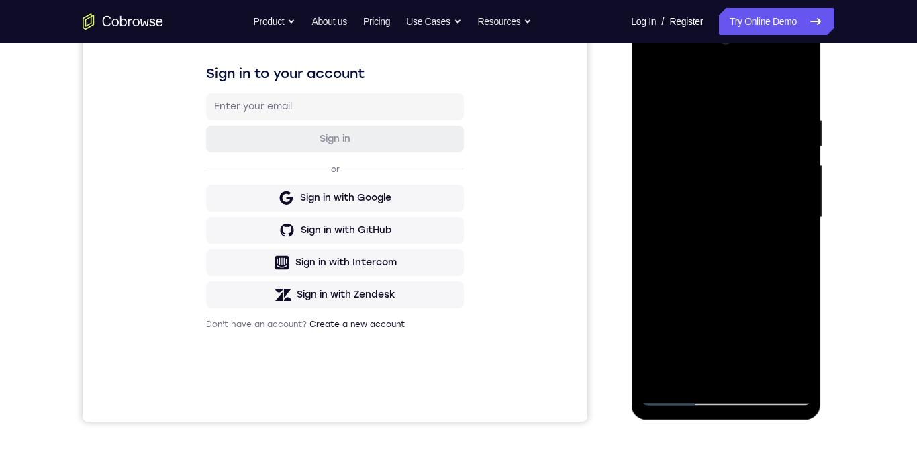
click at [787, 180] on div at bounding box center [725, 218] width 169 height 376
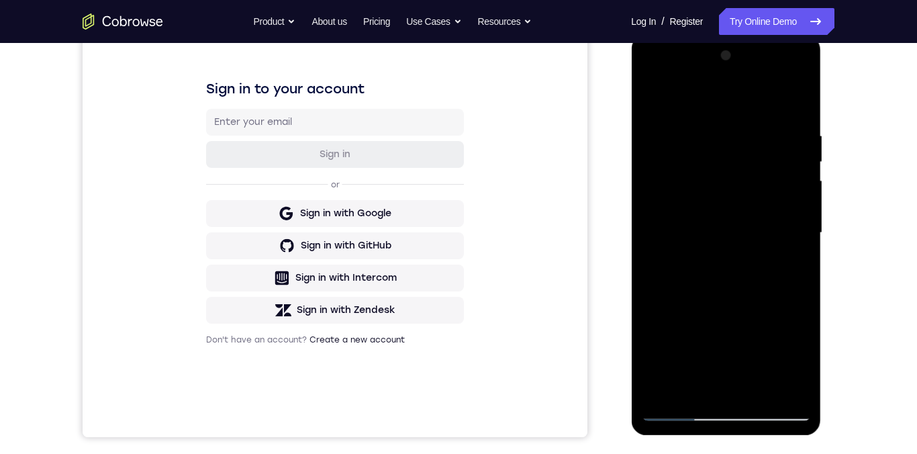
click at [797, 160] on div at bounding box center [725, 233] width 169 height 376
click at [797, 151] on div at bounding box center [725, 233] width 169 height 376
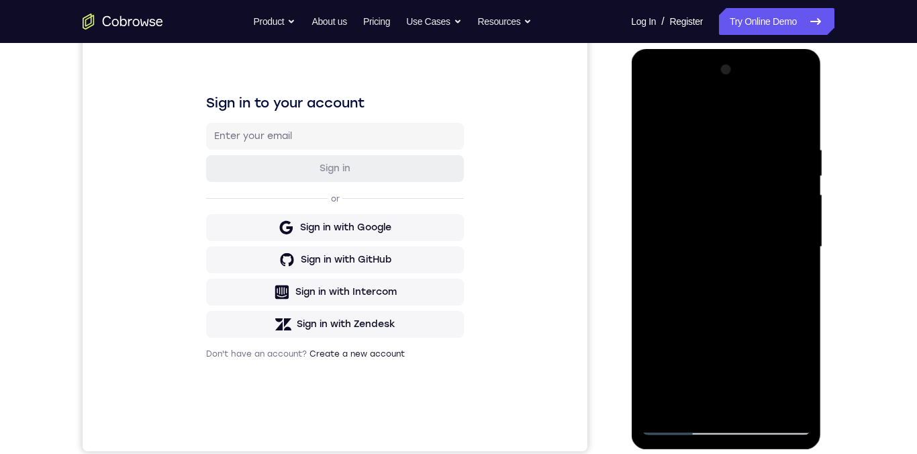
click at [793, 166] on div at bounding box center [725, 247] width 169 height 376
click at [793, 169] on div at bounding box center [725, 247] width 169 height 376
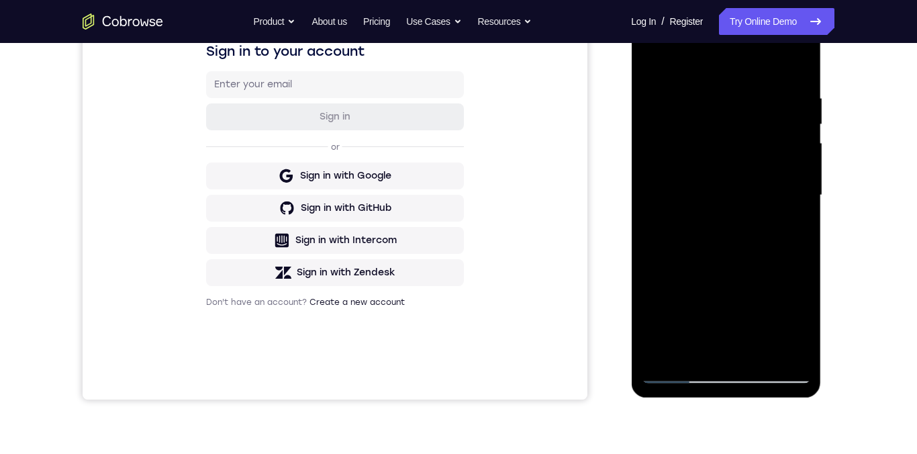
click at [792, 169] on div at bounding box center [725, 195] width 169 height 376
click at [799, 156] on div at bounding box center [725, 195] width 169 height 376
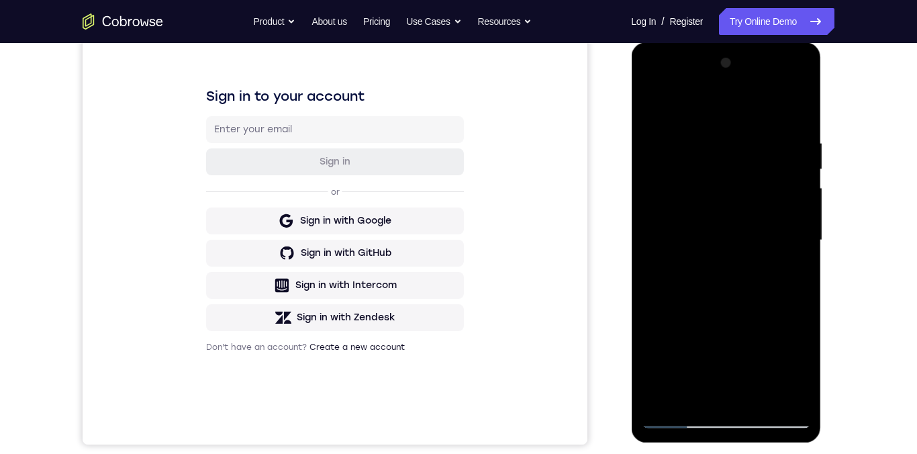
click at [791, 166] on div at bounding box center [725, 240] width 169 height 376
click at [791, 167] on div at bounding box center [725, 240] width 169 height 376
click at [792, 164] on div at bounding box center [725, 240] width 169 height 376
click at [795, 164] on div at bounding box center [725, 240] width 169 height 376
click at [798, 163] on div at bounding box center [725, 240] width 169 height 376
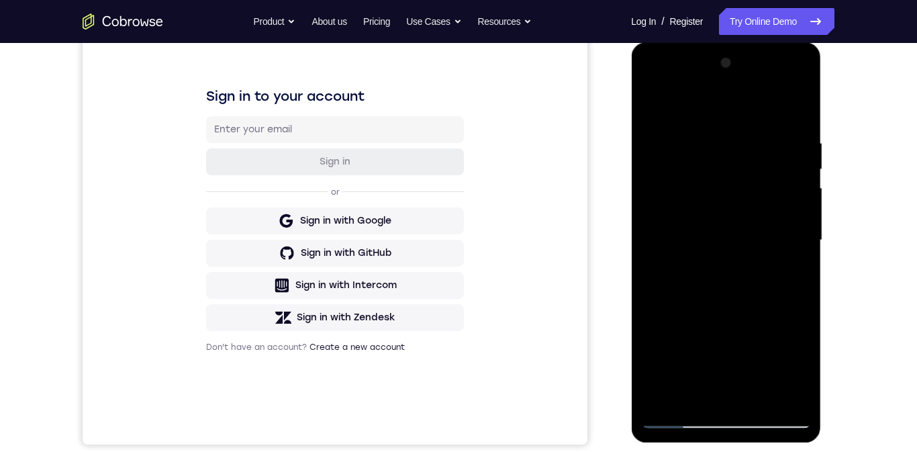
click at [800, 156] on div at bounding box center [725, 240] width 169 height 376
click at [791, 168] on div at bounding box center [725, 240] width 169 height 376
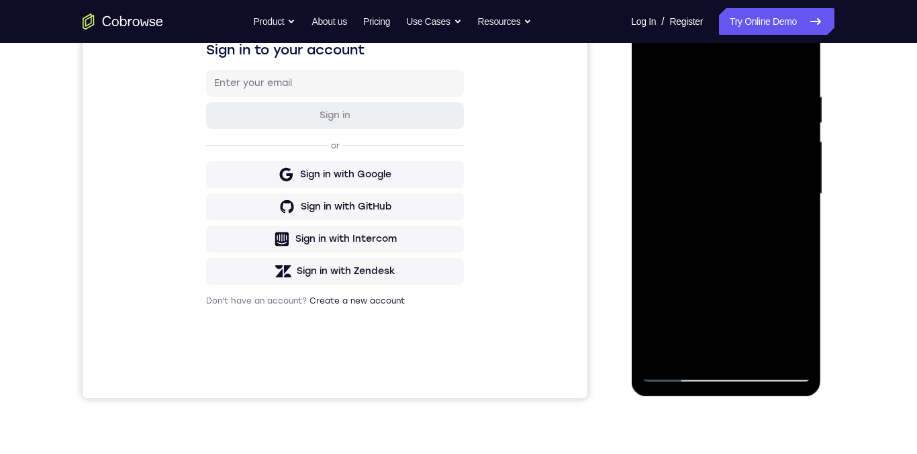
click at [794, 167] on div at bounding box center [725, 194] width 169 height 376
click at [795, 164] on div at bounding box center [725, 194] width 169 height 376
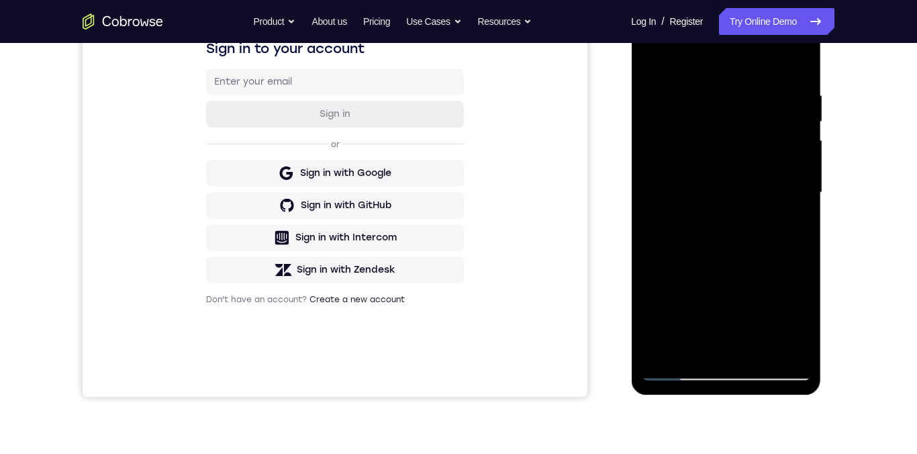
click at [797, 158] on div at bounding box center [725, 193] width 169 height 376
click at [797, 160] on div at bounding box center [725, 193] width 169 height 376
click at [800, 152] on div at bounding box center [725, 193] width 169 height 376
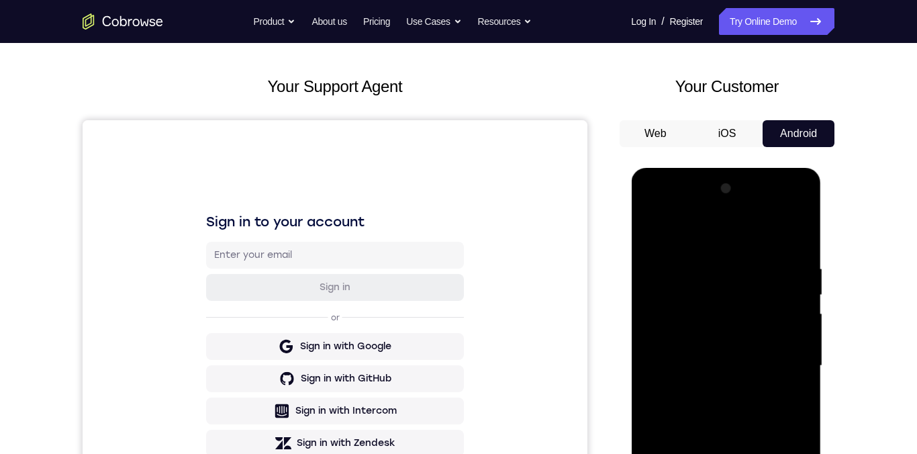
click at [798, 189] on div at bounding box center [725, 366] width 169 height 376
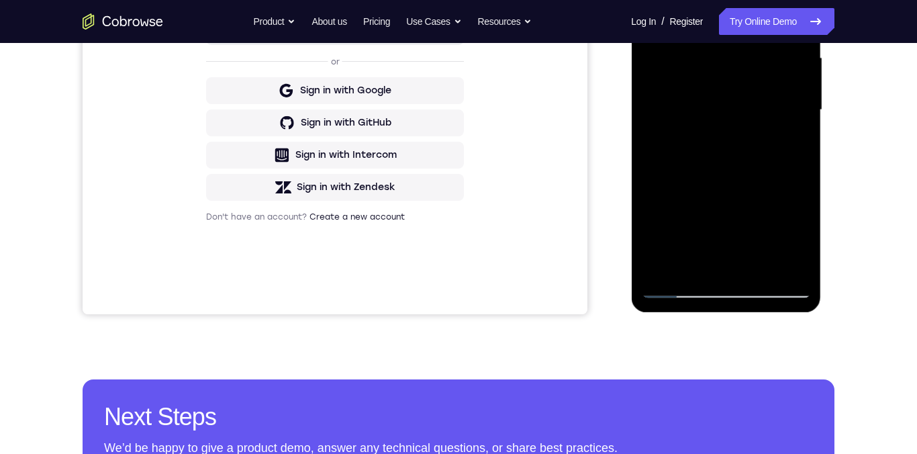
scroll to position [358, 0]
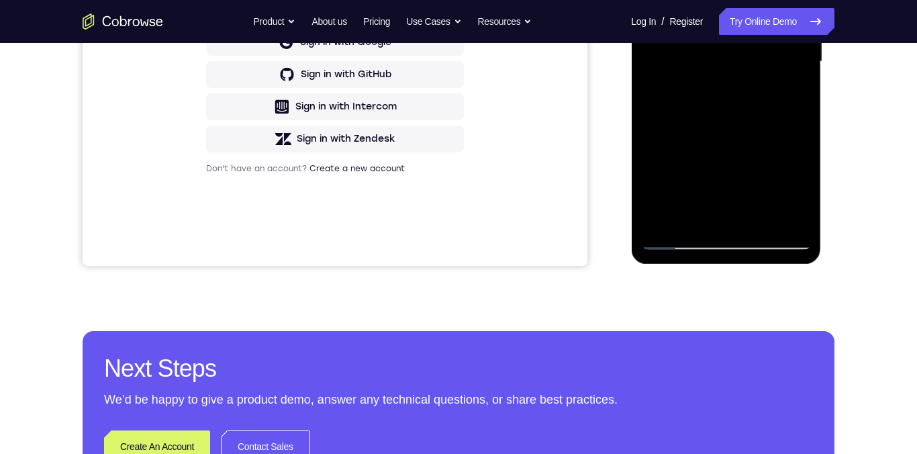
click at [657, 219] on div at bounding box center [725, 62] width 169 height 376
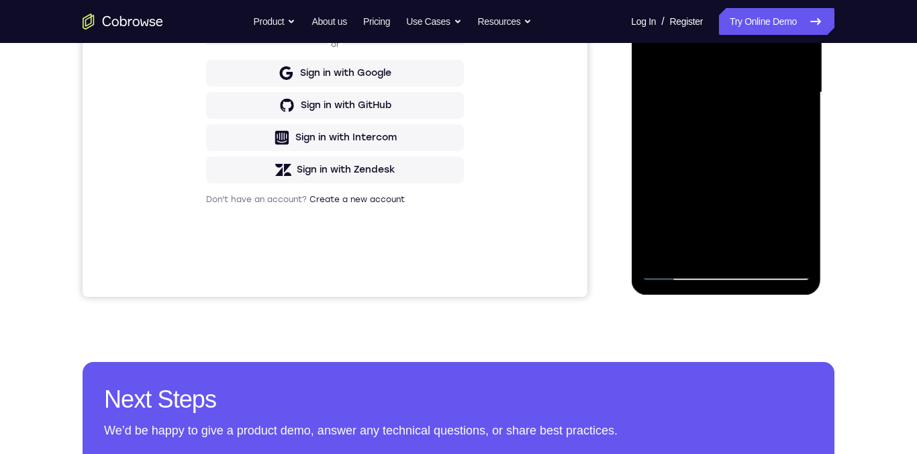
scroll to position [199, 0]
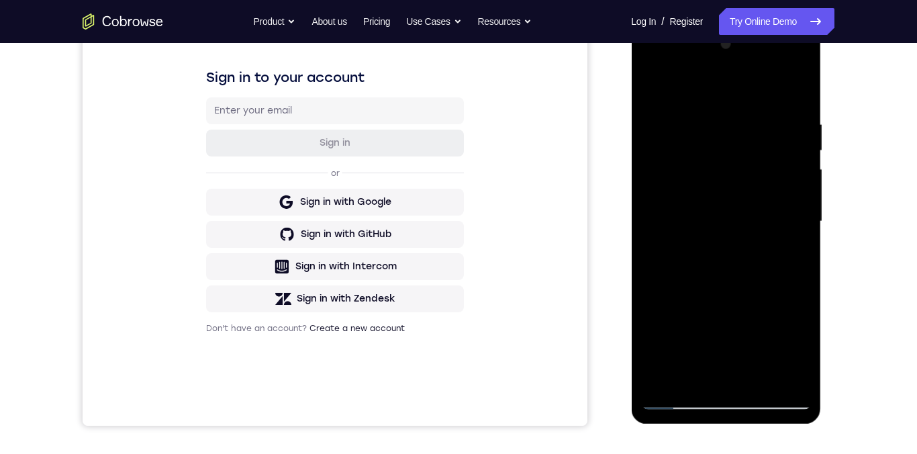
click at [705, 125] on div at bounding box center [725, 222] width 169 height 376
